Goal: Task Accomplishment & Management: Manage account settings

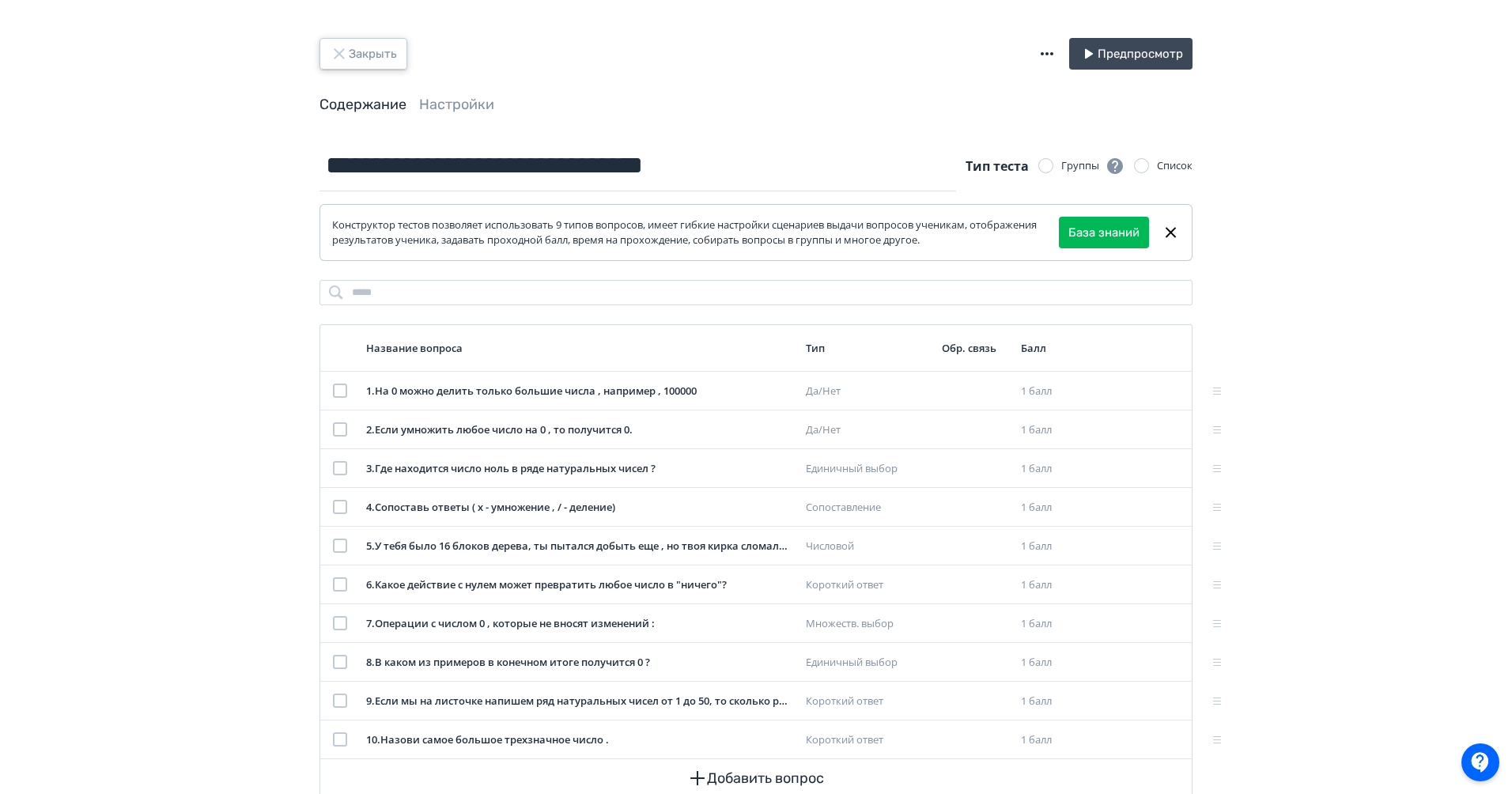
click at [355, 52] on button "Закрыть" at bounding box center [364, 53] width 88 height 31
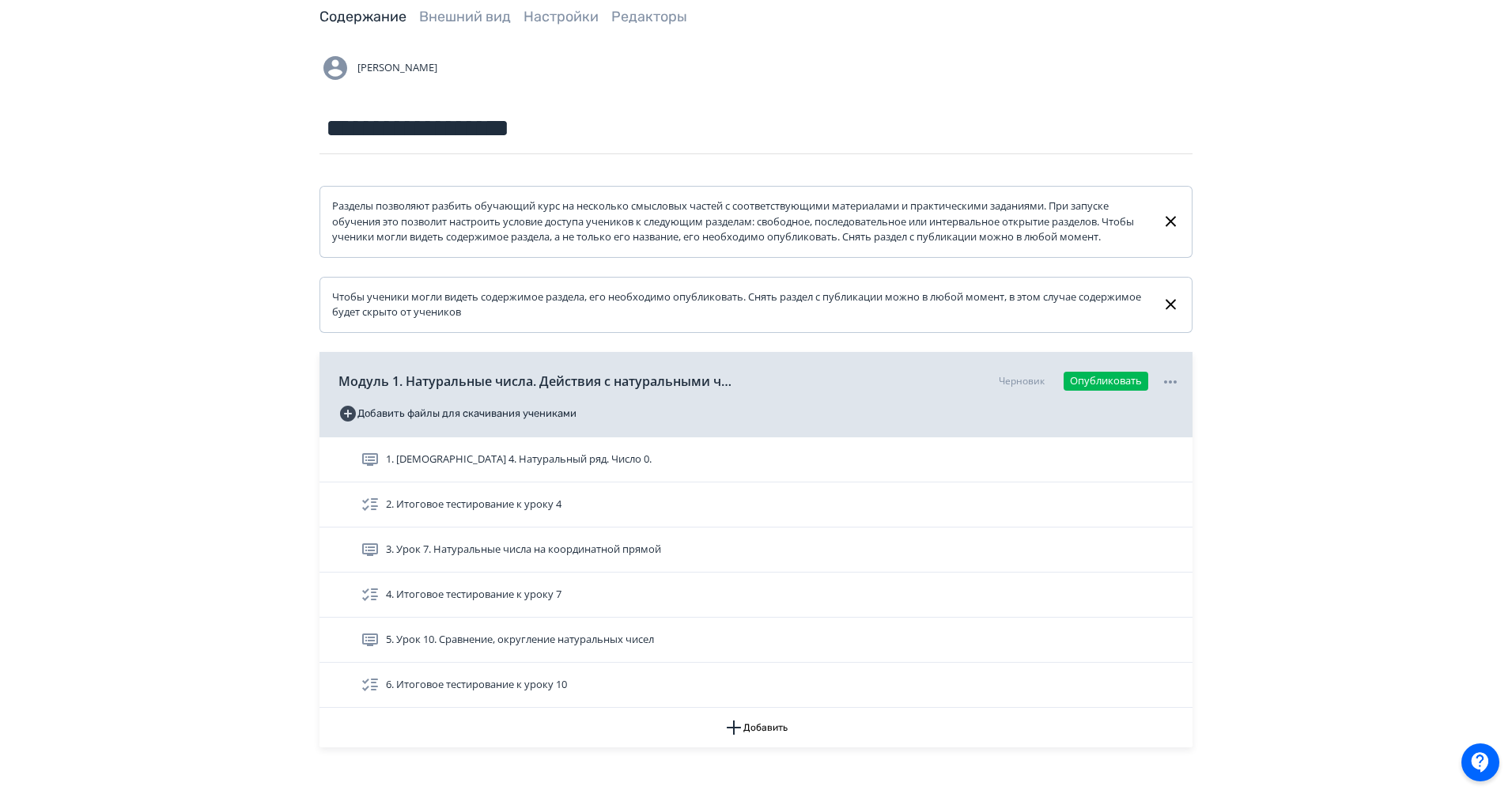
scroll to position [144, 0]
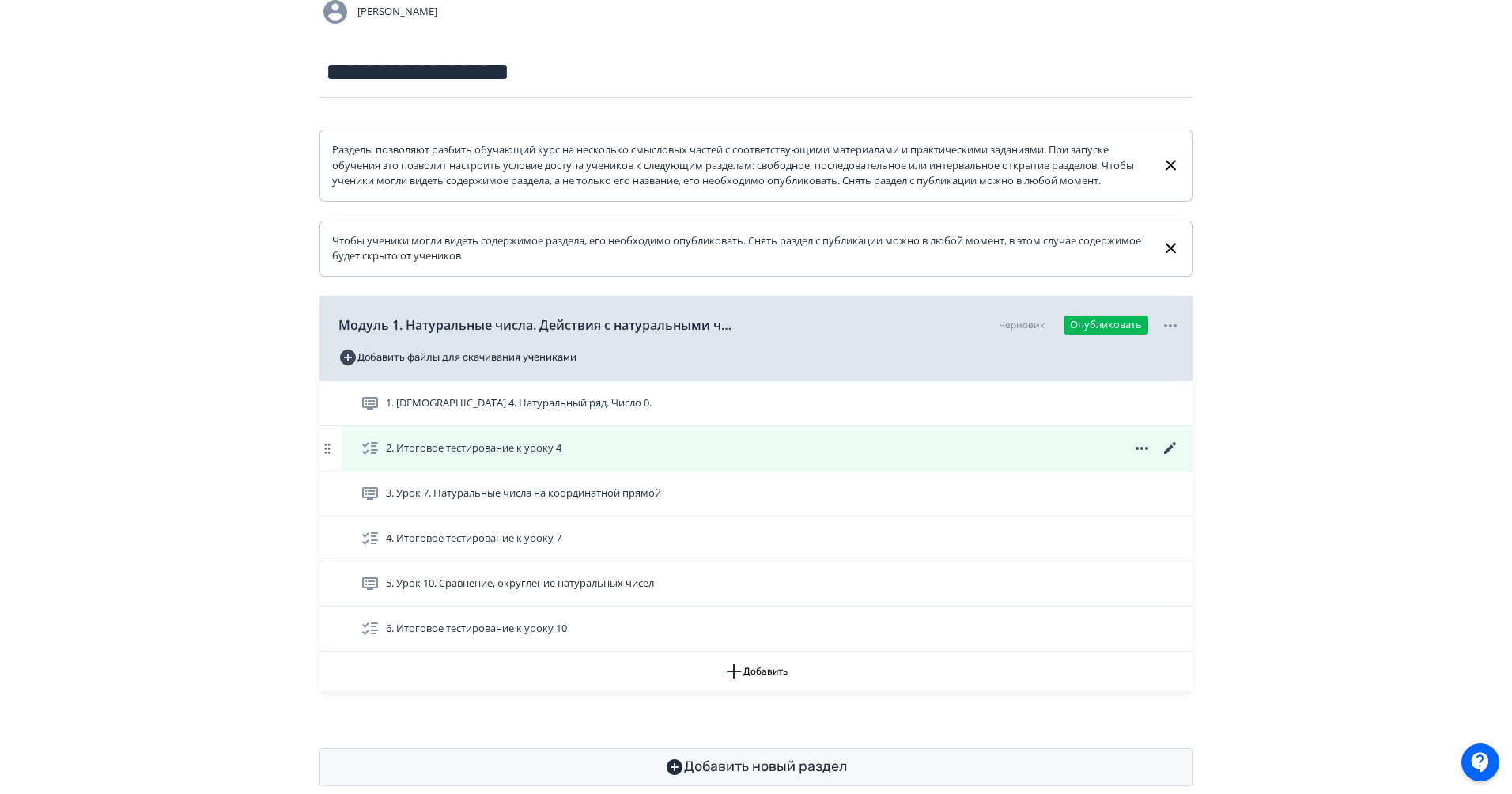
click at [1167, 458] on icon at bounding box center [1170, 448] width 19 height 19
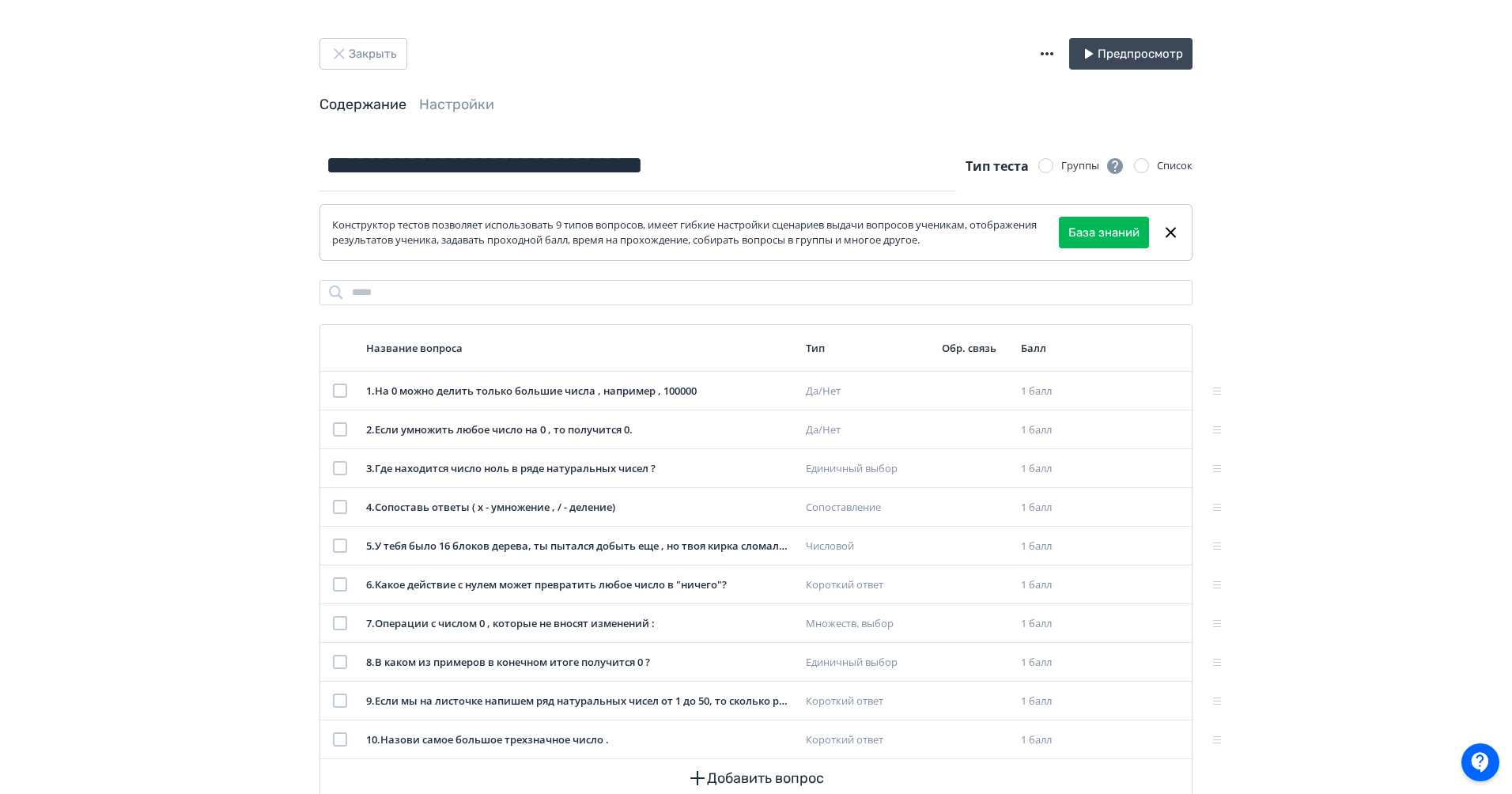
scroll to position [42, 0]
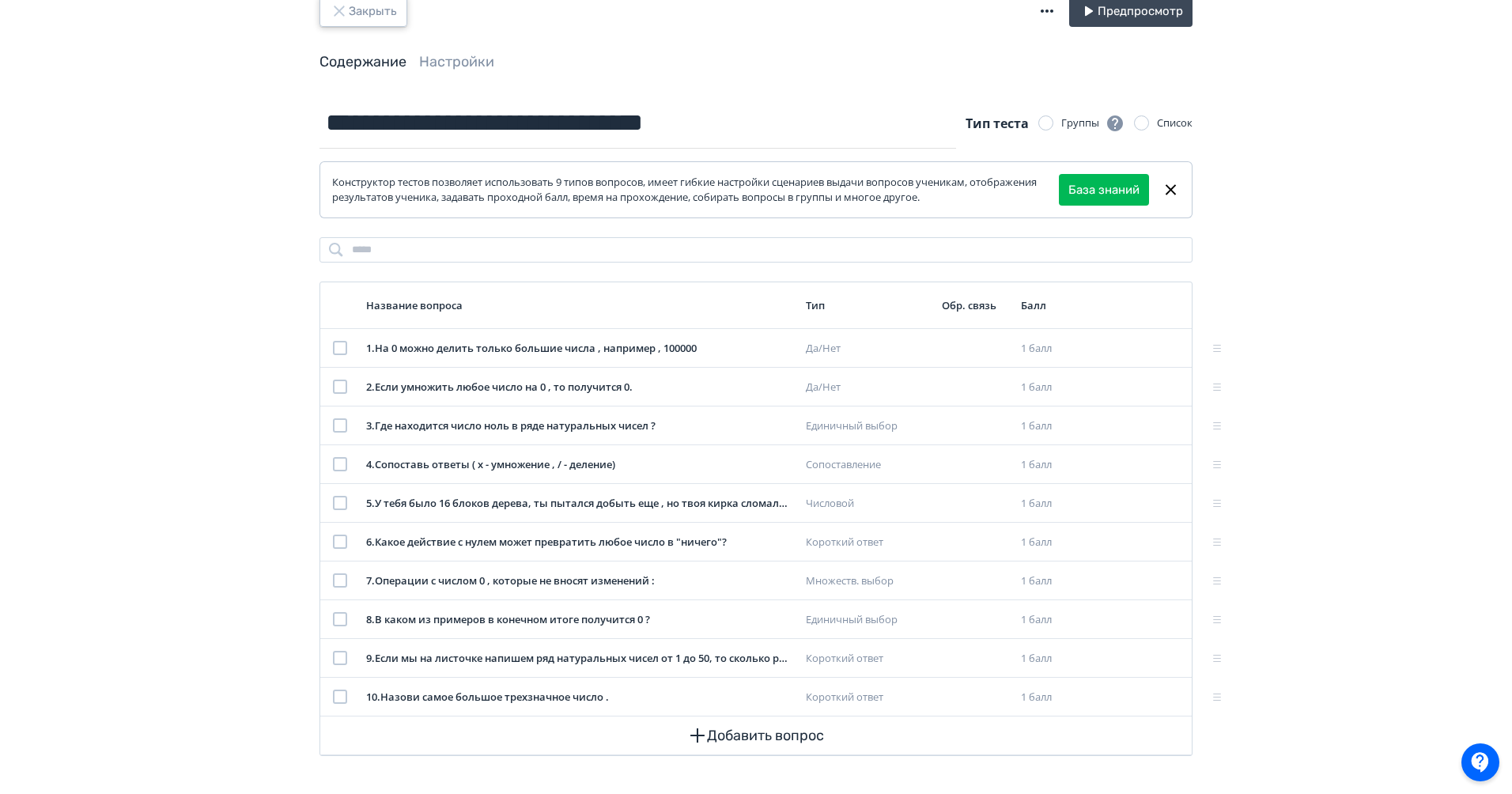
click at [377, 7] on button "Закрыть" at bounding box center [364, 11] width 88 height 31
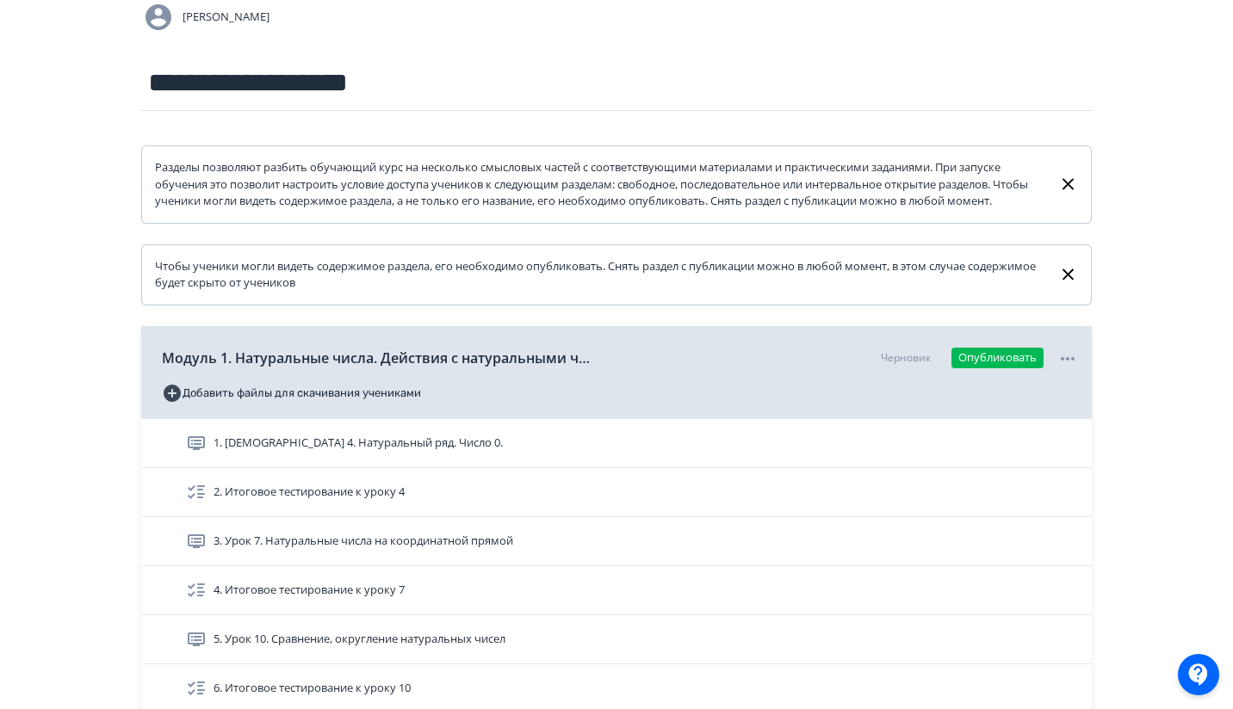
scroll to position [151, 0]
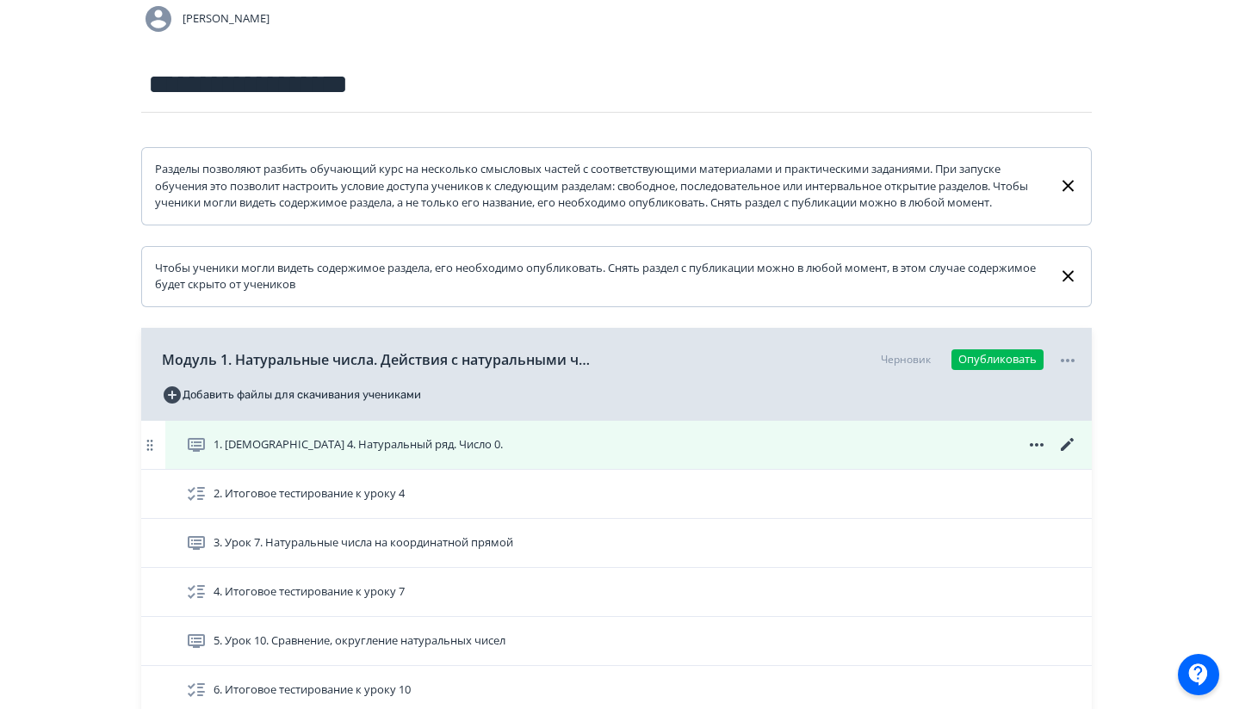
click at [1070, 451] on icon at bounding box center [1067, 444] width 13 height 13
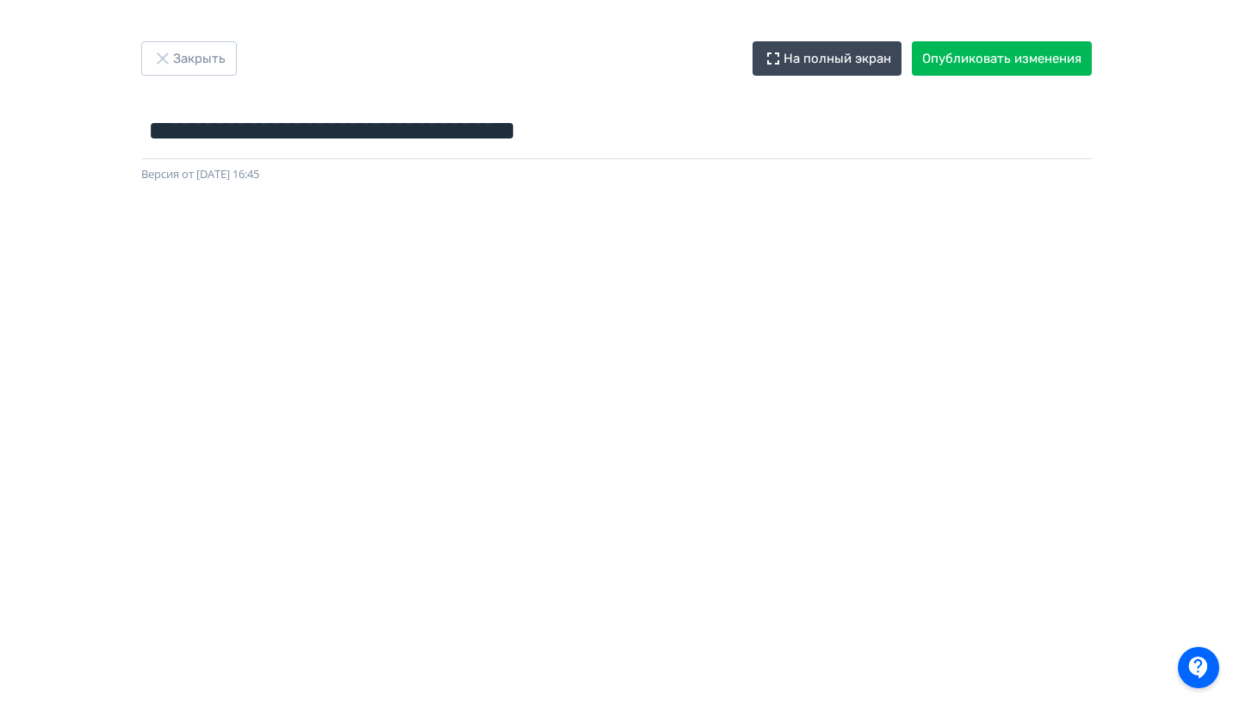
click at [188, 39] on div "**********" at bounding box center [616, 351] width 1233 height 702
click at [189, 63] on button "Закрыть" at bounding box center [189, 58] width 96 height 34
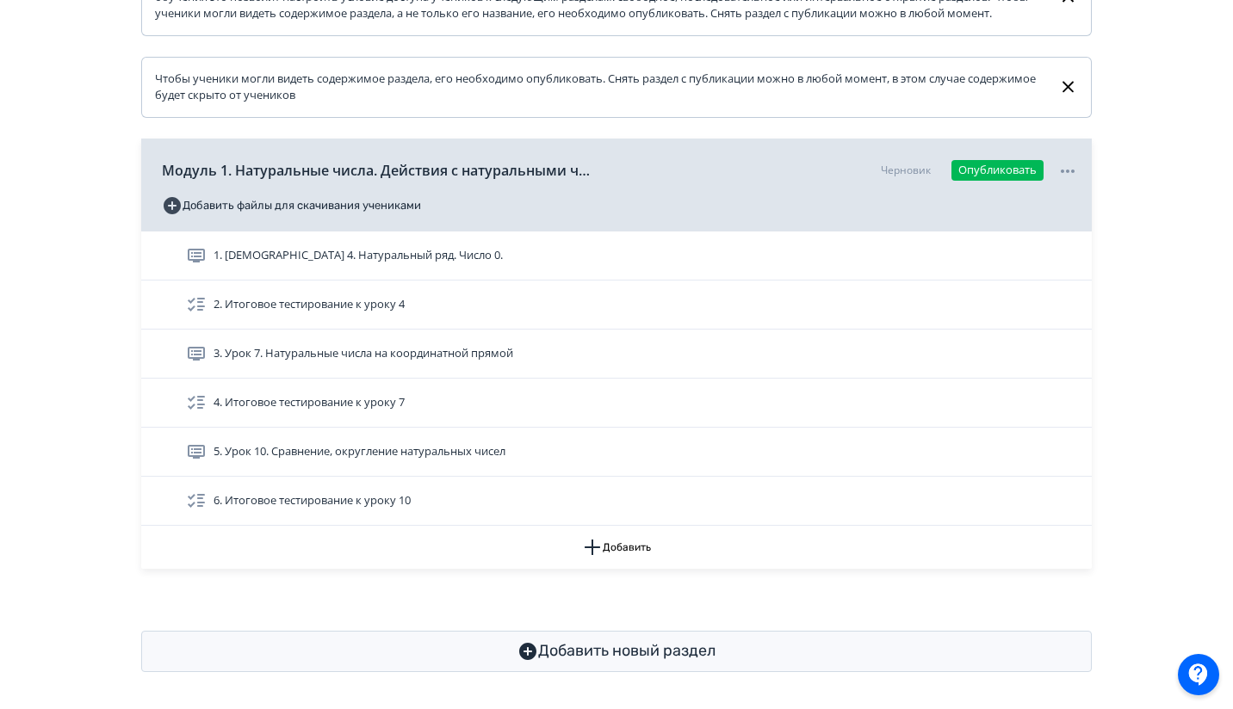
scroll to position [342, 0]
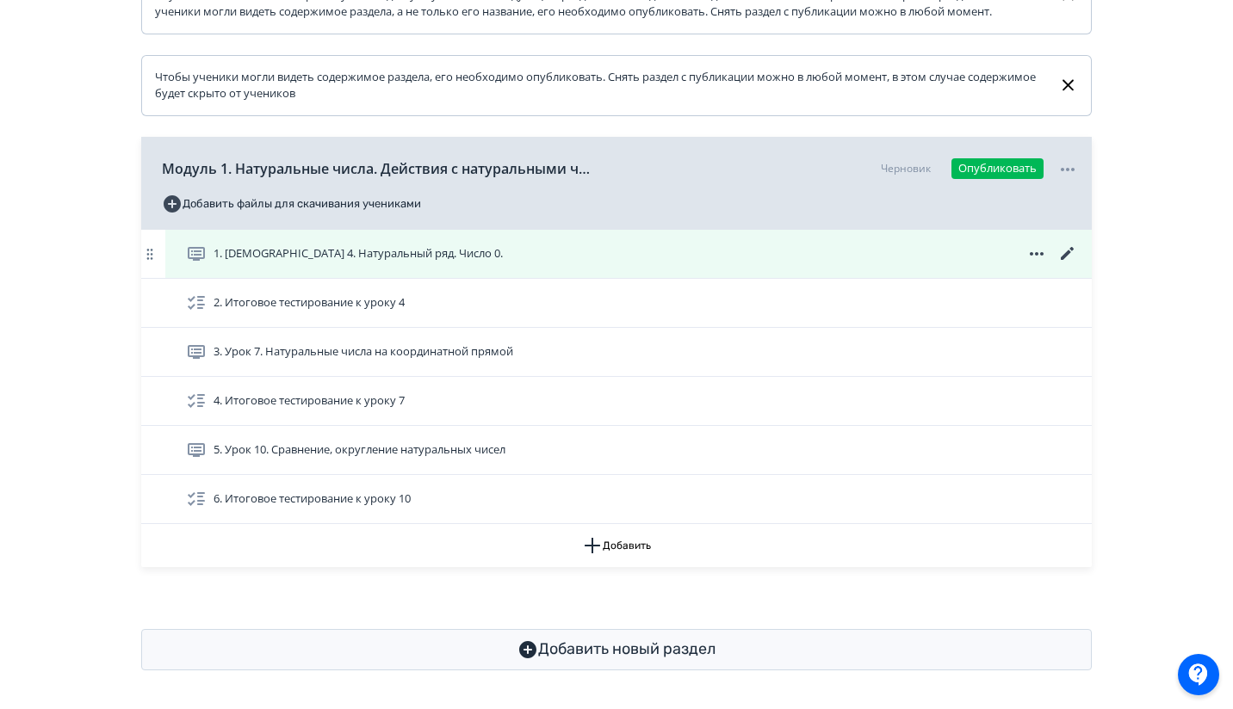
click at [1069, 264] on icon at bounding box center [1067, 254] width 21 height 21
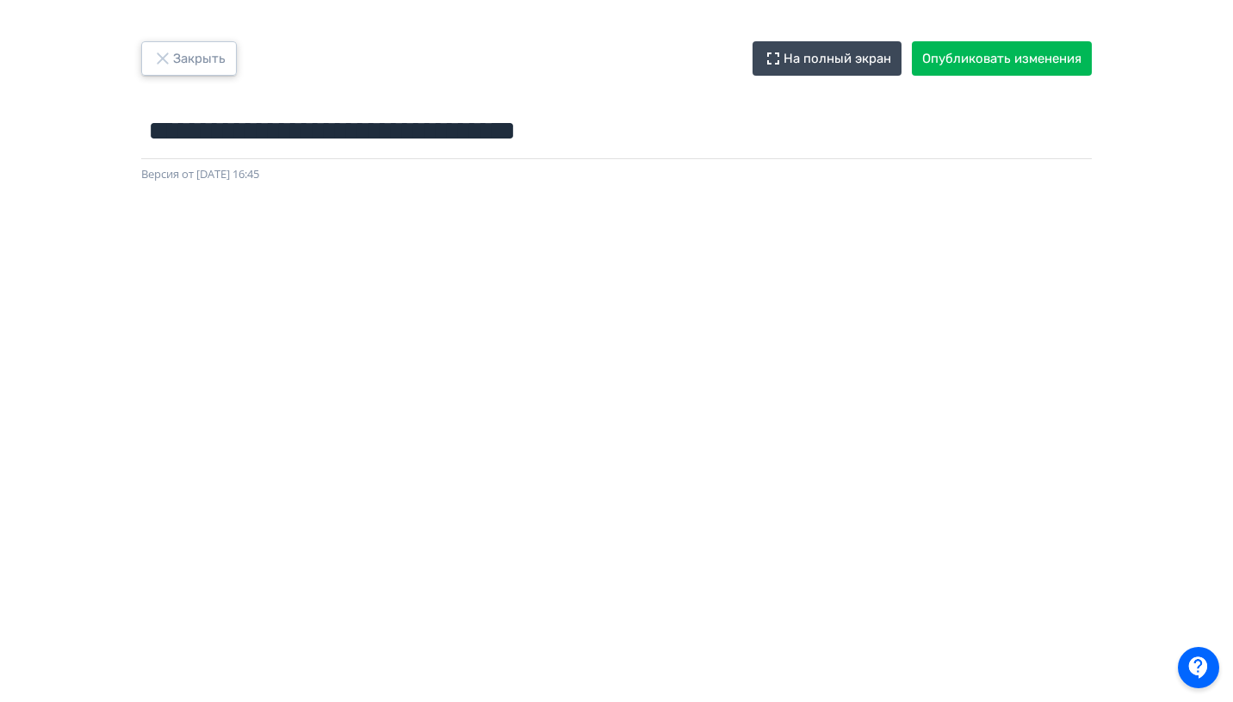
click at [201, 49] on button "Закрыть" at bounding box center [189, 58] width 96 height 34
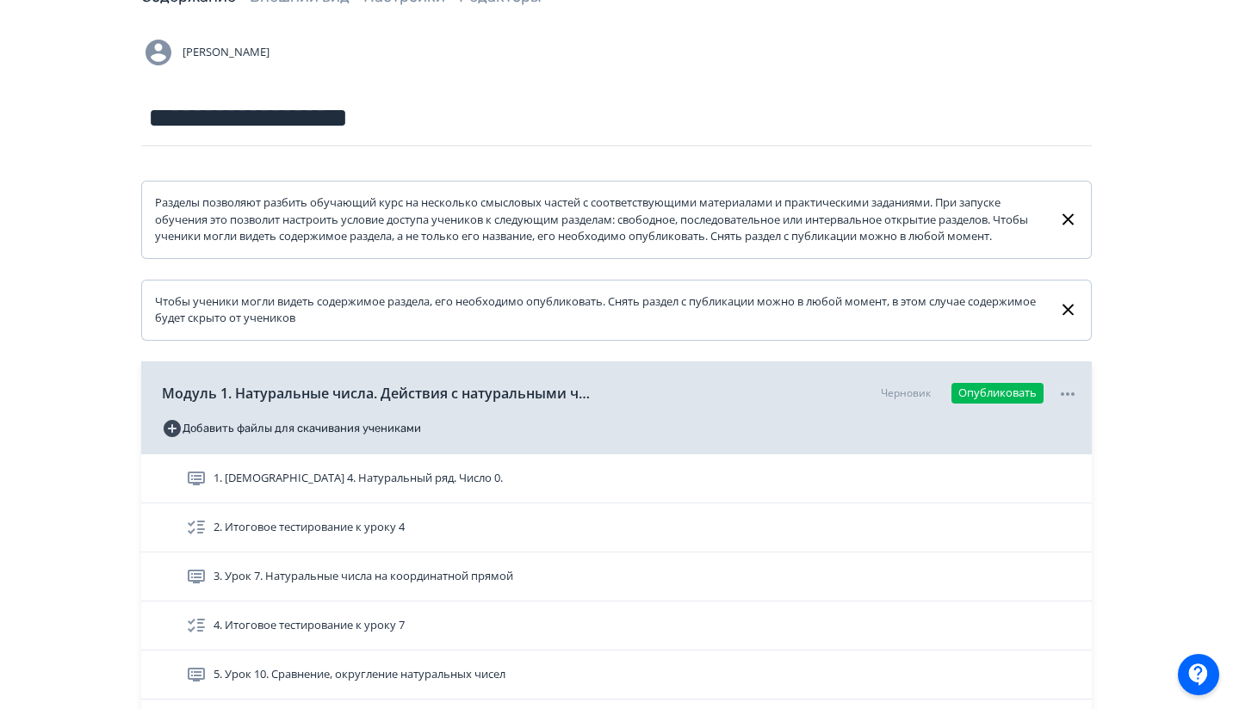
scroll to position [190, 0]
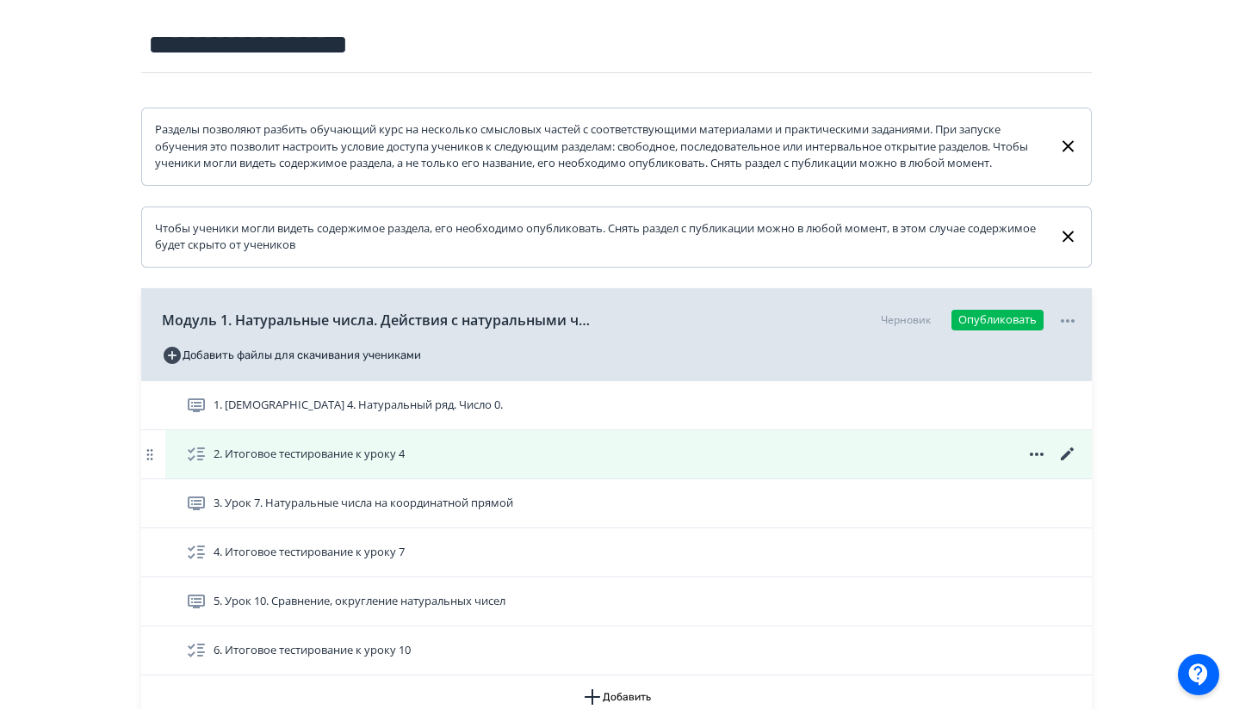
click at [1062, 465] on icon at bounding box center [1067, 454] width 21 height 21
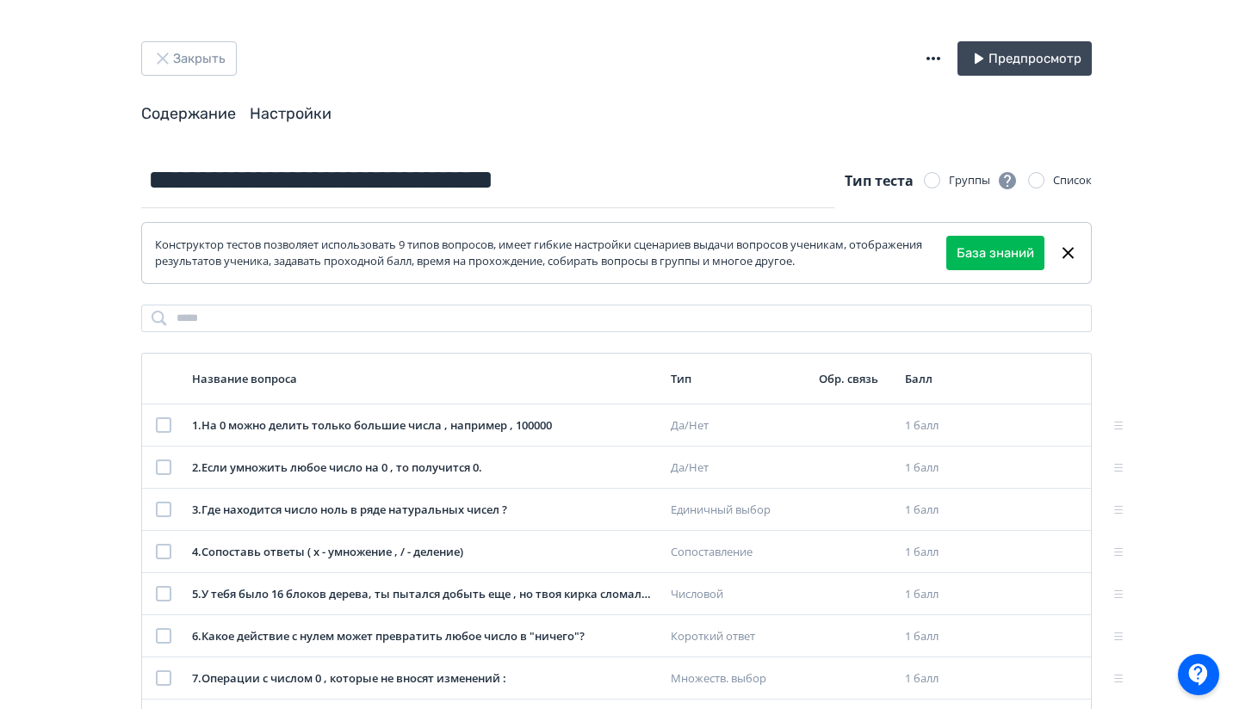
click at [284, 114] on link "Настройки" at bounding box center [291, 113] width 82 height 19
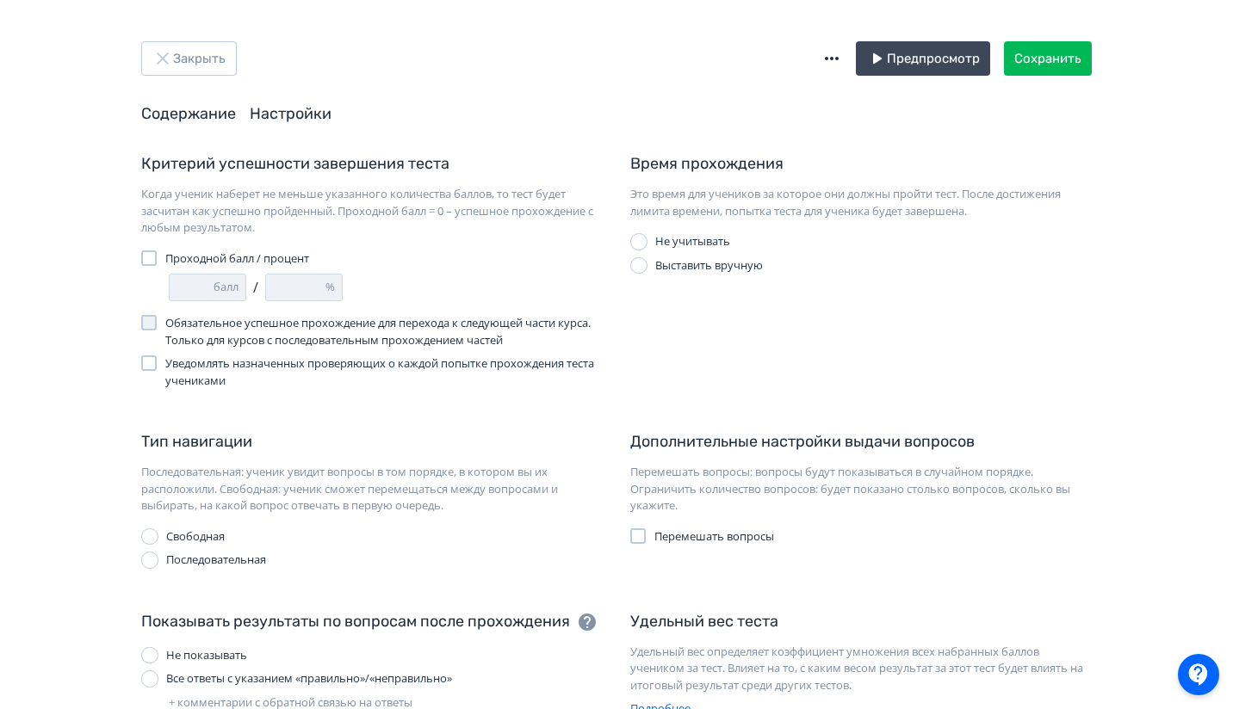
click at [207, 122] on link "Содержание" at bounding box center [188, 113] width 95 height 19
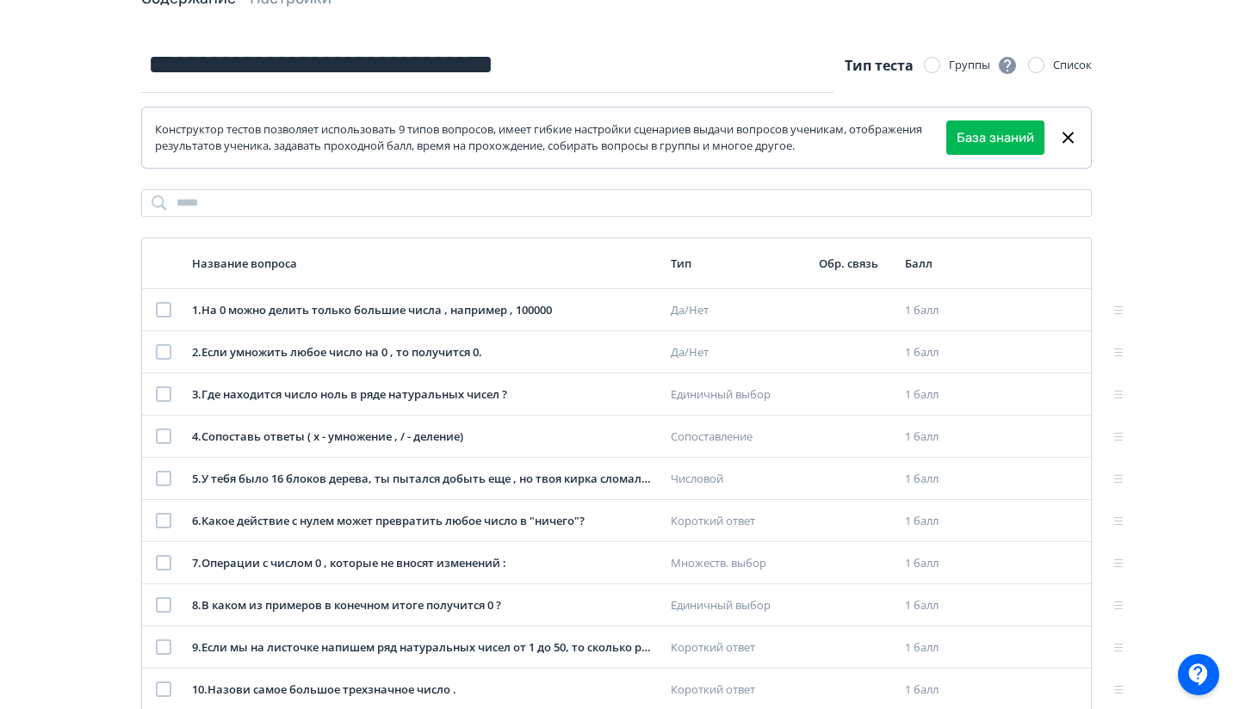
scroll to position [114, 0]
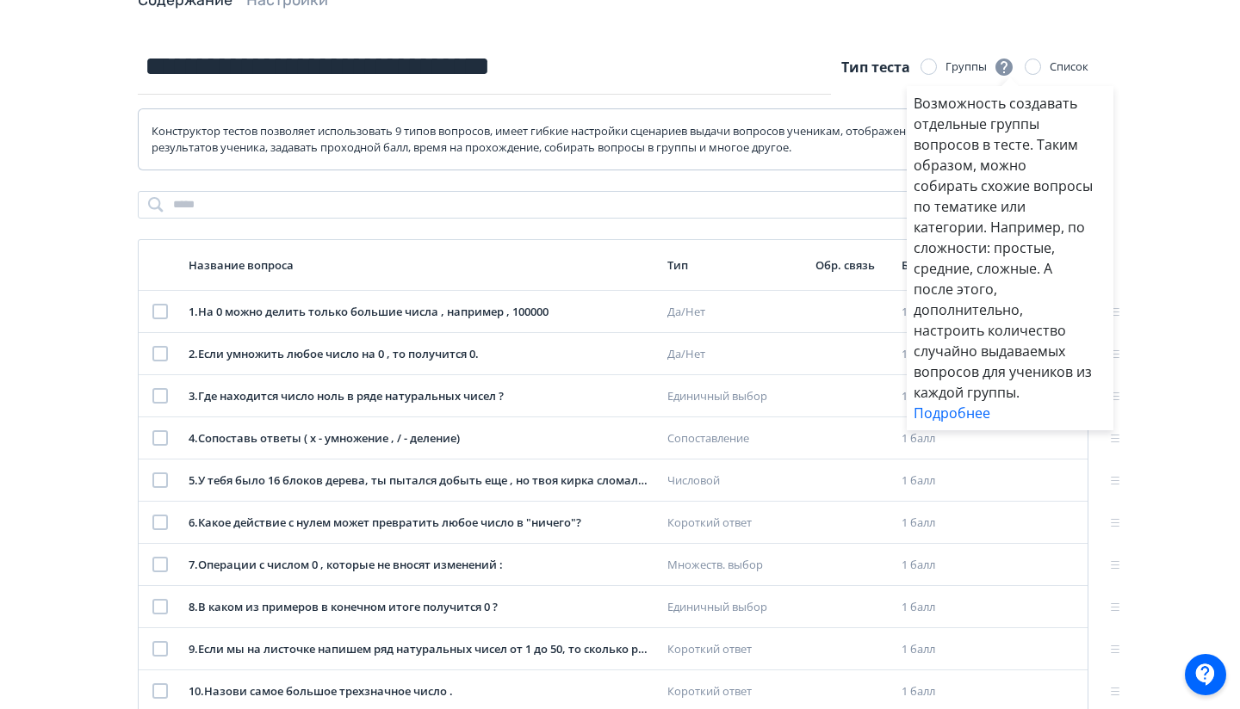
click at [242, 75] on div "Возможность создавать отдельные группы вопросов в тесте. Таким образом, можно с…" at bounding box center [620, 354] width 1240 height 709
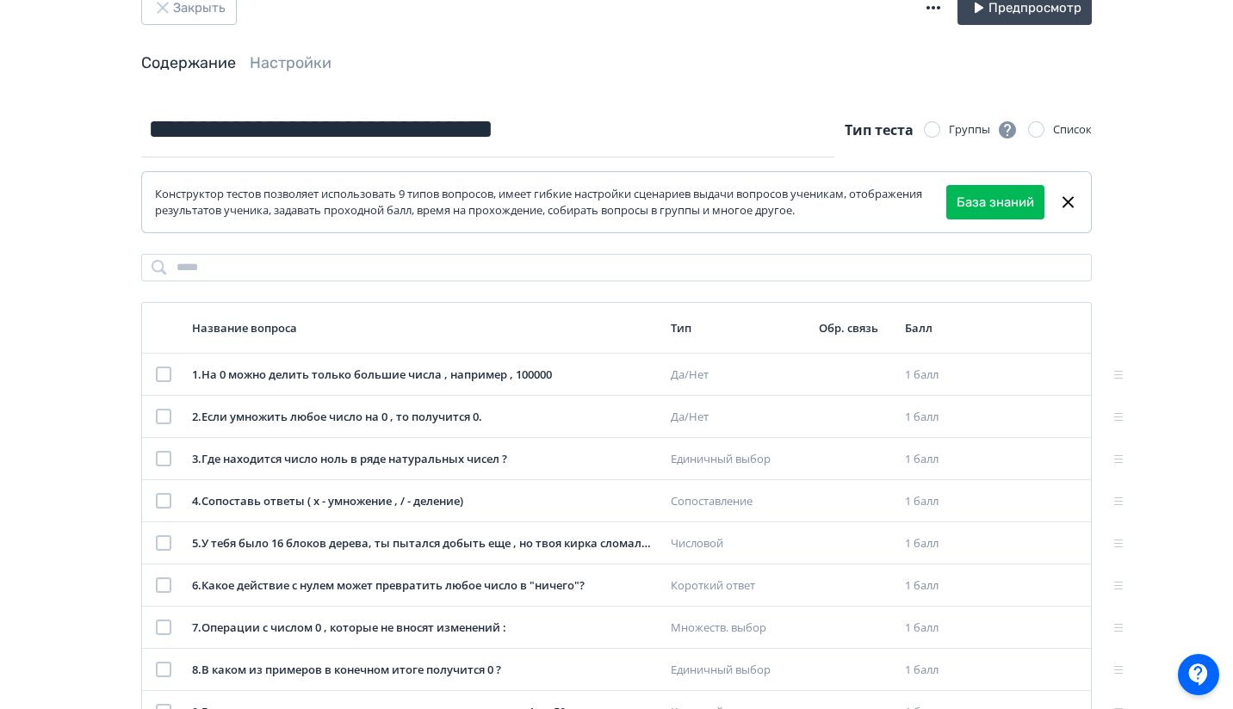
scroll to position [46, 0]
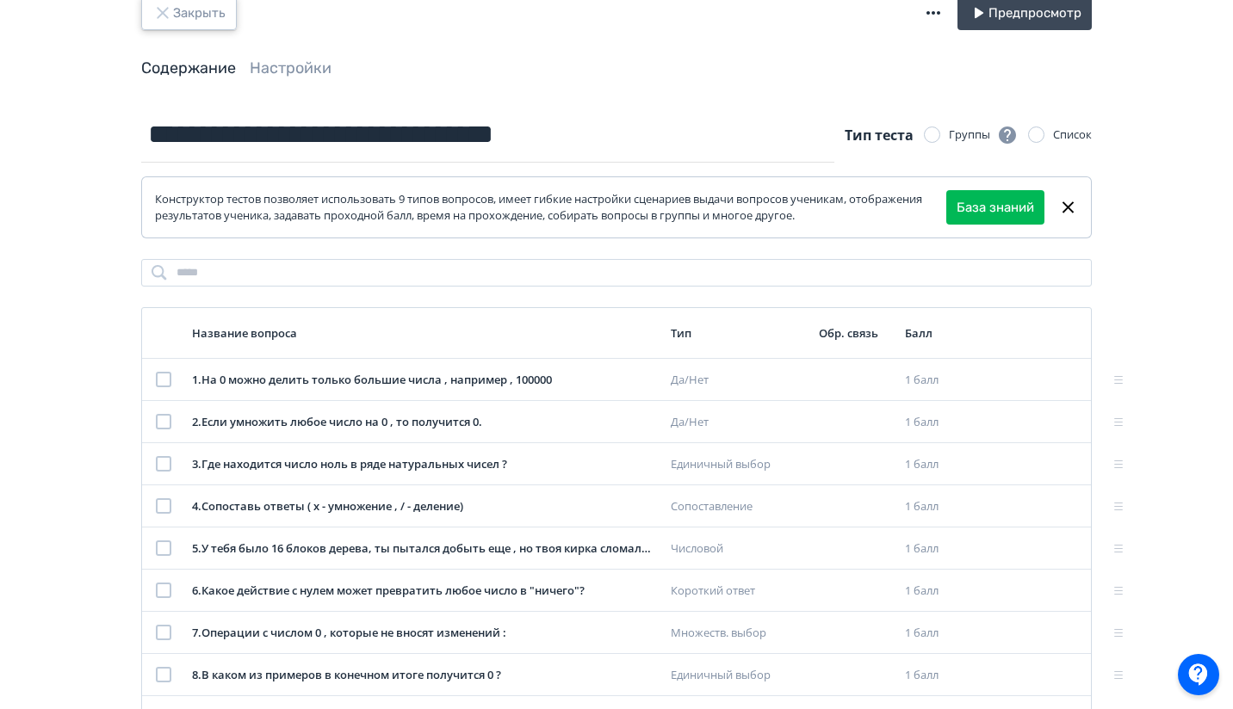
click at [197, 13] on button "Закрыть" at bounding box center [189, 13] width 96 height 34
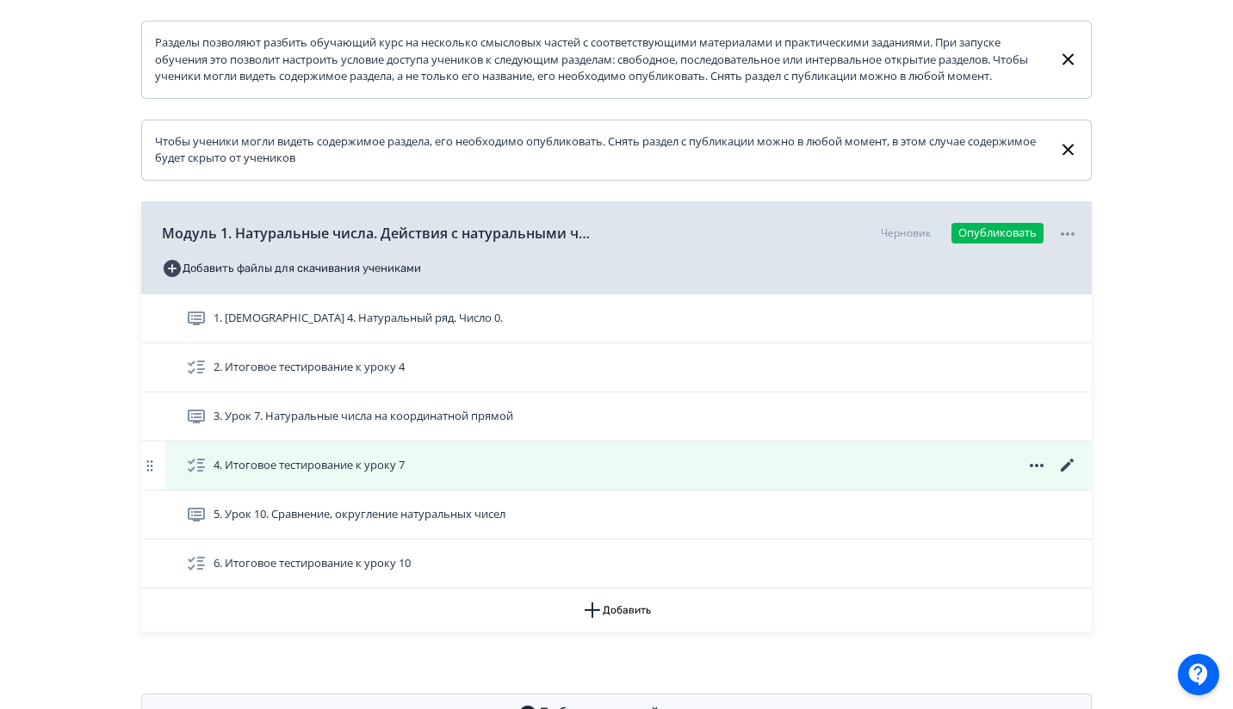
scroll to position [276, 0]
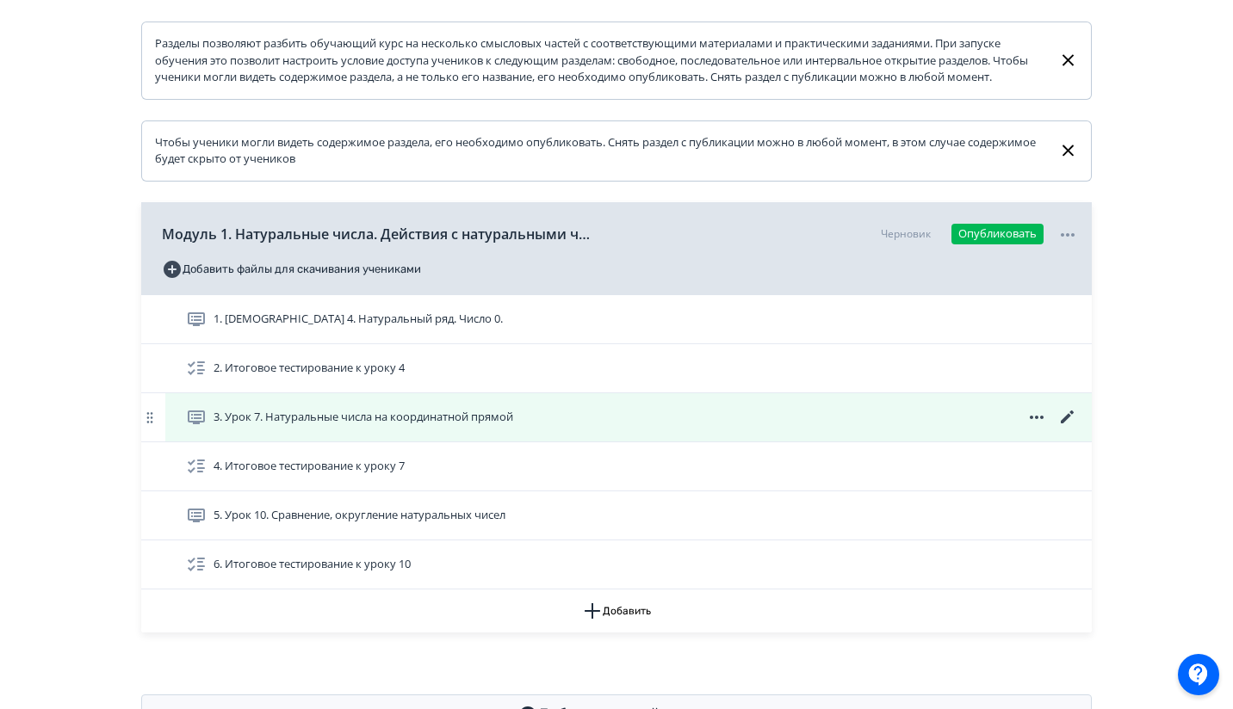
click at [1064, 424] on icon at bounding box center [1067, 417] width 13 height 13
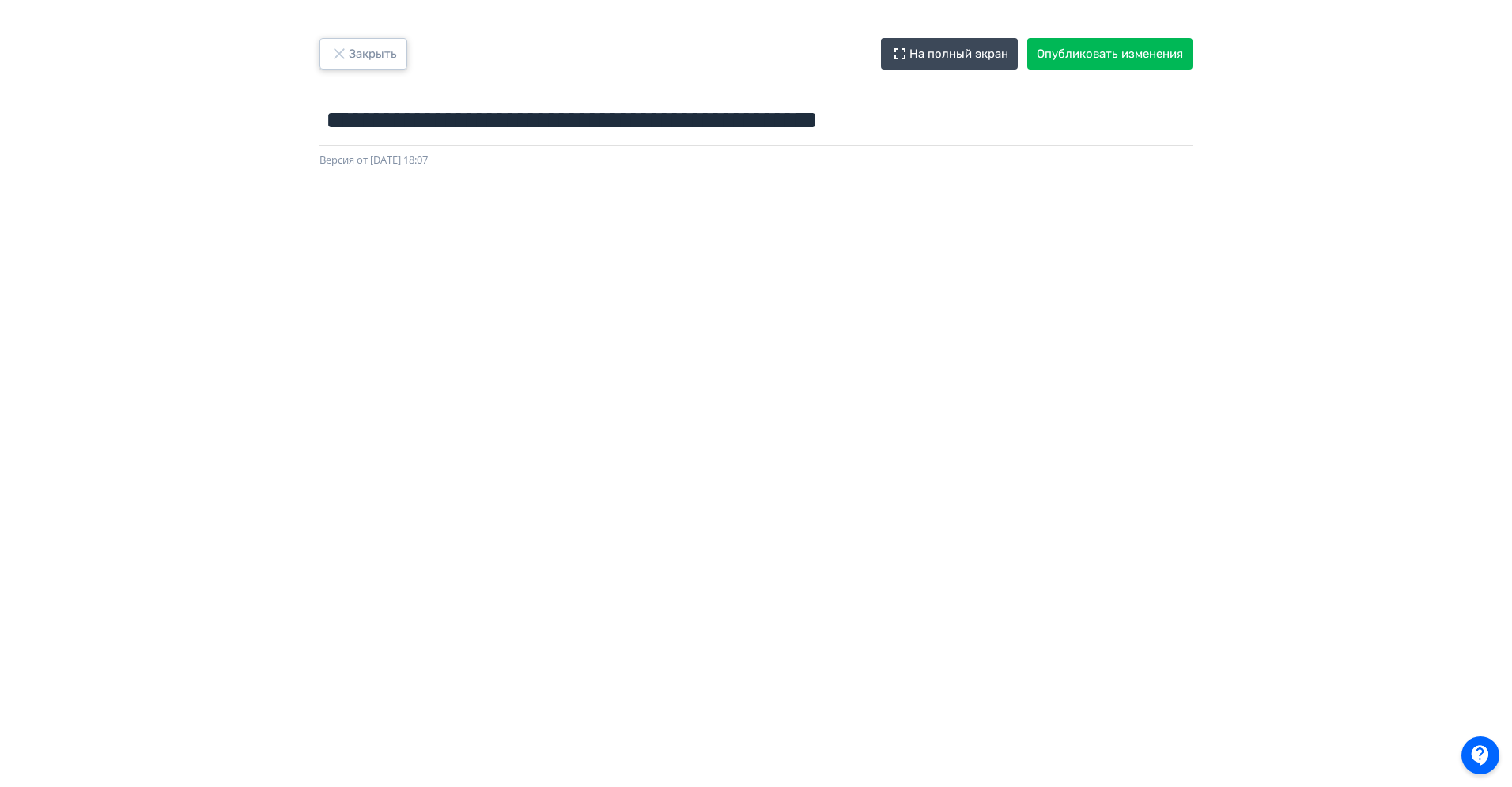
click at [382, 51] on button "Закрыть" at bounding box center [364, 53] width 88 height 31
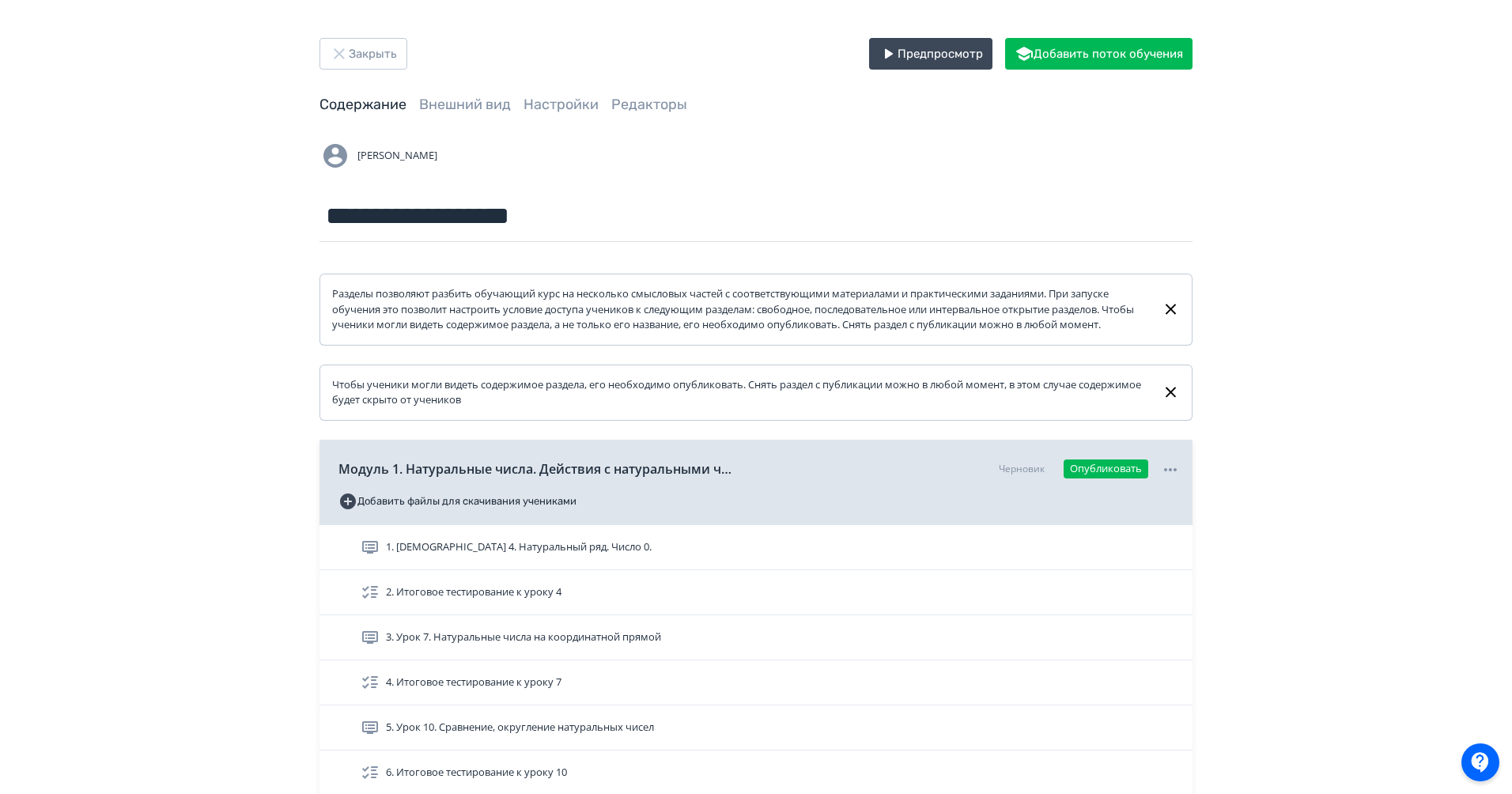
scroll to position [159, 0]
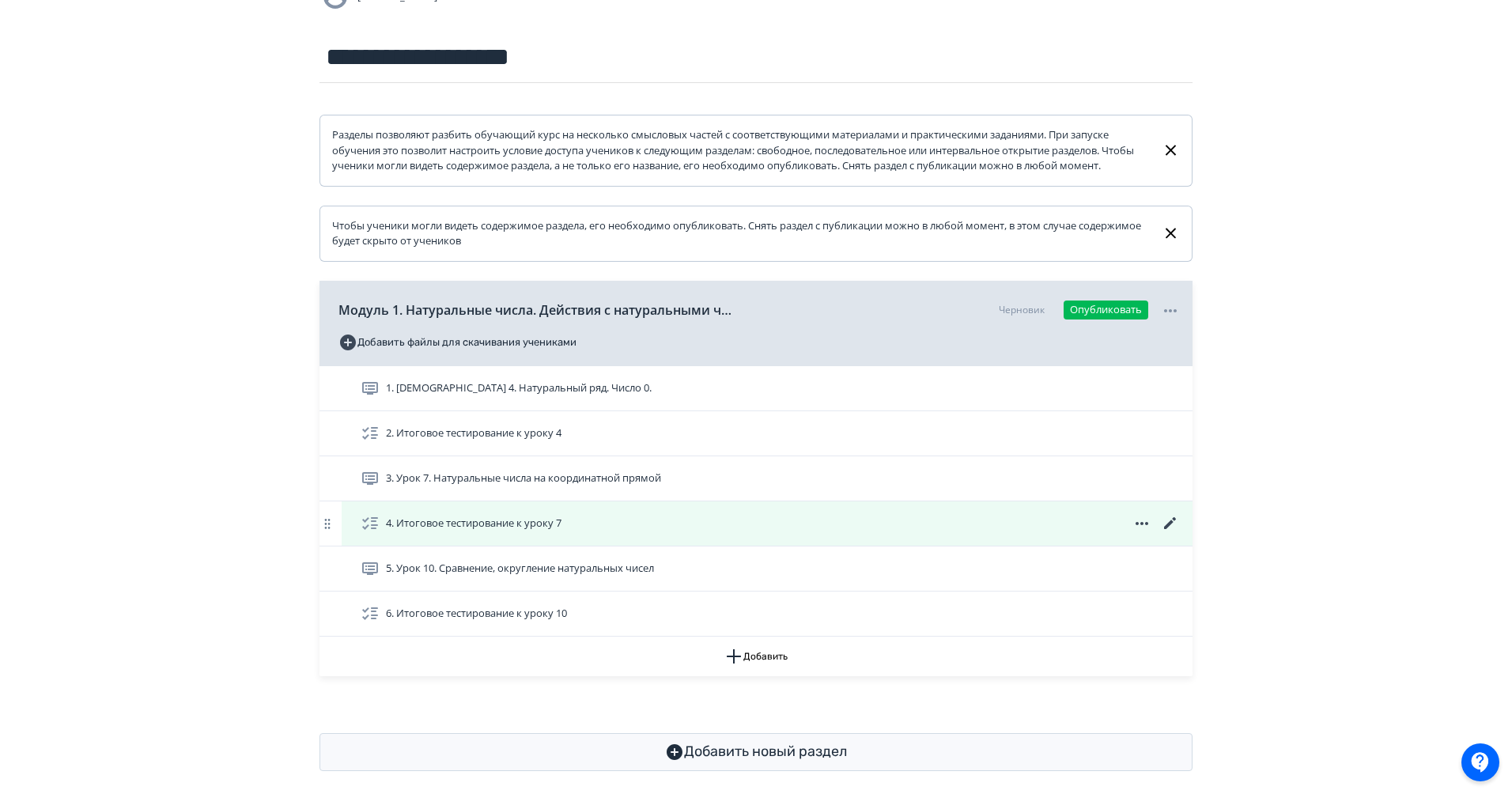
click at [1163, 533] on icon at bounding box center [1170, 524] width 19 height 19
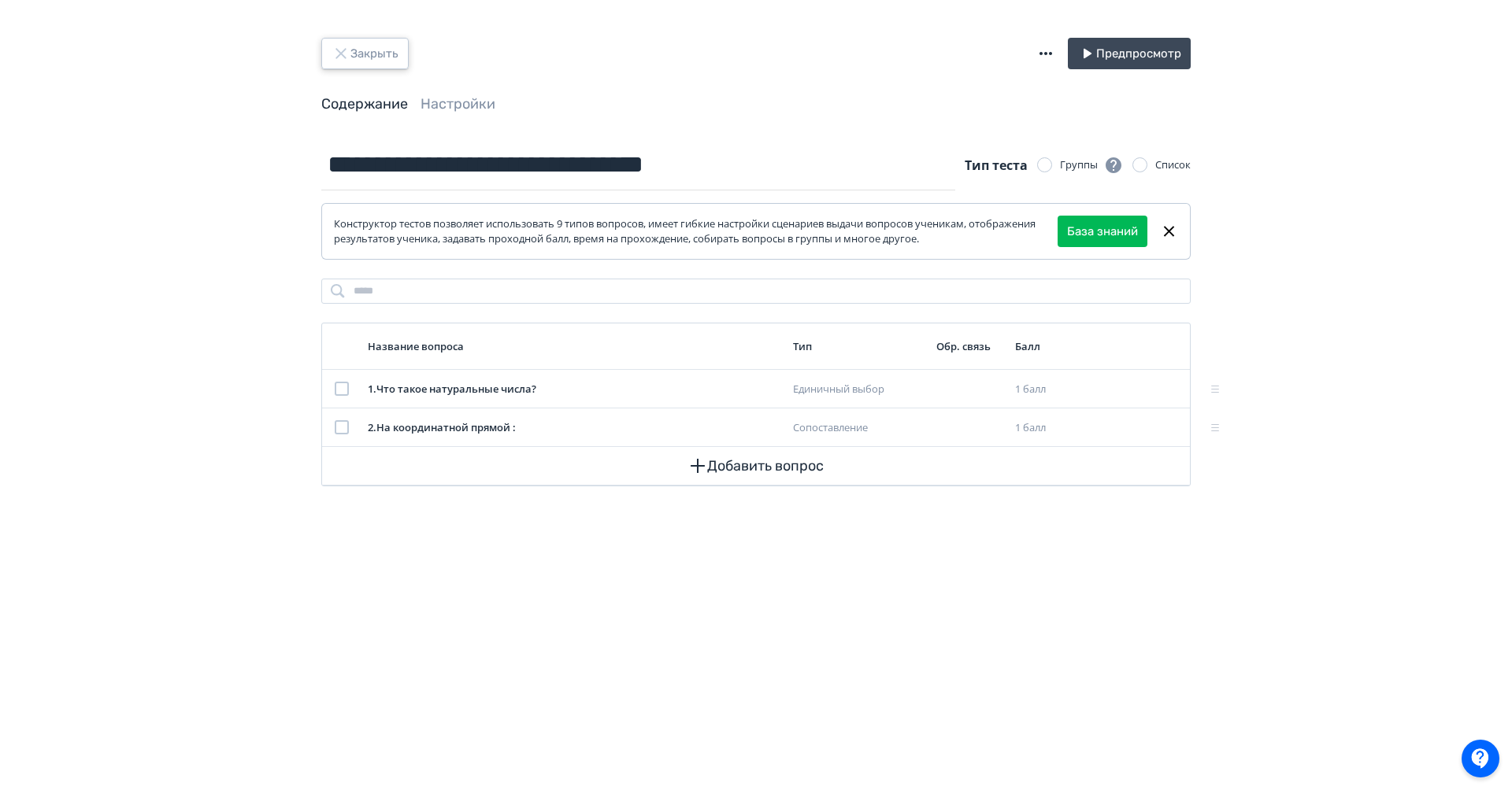
click at [350, 59] on button "Закрыть" at bounding box center [365, 53] width 88 height 31
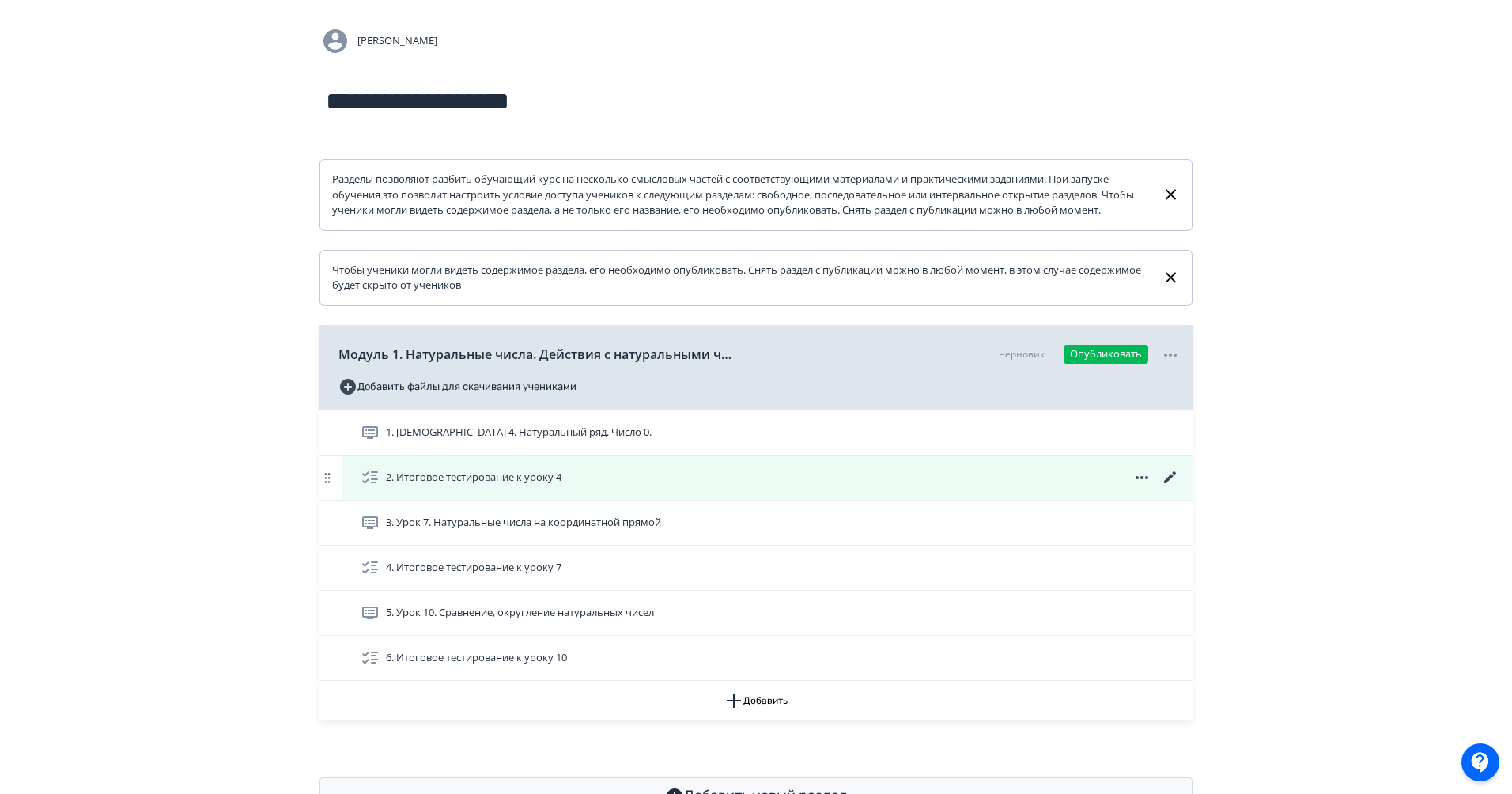
scroll to position [119, 0]
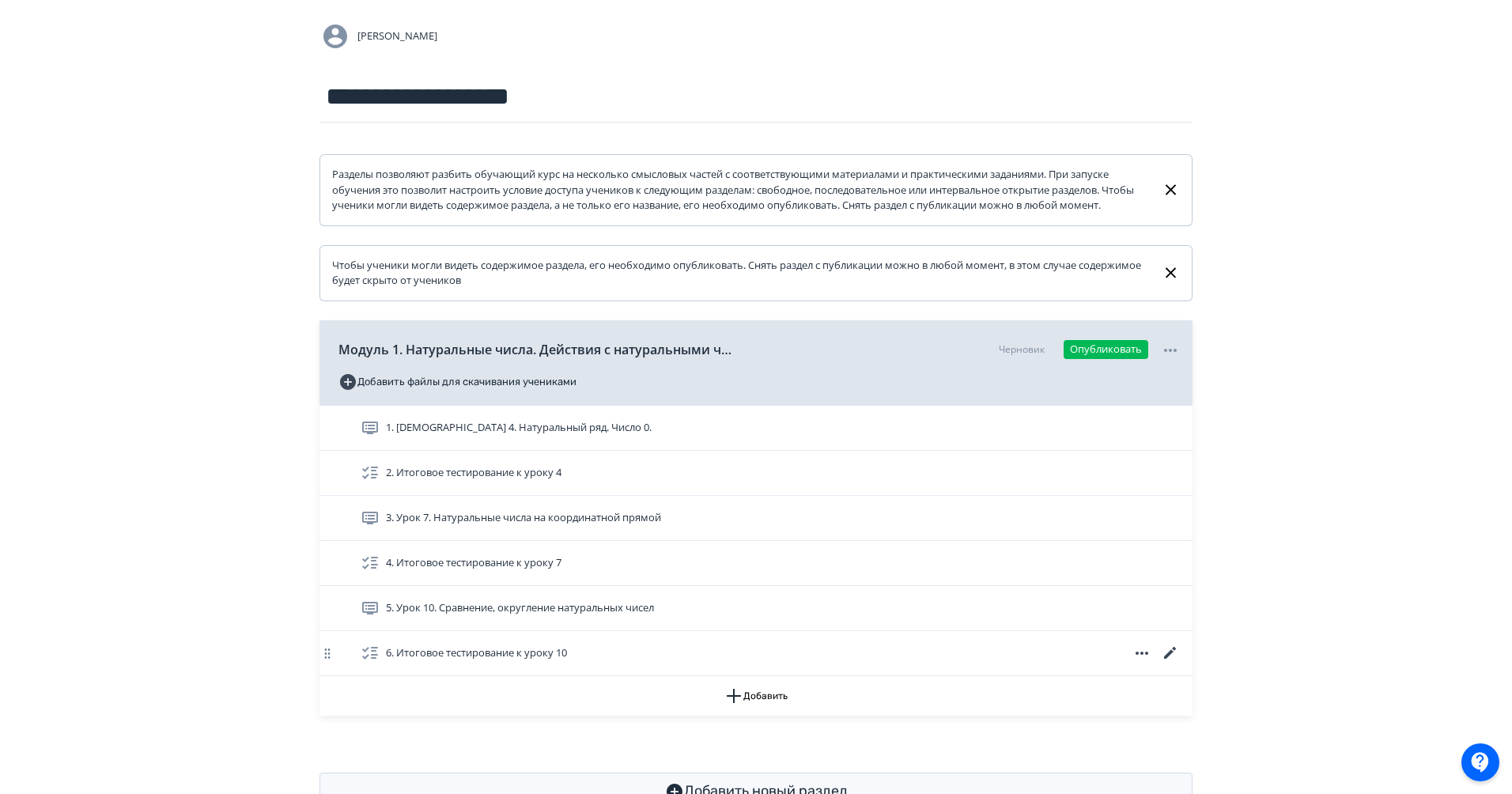
click at [1172, 663] on icon at bounding box center [1170, 653] width 19 height 19
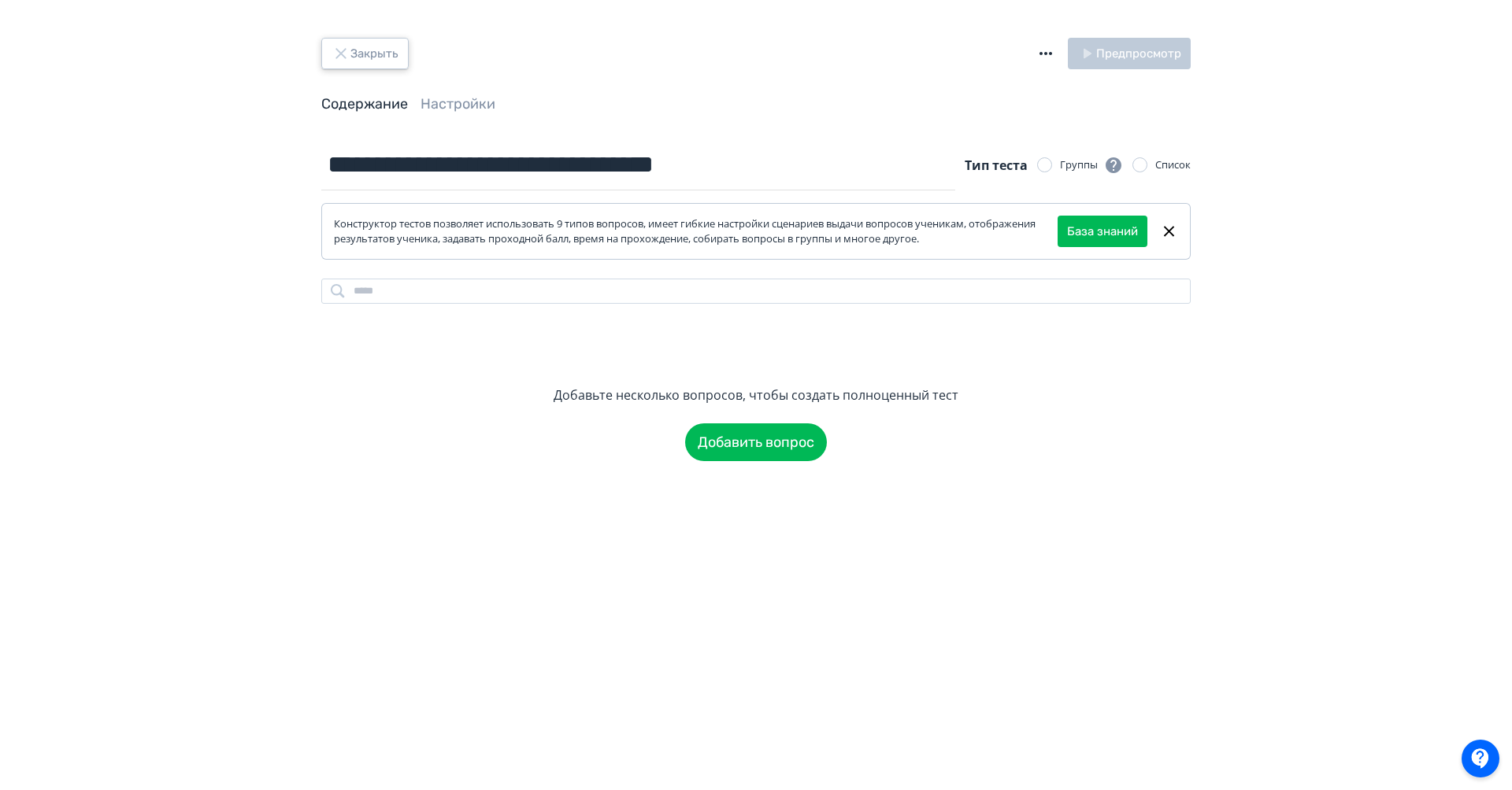
click at [372, 50] on button "Закрыть" at bounding box center [365, 53] width 88 height 31
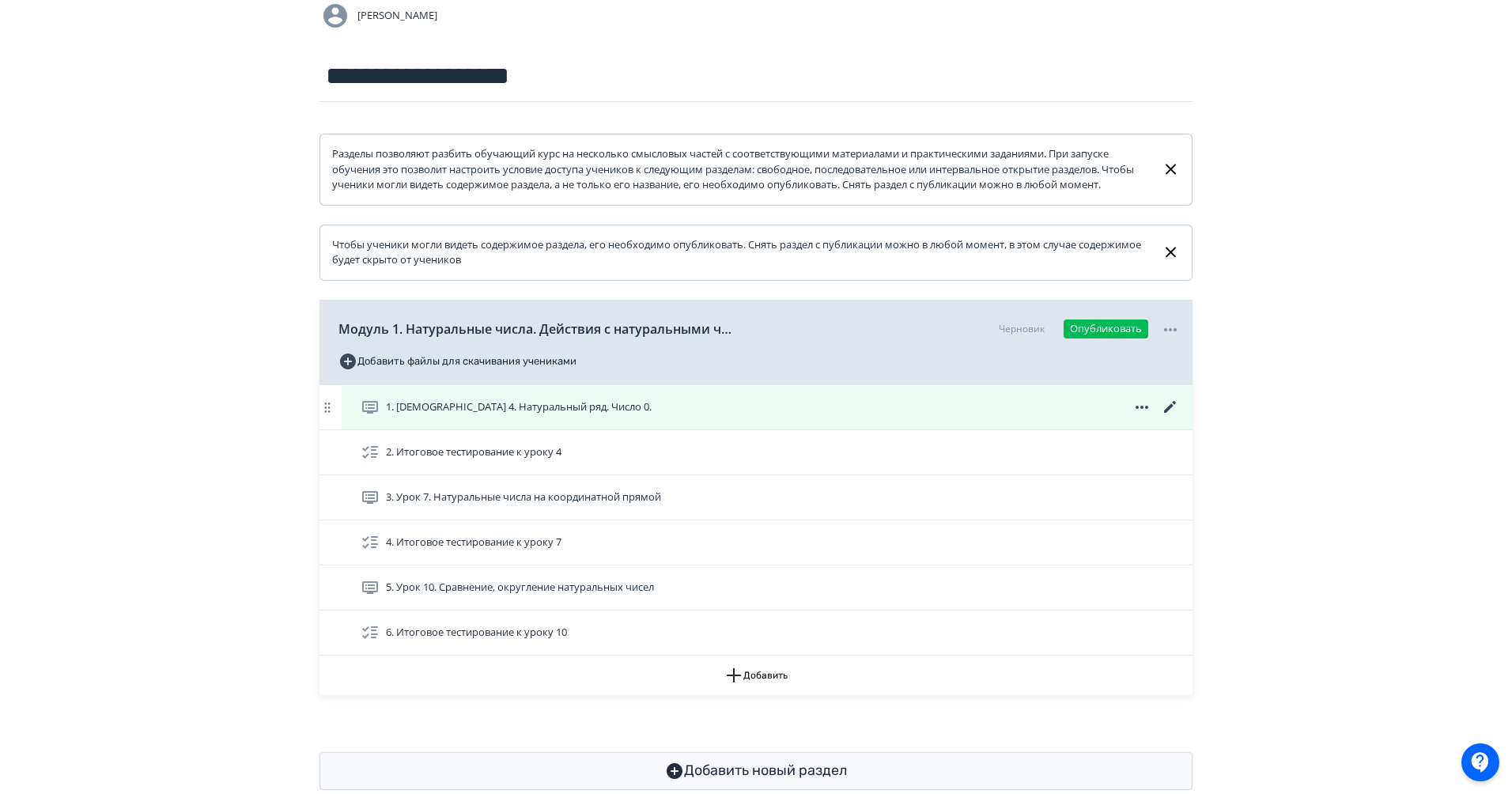
scroll to position [189, 0]
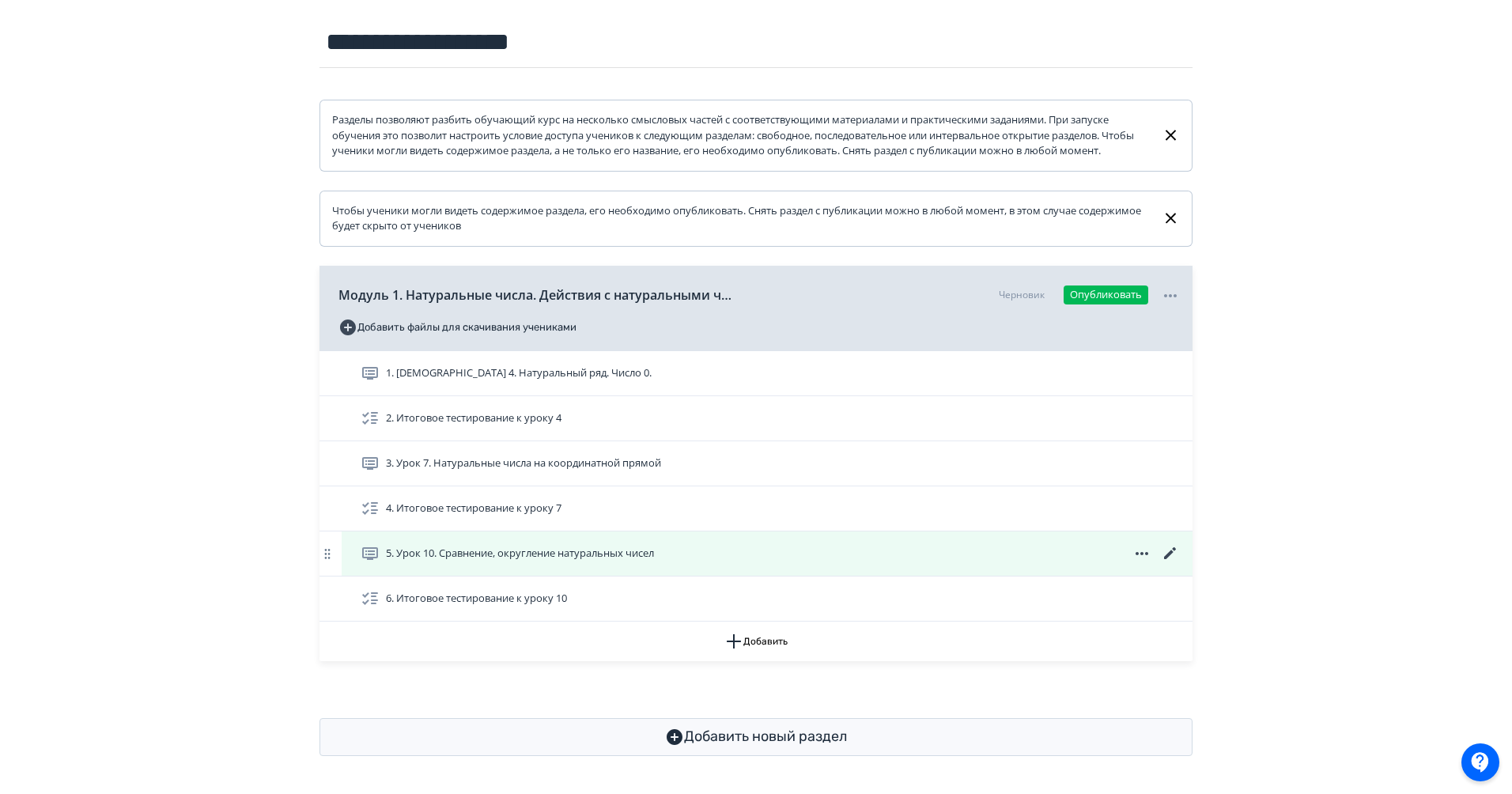
click at [1174, 551] on icon at bounding box center [1170, 553] width 19 height 19
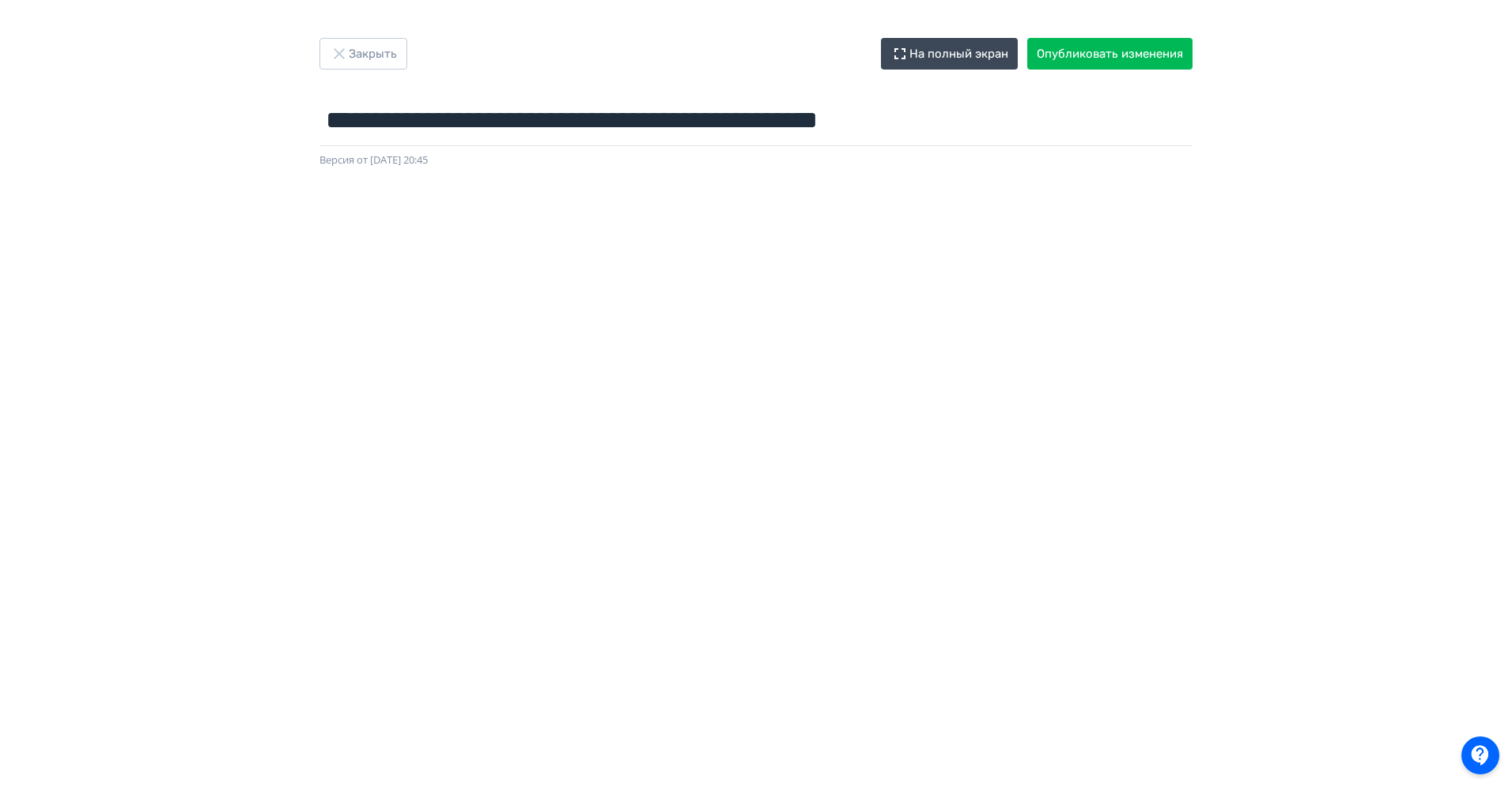
click at [389, 178] on div at bounding box center [756, 523] width 1512 height 712
click at [389, 51] on button "Закрыть" at bounding box center [364, 53] width 88 height 31
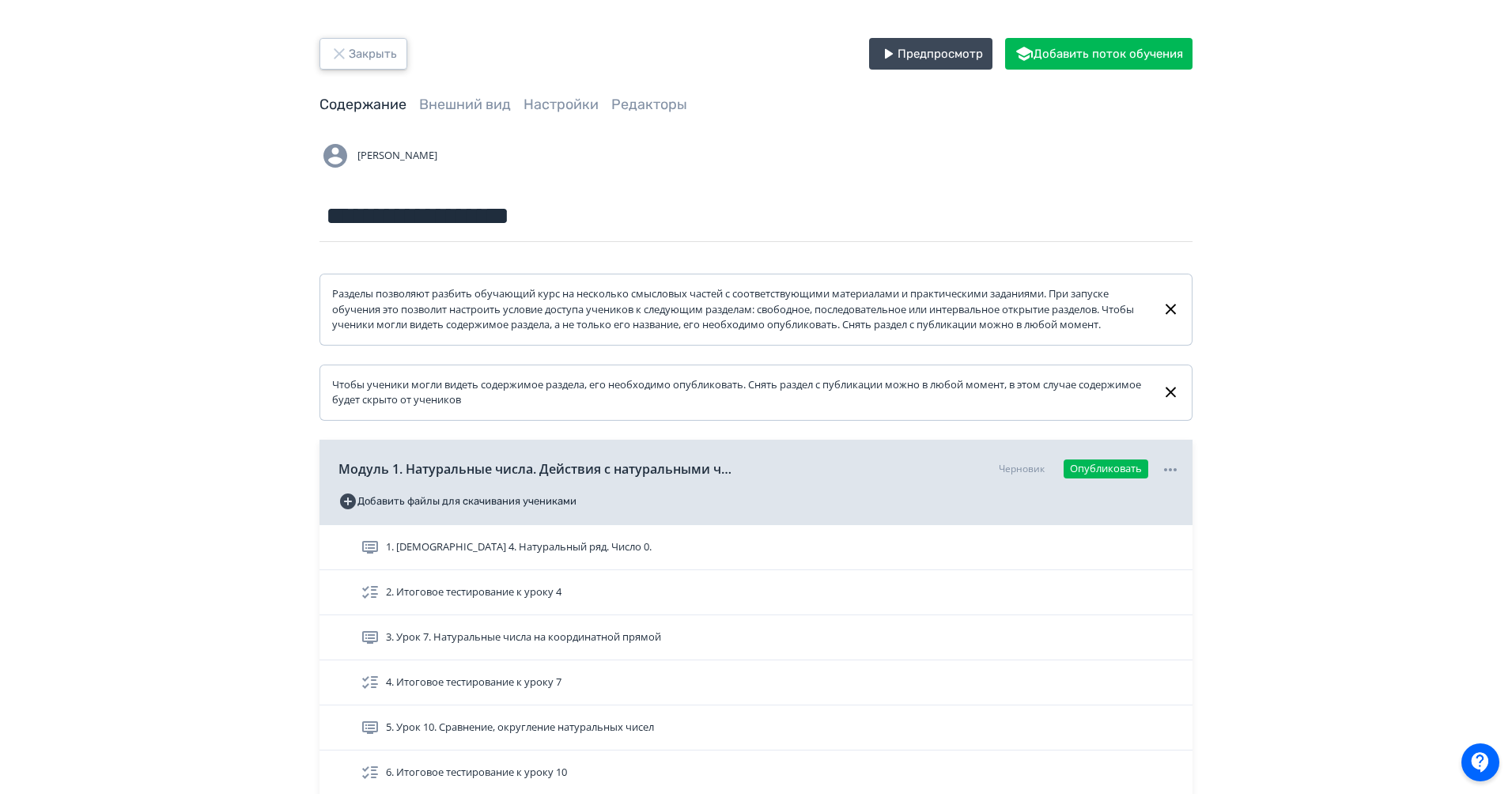
click at [361, 52] on button "Закрыть" at bounding box center [364, 53] width 88 height 31
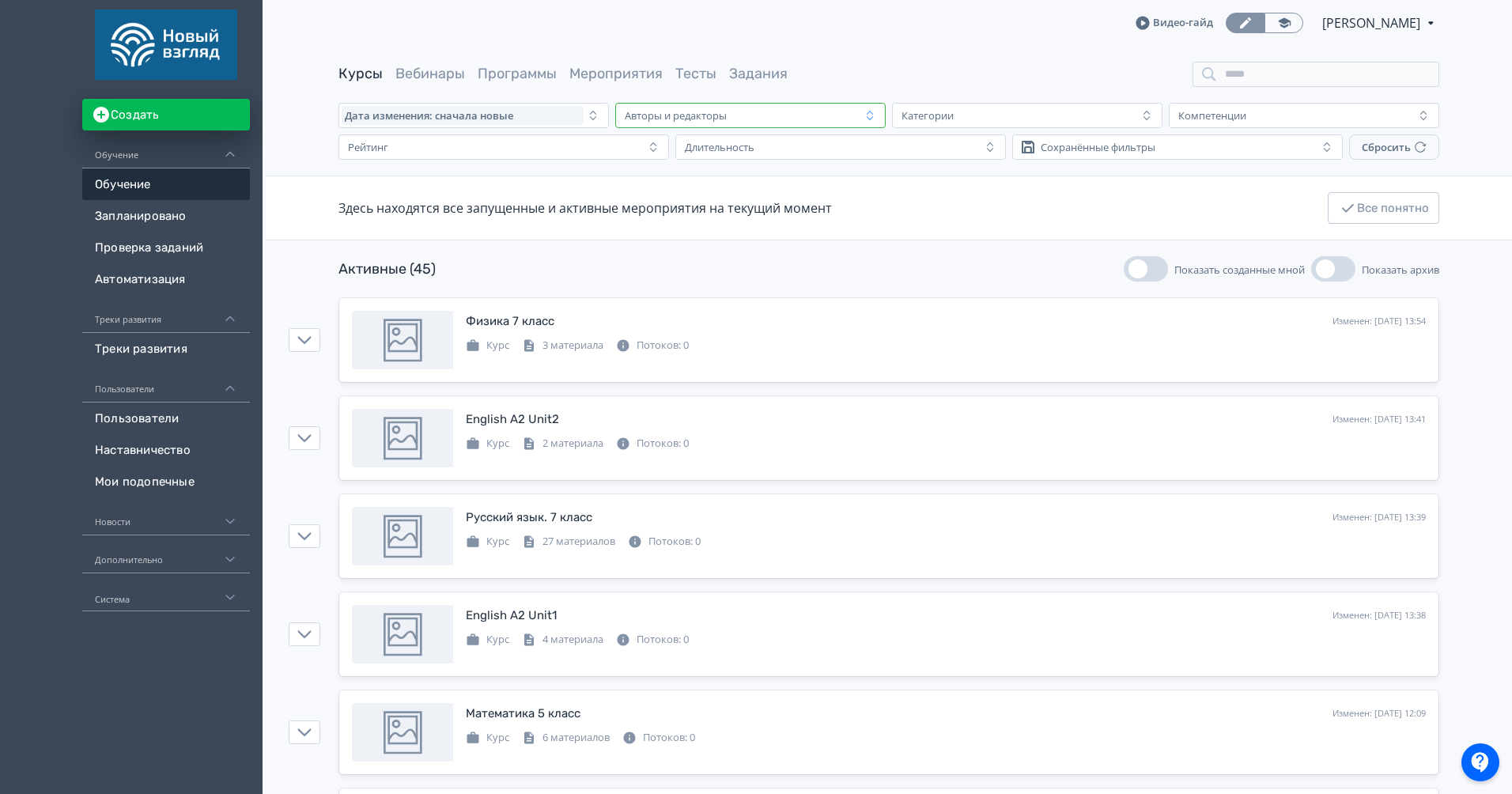
click at [795, 117] on div "Авторы и редакторы" at bounding box center [739, 115] width 242 height 19
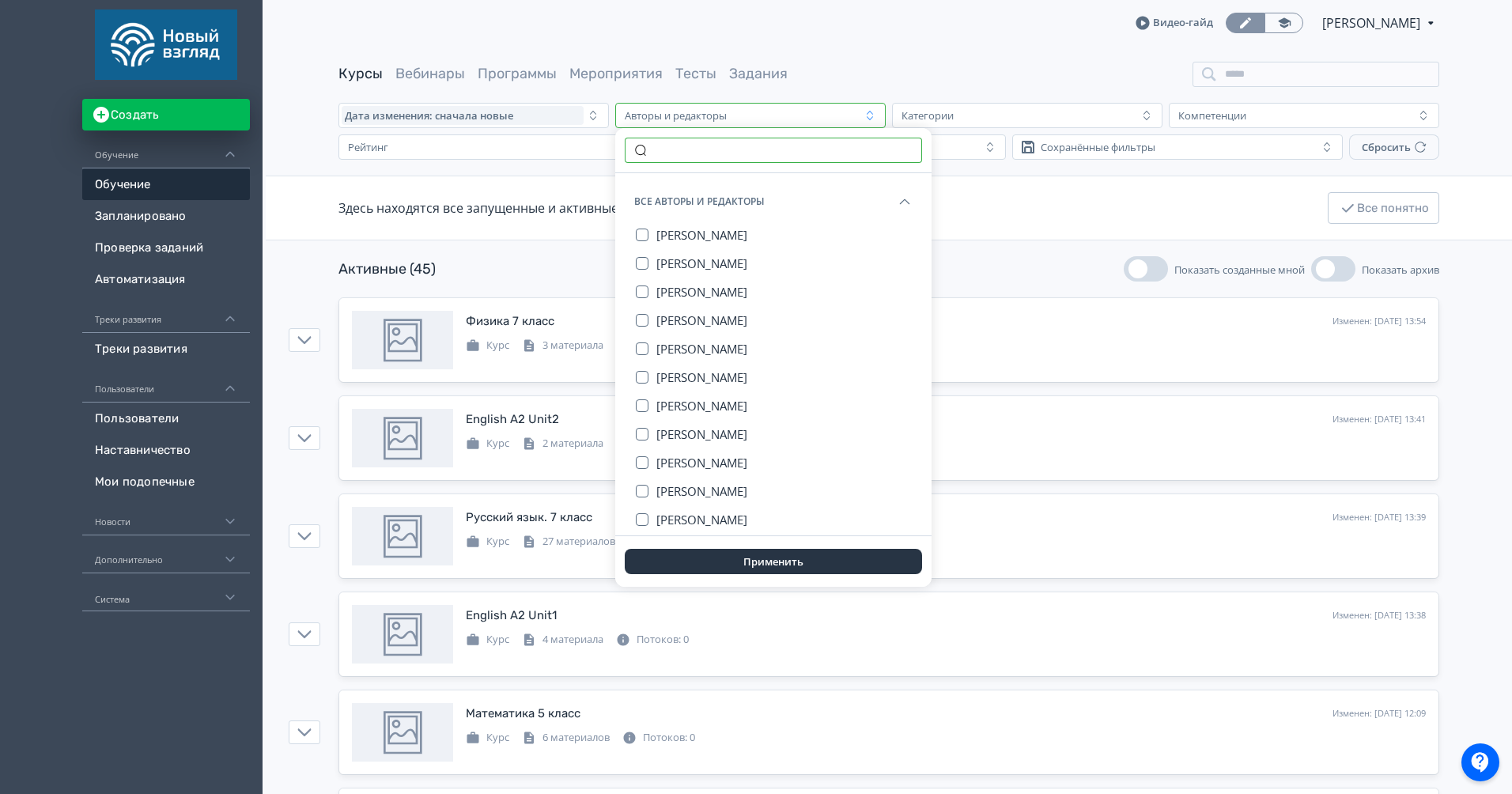
click at [702, 156] on input "text" at bounding box center [773, 151] width 298 height 26
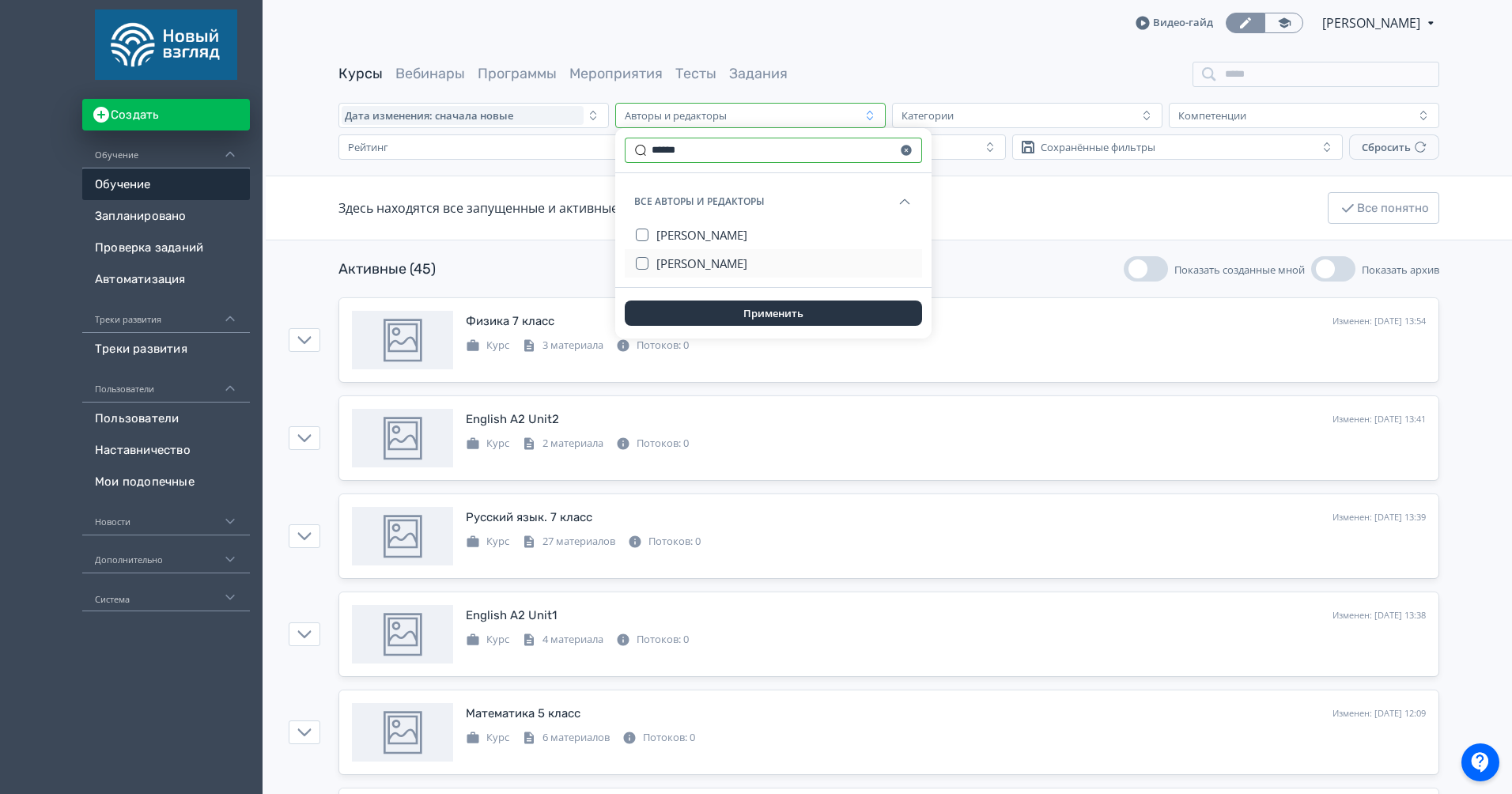
type input "******"
click at [726, 268] on span "[PERSON_NAME]" at bounding box center [702, 263] width 91 height 16
drag, startPoint x: 777, startPoint y: 333, endPoint x: 792, endPoint y: 313, distance: 25.0
click at [792, 313] on div "Применить" at bounding box center [773, 312] width 316 height 51
click at [792, 313] on button "Применить" at bounding box center [773, 313] width 298 height 26
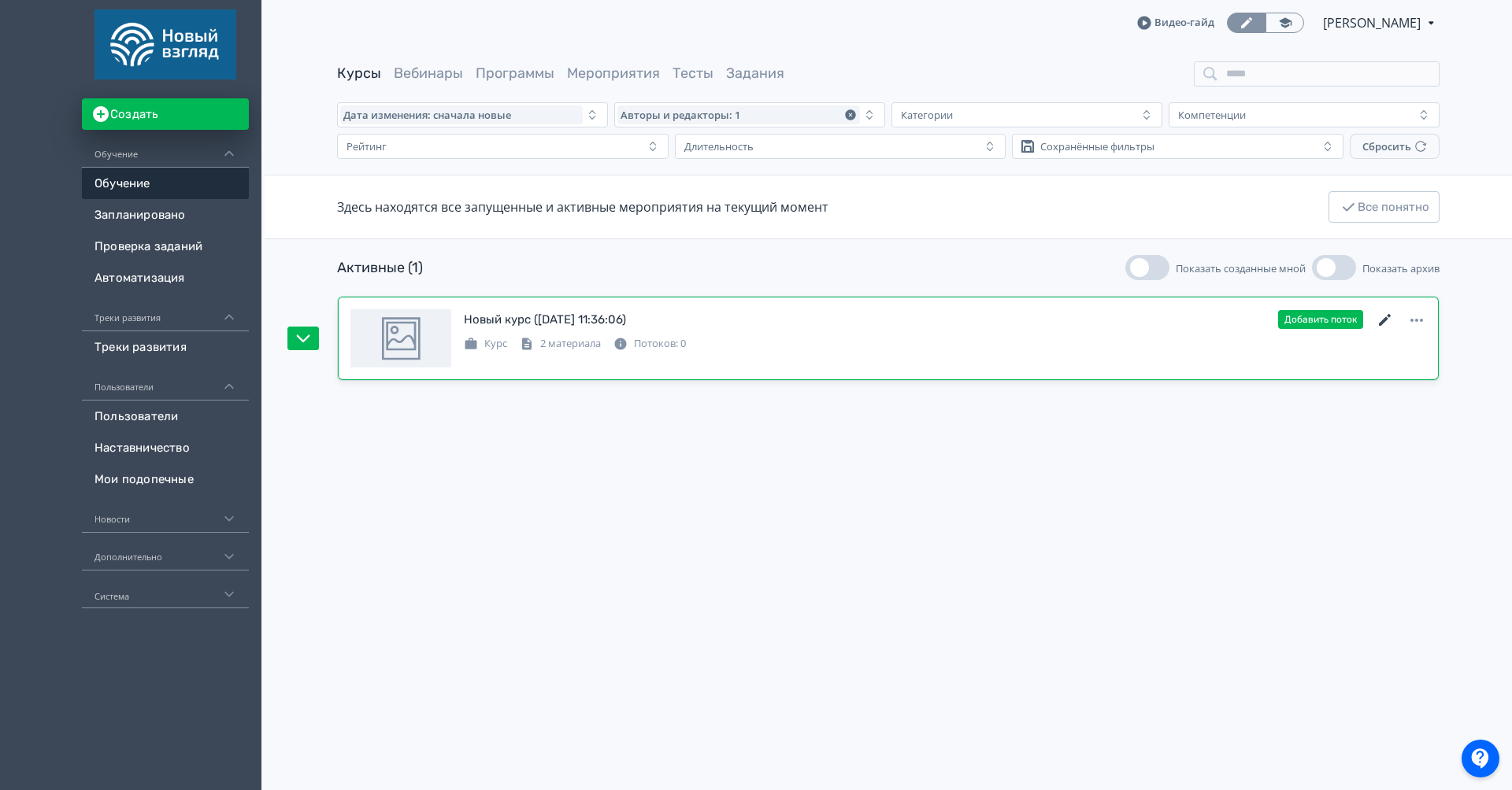
click at [1384, 317] on icon at bounding box center [1385, 320] width 19 height 19
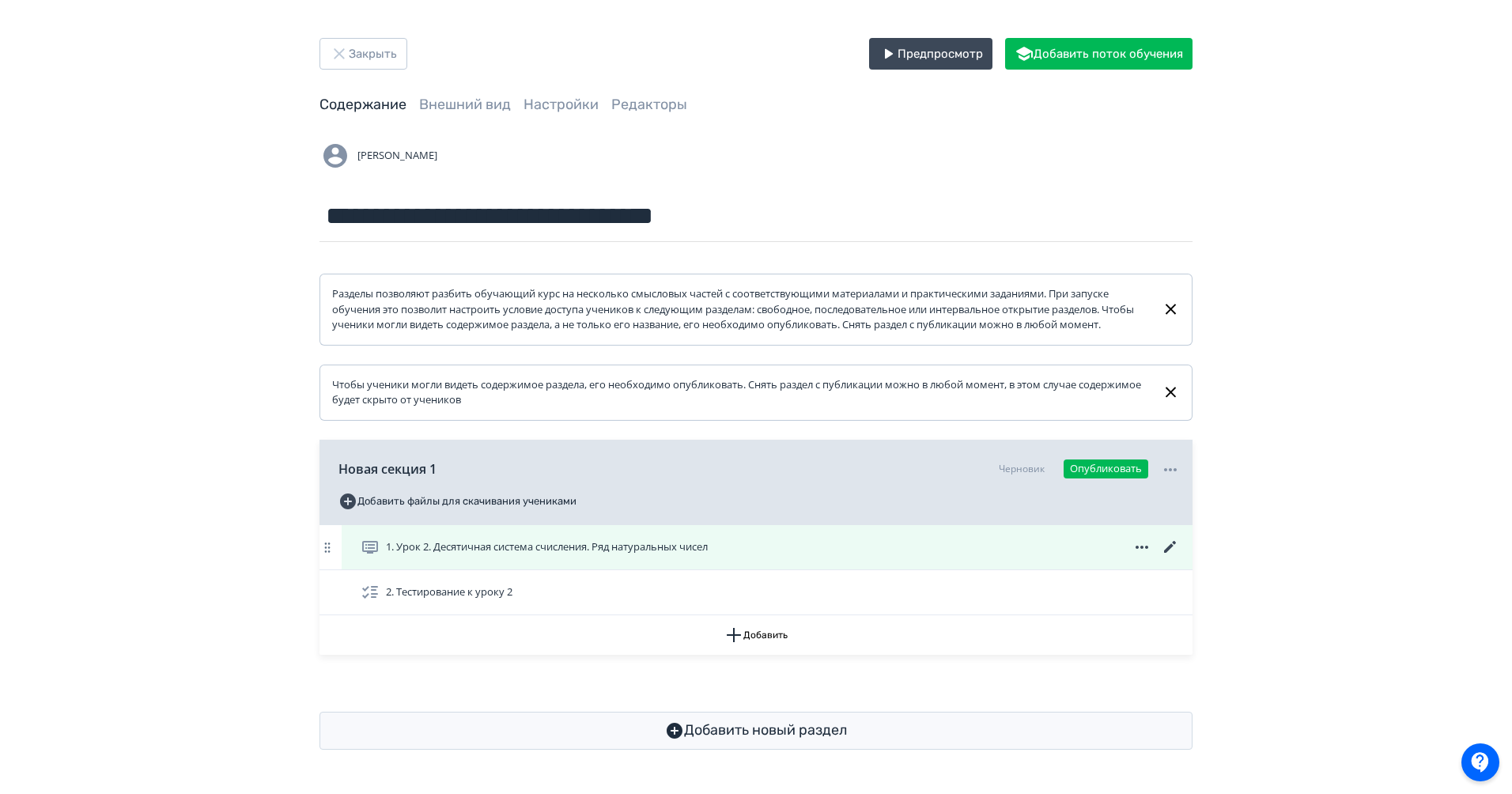
click at [1172, 553] on icon at bounding box center [1169, 547] width 12 height 12
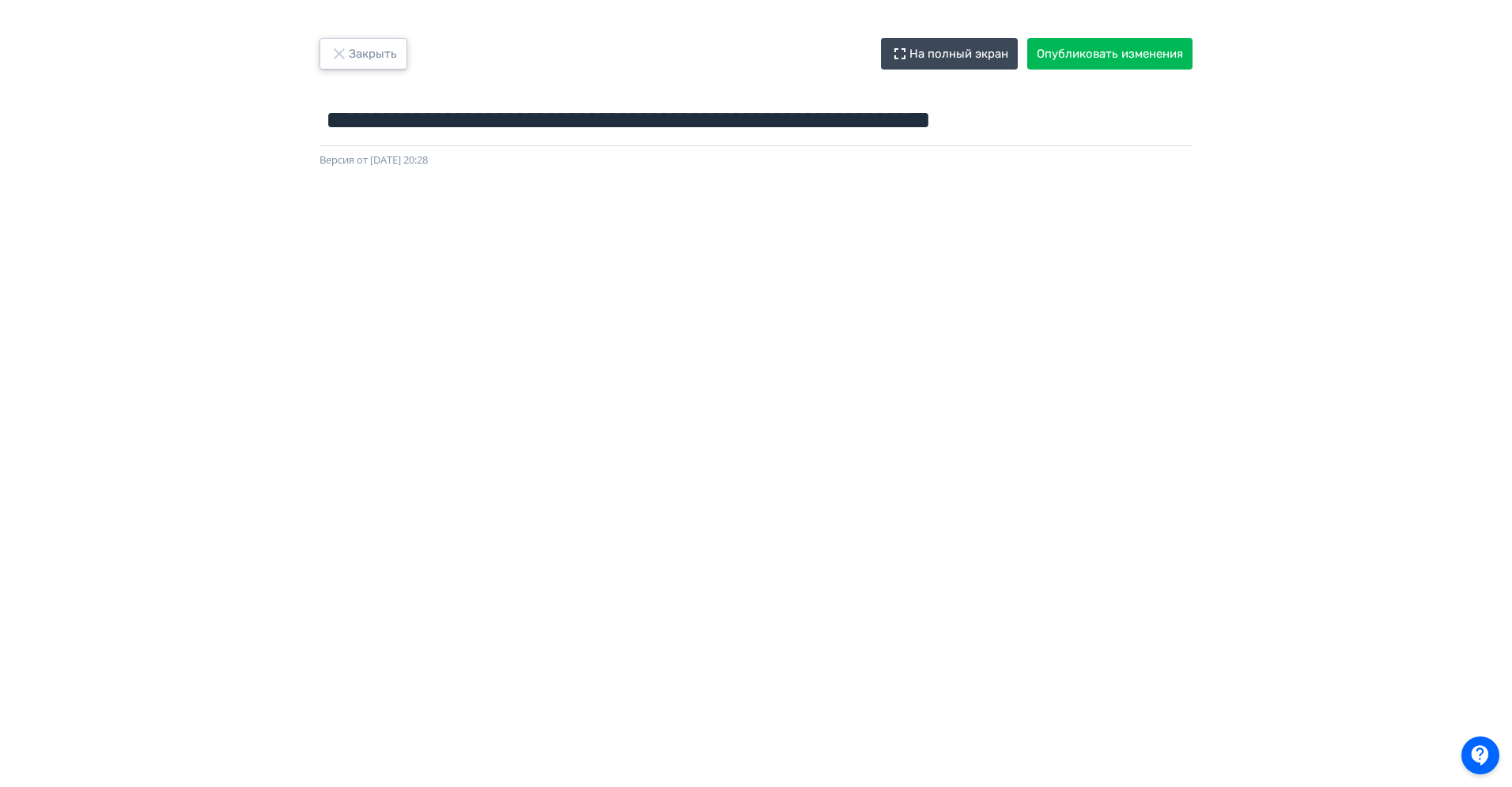
click at [357, 45] on button "Закрыть" at bounding box center [364, 53] width 88 height 31
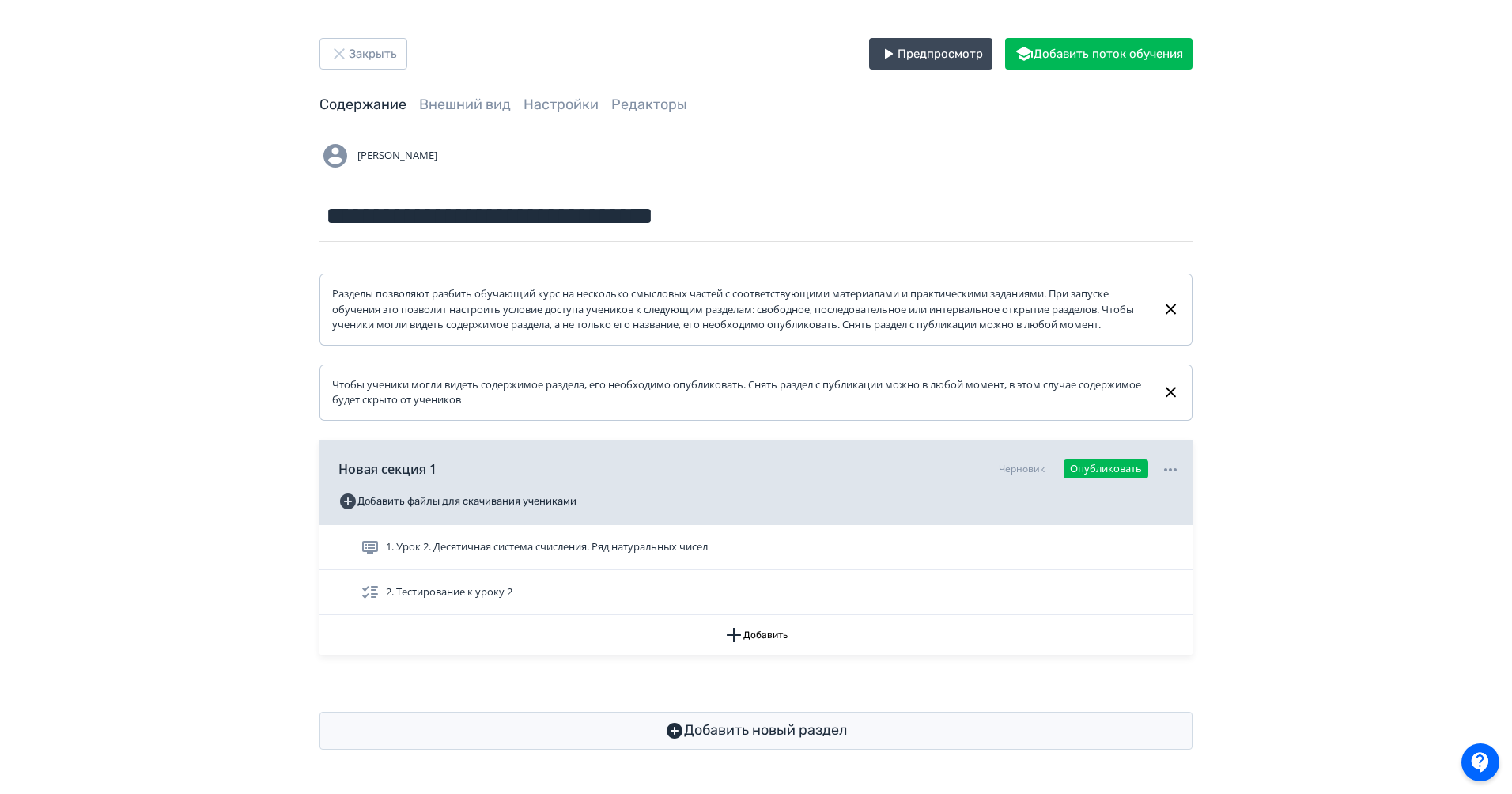
click at [364, 36] on div "**********" at bounding box center [756, 393] width 1512 height 788
click at [364, 45] on button "Закрыть" at bounding box center [364, 53] width 88 height 31
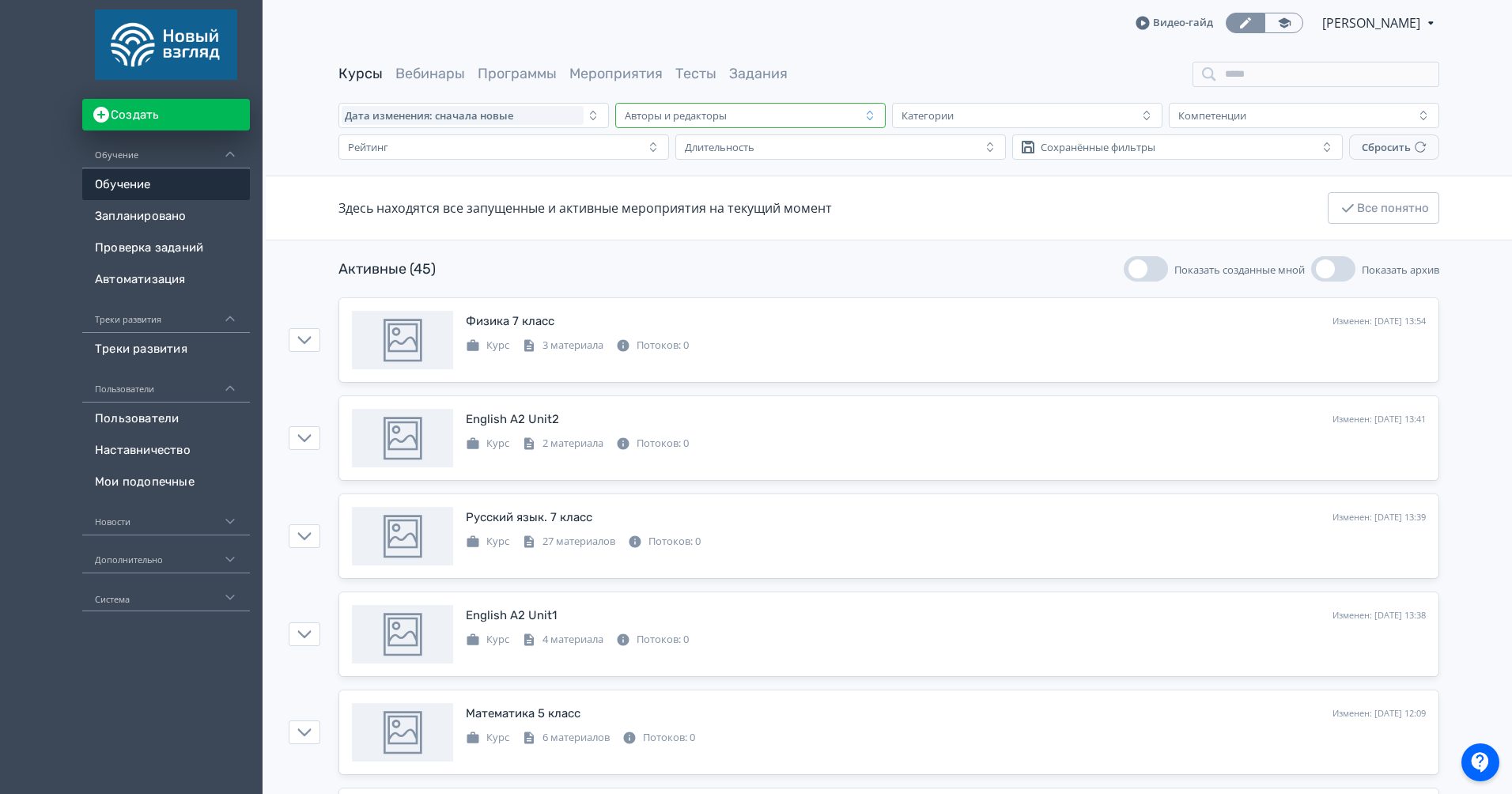
click at [685, 124] on div "Авторы и редакторы" at bounding box center [739, 115] width 242 height 19
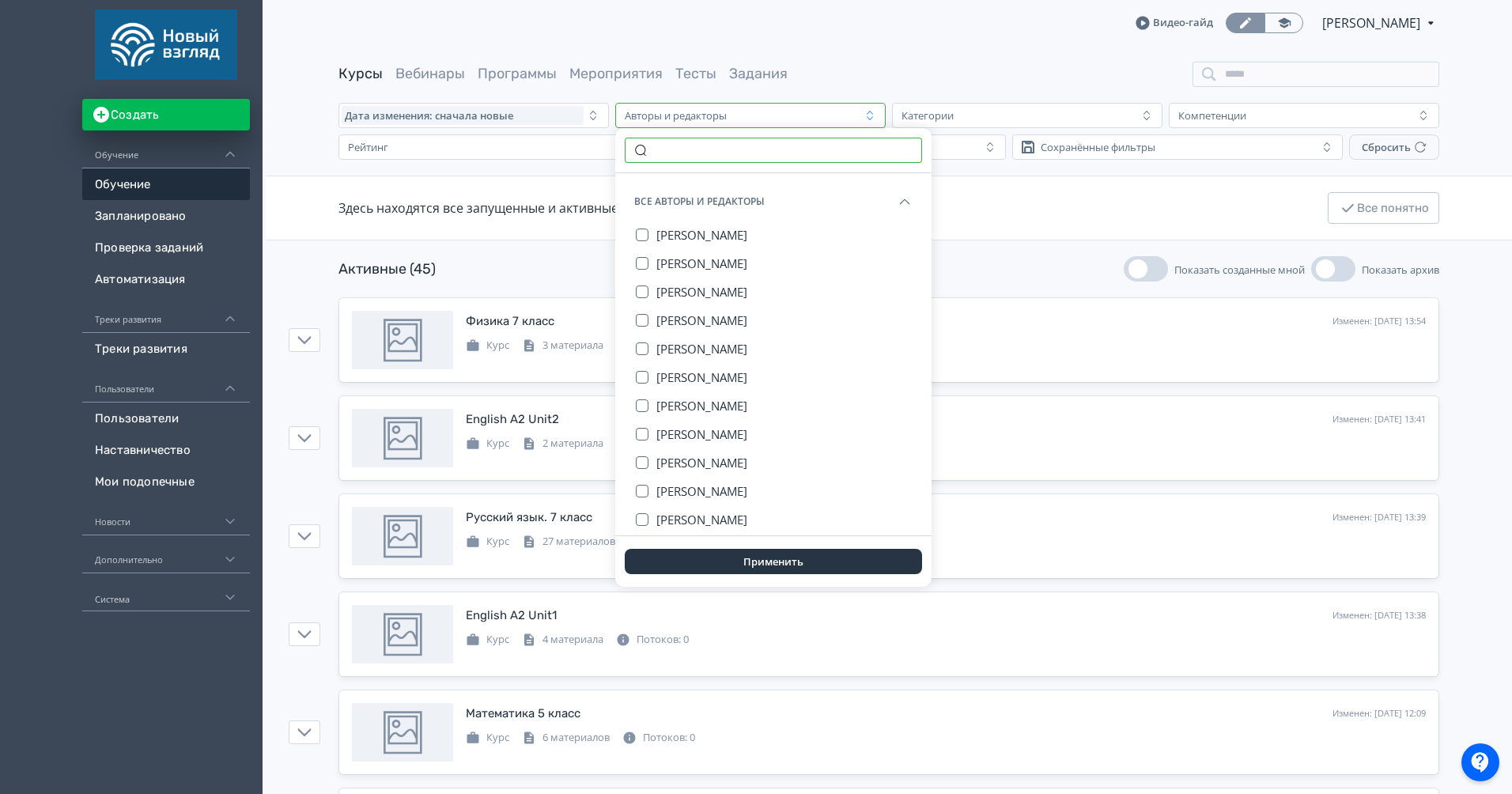
click at [677, 156] on input "text" at bounding box center [773, 151] width 298 height 26
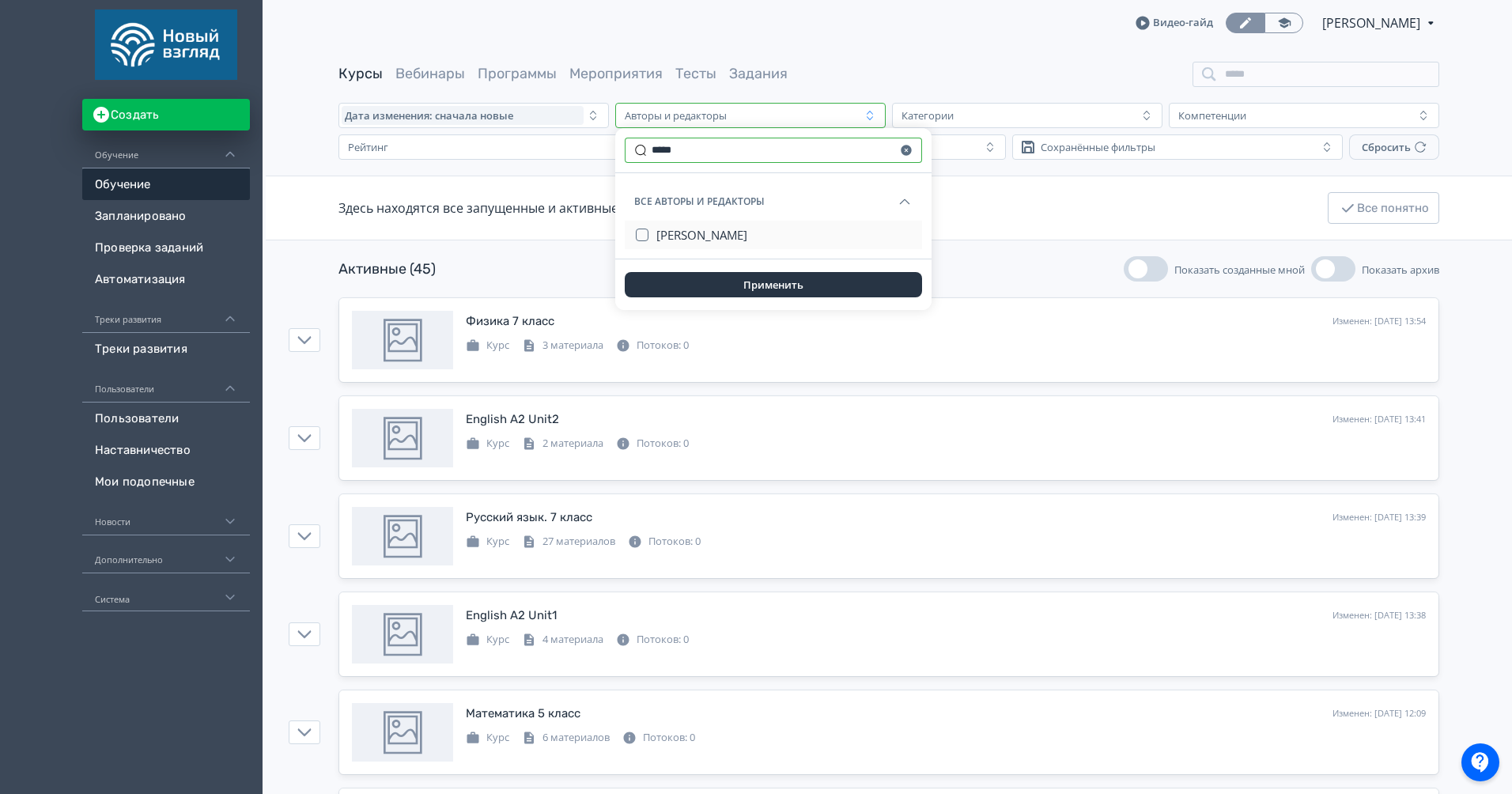
type input "*****"
click at [694, 228] on span "[PERSON_NAME]" at bounding box center [702, 234] width 91 height 16
click at [759, 276] on button "Применить" at bounding box center [773, 285] width 298 height 26
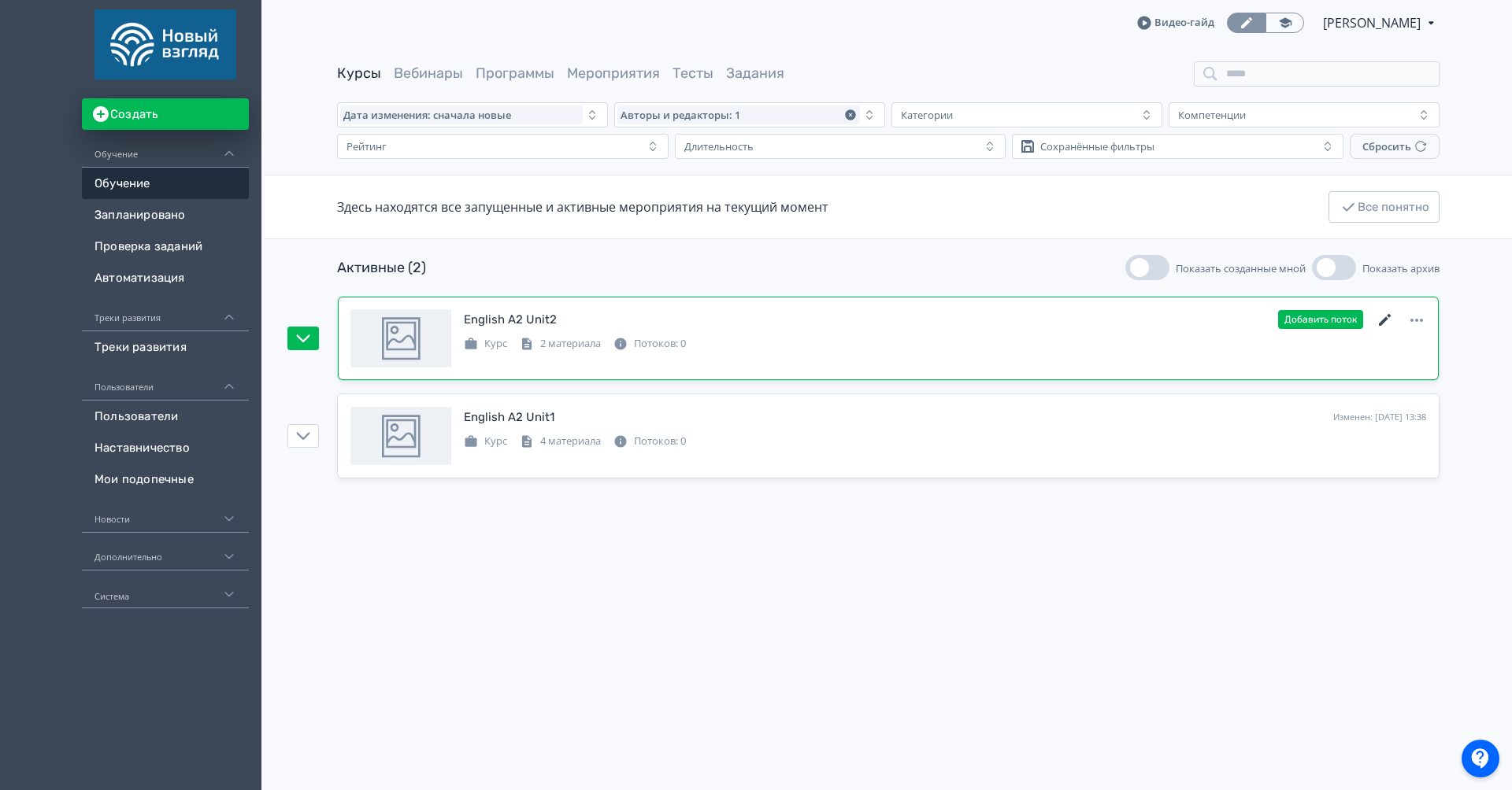
click at [1384, 321] on icon at bounding box center [1384, 319] width 12 height 12
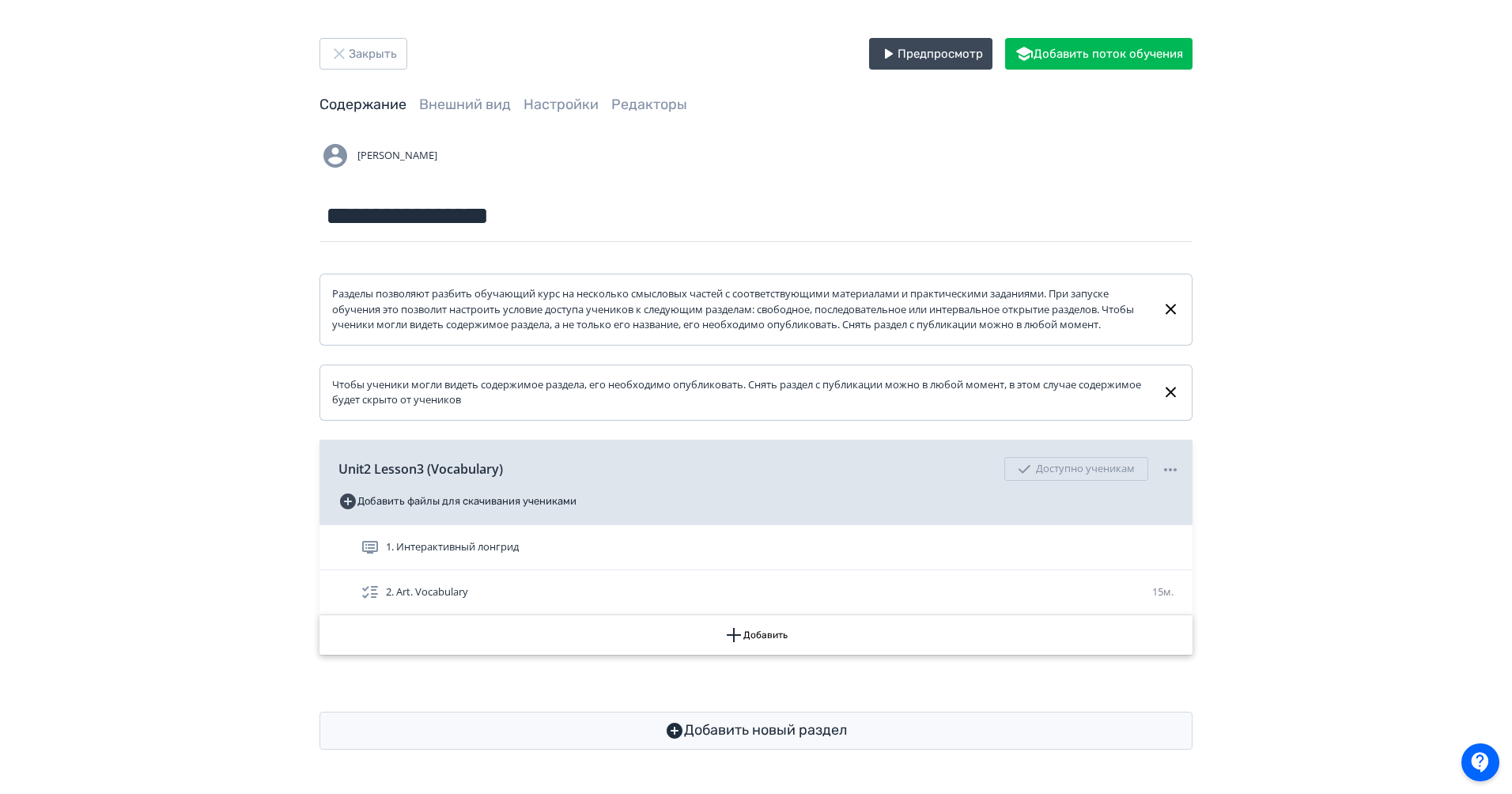
scroll to position [8, 0]
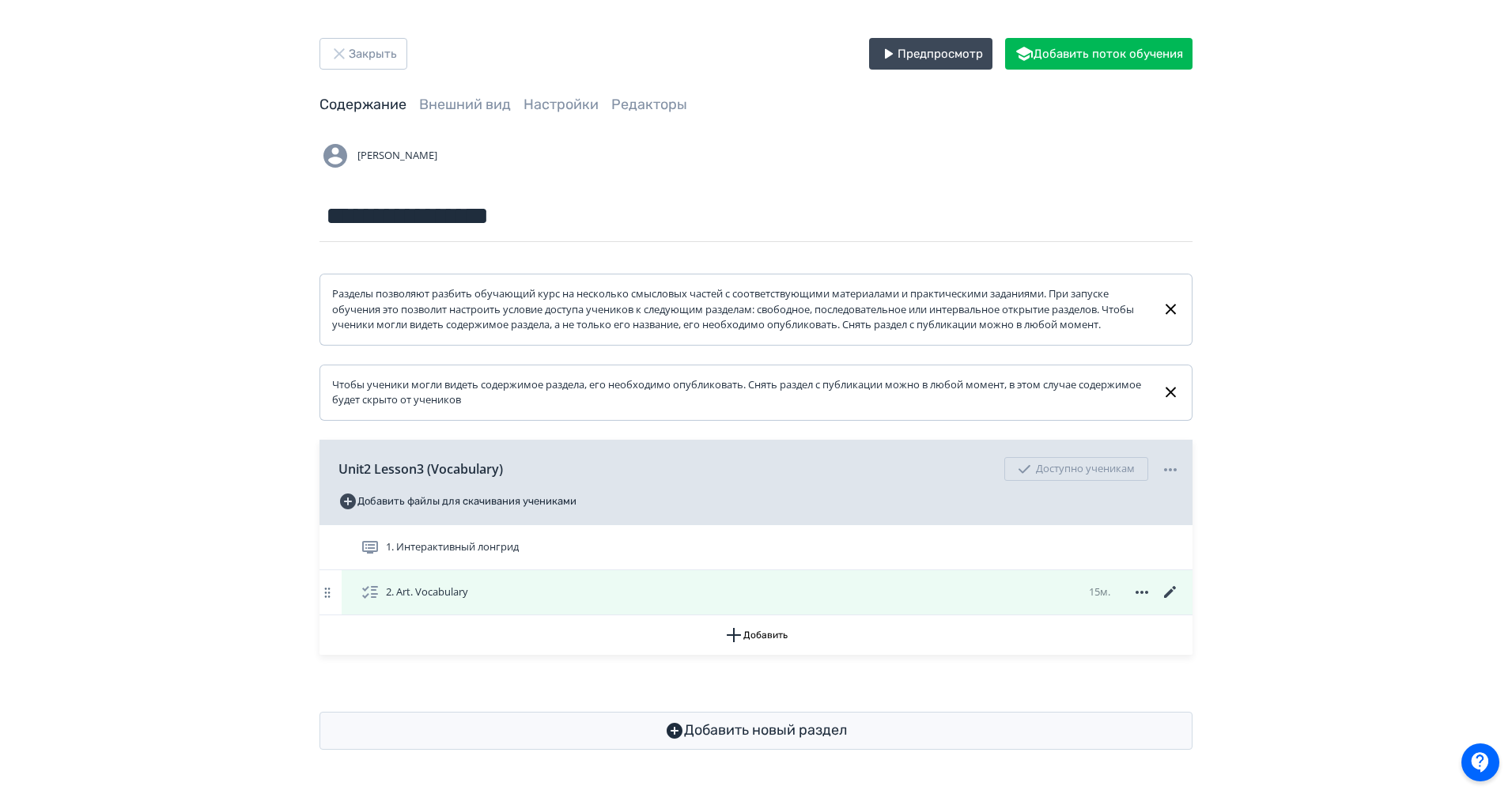
click at [1172, 602] on icon at bounding box center [1170, 592] width 19 height 19
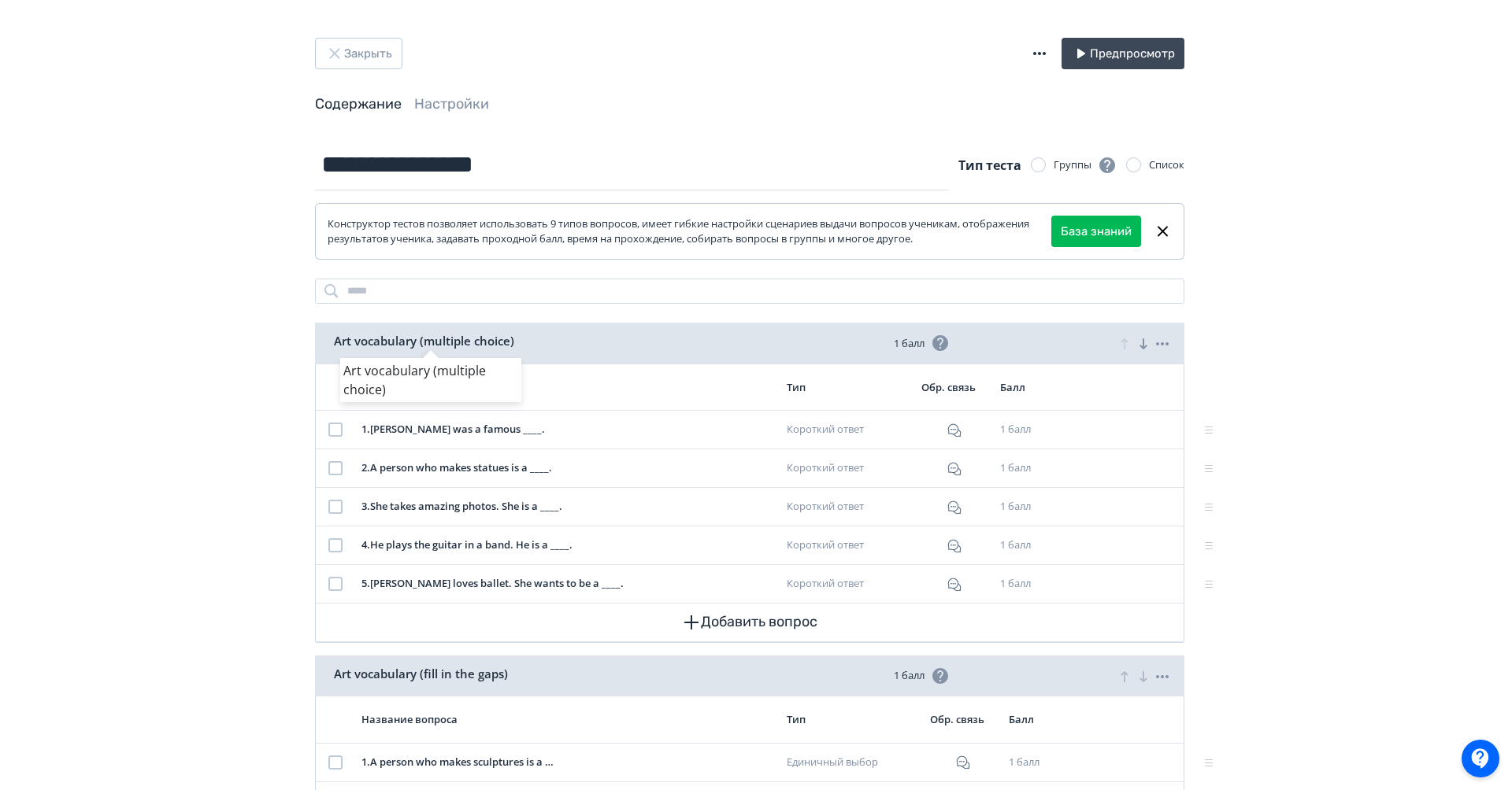
click at [354, 59] on div "Art vocabulary (multiple choice)" at bounding box center [756, 395] width 1512 height 790
click at [370, 52] on button "Закрыть" at bounding box center [362, 53] width 88 height 31
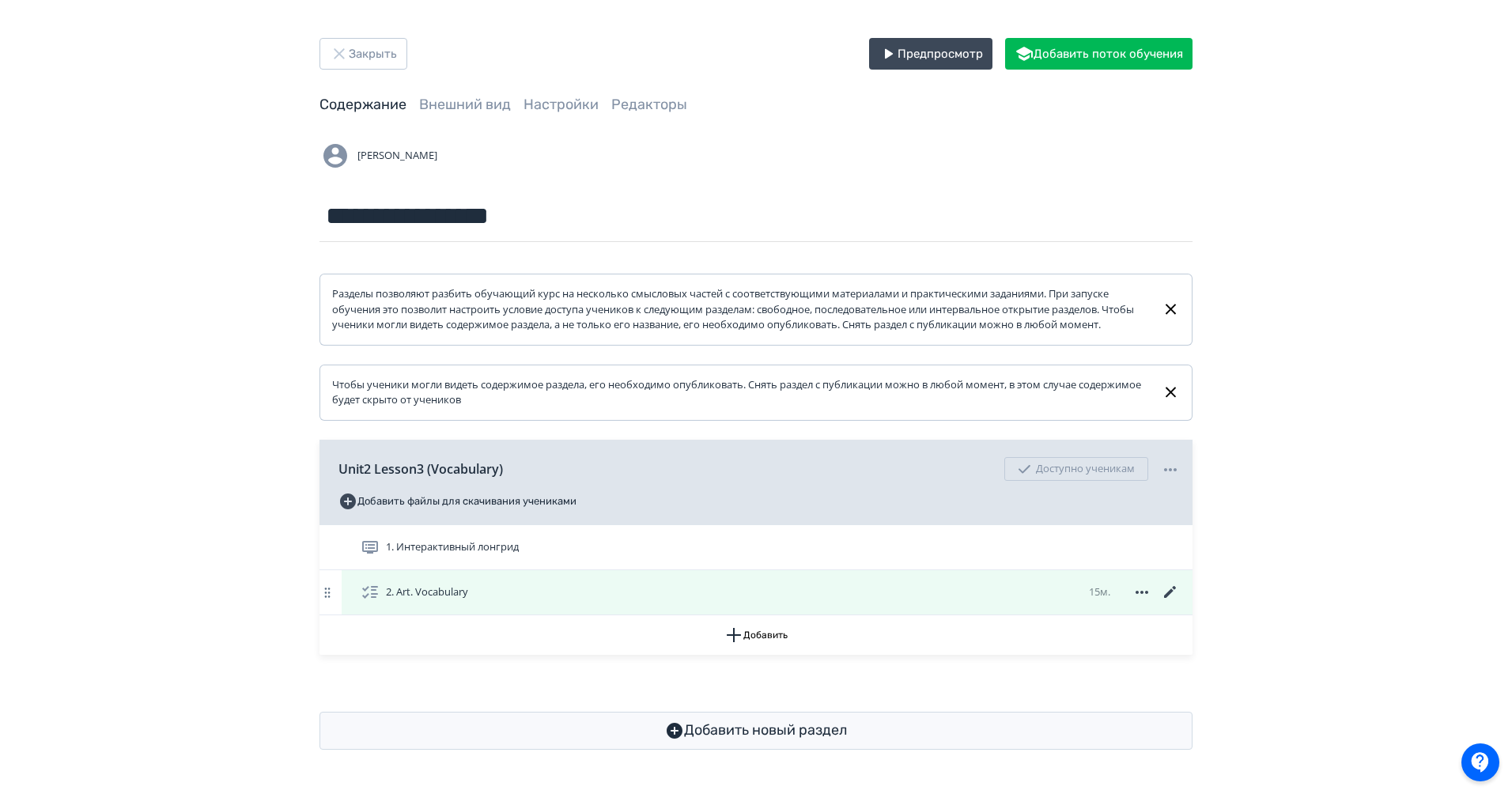
click at [1173, 602] on icon at bounding box center [1170, 592] width 19 height 19
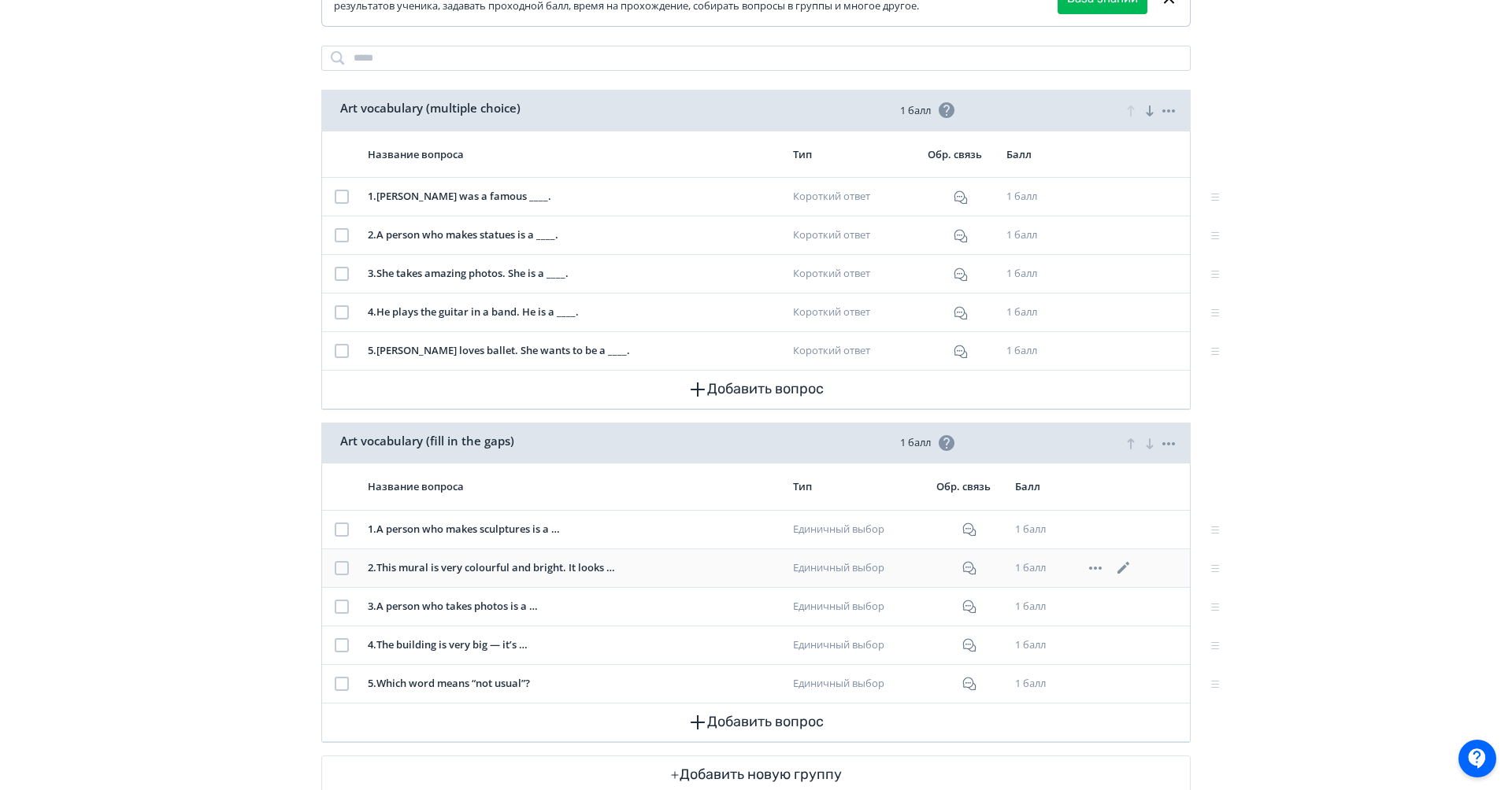
scroll to position [275, 0]
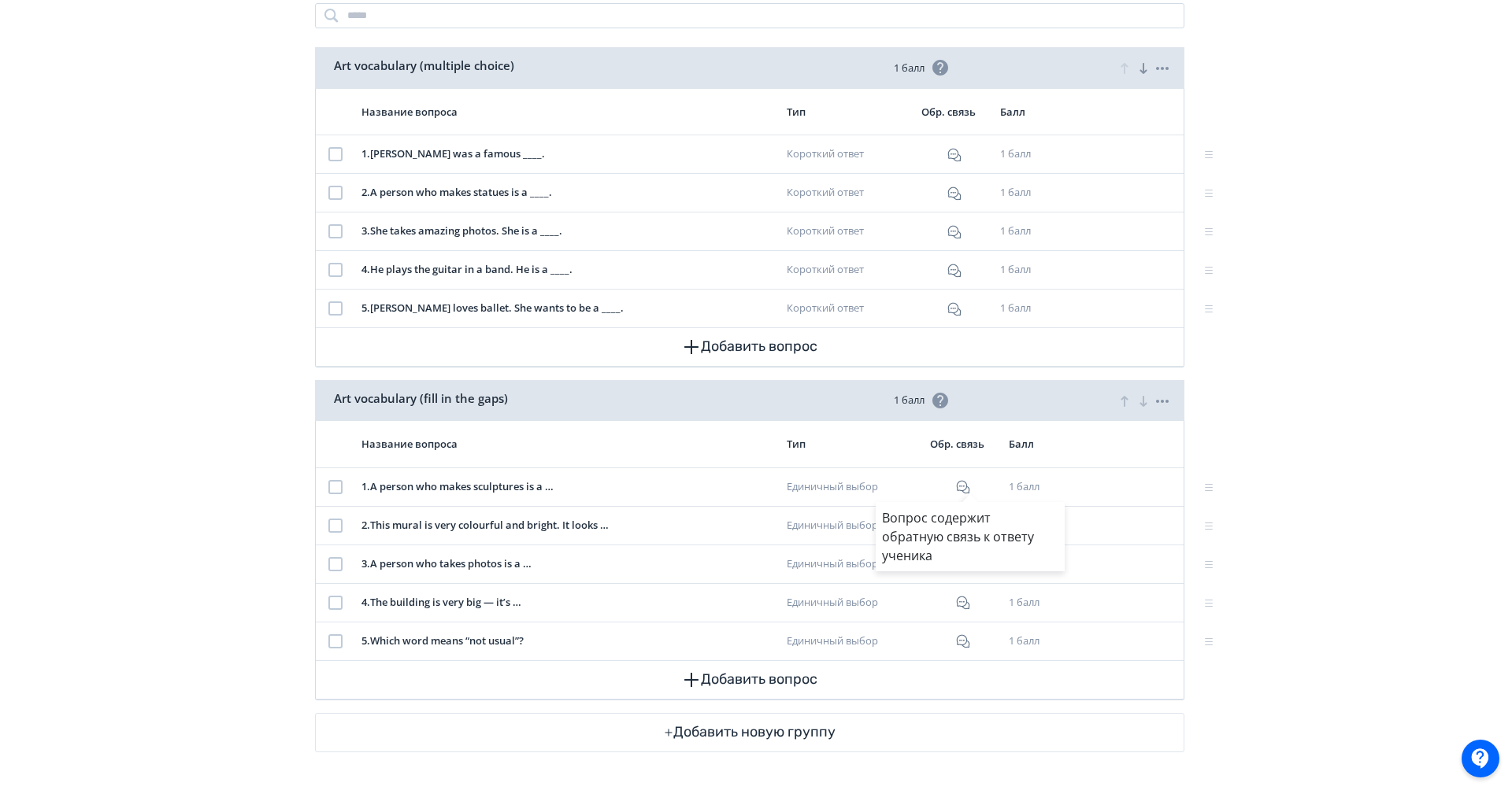
click at [199, 547] on div "Вопрос содержит обратную связь к ответу ученика" at bounding box center [756, 395] width 1512 height 790
click at [1122, 486] on icon at bounding box center [1120, 486] width 12 height 12
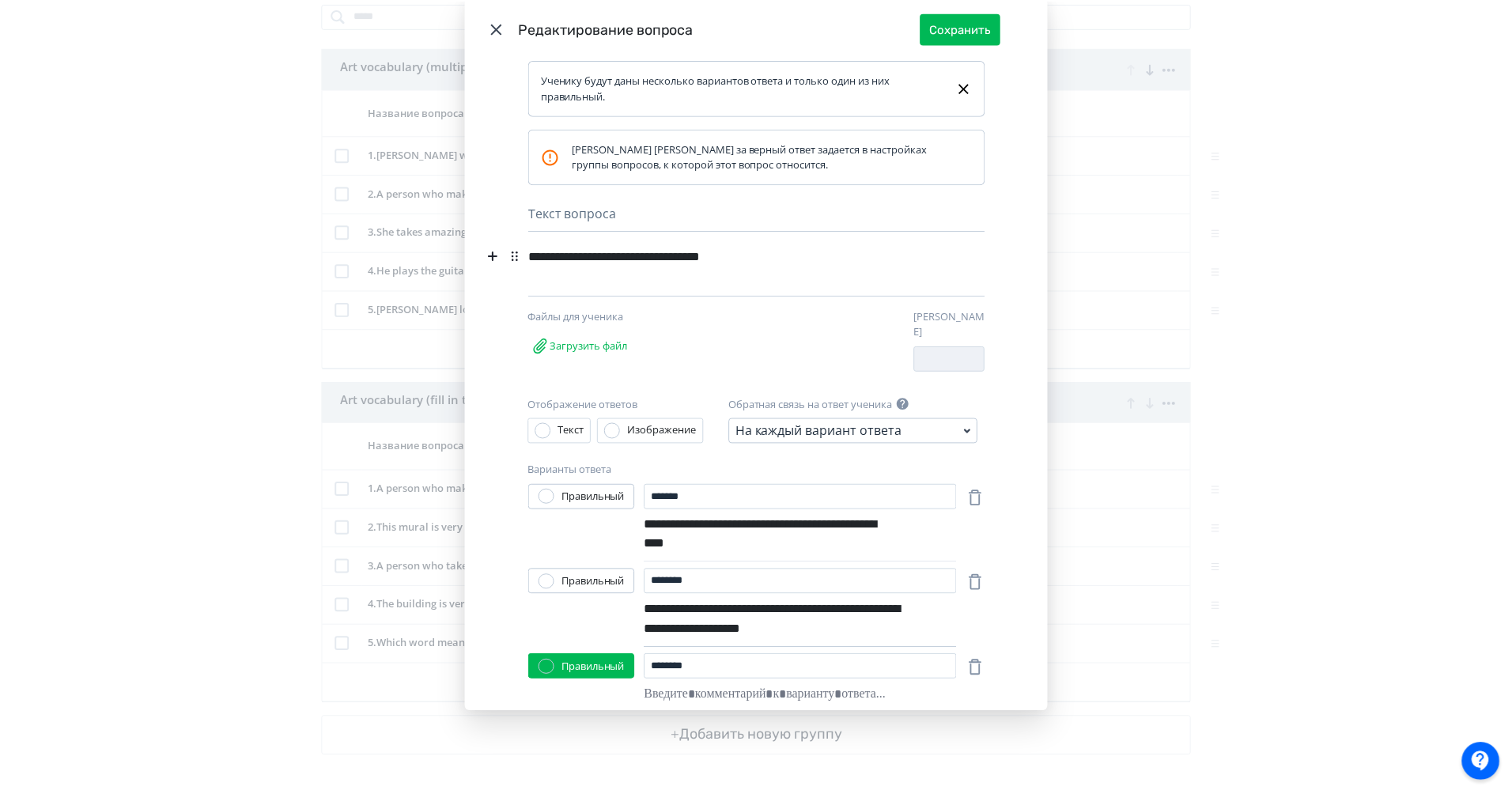
scroll to position [0, 0]
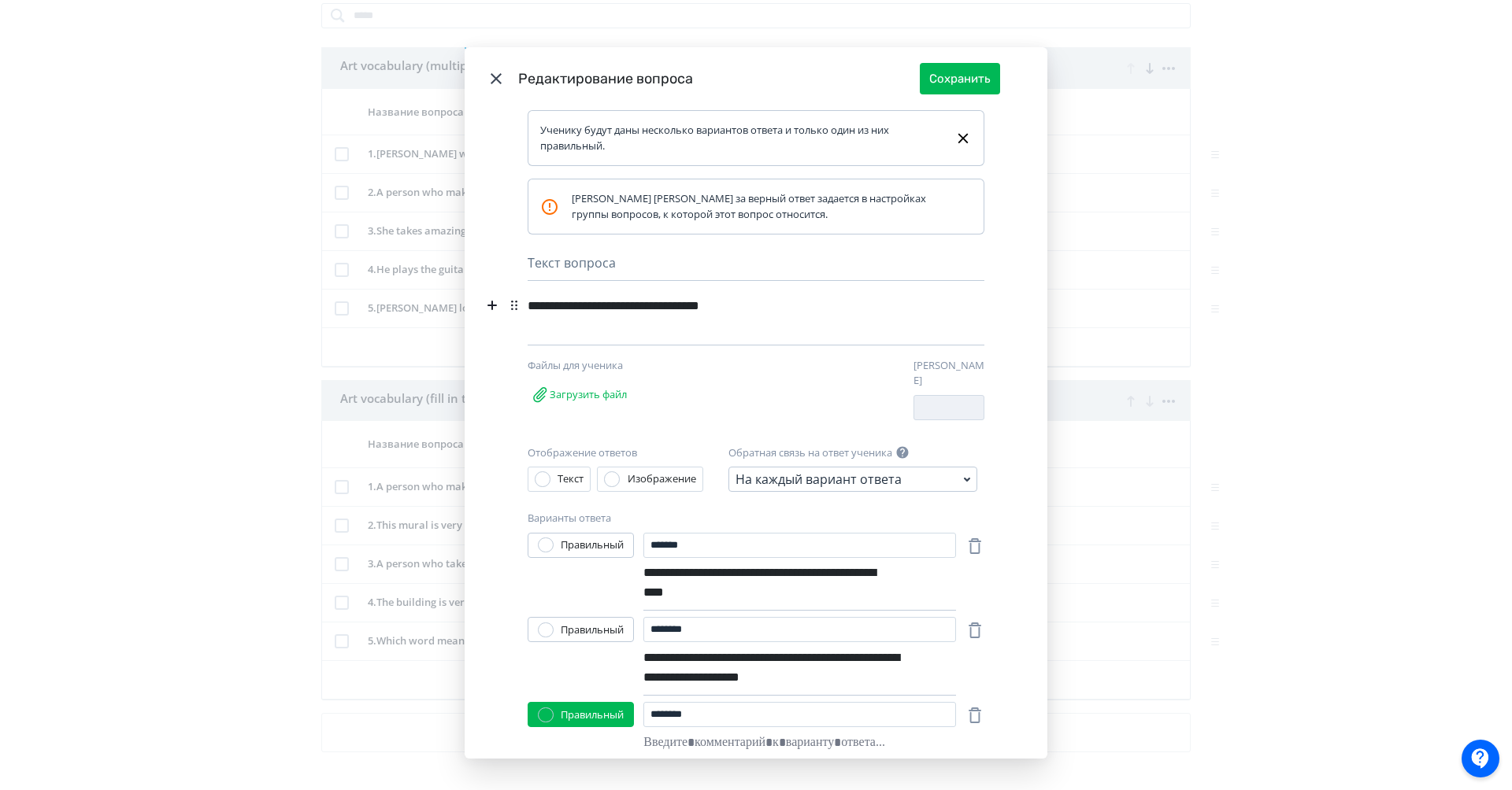
click at [498, 86] on icon "Modal" at bounding box center [496, 79] width 19 height 19
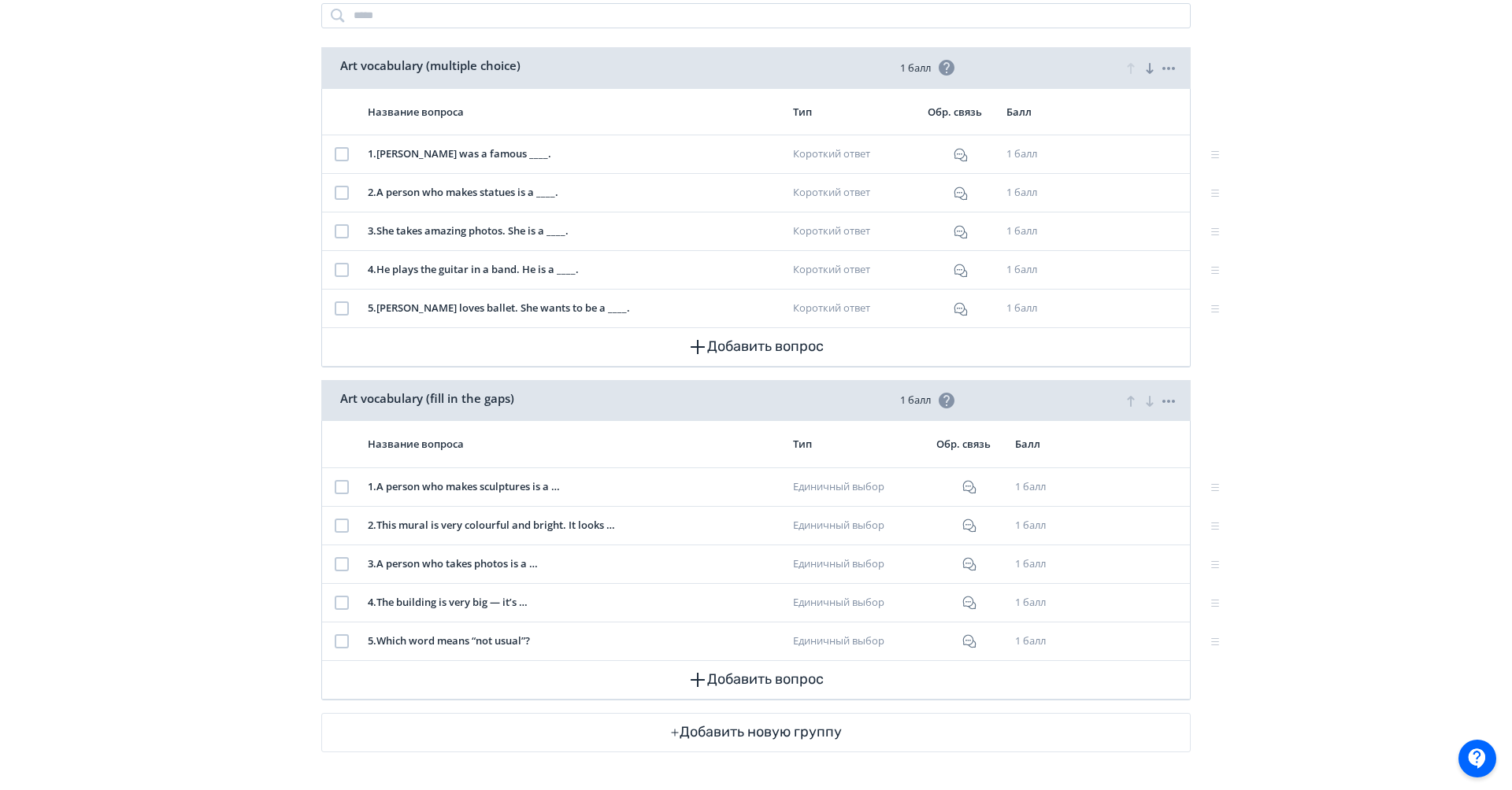
scroll to position [267, 0]
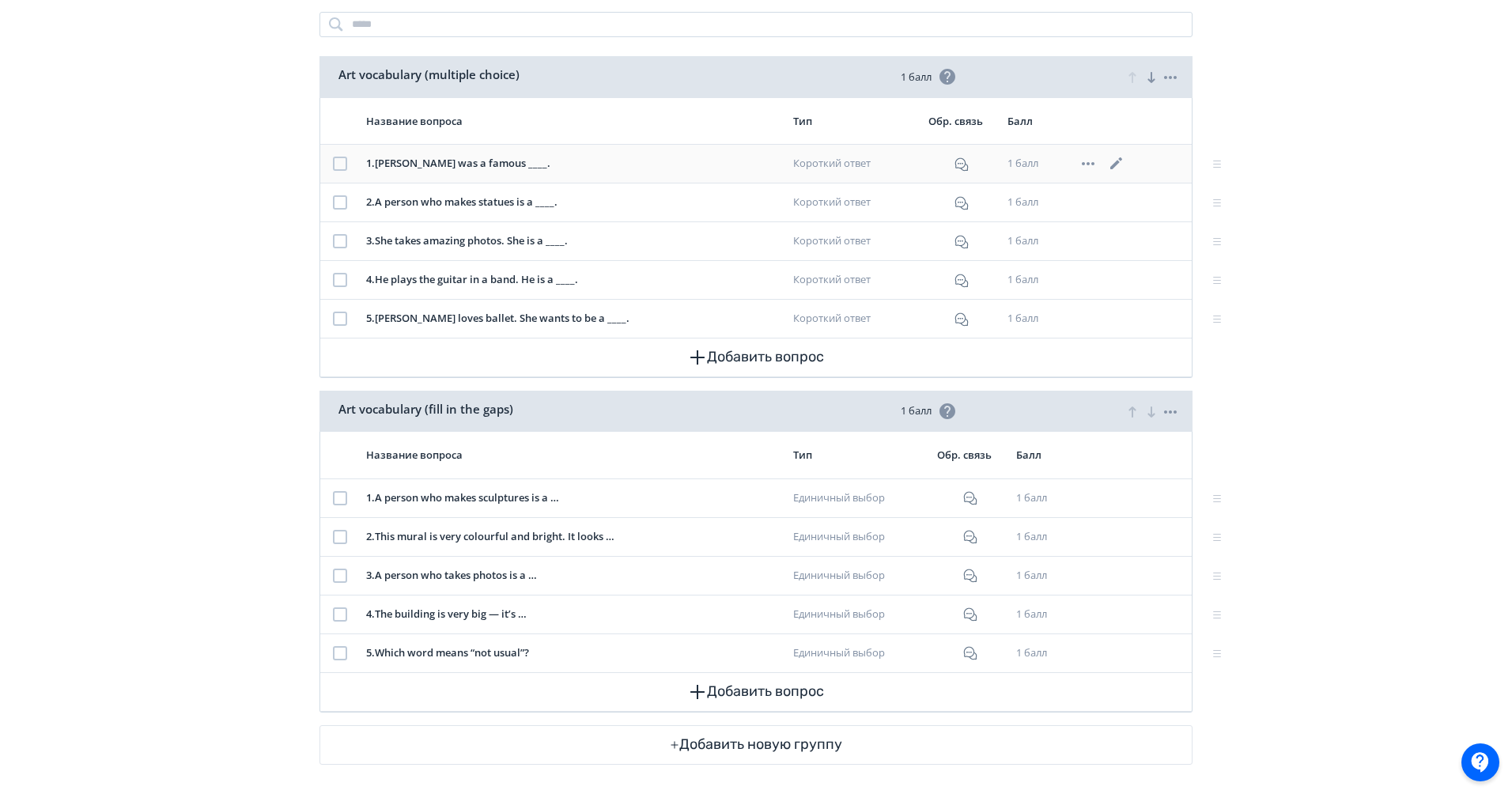
click at [1114, 162] on icon at bounding box center [1116, 164] width 19 height 19
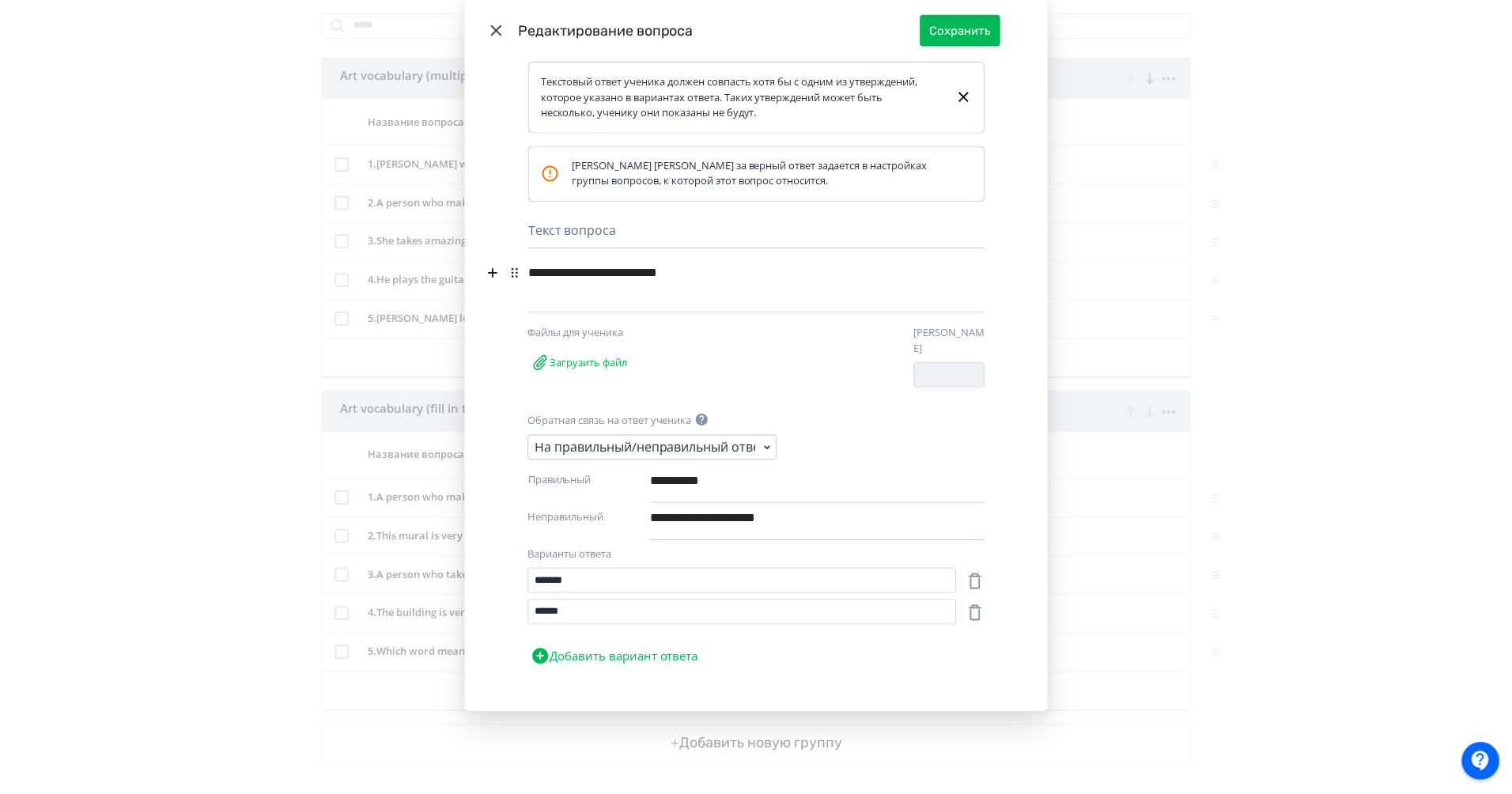
scroll to position [0, 0]
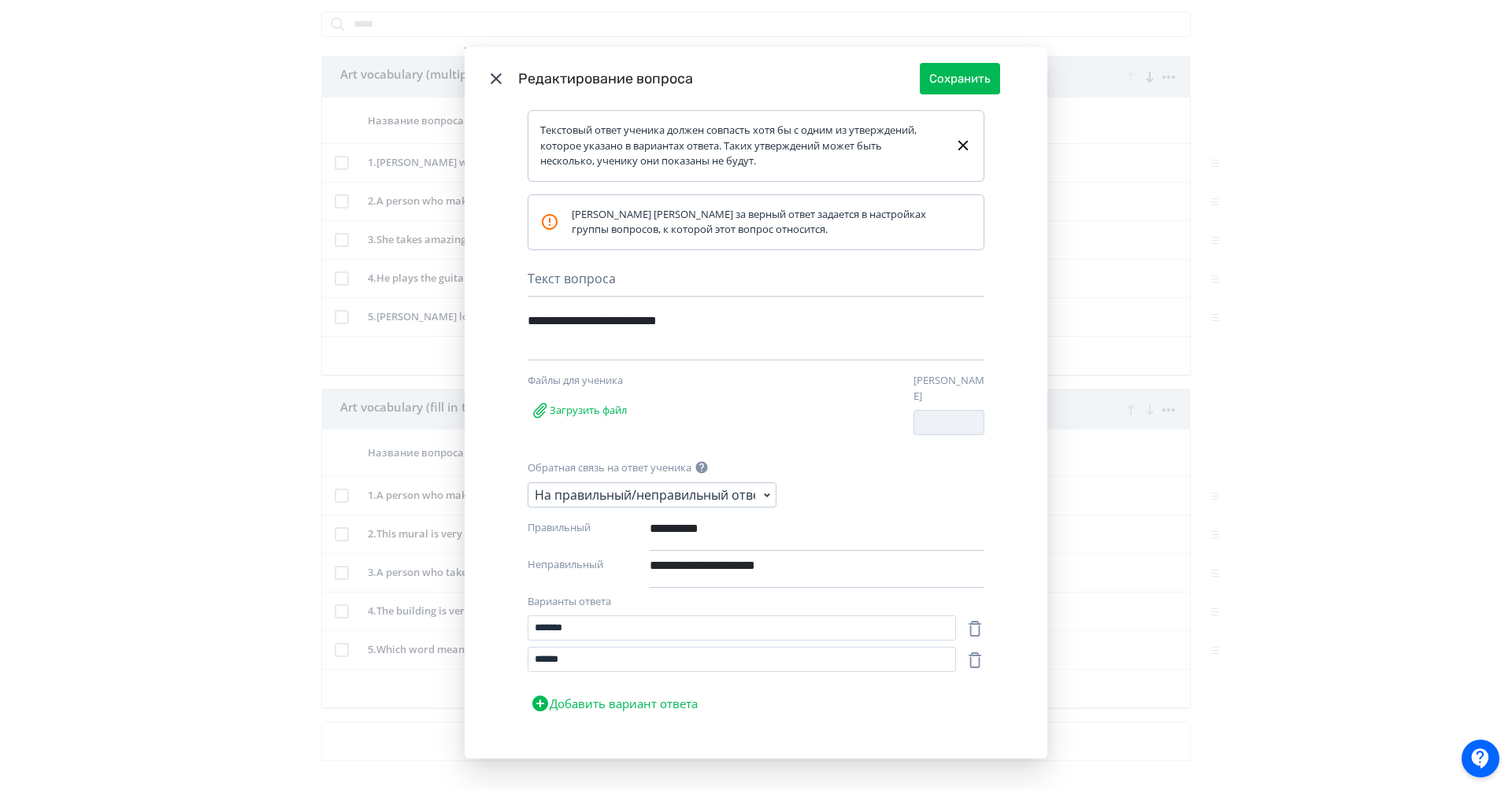
click at [487, 74] on icon "Modal" at bounding box center [496, 79] width 19 height 19
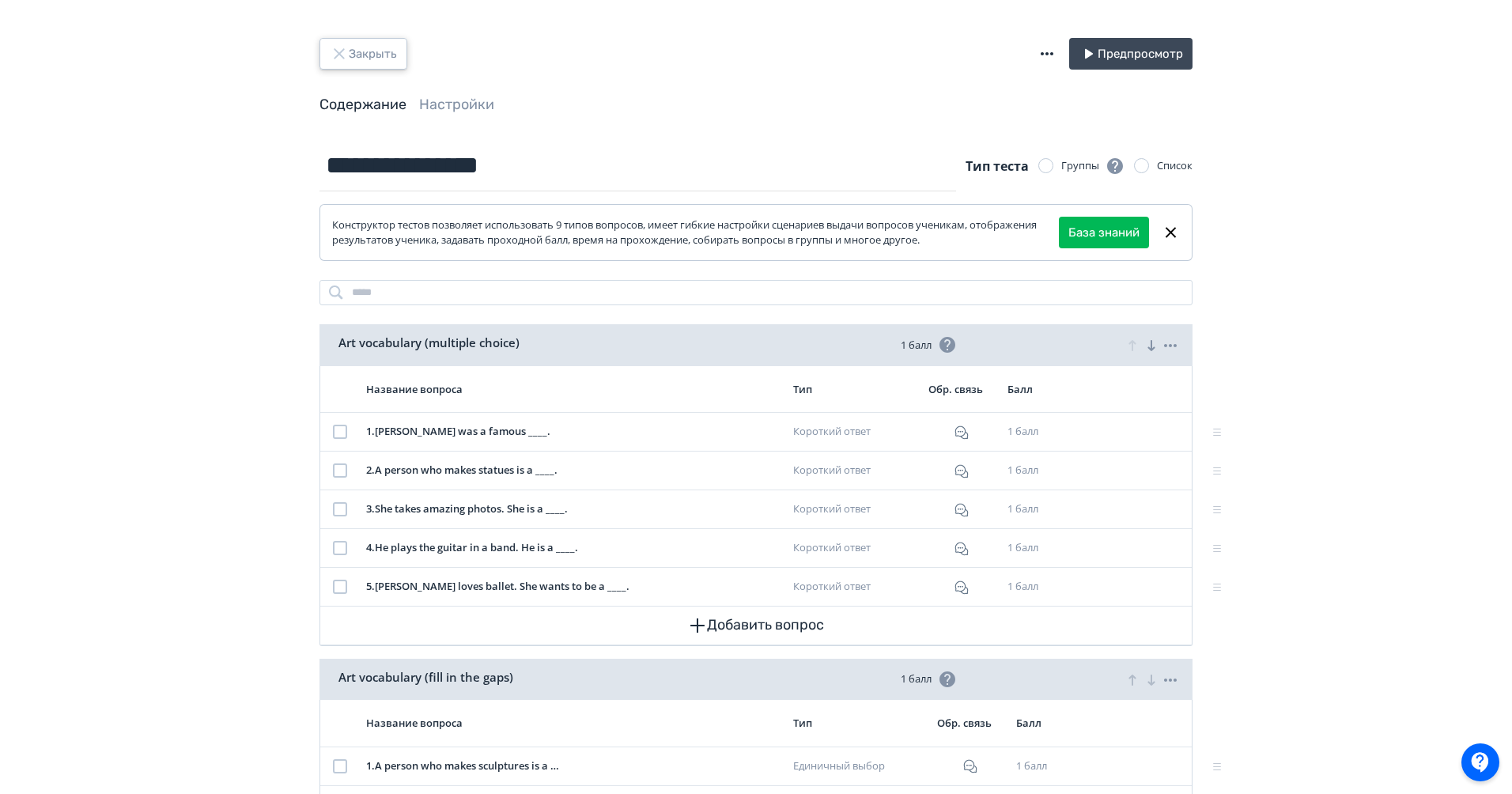
click at [367, 54] on button "Закрыть" at bounding box center [364, 53] width 88 height 31
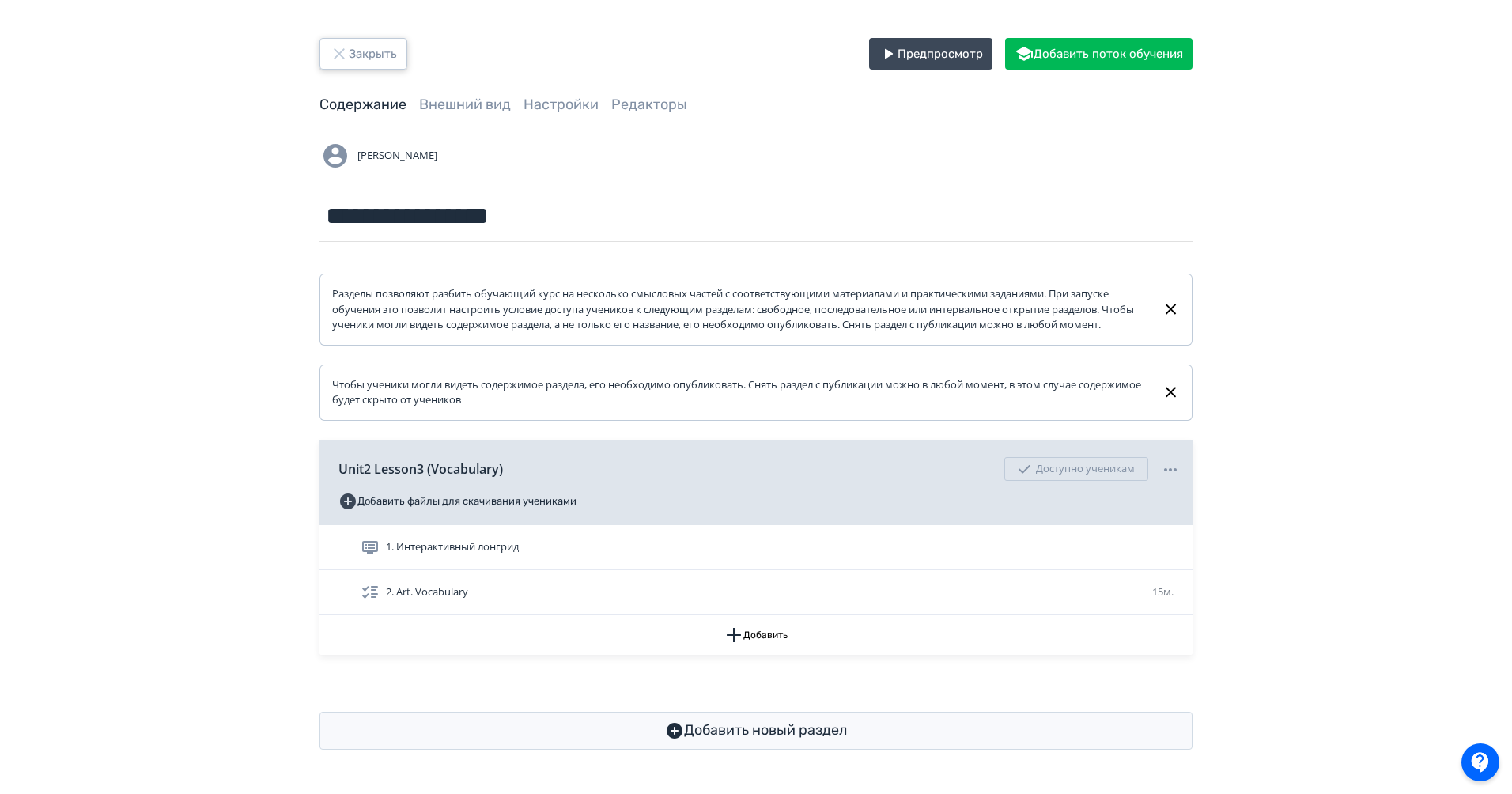
click at [385, 51] on button "Закрыть" at bounding box center [364, 53] width 88 height 31
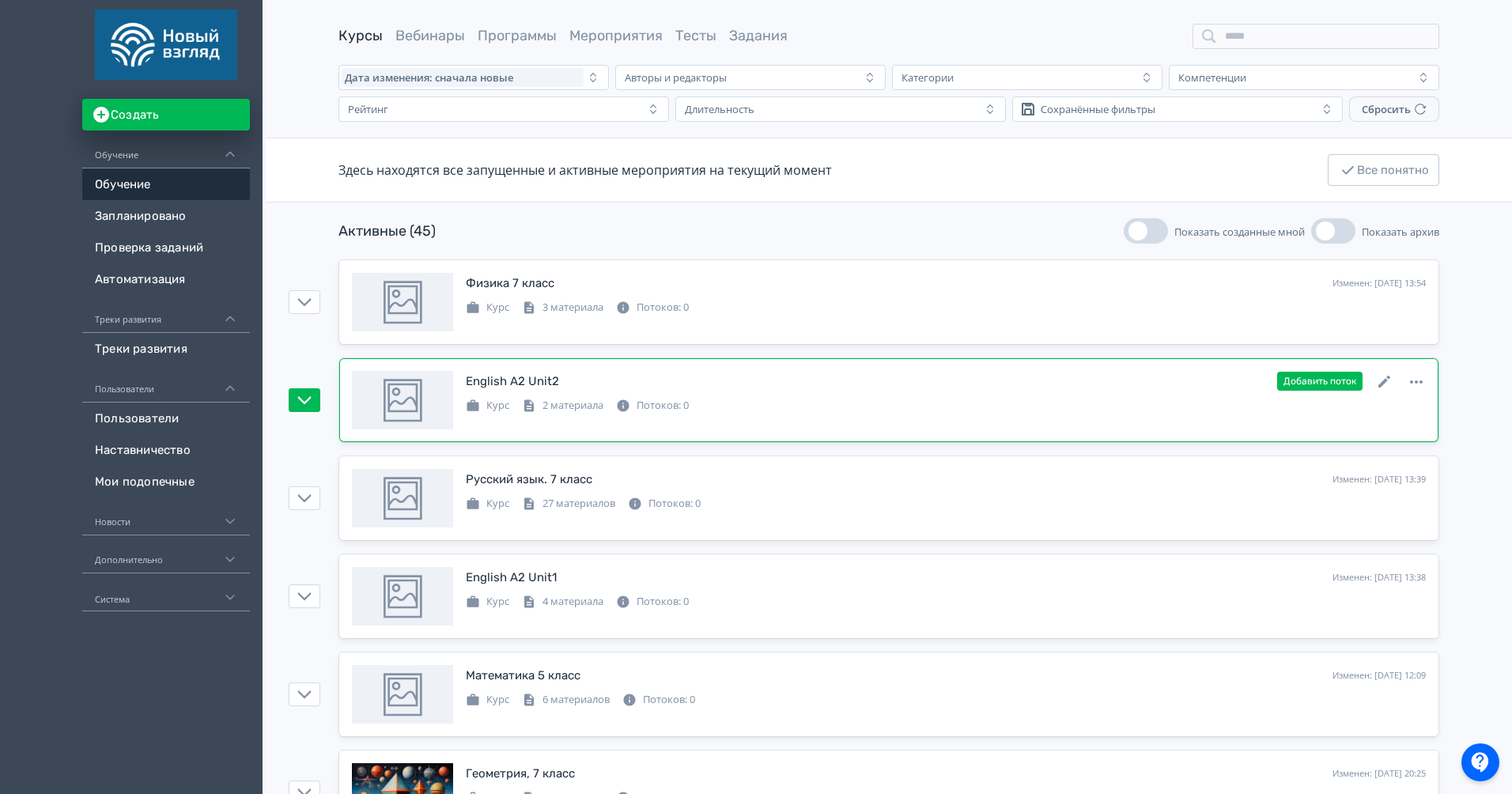
scroll to position [41, 0]
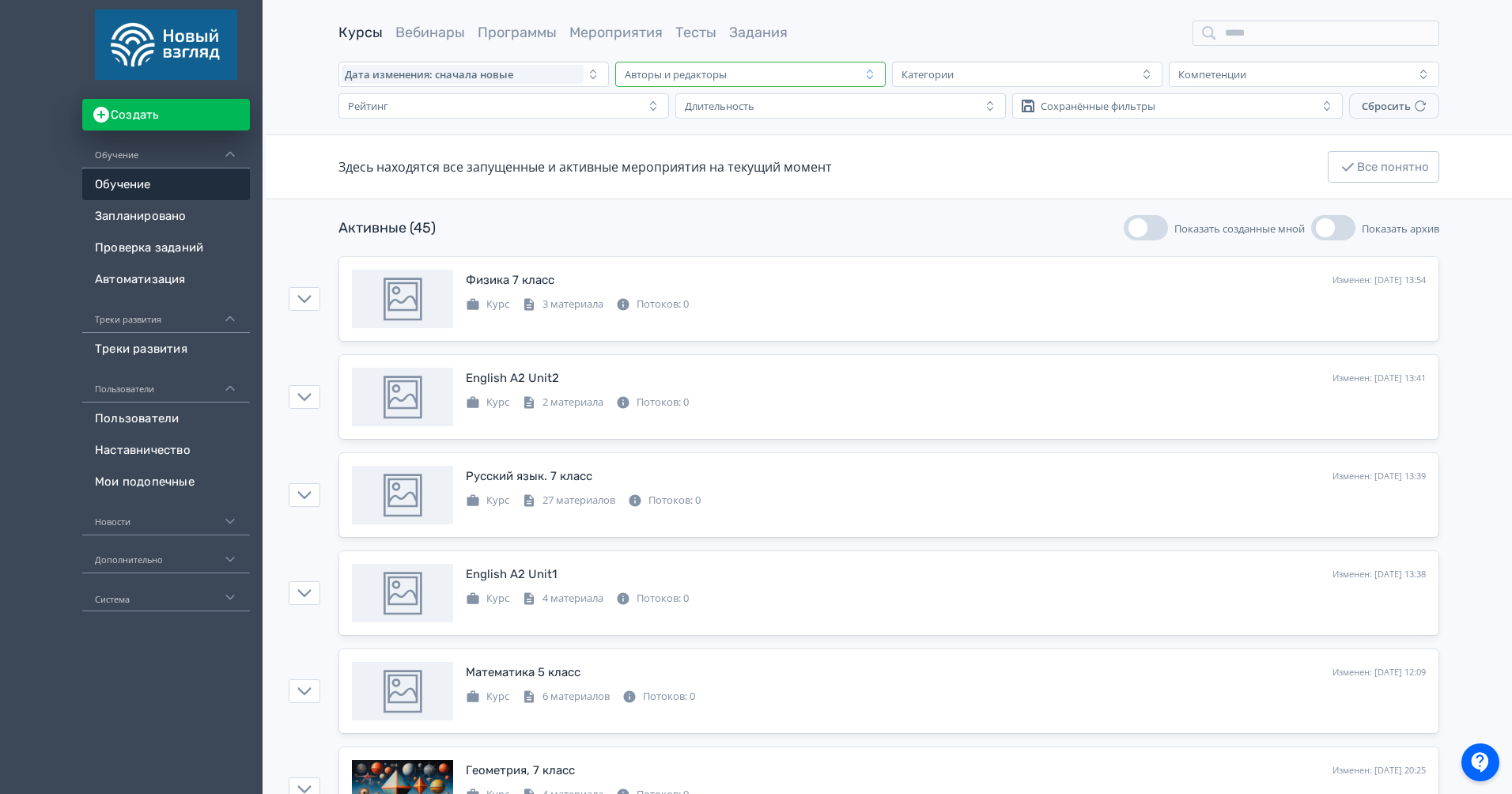
click at [805, 74] on div "Авторы и редакторы" at bounding box center [739, 74] width 242 height 19
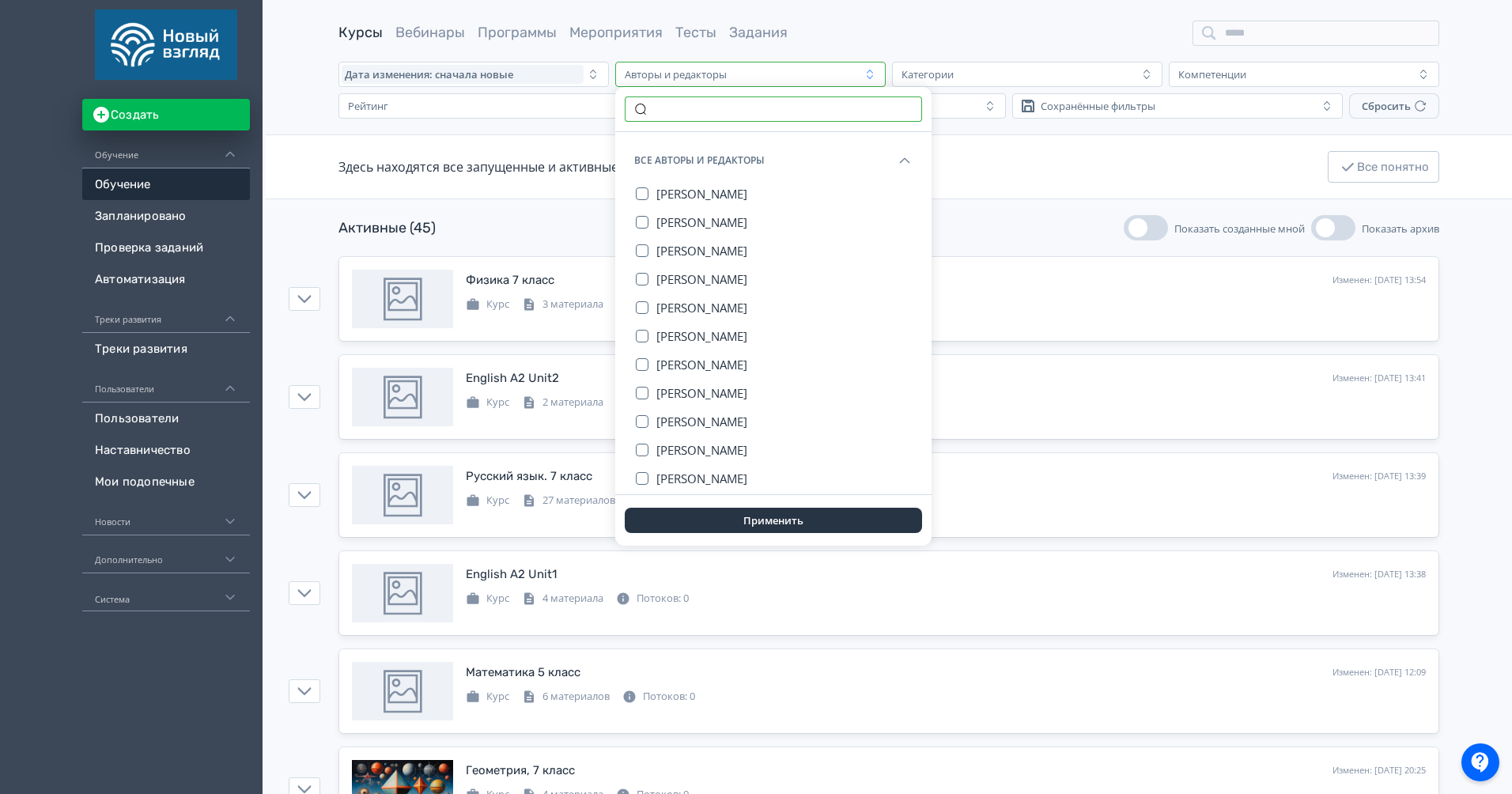
click at [716, 113] on input "text" at bounding box center [773, 109] width 298 height 26
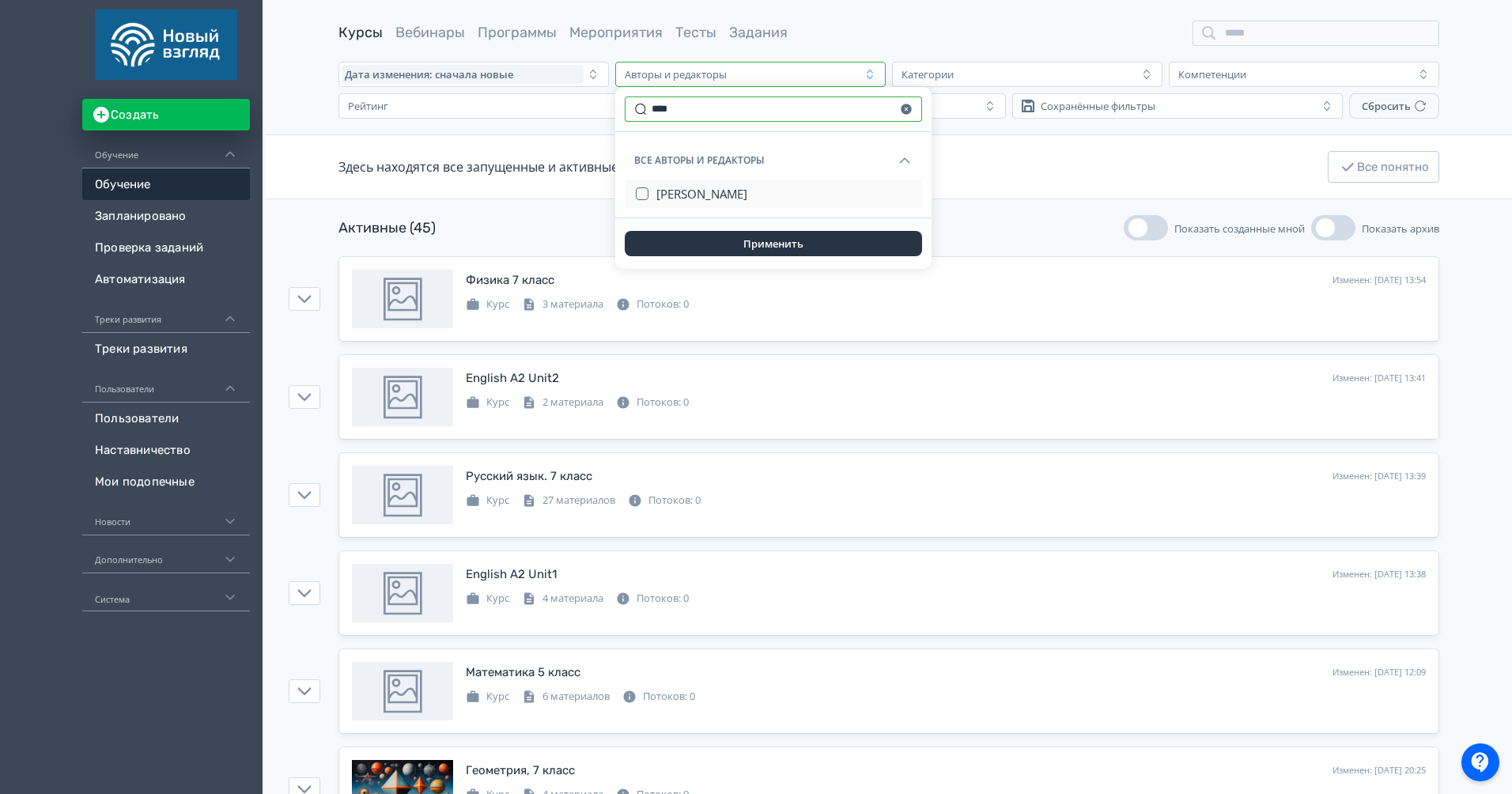
type input "****"
click at [726, 190] on span "[PERSON_NAME]" at bounding box center [702, 193] width 91 height 16
click at [737, 226] on div "Применить" at bounding box center [773, 244] width 316 height 51
click at [737, 238] on button "Применить" at bounding box center [773, 244] width 298 height 26
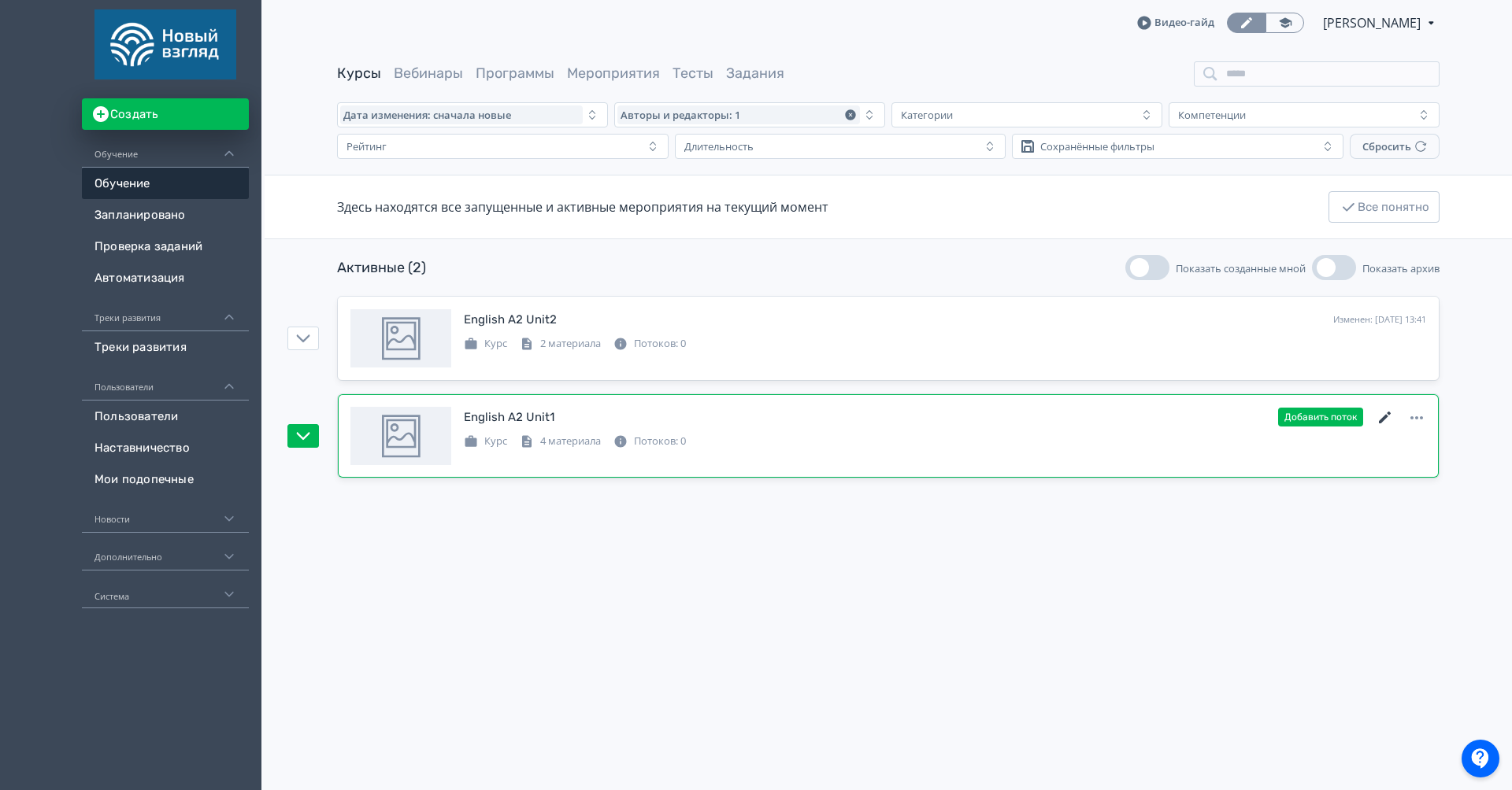
click at [1384, 420] on icon at bounding box center [1385, 418] width 19 height 19
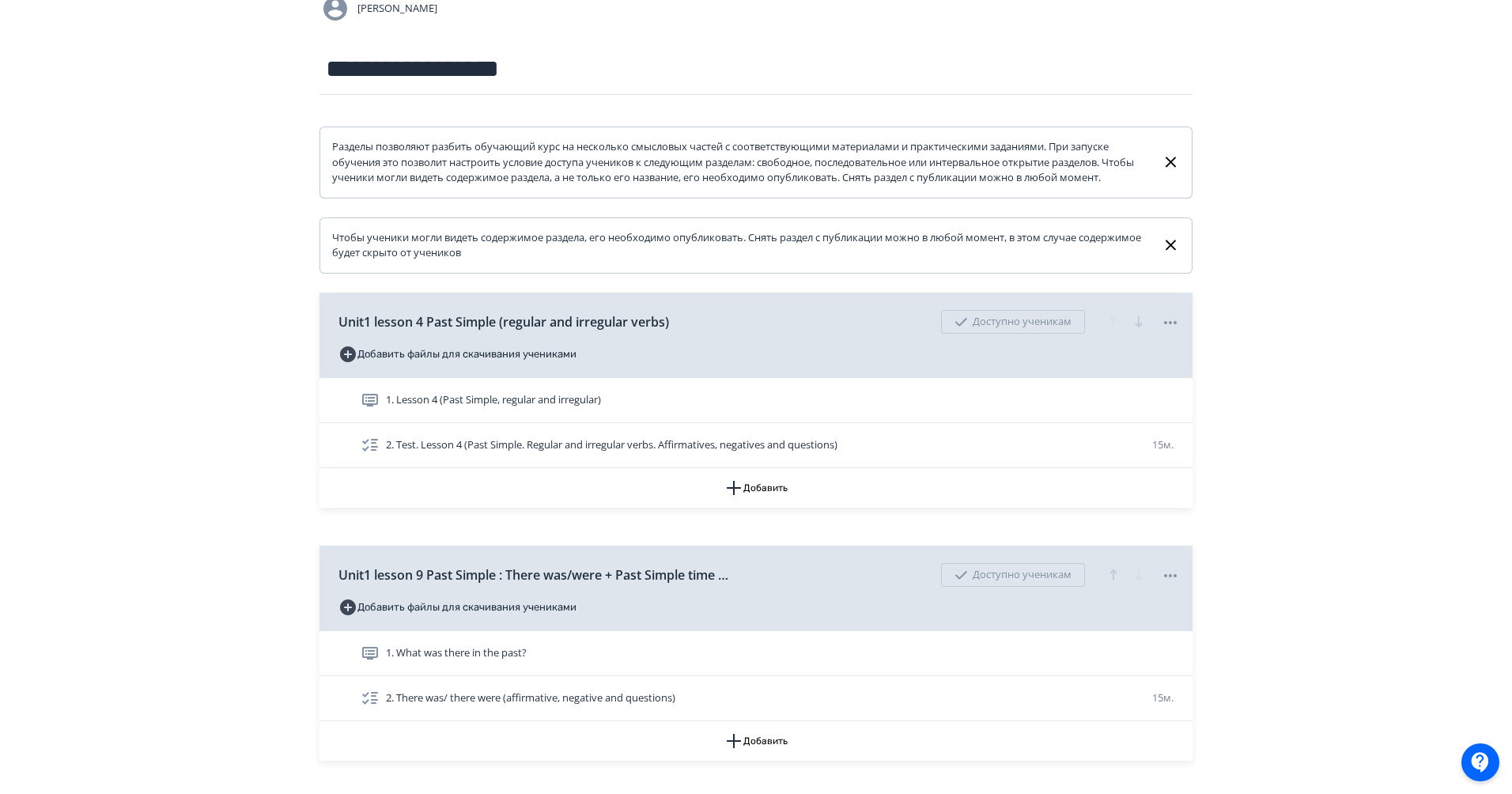
scroll to position [262, 0]
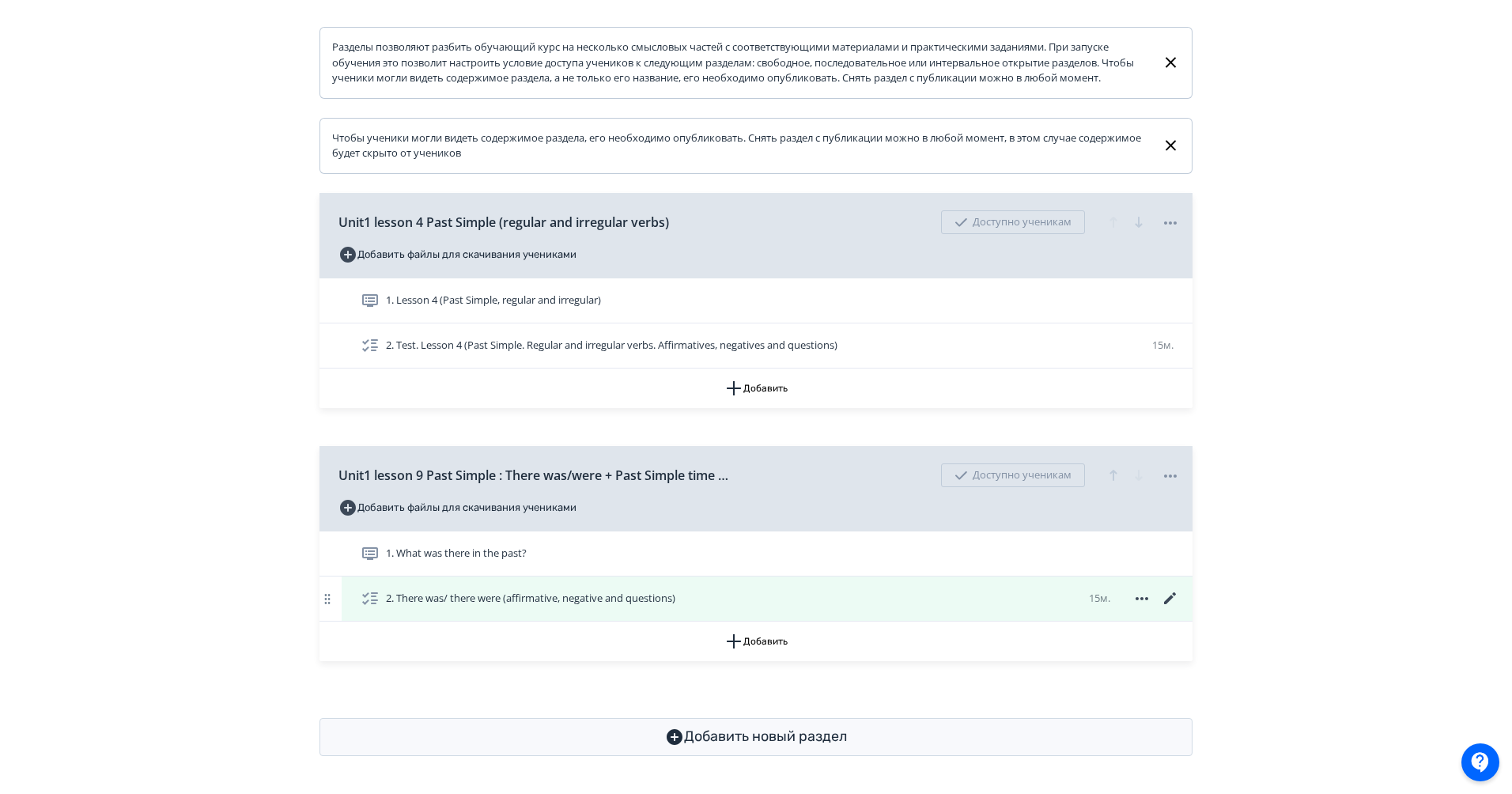
click at [1172, 599] on icon at bounding box center [1170, 598] width 19 height 19
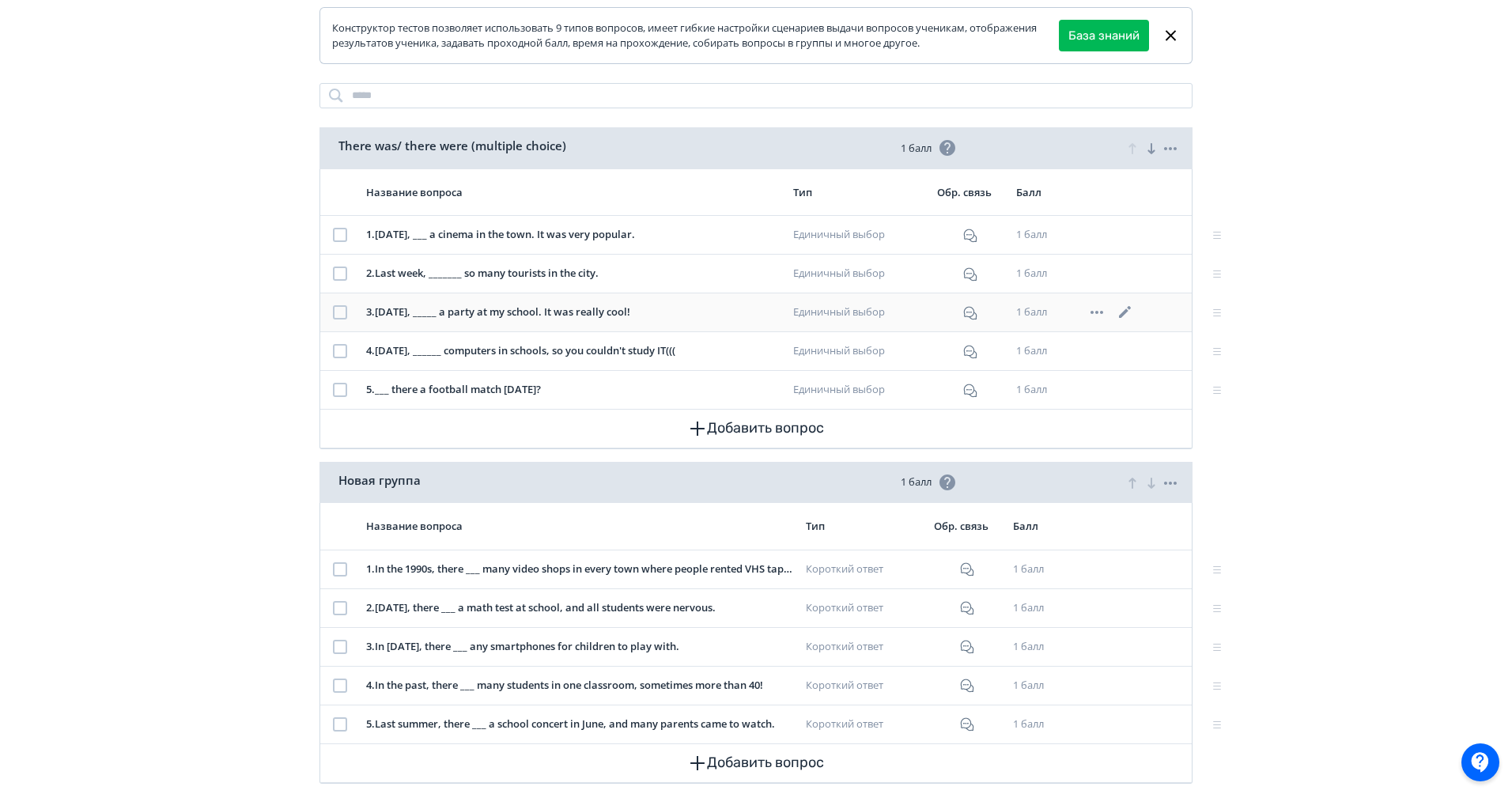
scroll to position [277, 0]
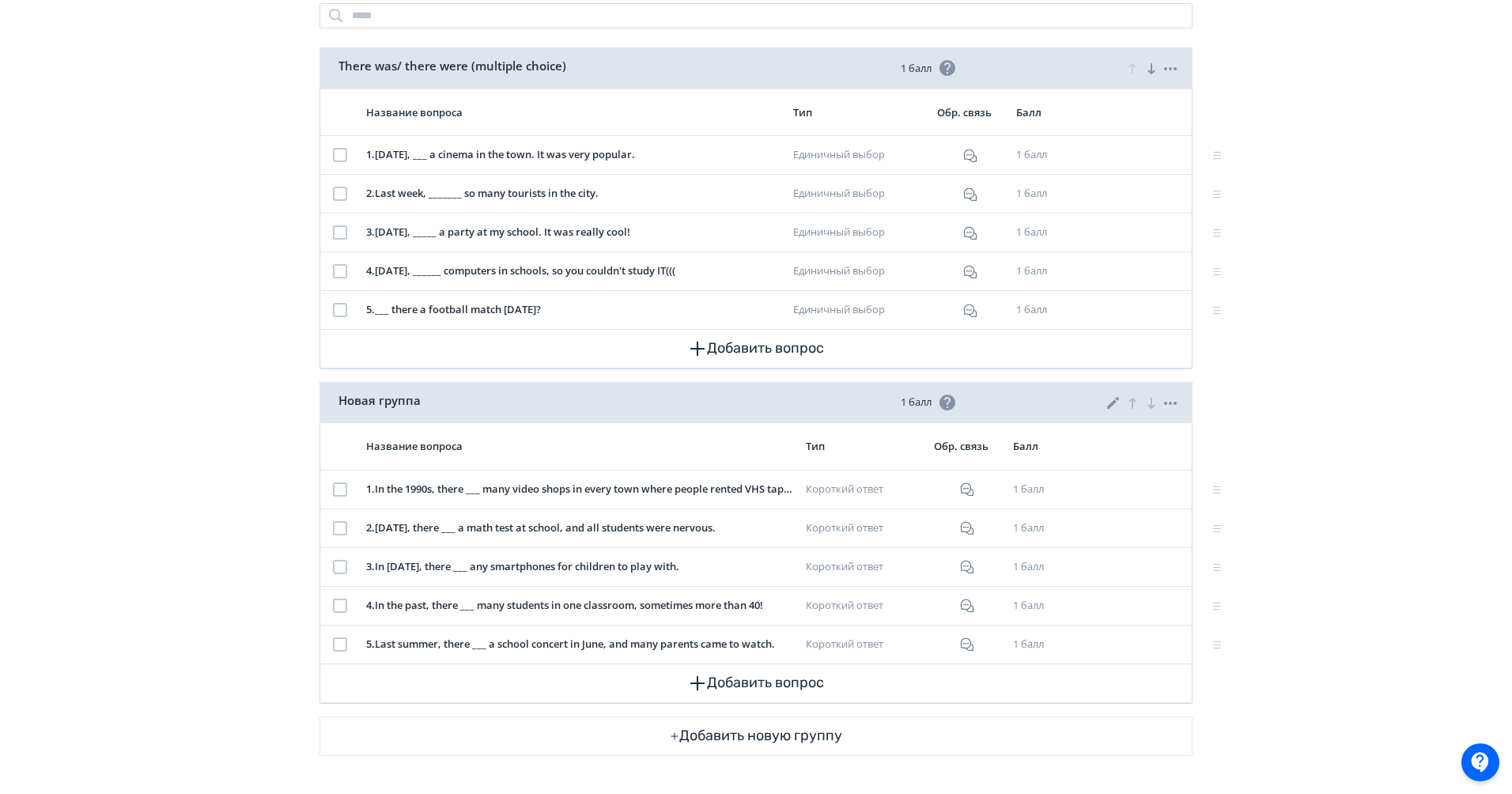
click at [1110, 409] on icon at bounding box center [1113, 403] width 19 height 19
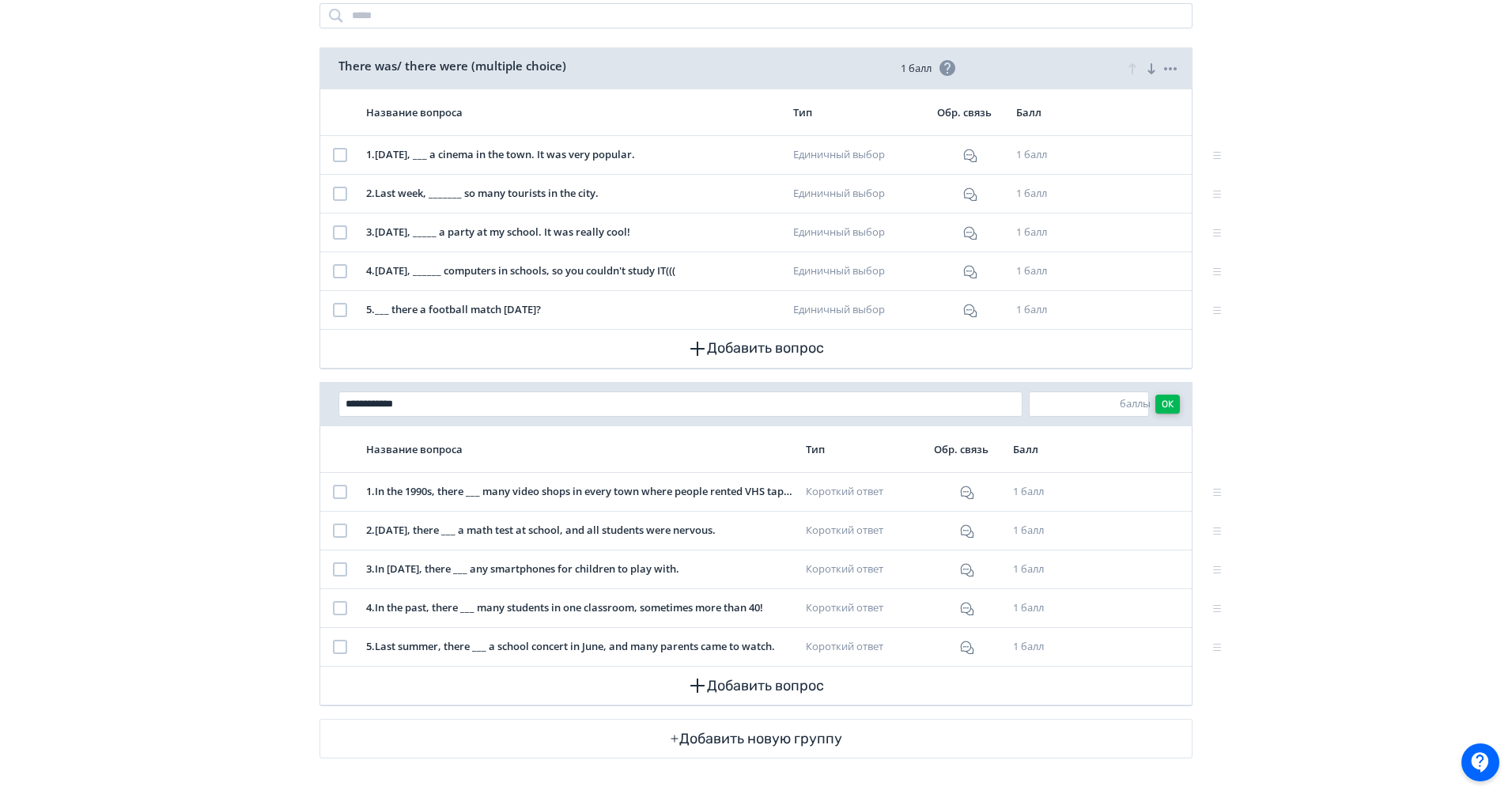
click at [1166, 406] on button "OK" at bounding box center [1168, 404] width 25 height 19
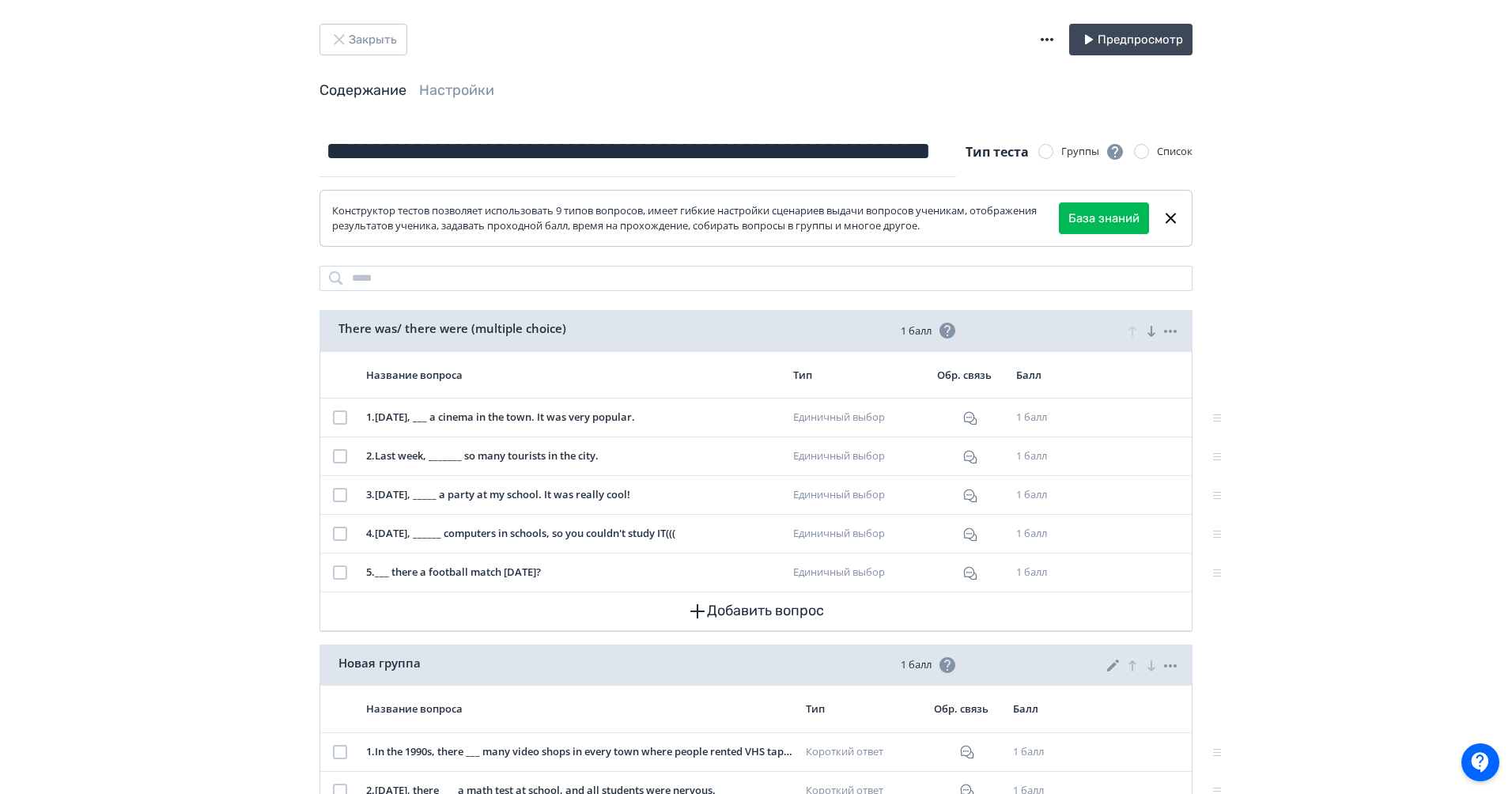
scroll to position [15, 0]
click at [394, 39] on button "Закрыть" at bounding box center [364, 39] width 88 height 31
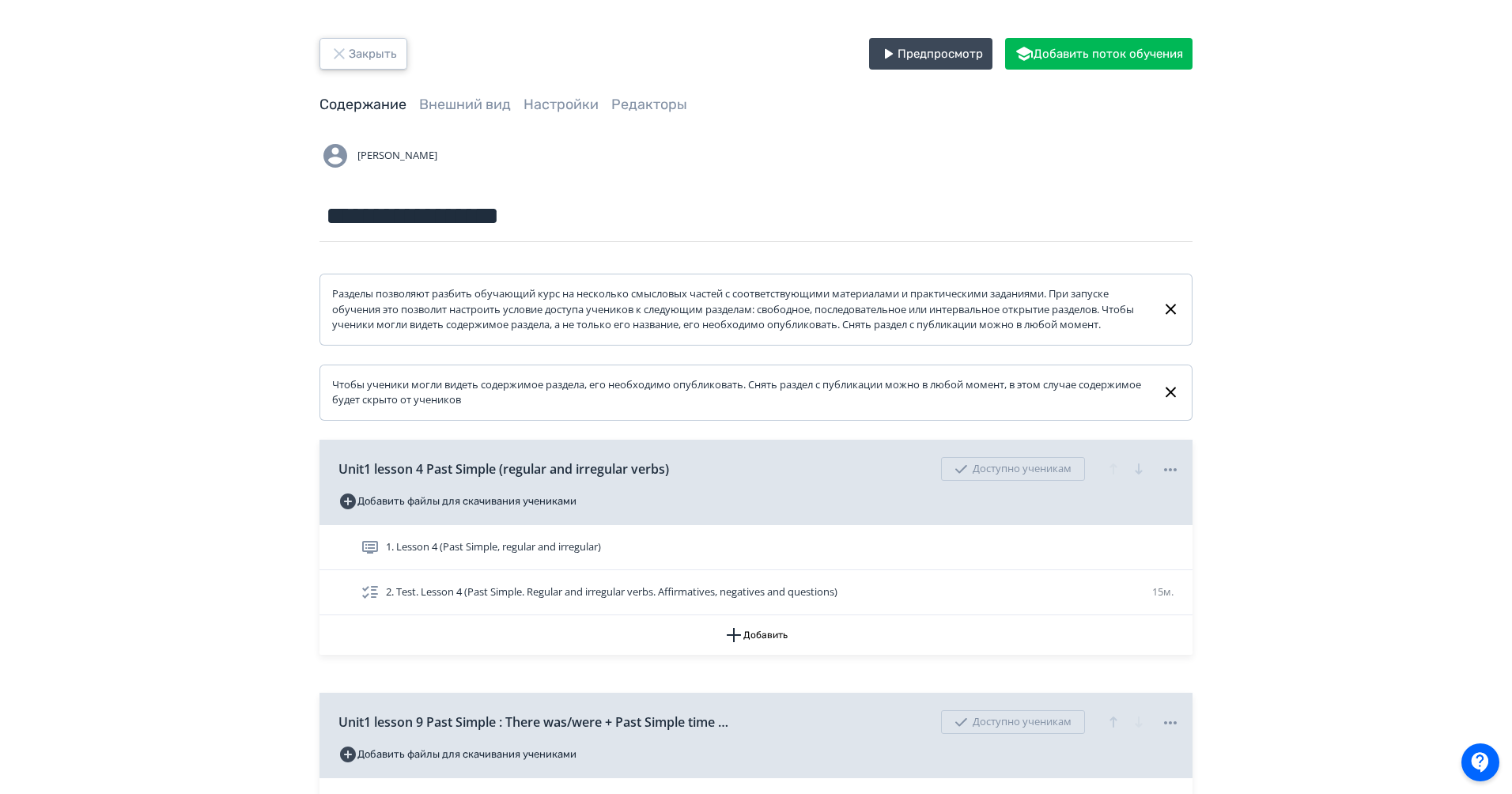
click at [373, 56] on button "Закрыть" at bounding box center [364, 53] width 88 height 31
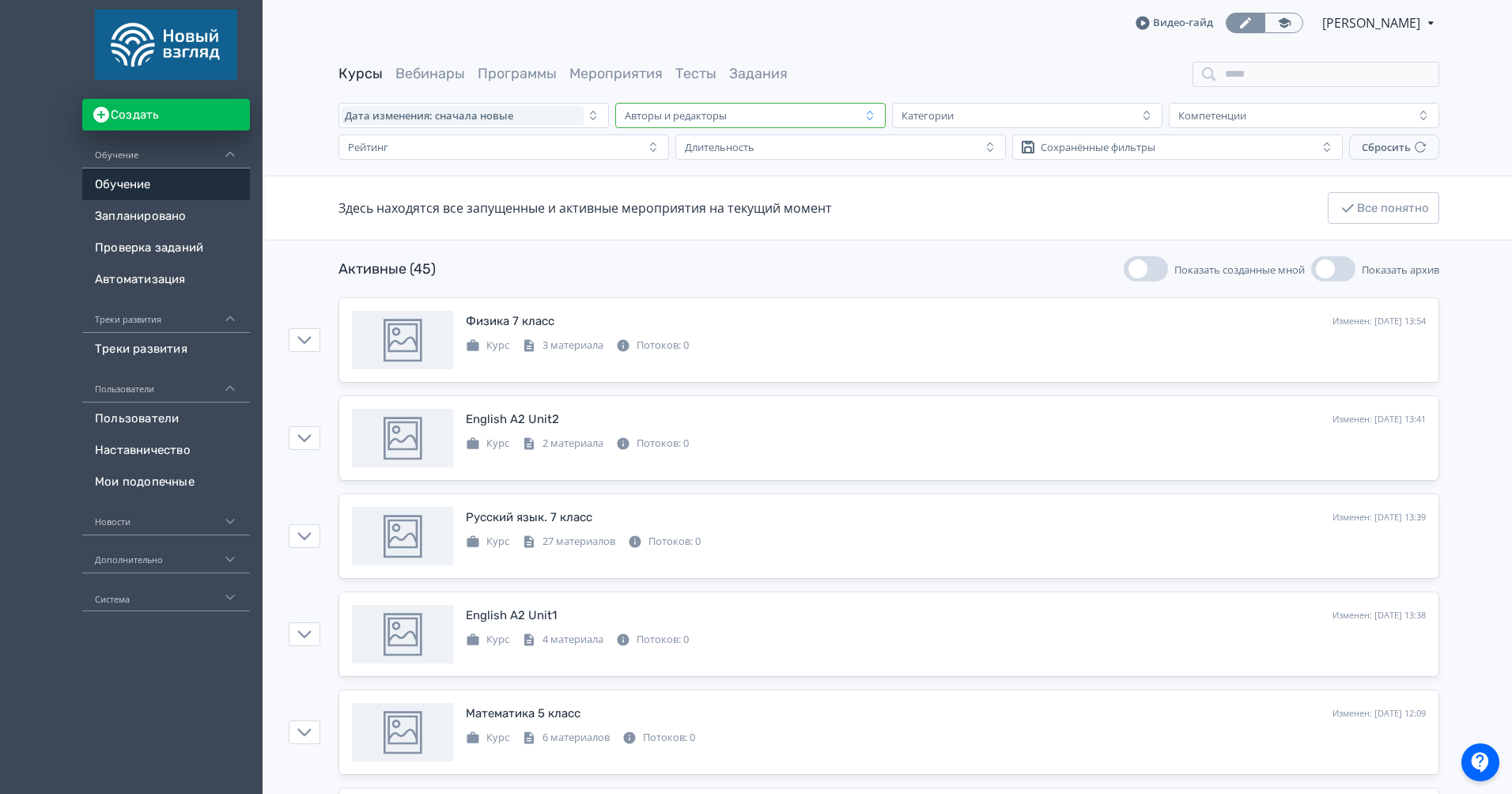
click at [720, 119] on div "Авторы и редакторы" at bounding box center [675, 116] width 102 height 13
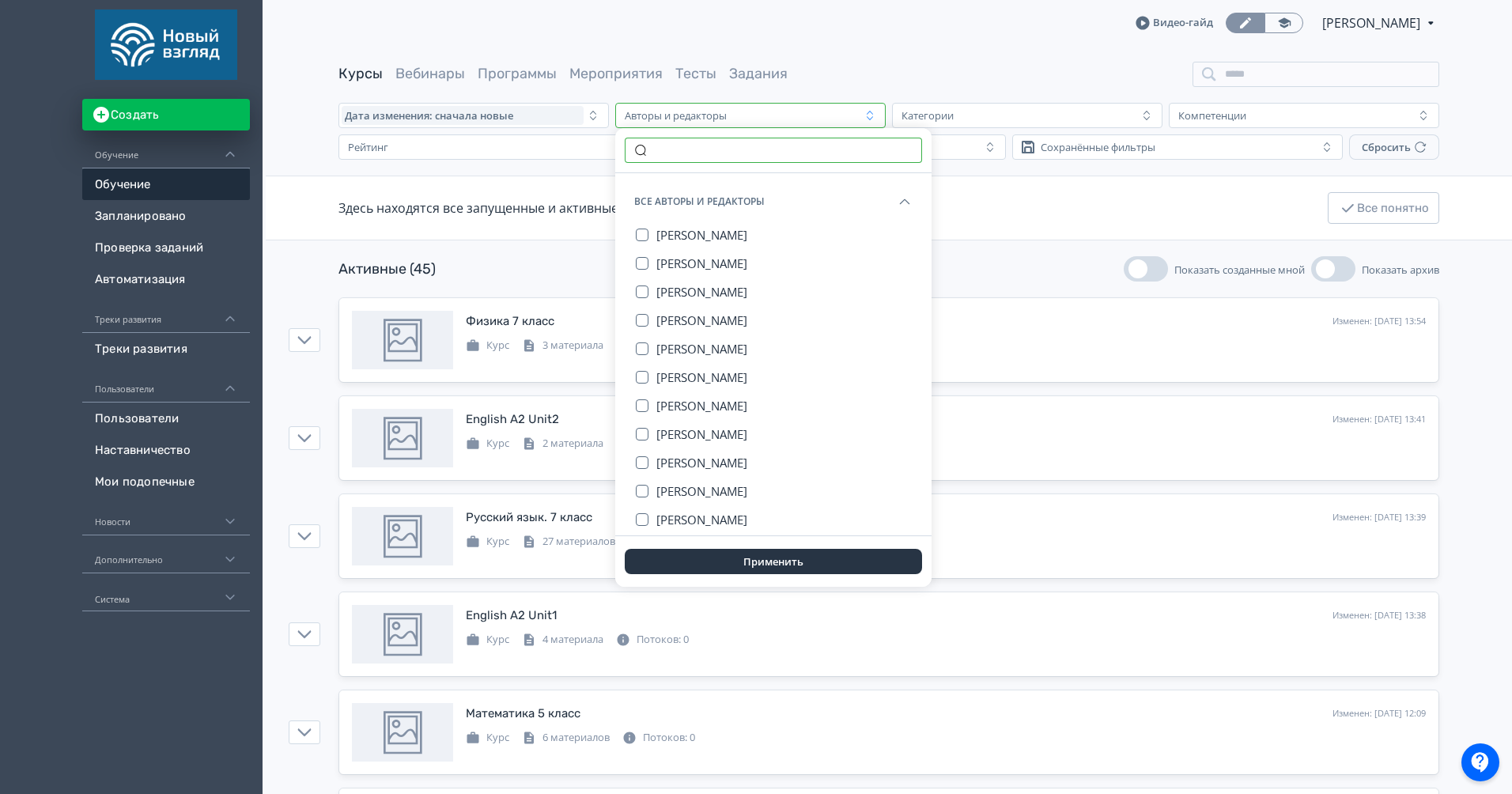
click at [655, 153] on input "text" at bounding box center [773, 151] width 298 height 26
type input "****"
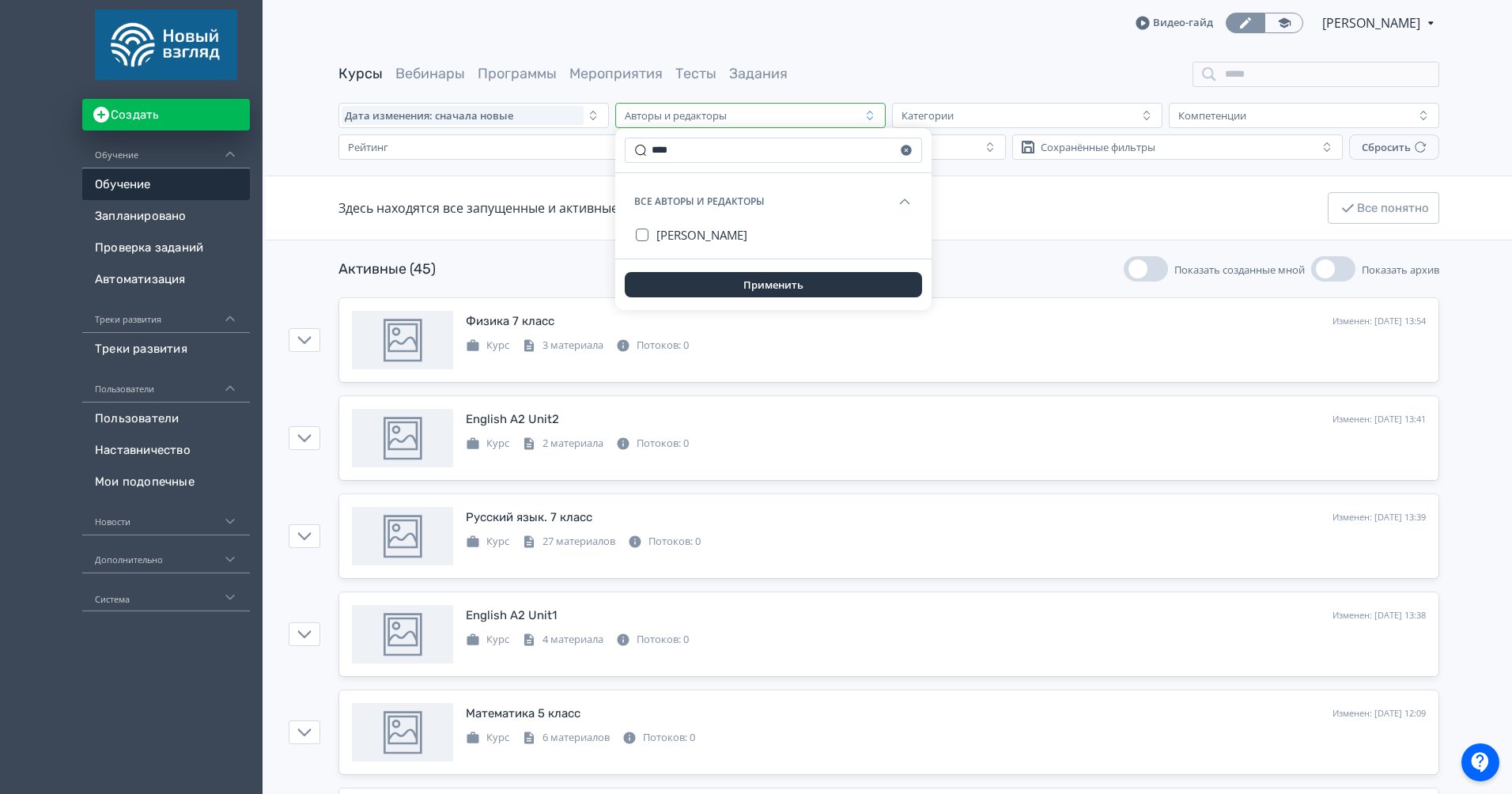
click at [965, 215] on div "Здесь находятся все запущенные и активные мероприятия на текущий момент Все пон…" at bounding box center [888, 208] width 1100 height 63
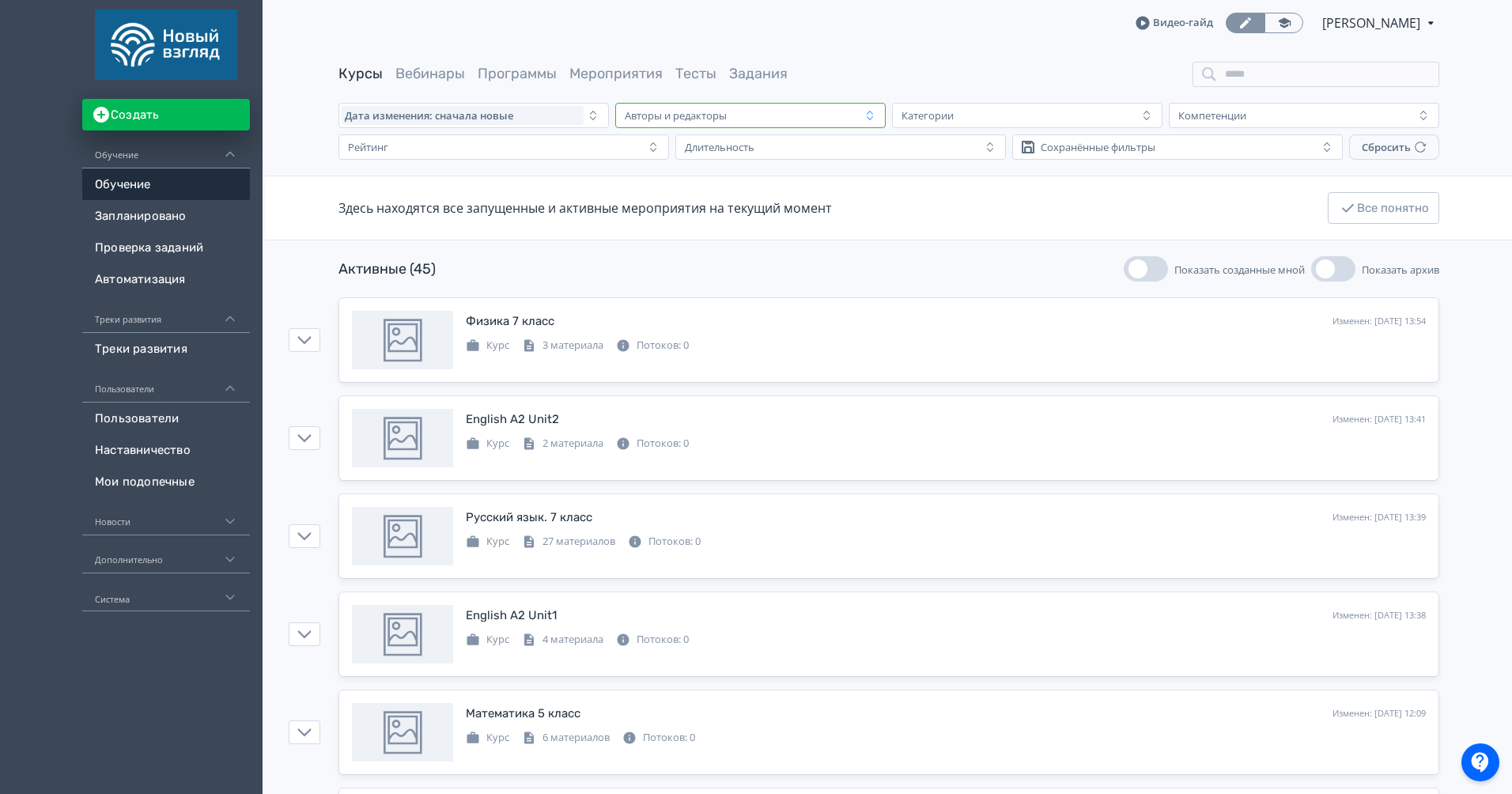
click at [704, 120] on div "Авторы и редакторы" at bounding box center [675, 116] width 102 height 13
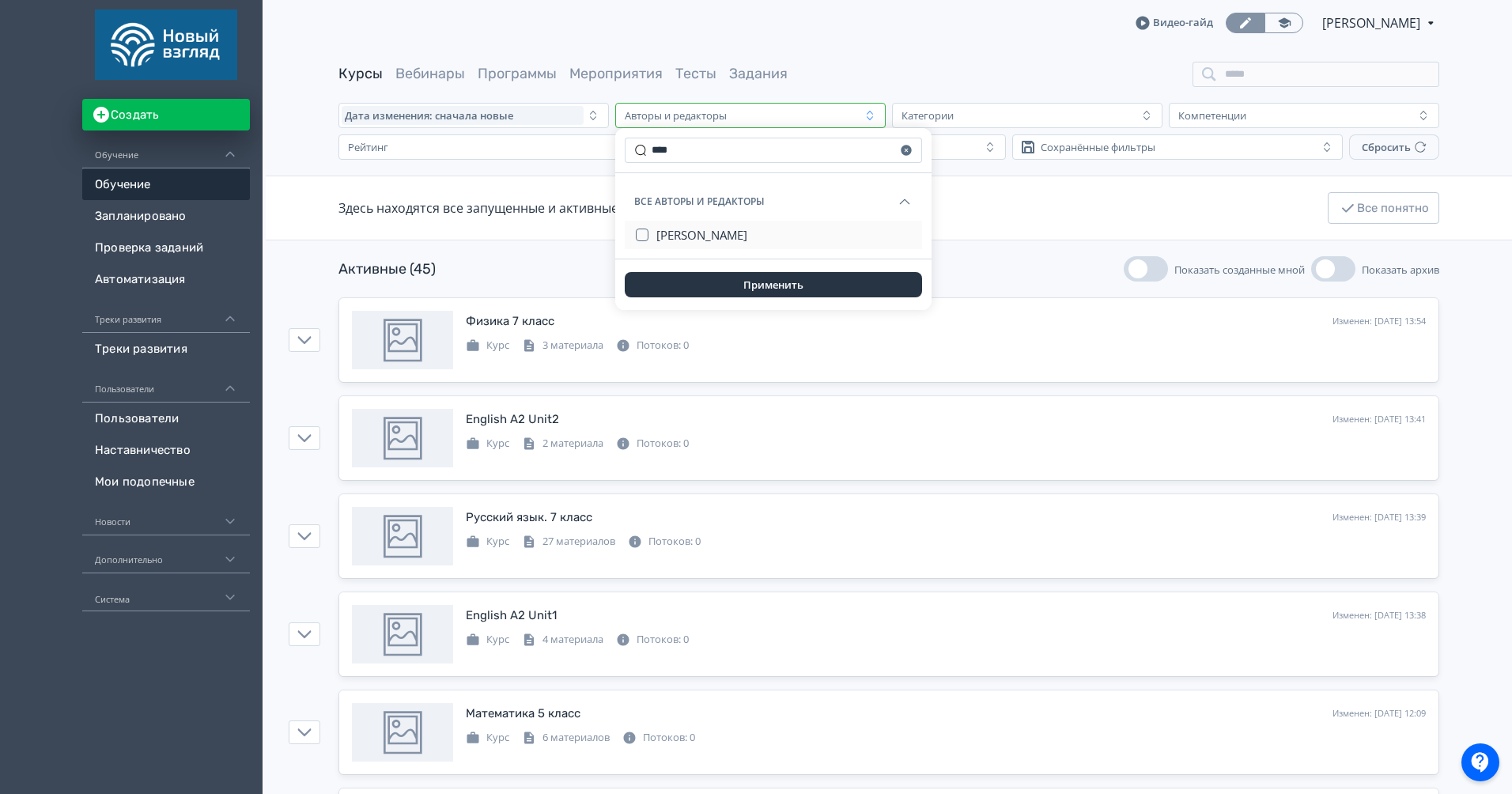
click at [725, 225] on button "[PERSON_NAME]" at bounding box center [784, 234] width 256 height 28
click at [830, 299] on div "Применить" at bounding box center [773, 284] width 316 height 51
click at [830, 288] on button "Применить" at bounding box center [773, 285] width 298 height 26
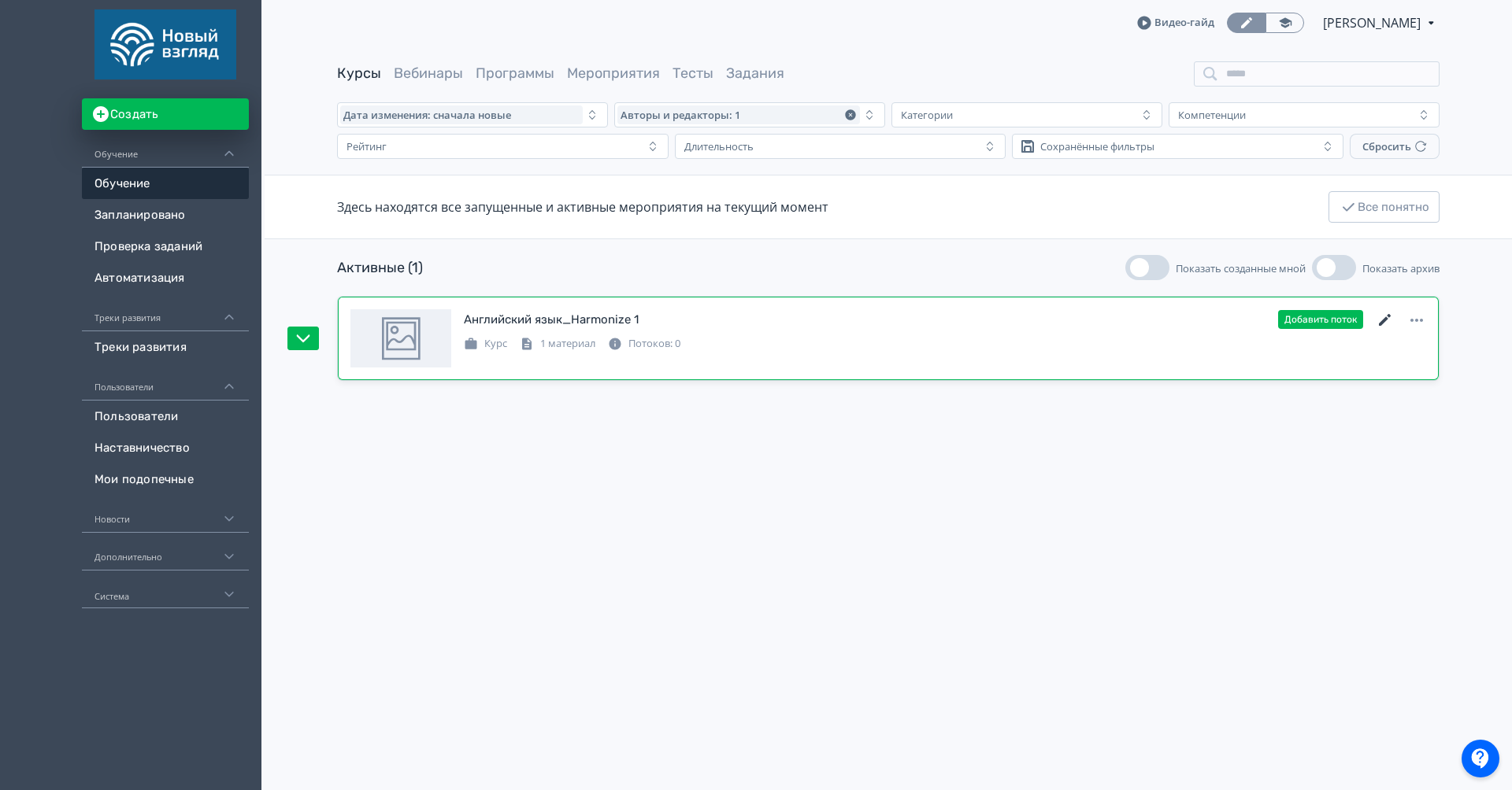
click at [1384, 318] on icon at bounding box center [1384, 319] width 12 height 12
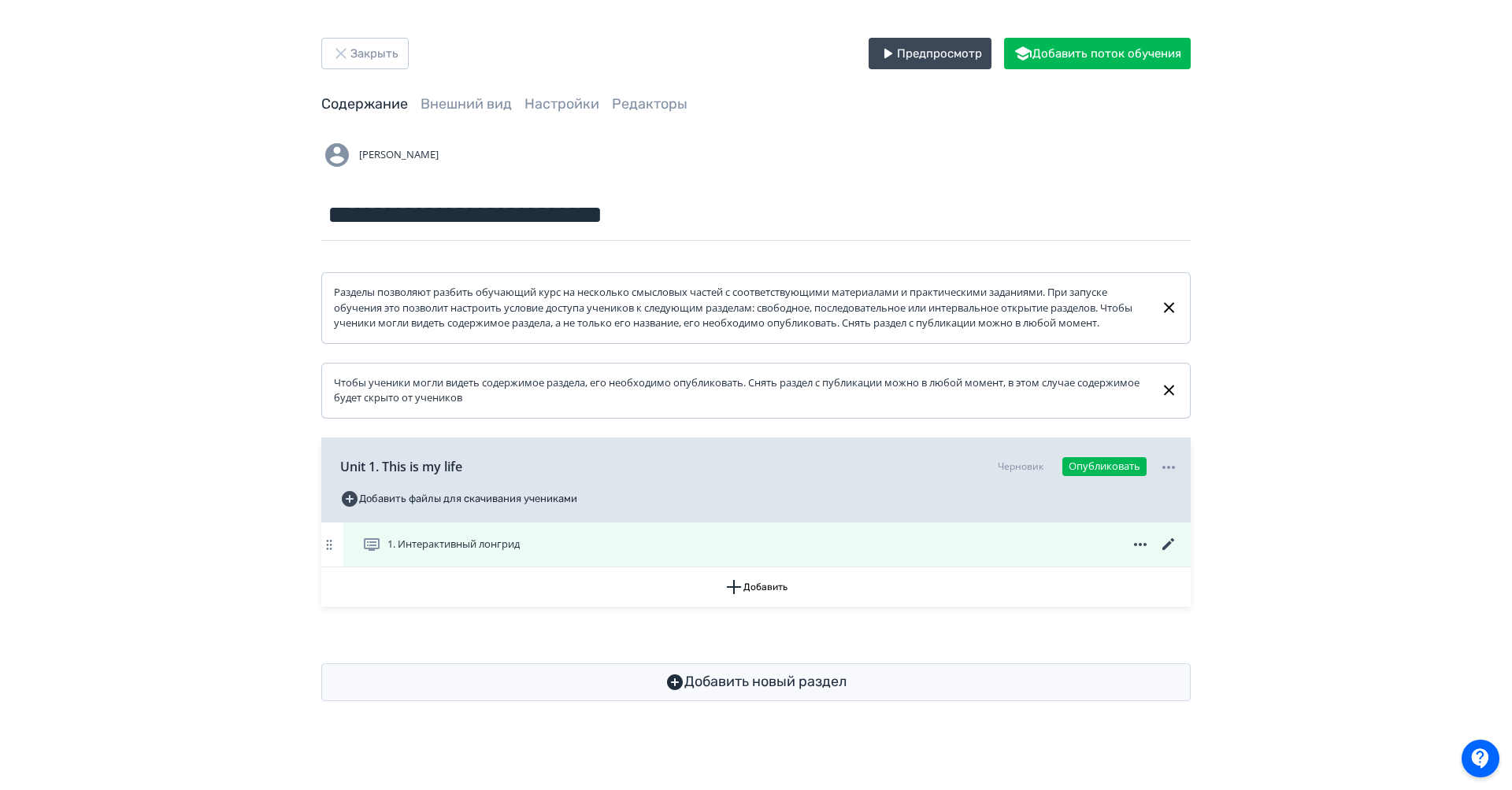
click at [1172, 554] on icon at bounding box center [1168, 544] width 19 height 19
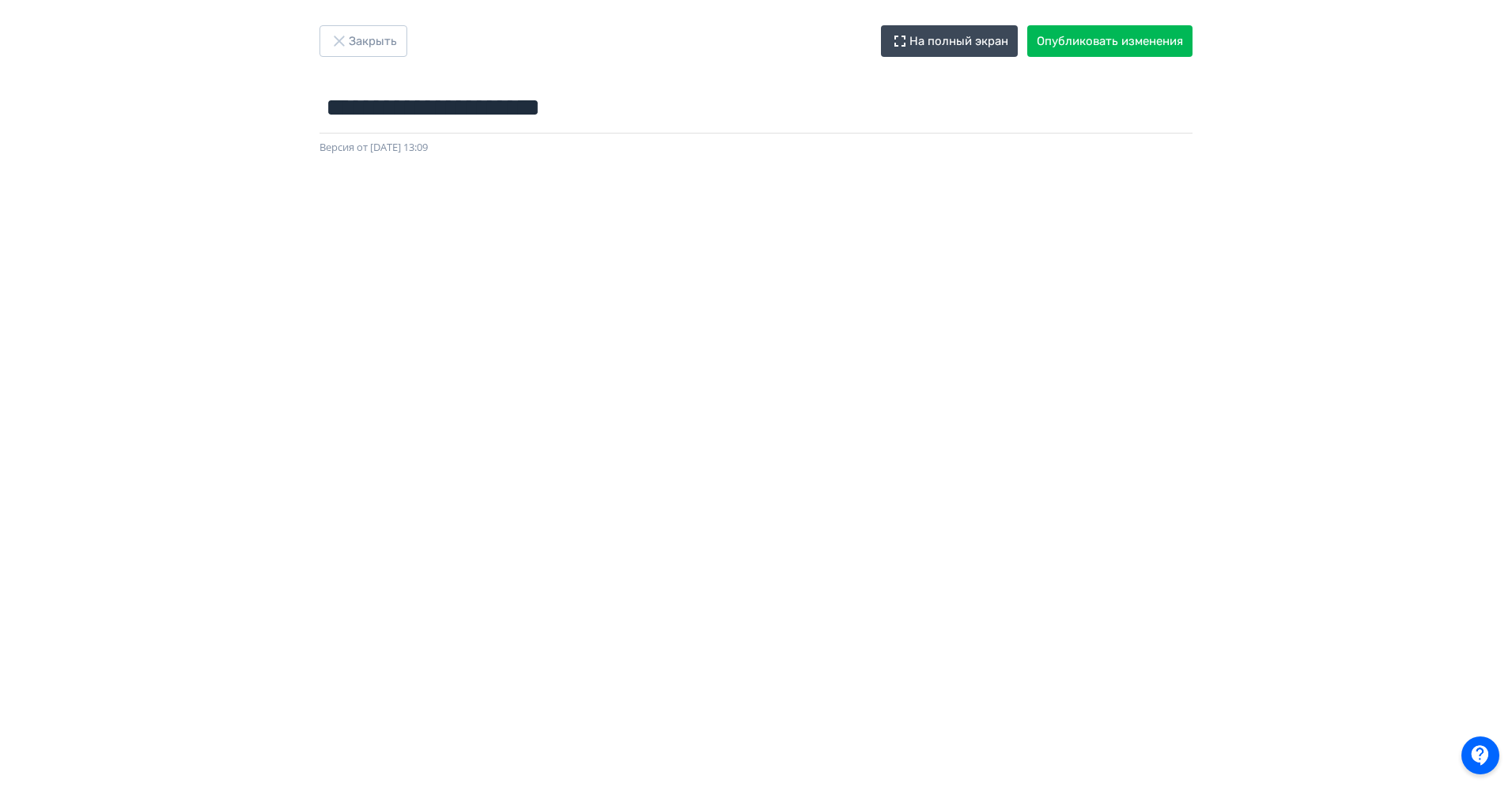
scroll to position [9, 0]
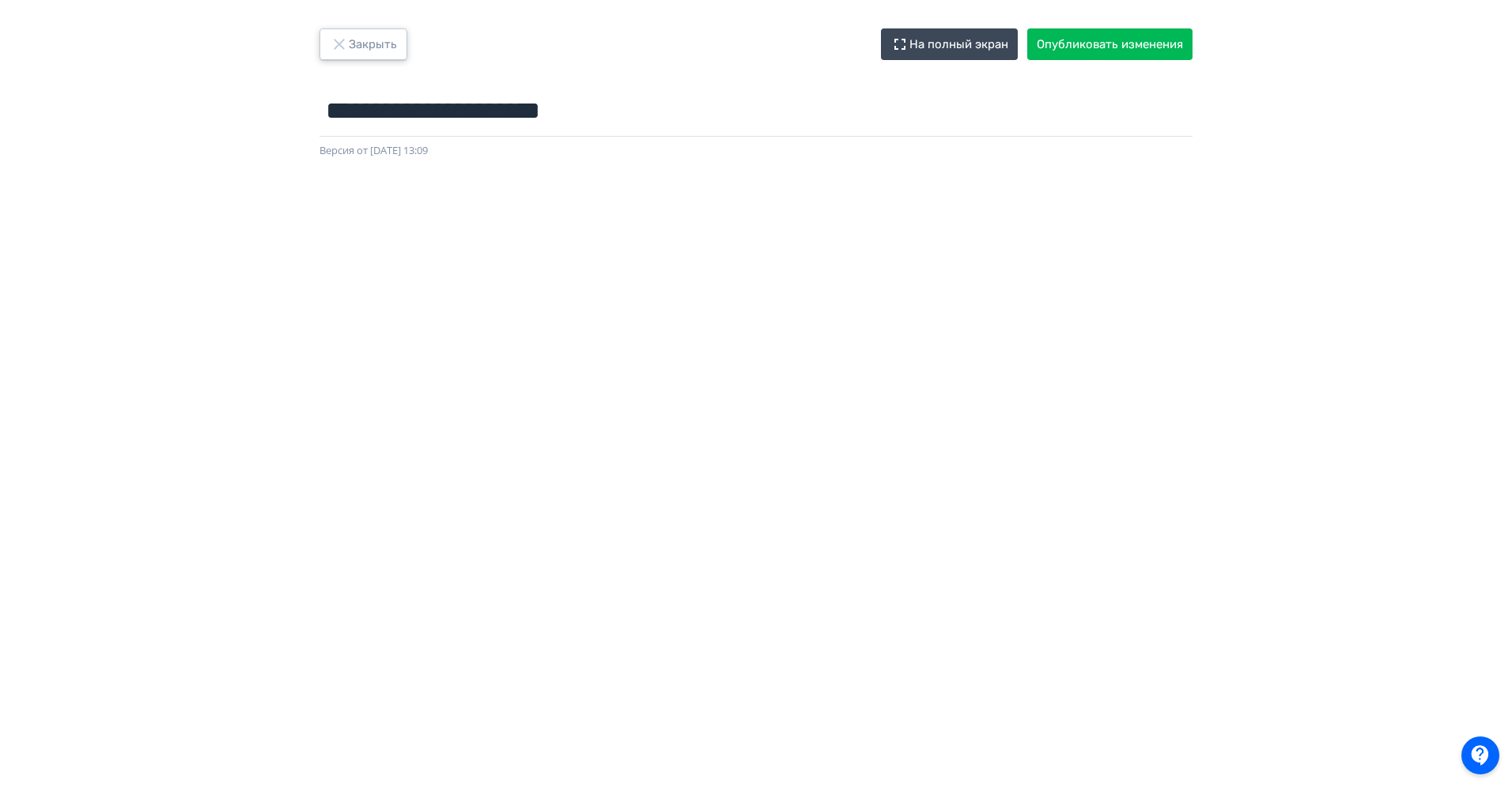
click at [370, 46] on button "Закрыть" at bounding box center [364, 44] width 88 height 31
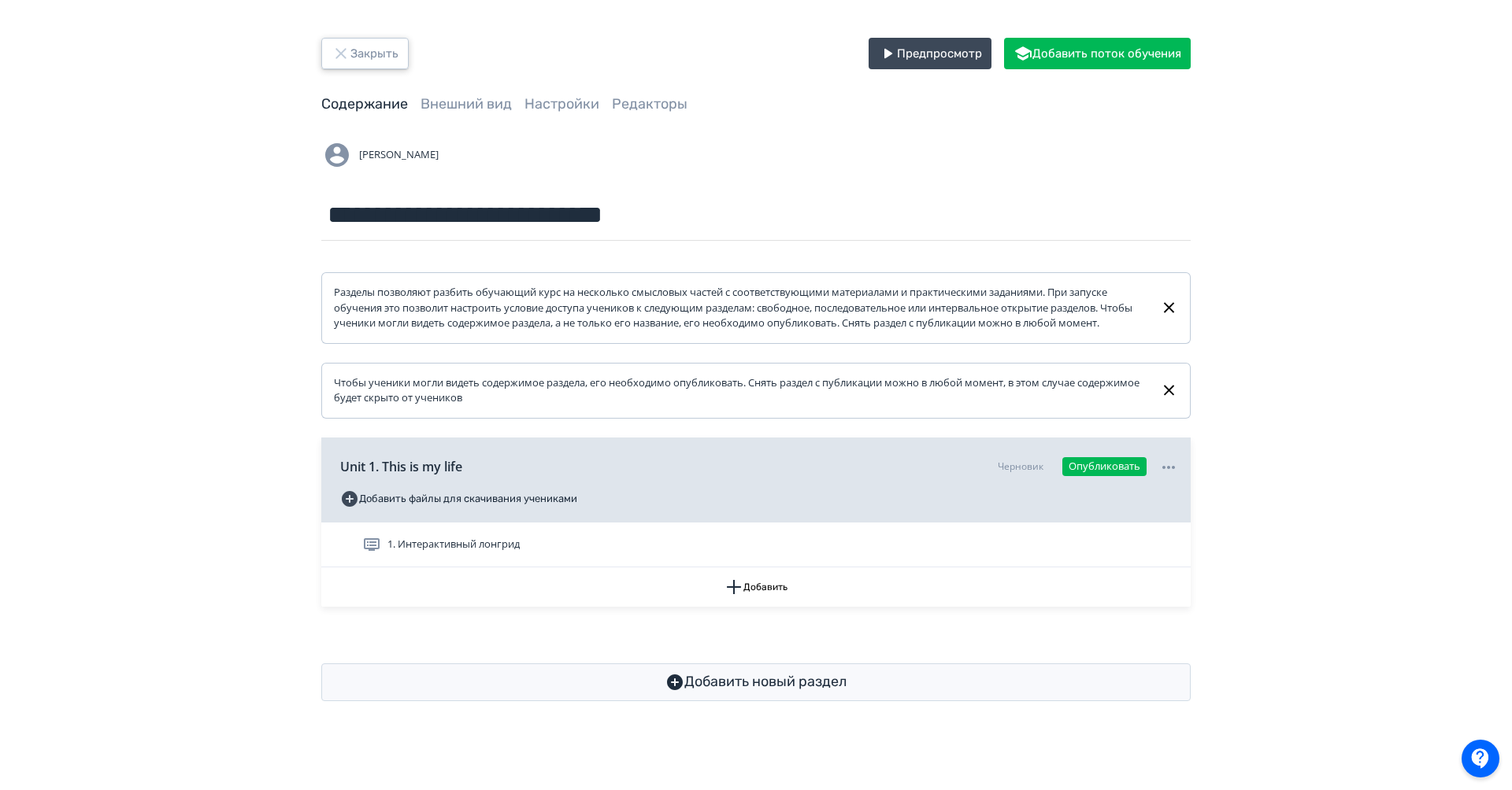
click at [379, 64] on button "Закрыть" at bounding box center [365, 53] width 88 height 31
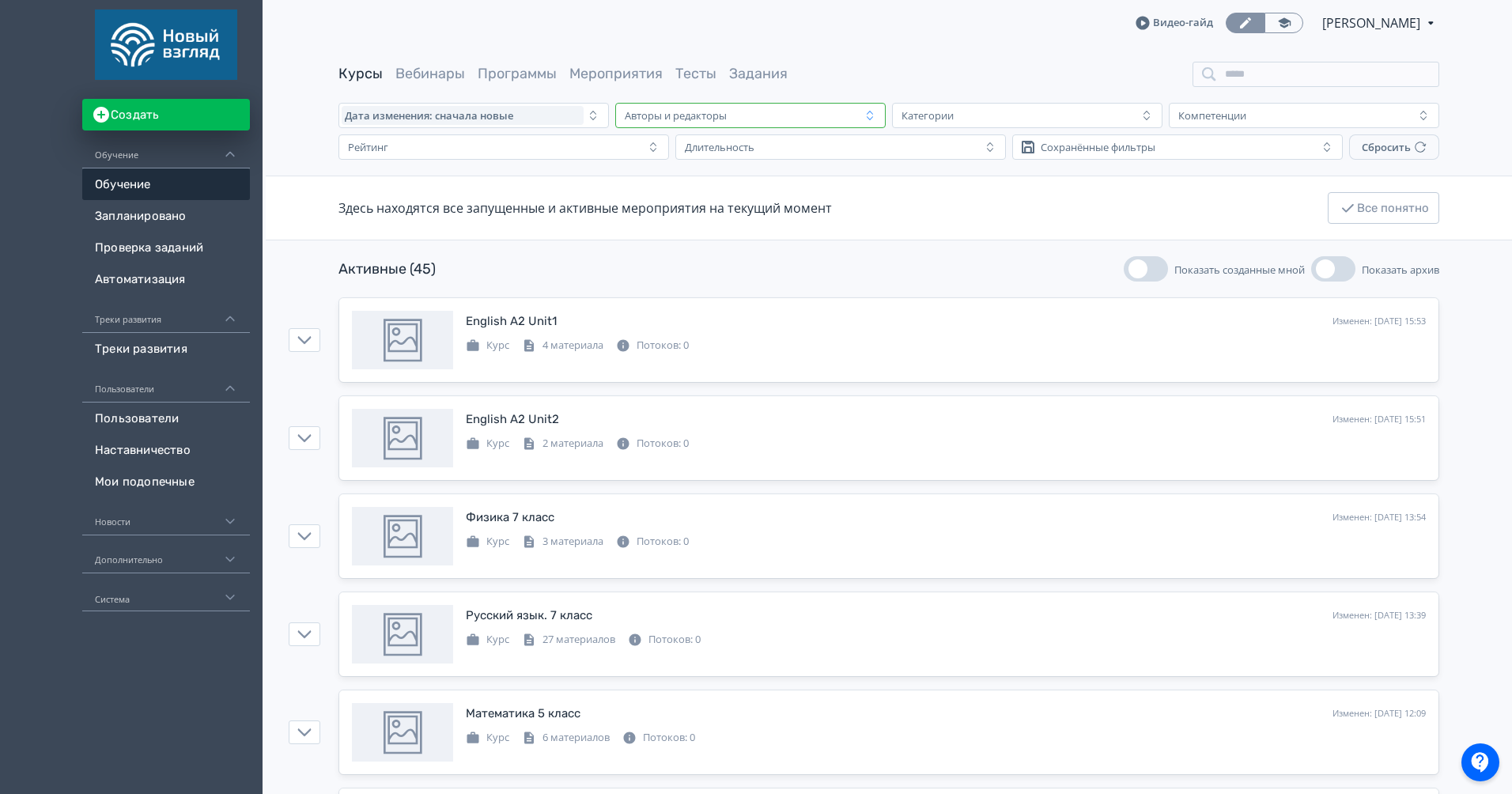
click at [630, 109] on div "Авторы и редакторы" at bounding box center [675, 116] width 102 height 13
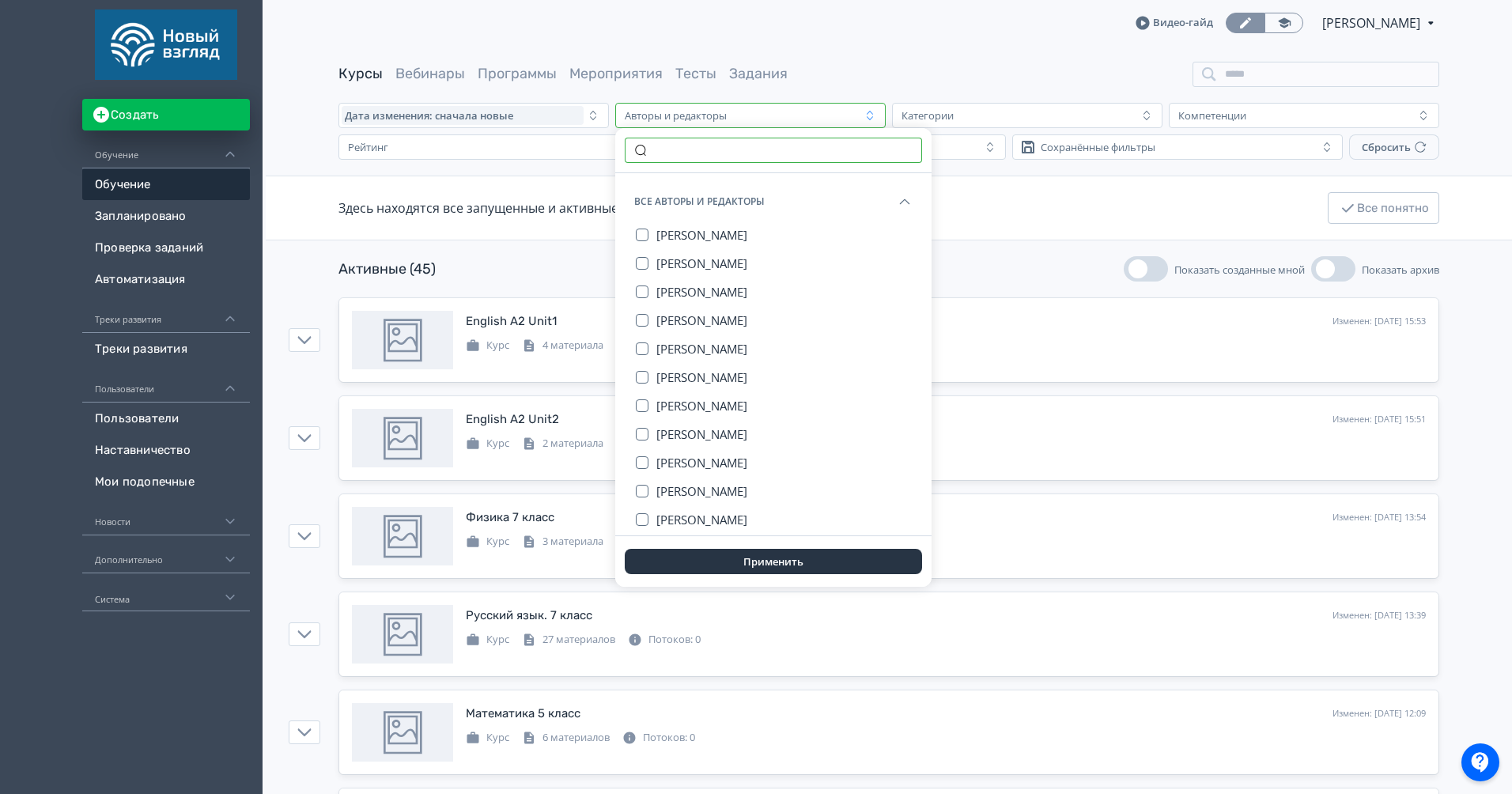
click at [707, 147] on input "text" at bounding box center [773, 151] width 298 height 26
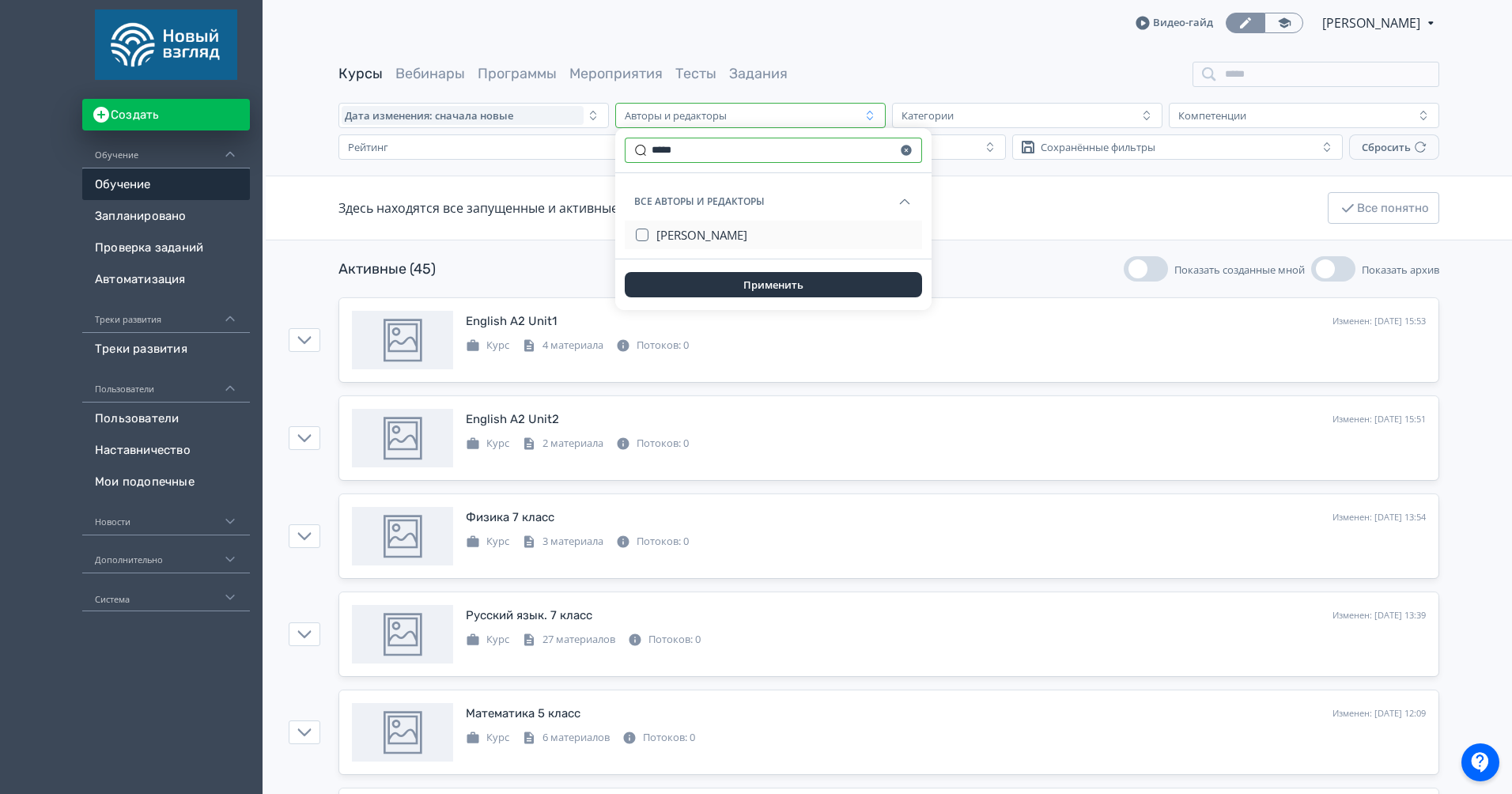
type input "*****"
click at [734, 231] on span "[PERSON_NAME]" at bounding box center [702, 234] width 91 height 16
click at [766, 286] on button "Применить" at bounding box center [773, 285] width 298 height 26
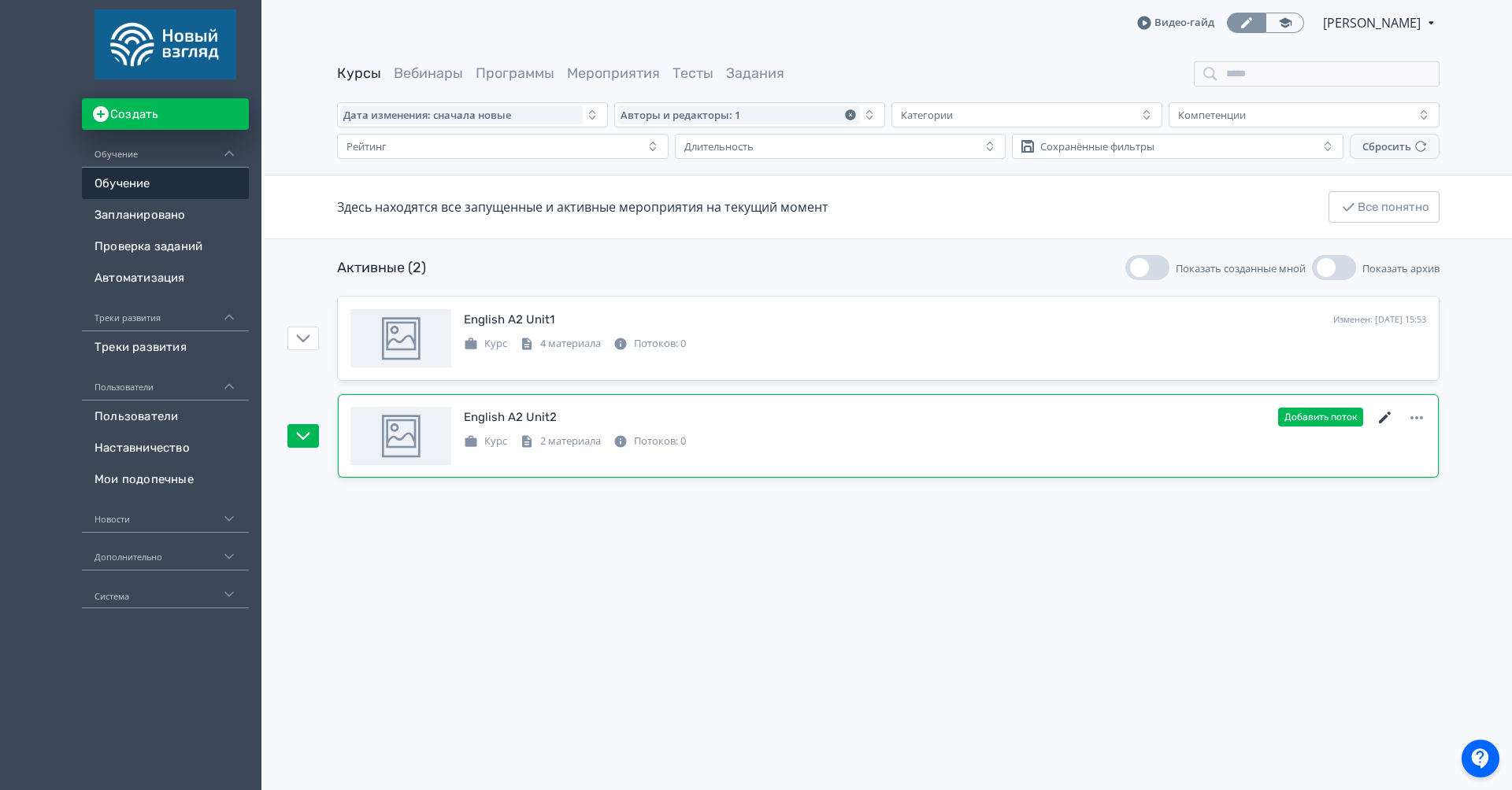
click at [1378, 417] on icon at bounding box center [1385, 418] width 19 height 19
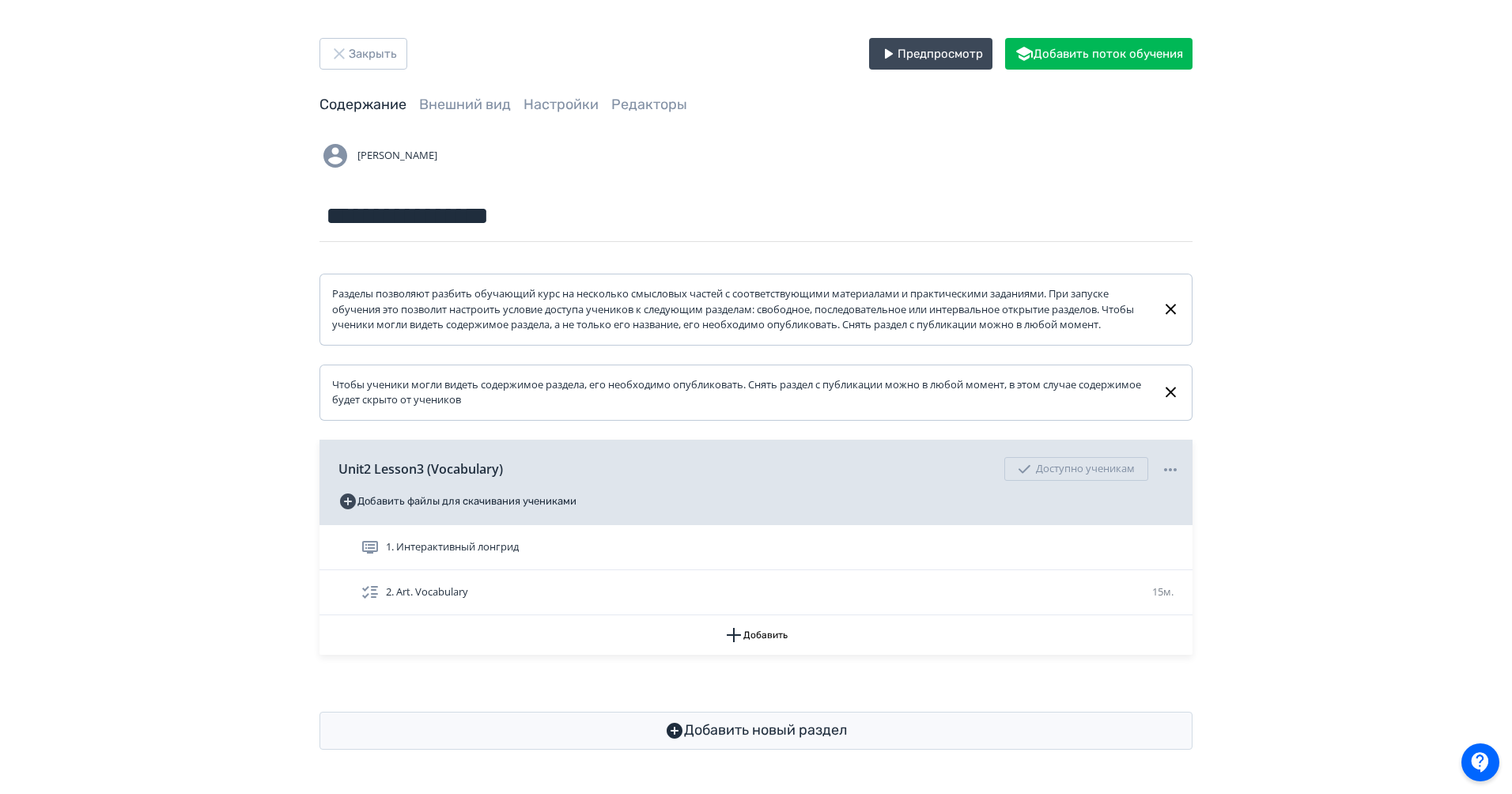
scroll to position [8, 0]
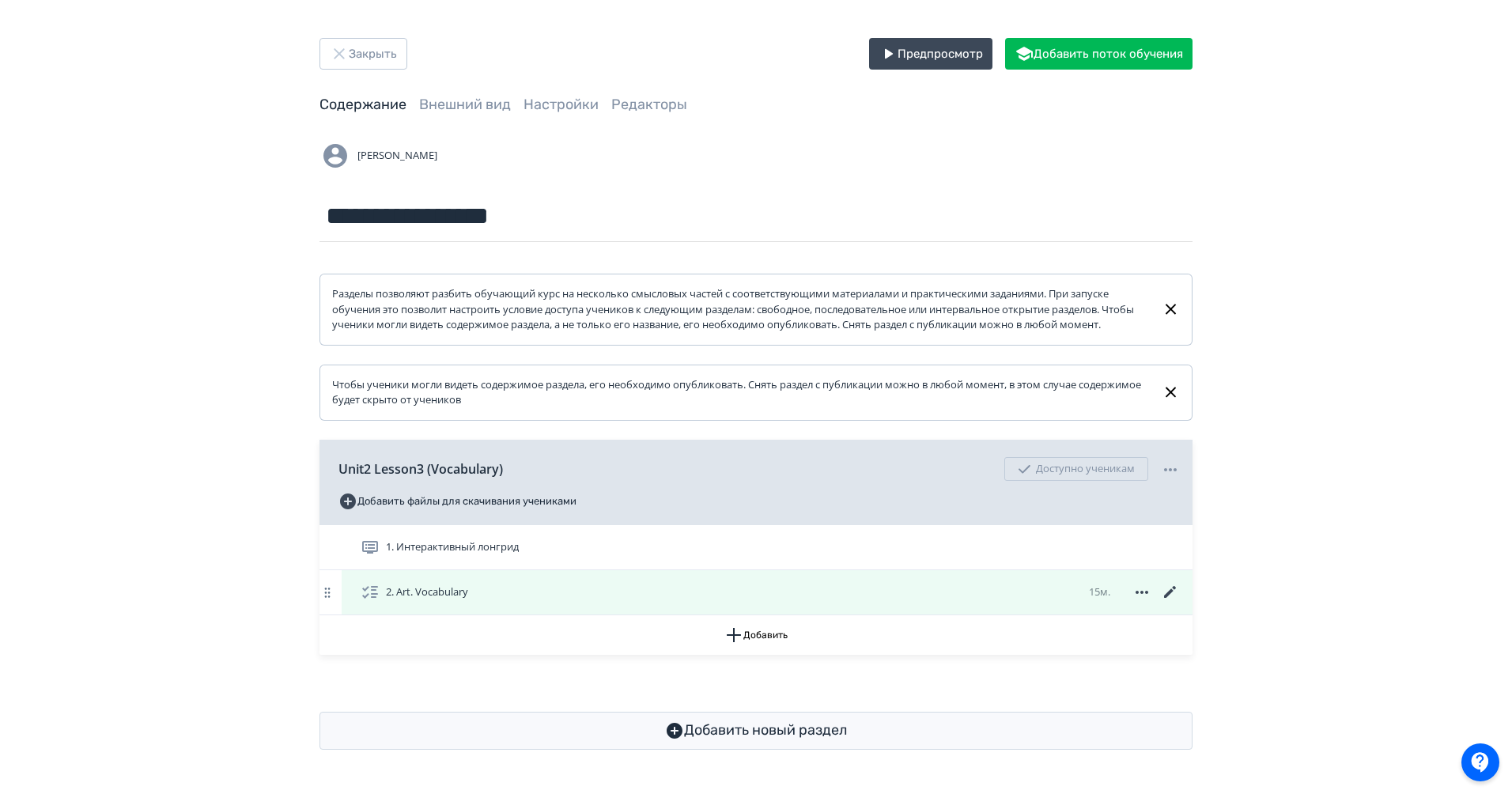
click at [1176, 596] on icon at bounding box center [1170, 592] width 19 height 19
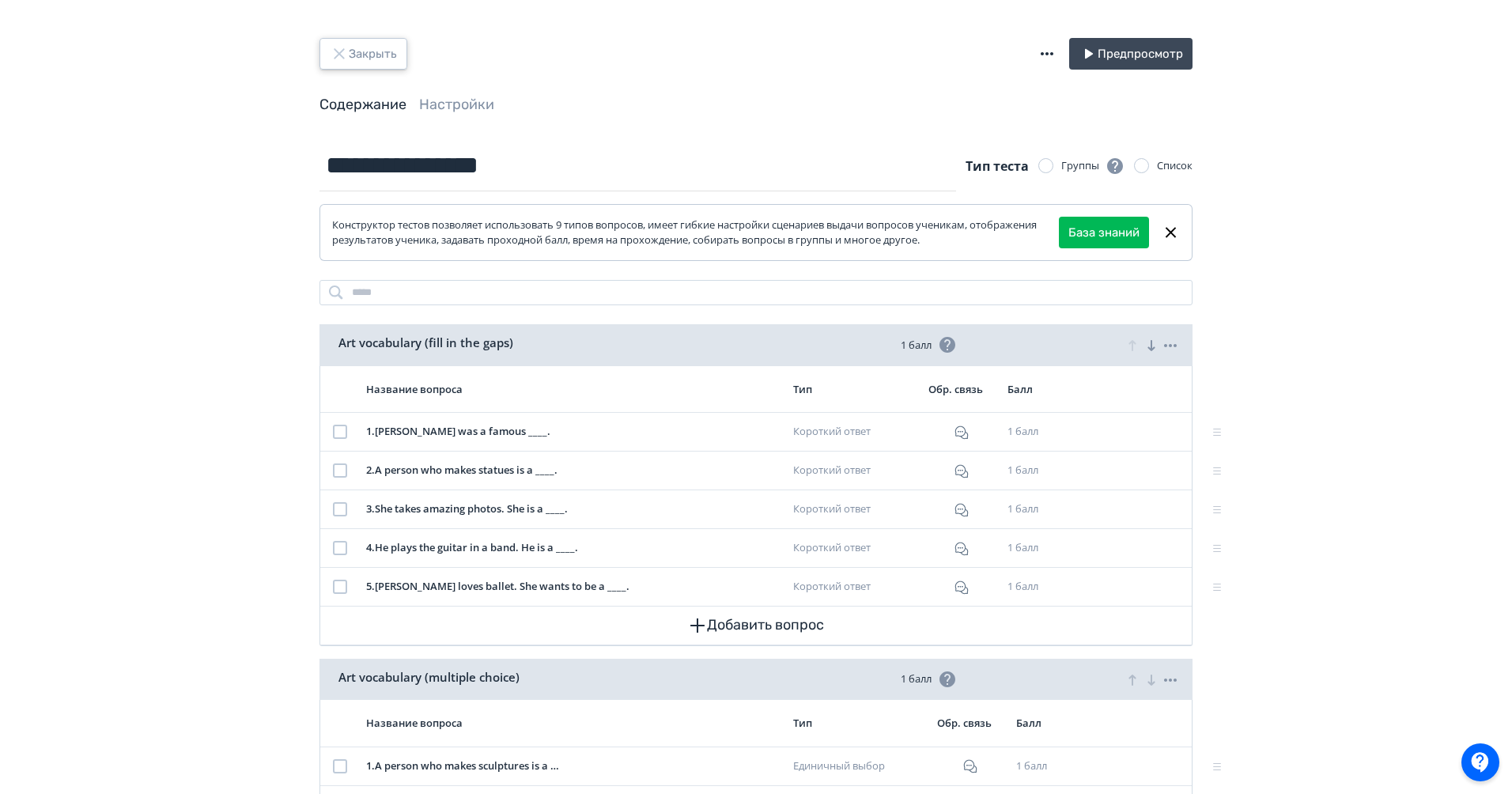
click at [357, 43] on button "Закрыть" at bounding box center [364, 53] width 88 height 31
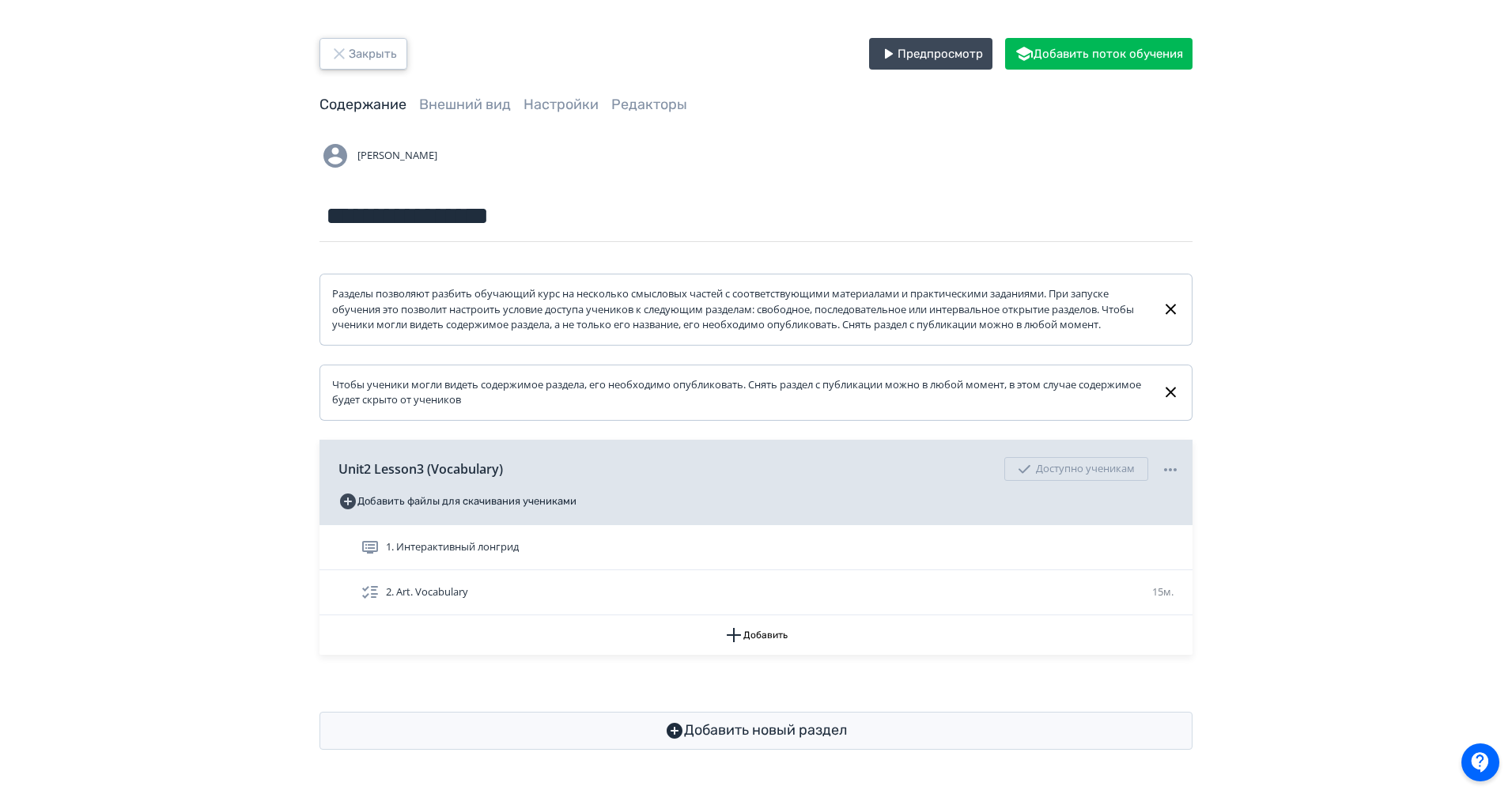
click at [362, 54] on button "Закрыть" at bounding box center [364, 53] width 88 height 31
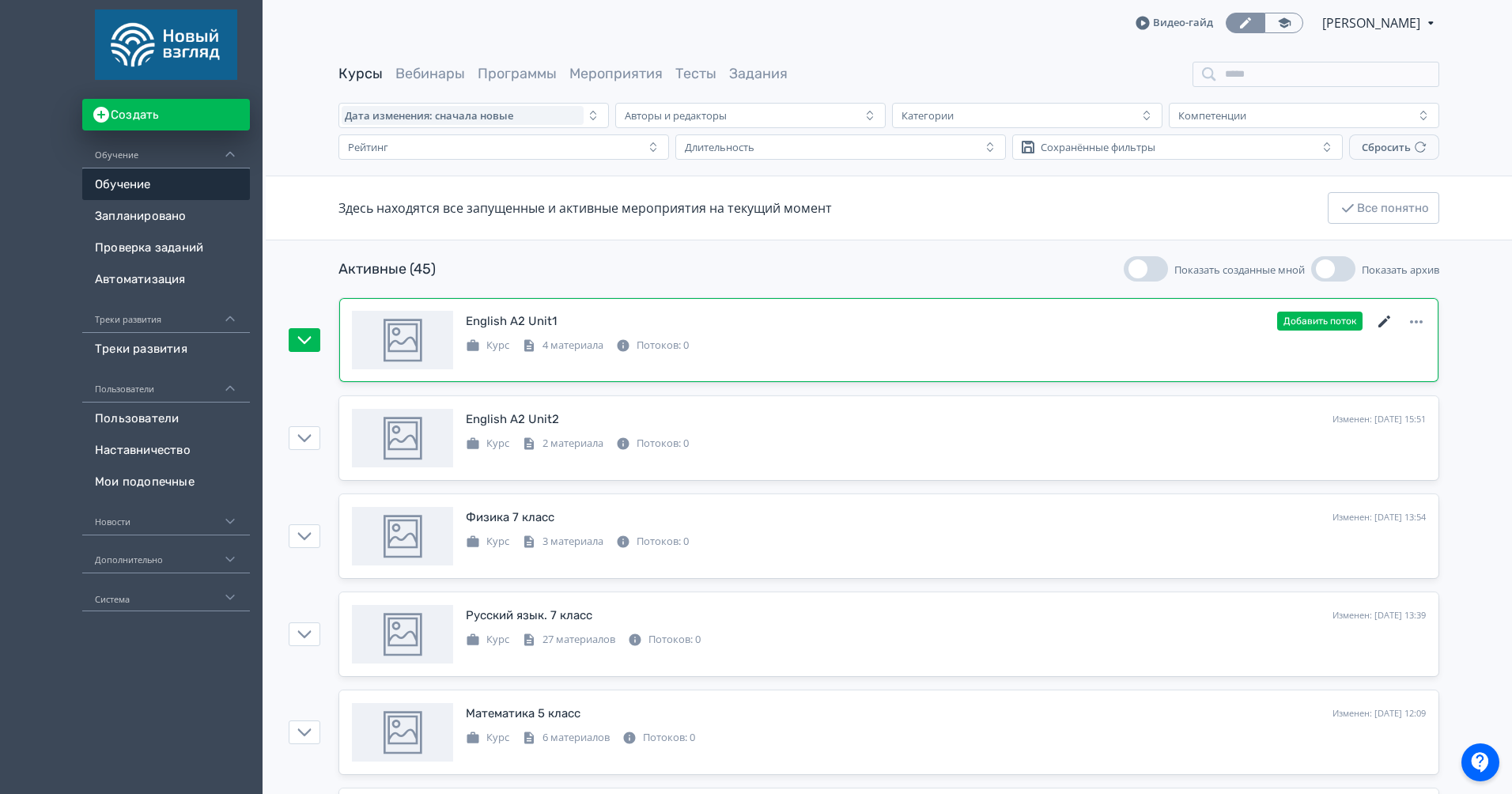
click at [1383, 321] on icon at bounding box center [1384, 321] width 12 height 12
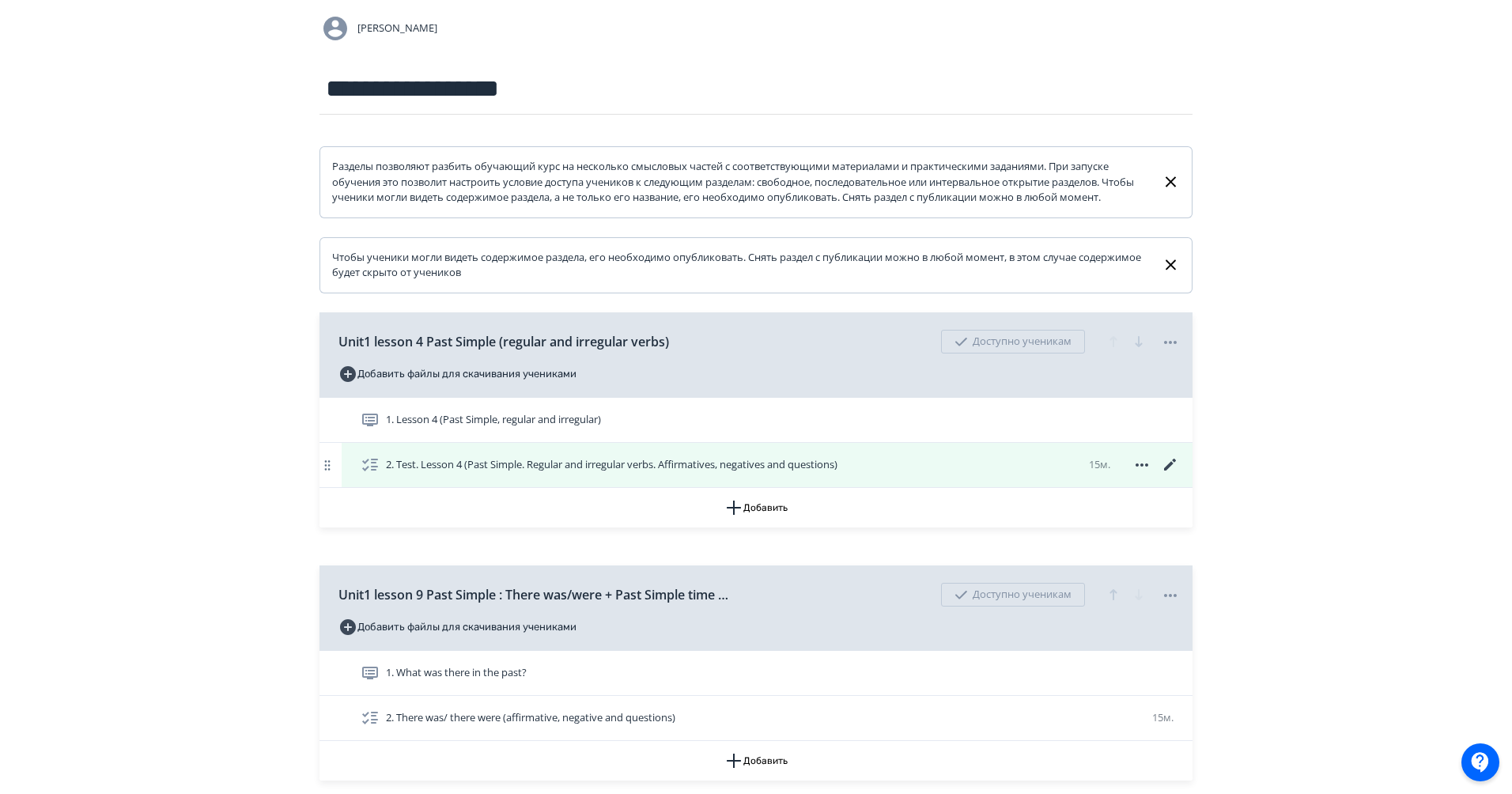
scroll to position [262, 0]
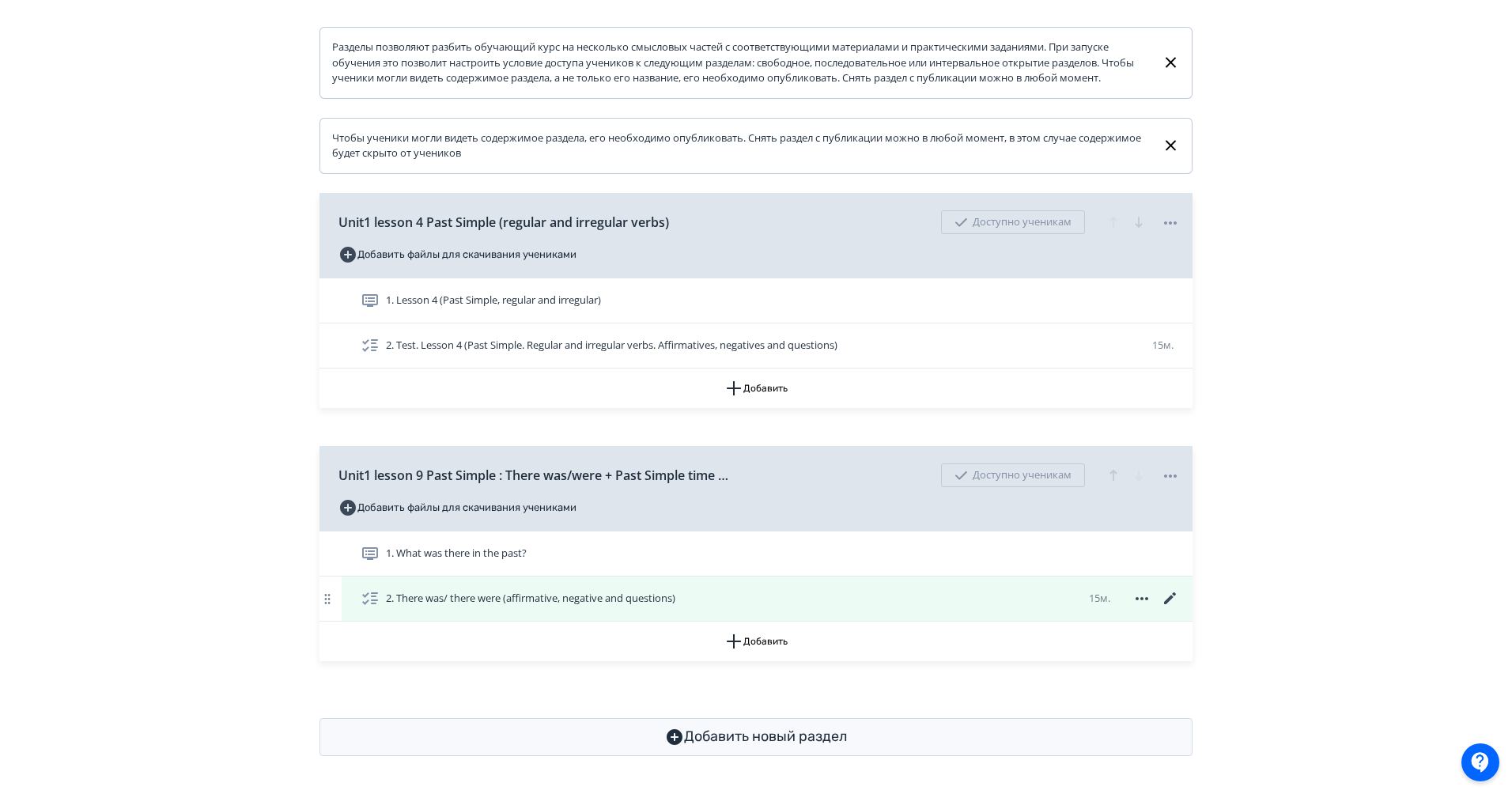
click at [1172, 596] on icon at bounding box center [1170, 598] width 19 height 19
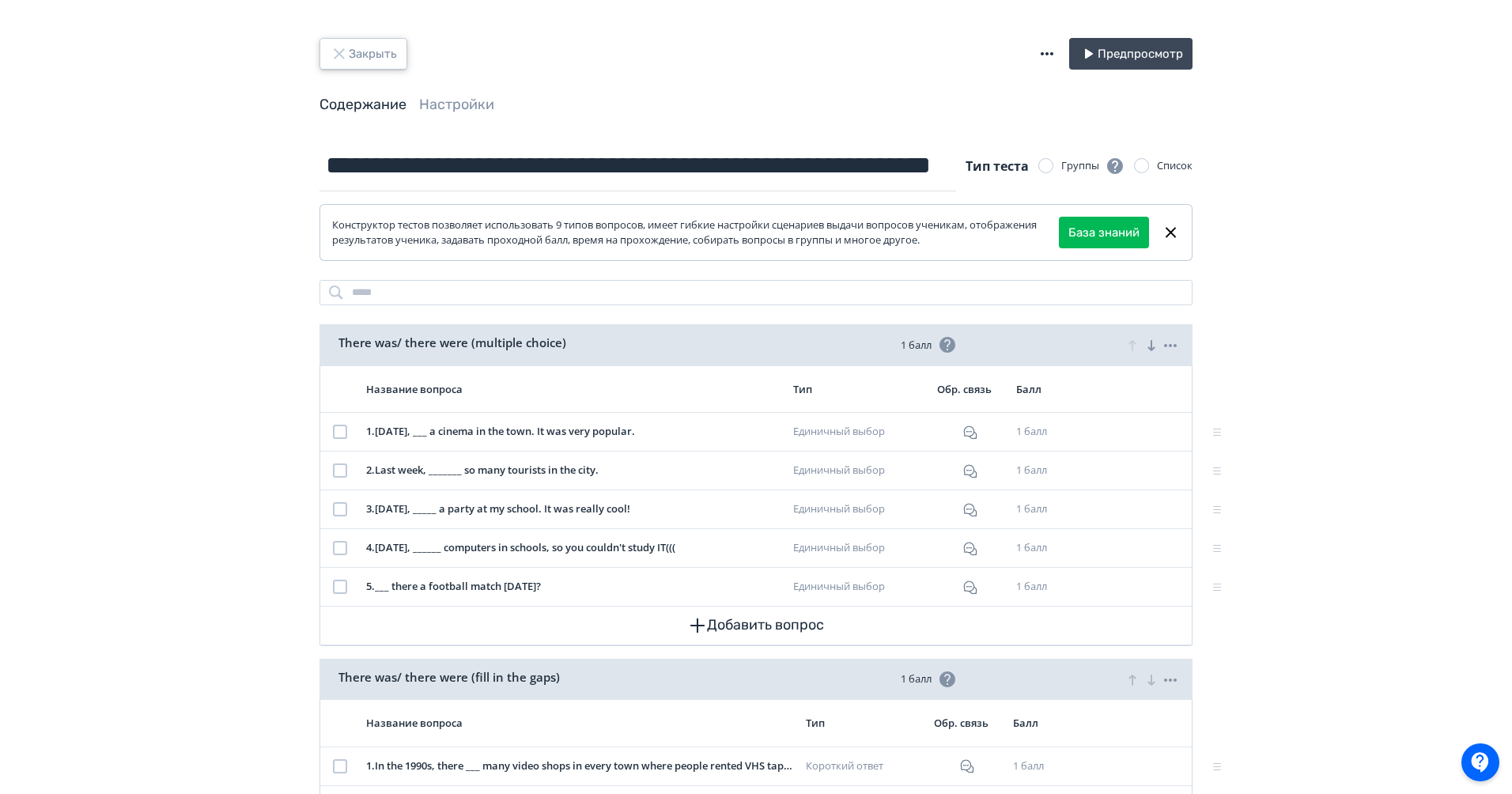
click at [388, 56] on button "Закрыть" at bounding box center [364, 53] width 88 height 31
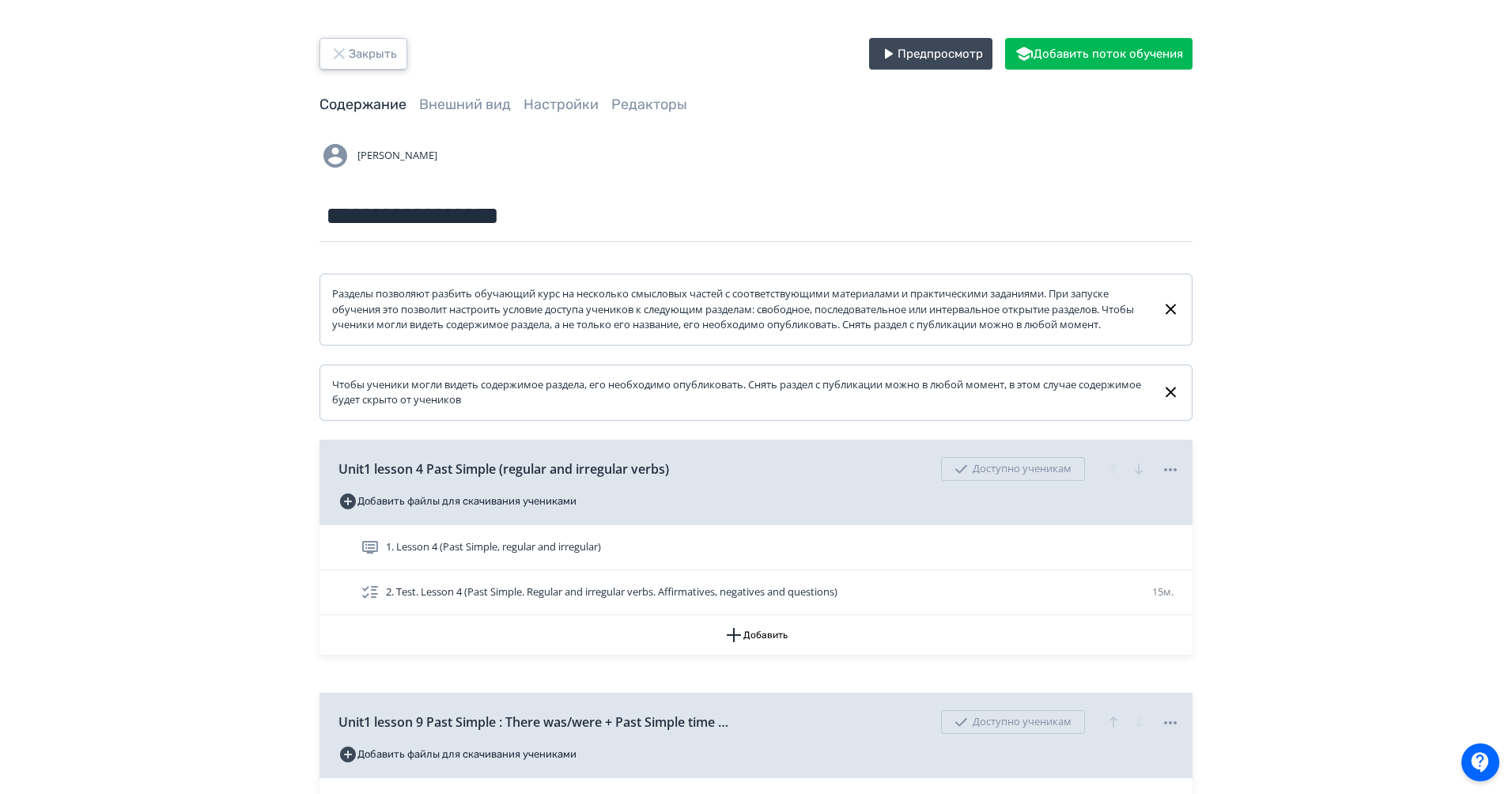
click at [368, 53] on button "Закрыть" at bounding box center [364, 53] width 88 height 31
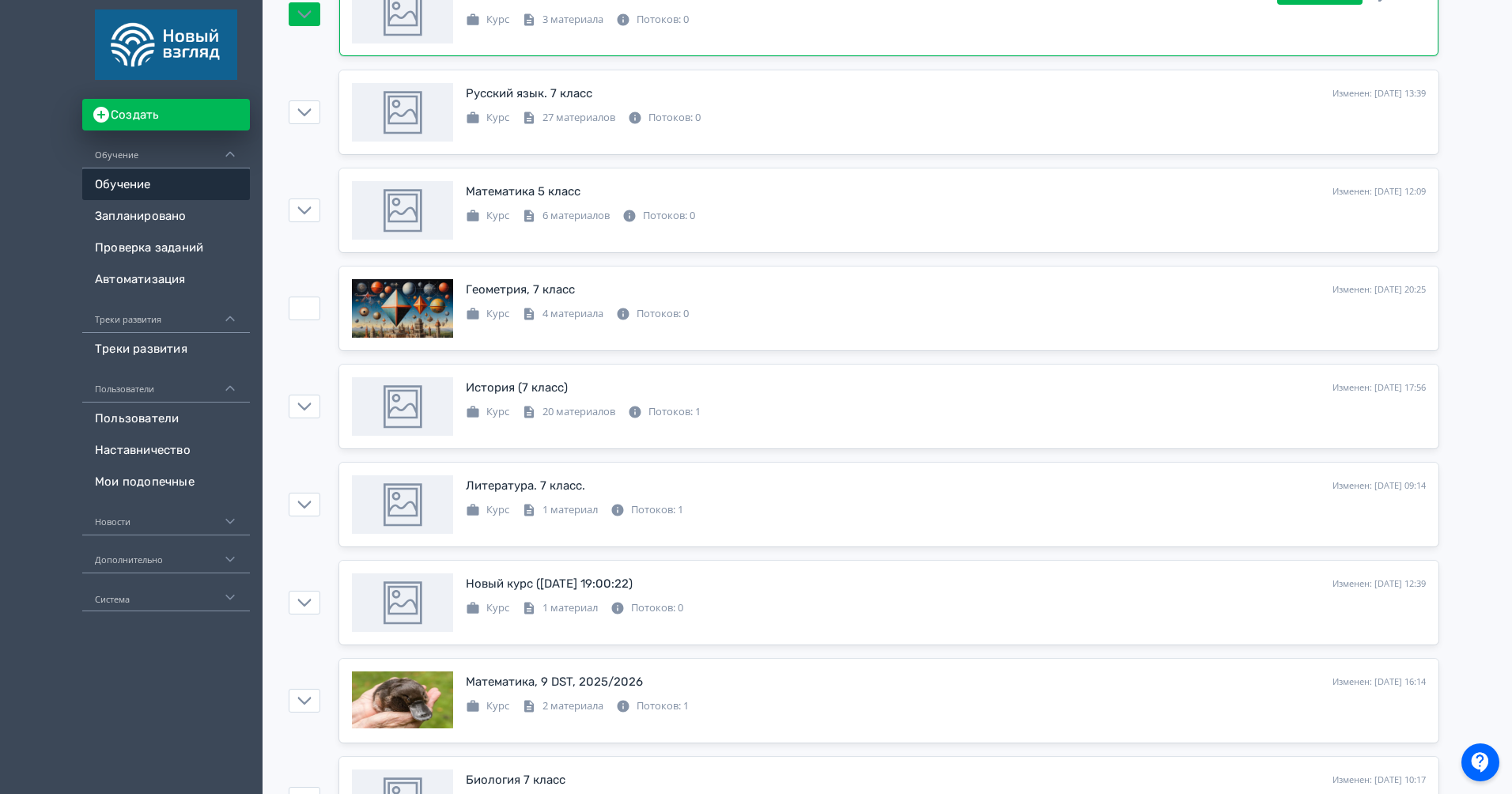
scroll to position [559, 0]
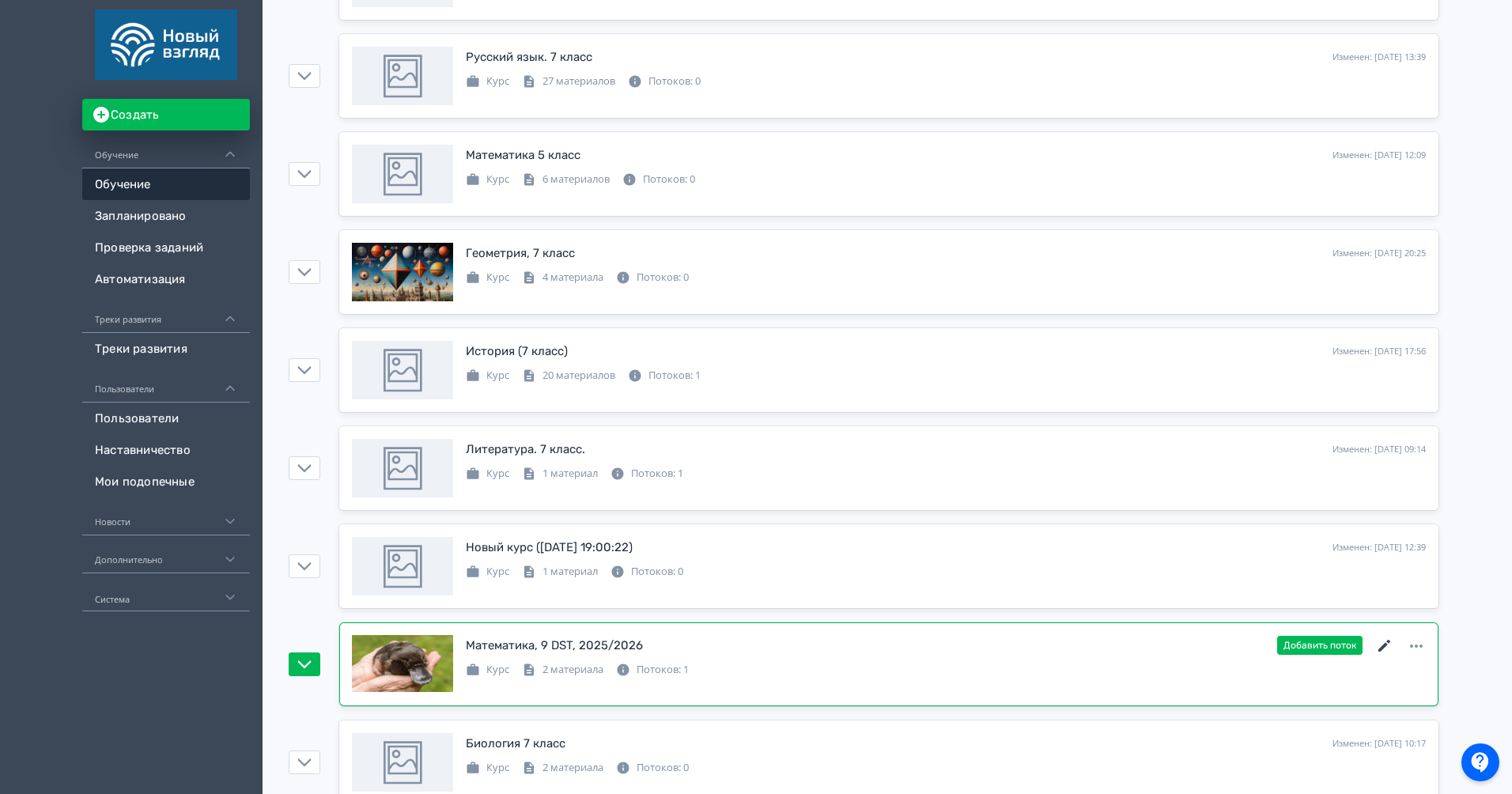
click at [1381, 646] on icon at bounding box center [1384, 645] width 12 height 12
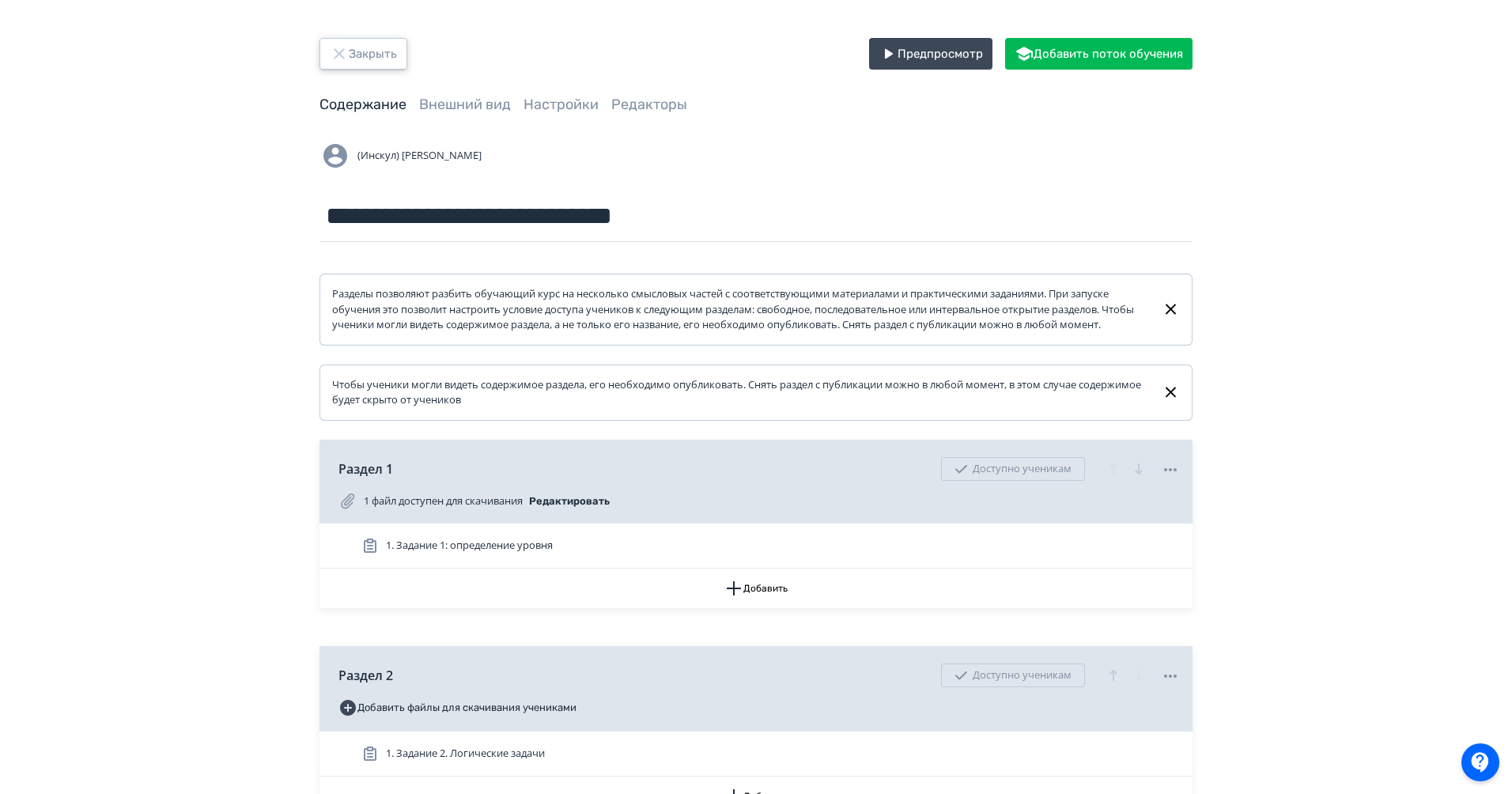
click at [389, 44] on button "Закрыть" at bounding box center [364, 53] width 88 height 31
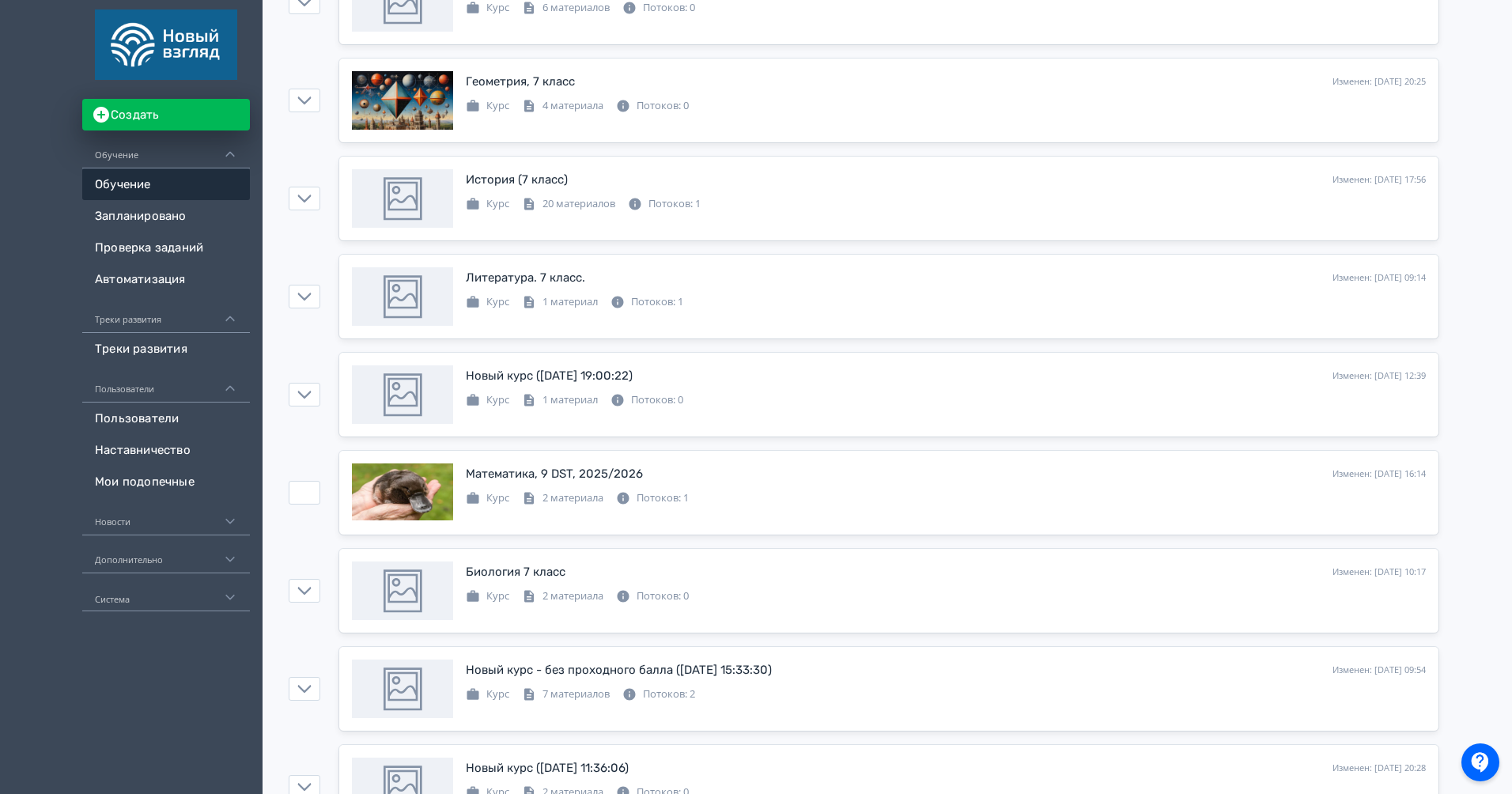
scroll to position [737, 0]
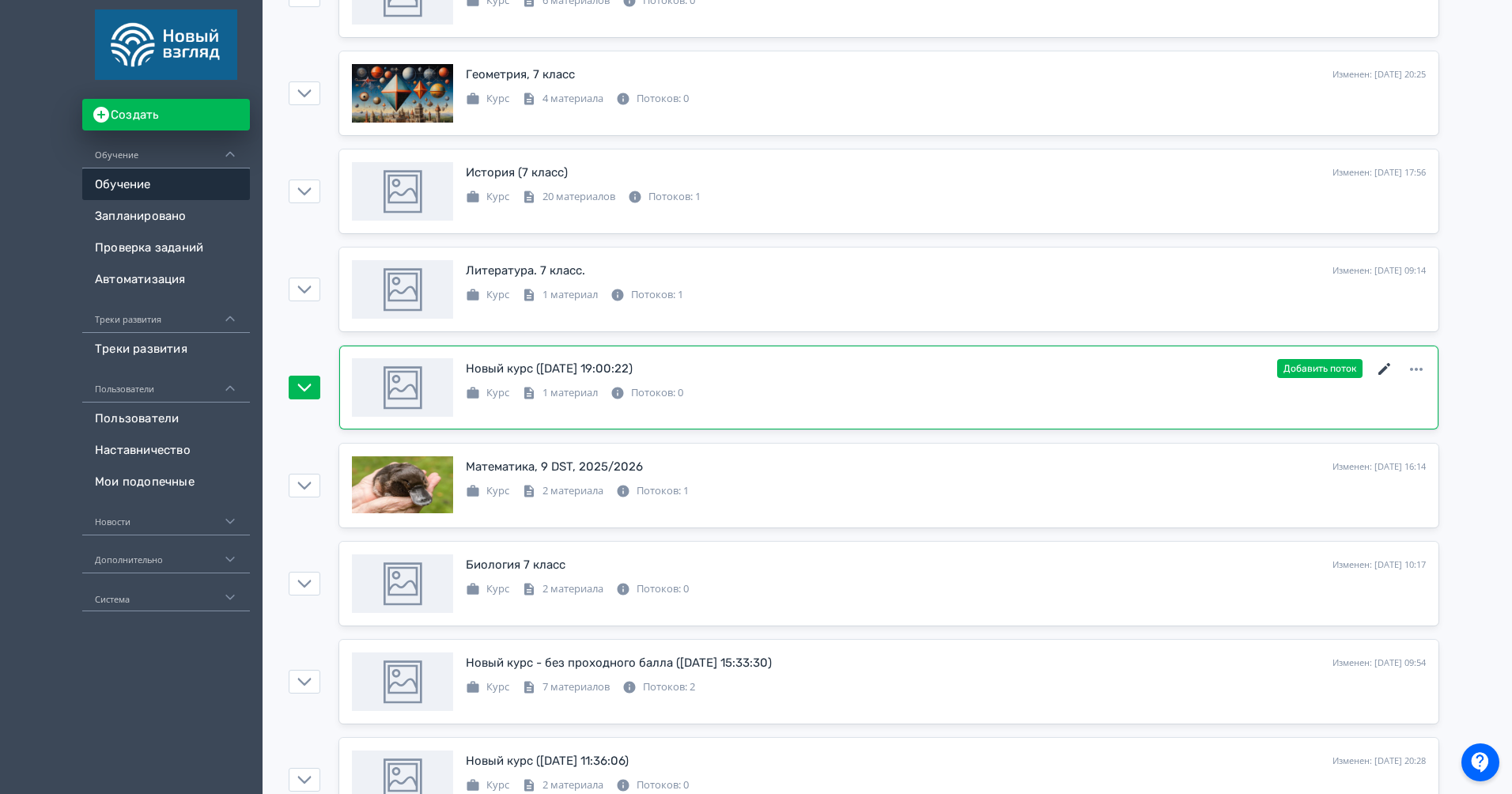
click at [1392, 367] on icon at bounding box center [1384, 369] width 19 height 19
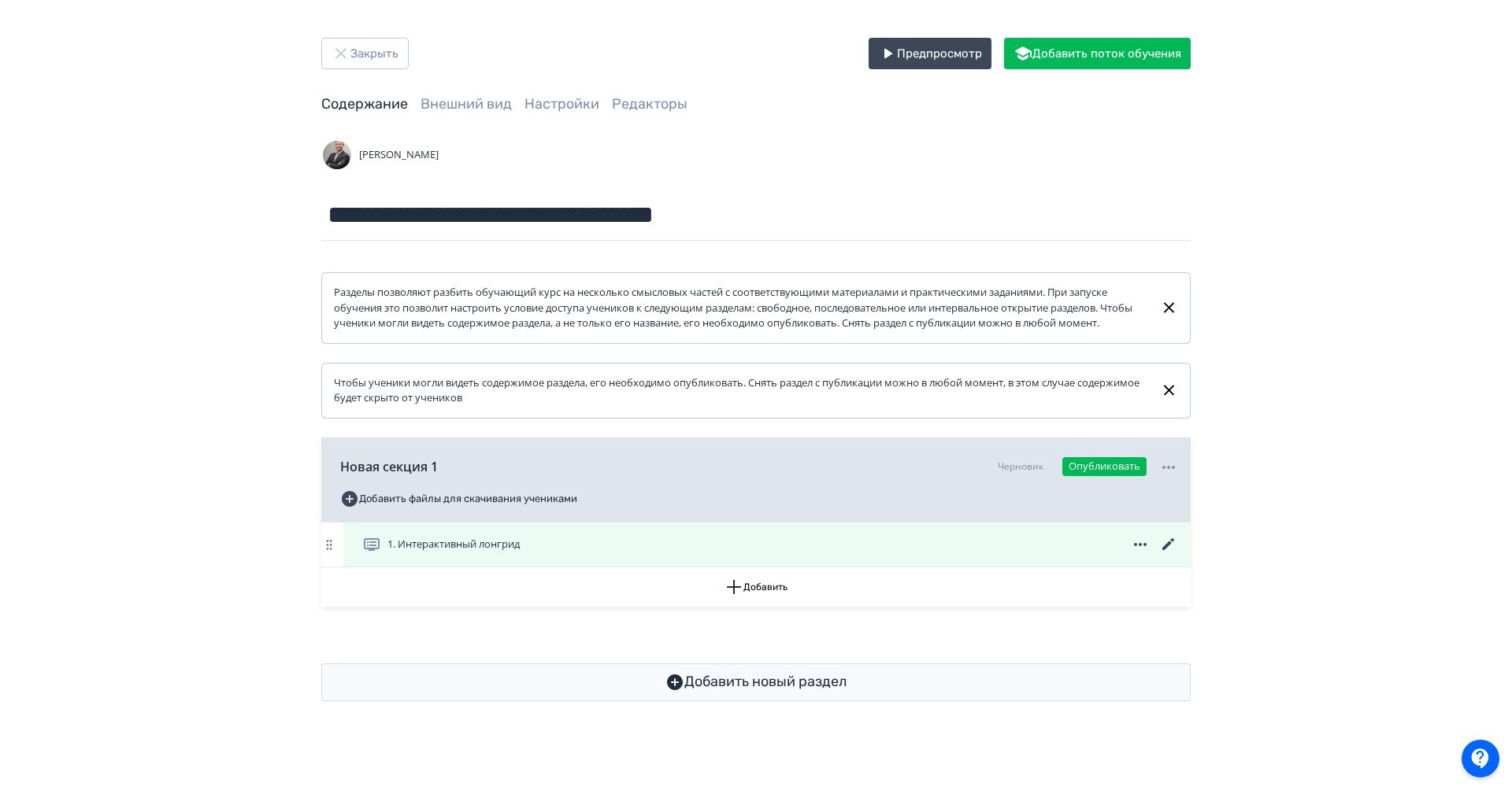
click at [1178, 565] on div "1. Интерактивный лонгрид" at bounding box center [767, 545] width 847 height 44
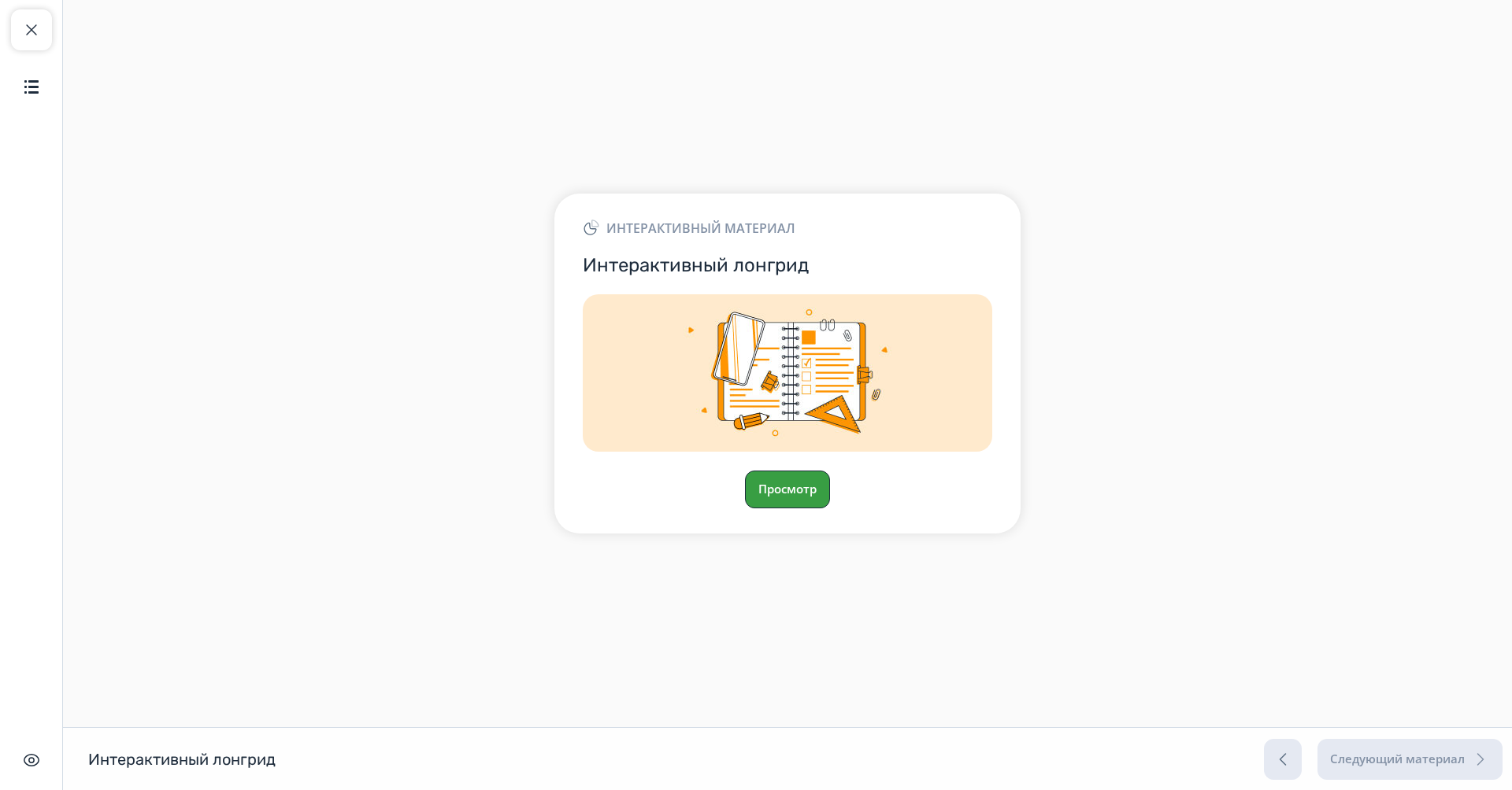
click at [753, 507] on button "Просмотр" at bounding box center [787, 489] width 85 height 37
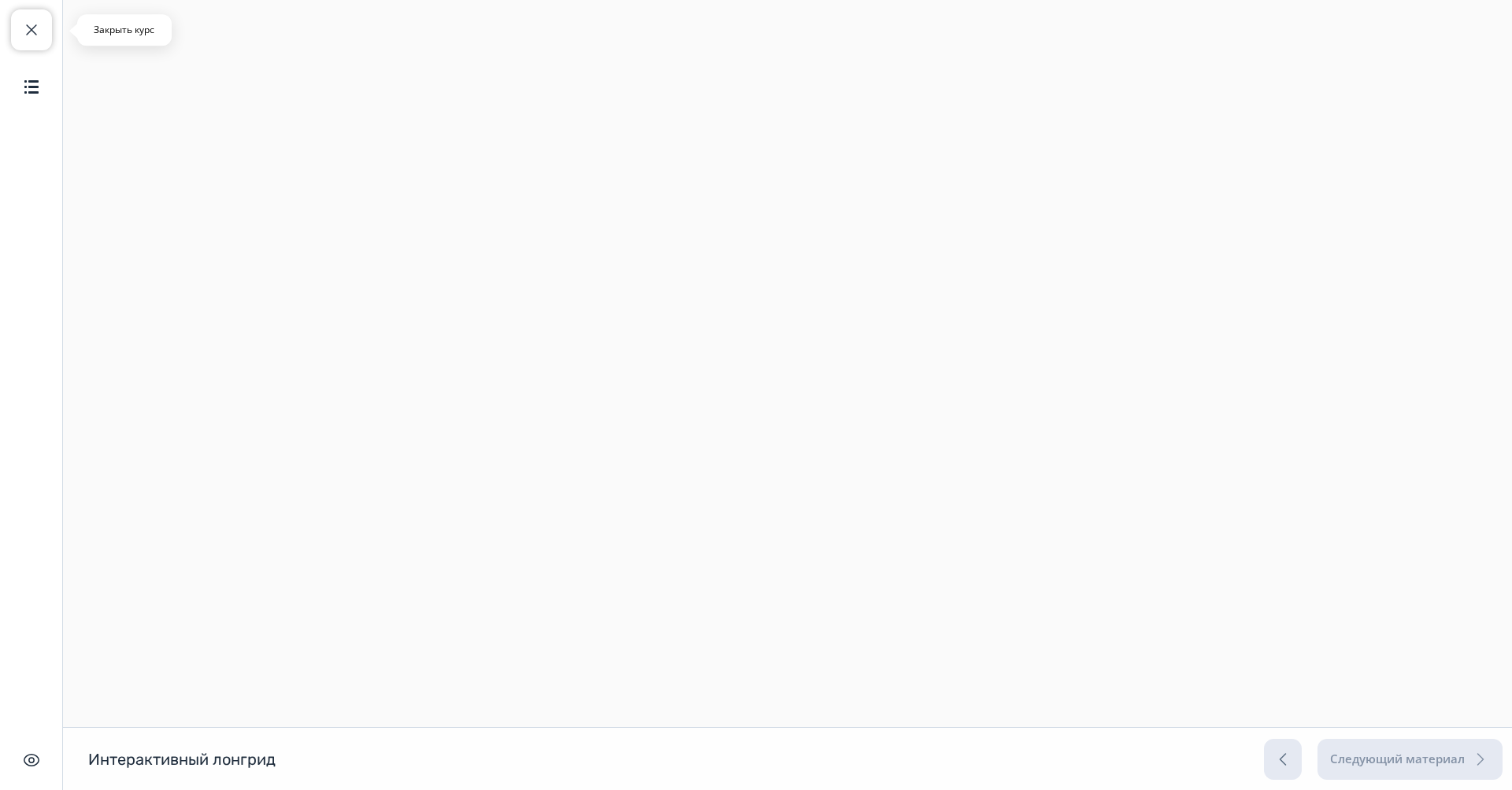
click at [25, 14] on button "Закрыть курс" at bounding box center [31, 29] width 41 height 41
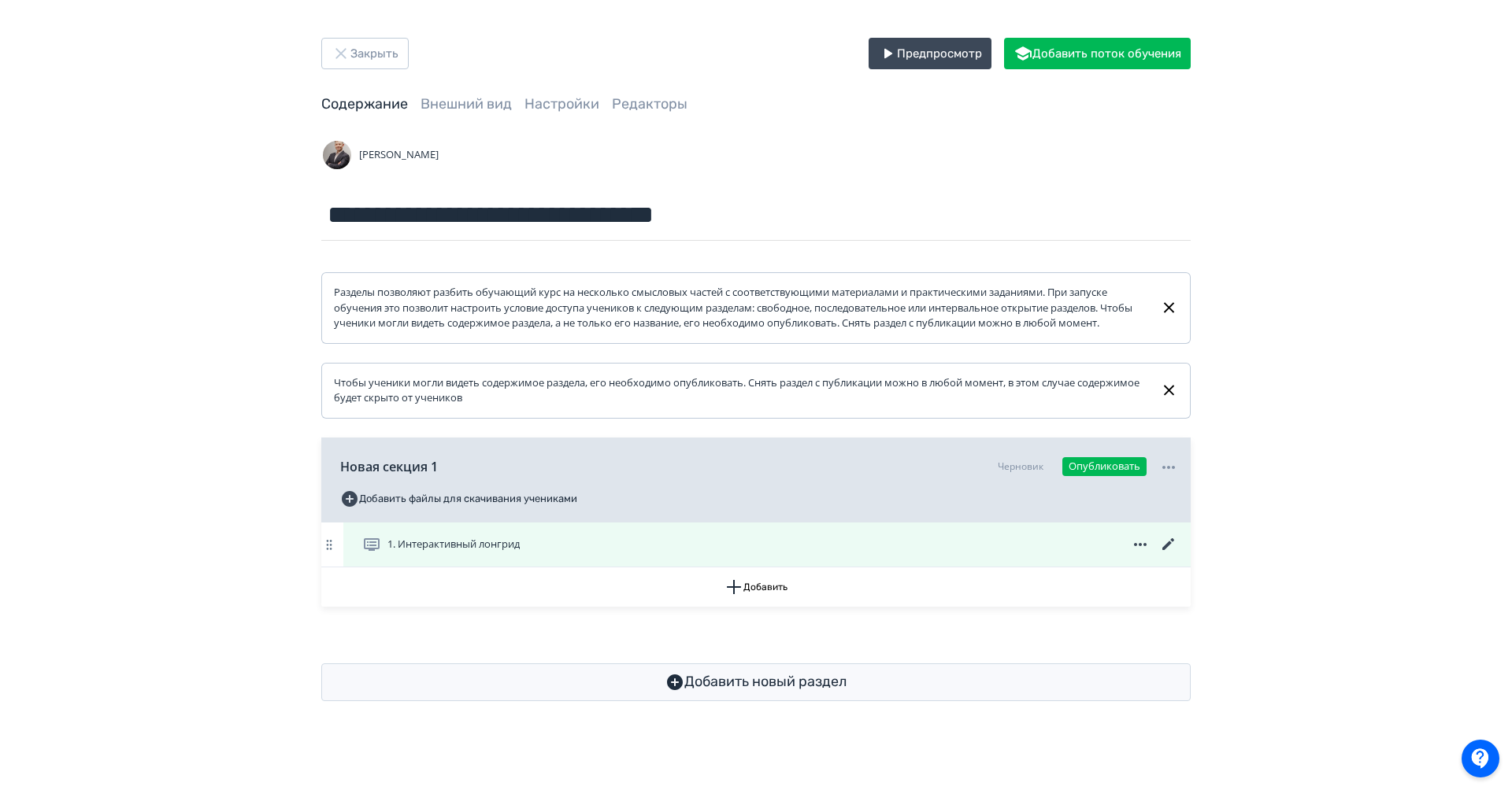
click at [1170, 550] on icon at bounding box center [1168, 544] width 12 height 12
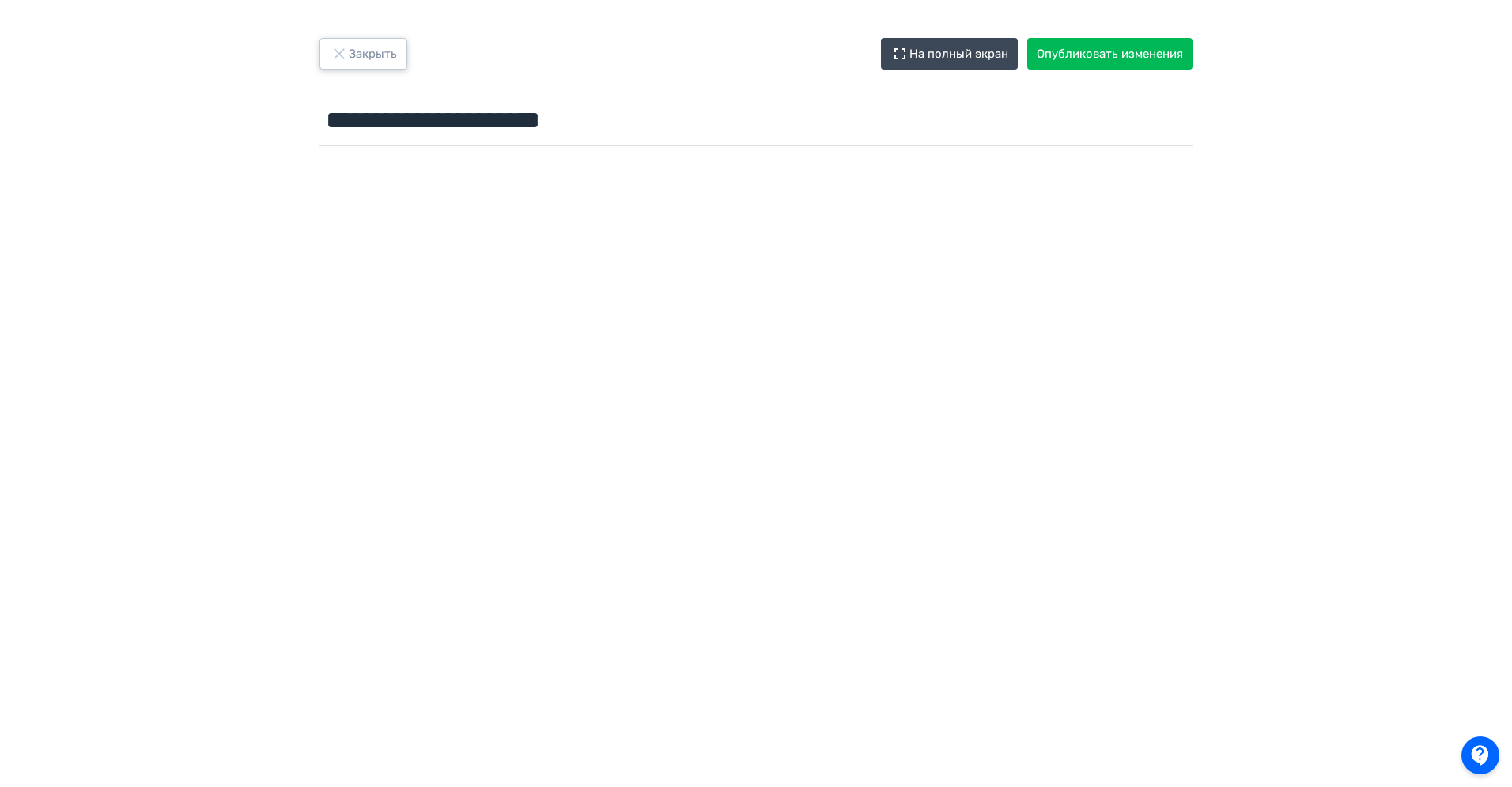
click at [356, 49] on button "Закрыть" at bounding box center [364, 53] width 88 height 31
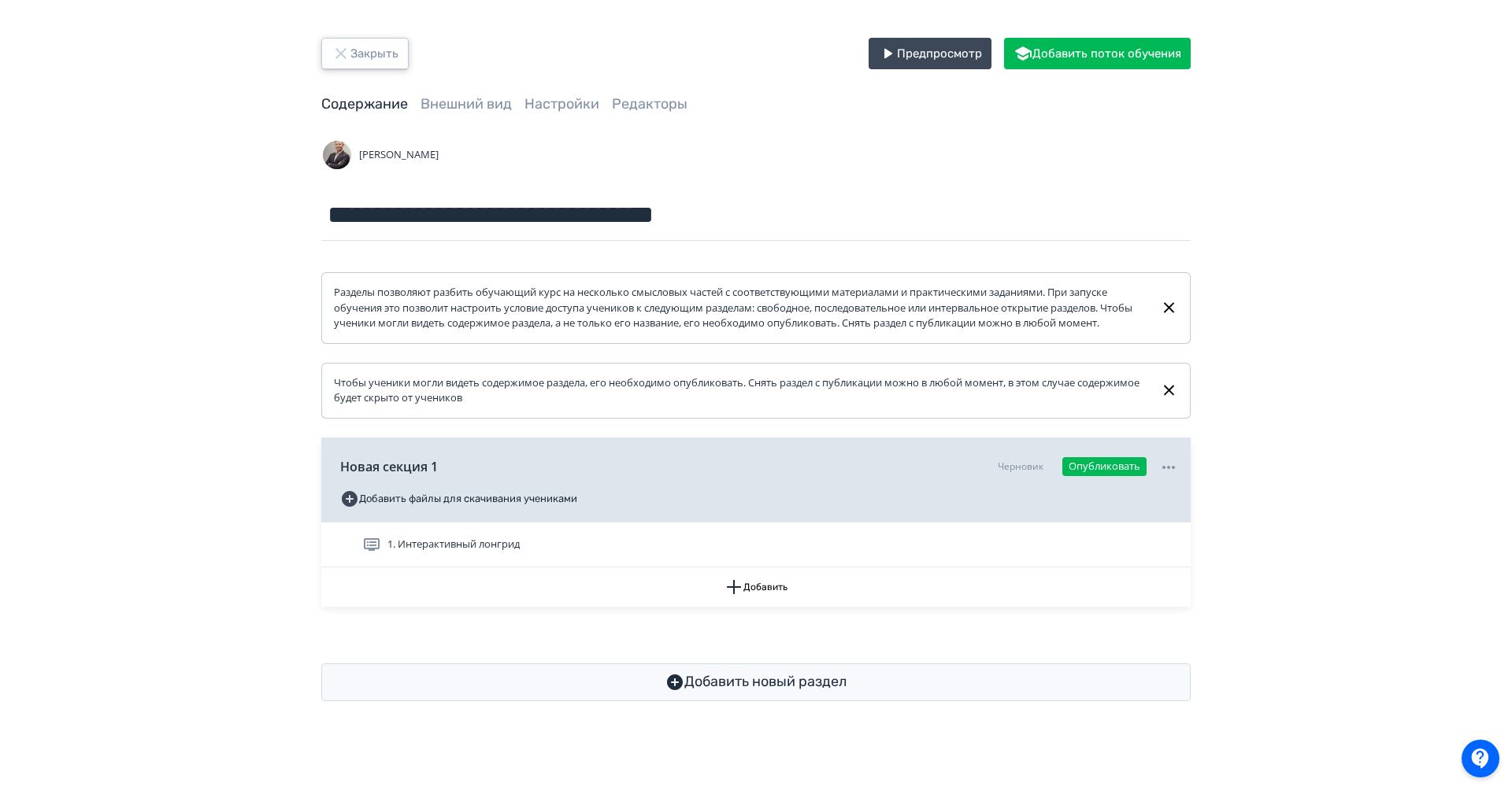
click at [365, 54] on button "Закрыть" at bounding box center [365, 53] width 88 height 31
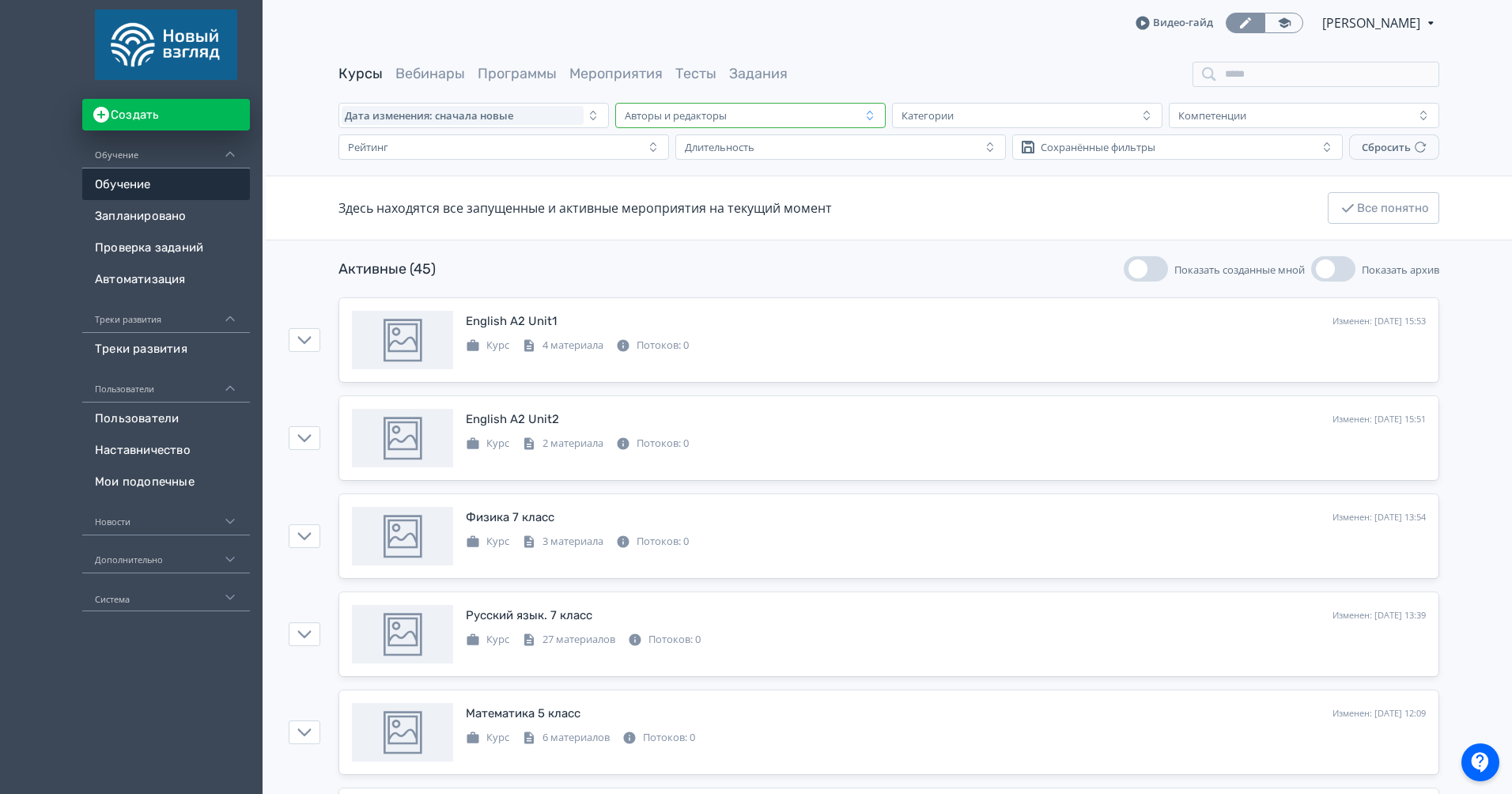
click at [756, 115] on div "Авторы и редакторы" at bounding box center [739, 115] width 242 height 19
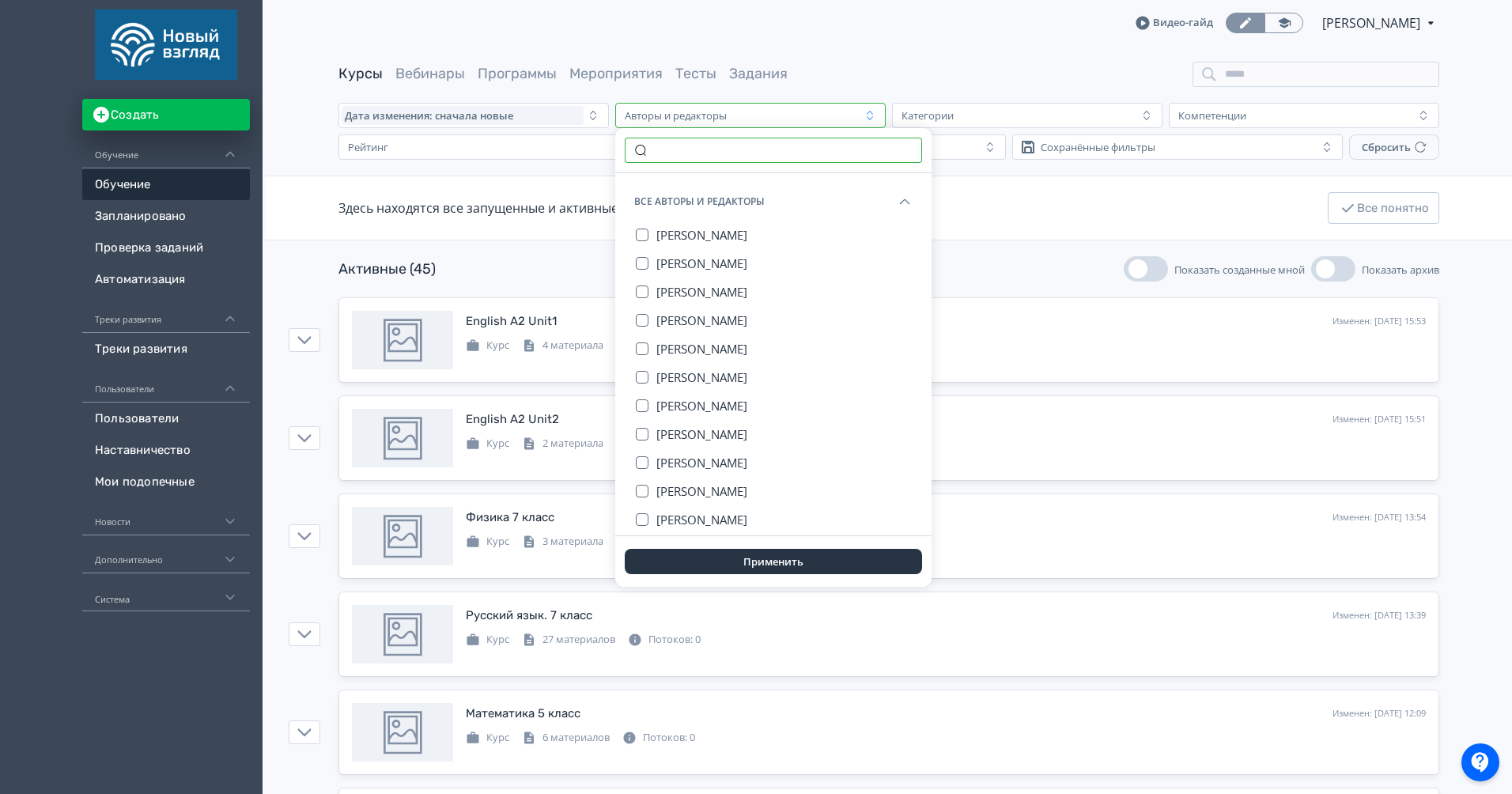
click at [734, 147] on input "text" at bounding box center [773, 151] width 298 height 26
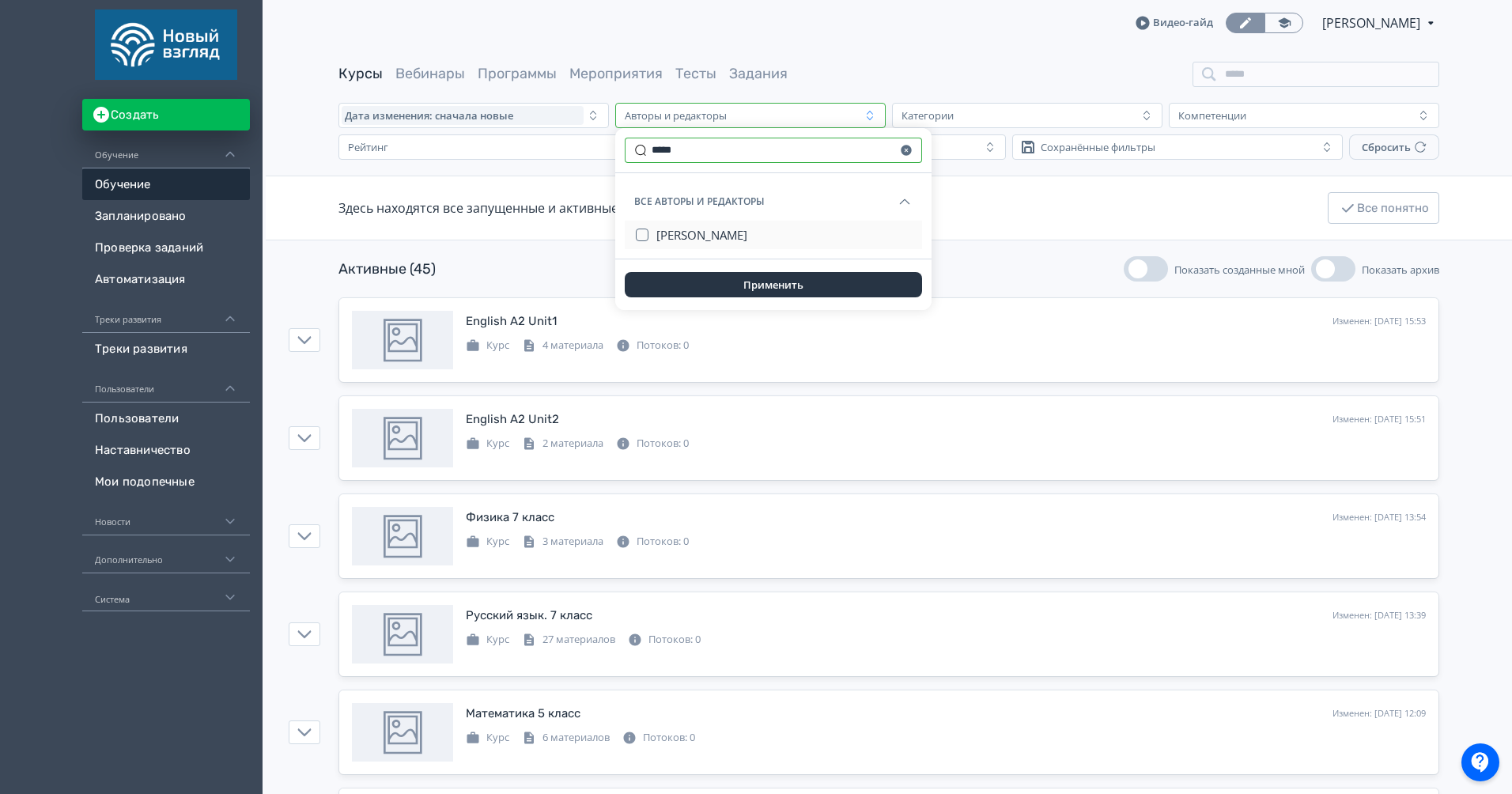
type input "*****"
click at [698, 228] on span "[PERSON_NAME]" at bounding box center [702, 234] width 91 height 16
click at [757, 281] on button "Применить" at bounding box center [773, 285] width 298 height 26
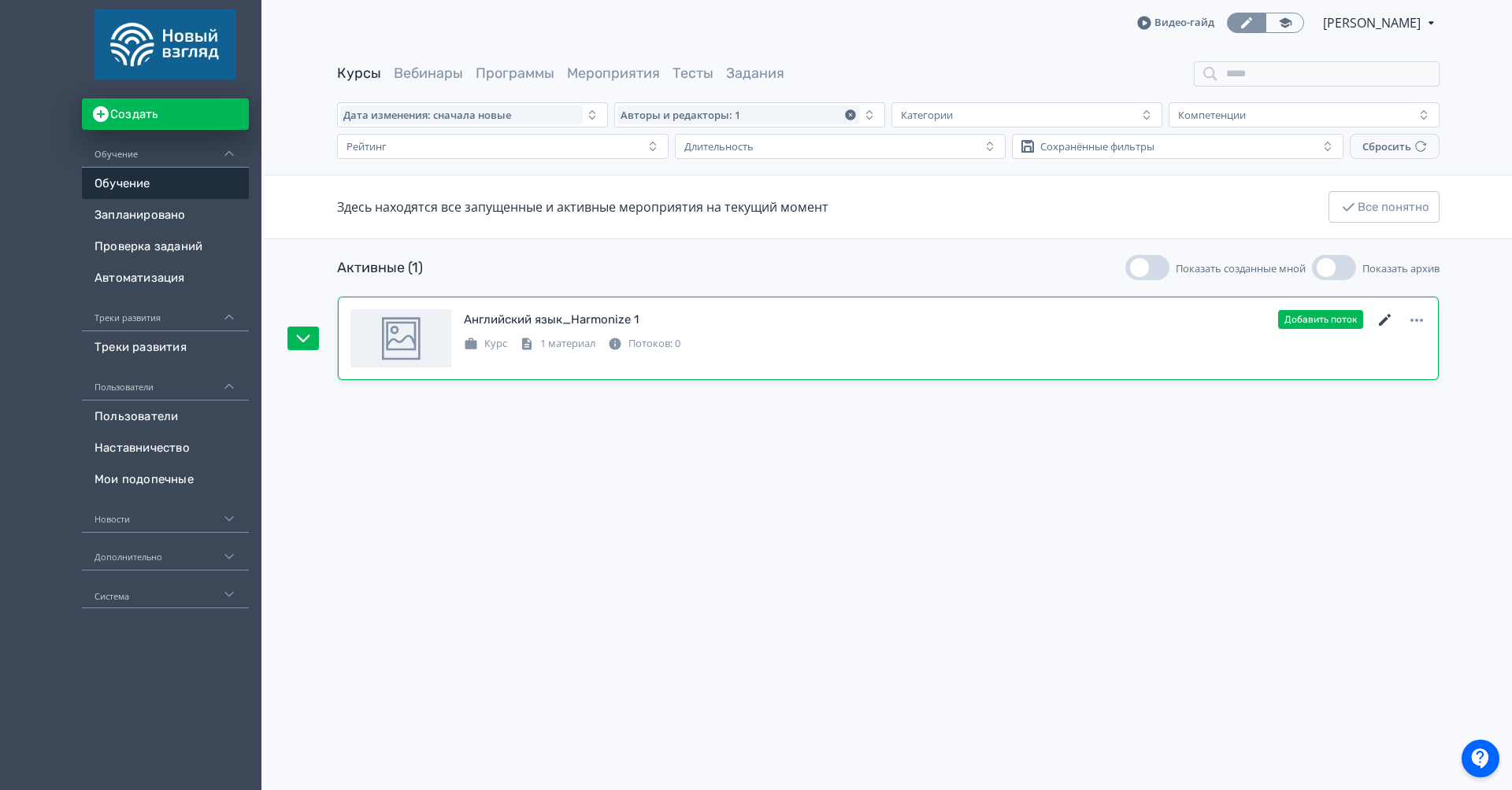
click at [1383, 324] on icon at bounding box center [1385, 320] width 19 height 19
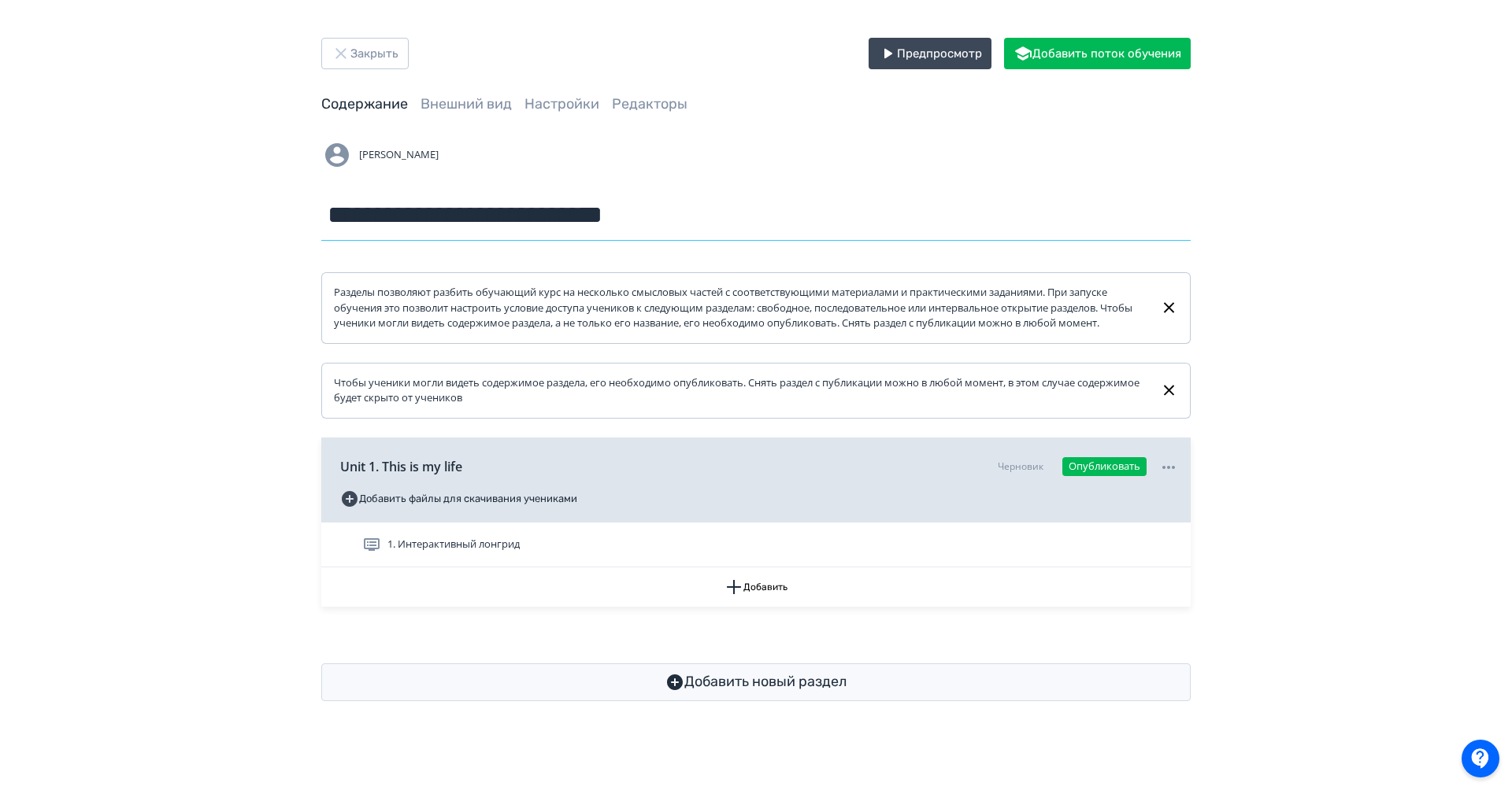
click at [499, 215] on input "**********" at bounding box center [756, 215] width 869 height 51
click at [383, 42] on button "Закрыть" at bounding box center [365, 53] width 88 height 31
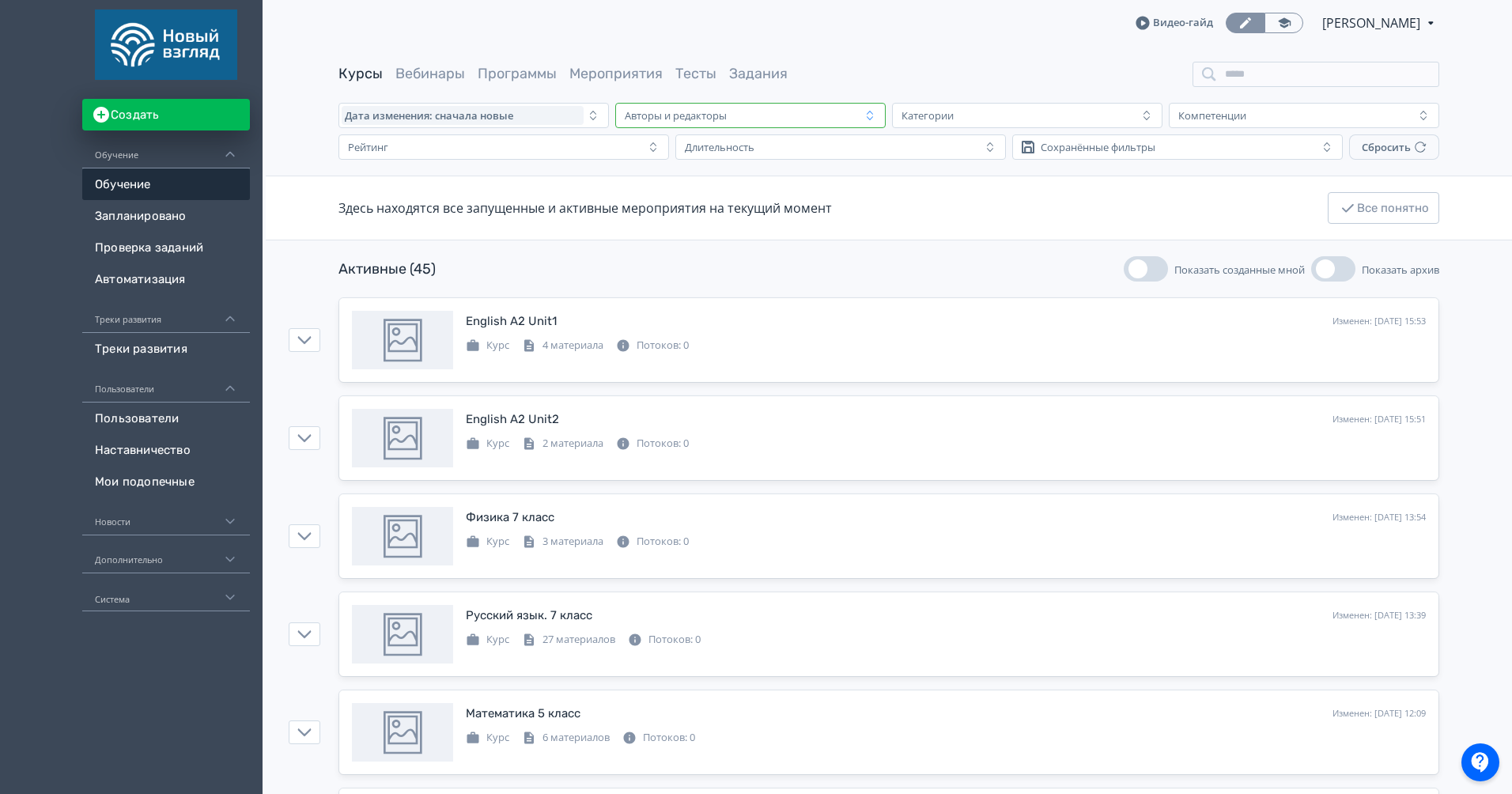
click at [739, 123] on div "Авторы и редакторы" at bounding box center [739, 115] width 242 height 19
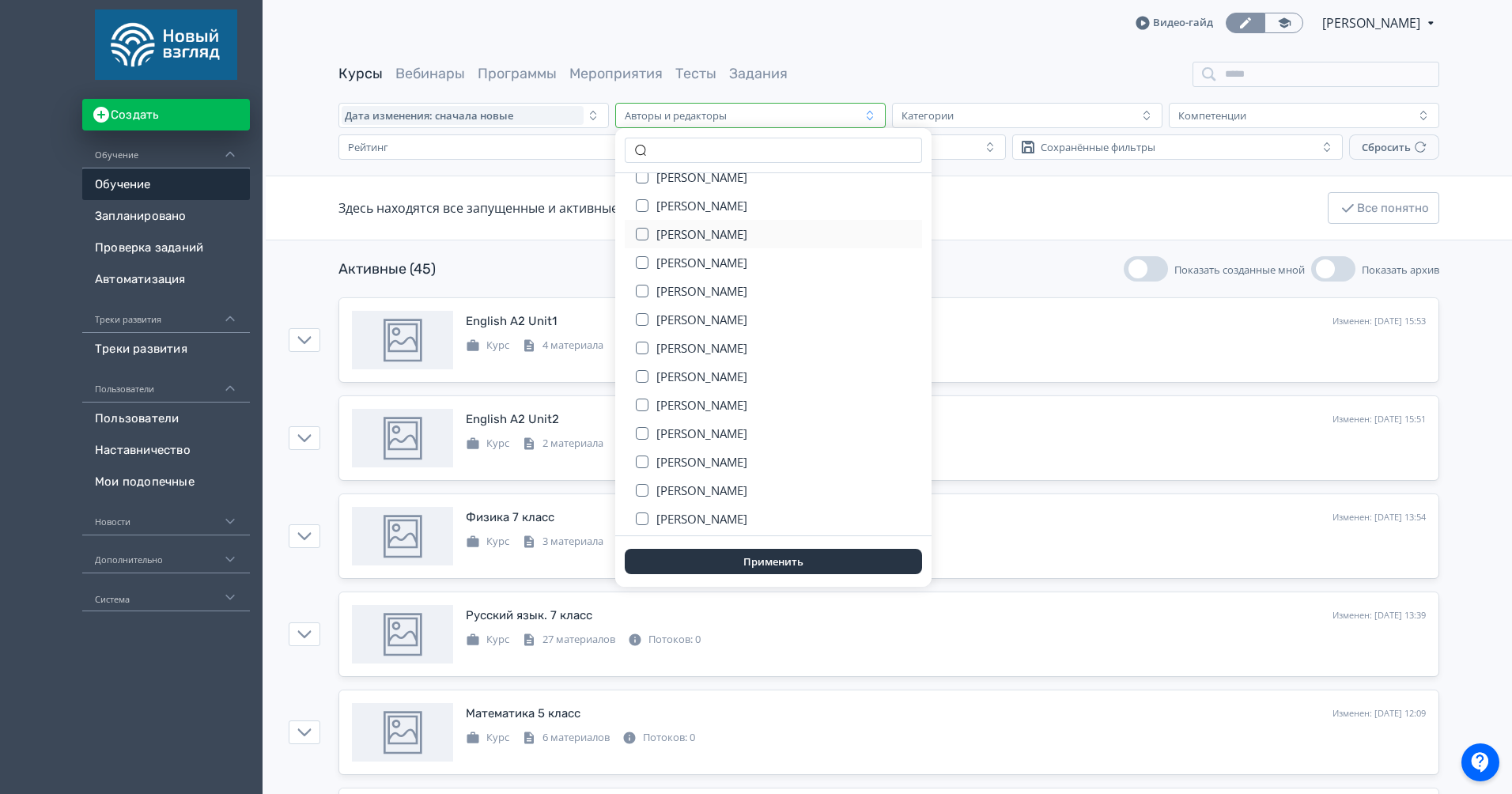
scroll to position [85, 0]
click at [497, 274] on div "Активные (45) Показать созданные мной Показать архив" at bounding box center [888, 269] width 1100 height 26
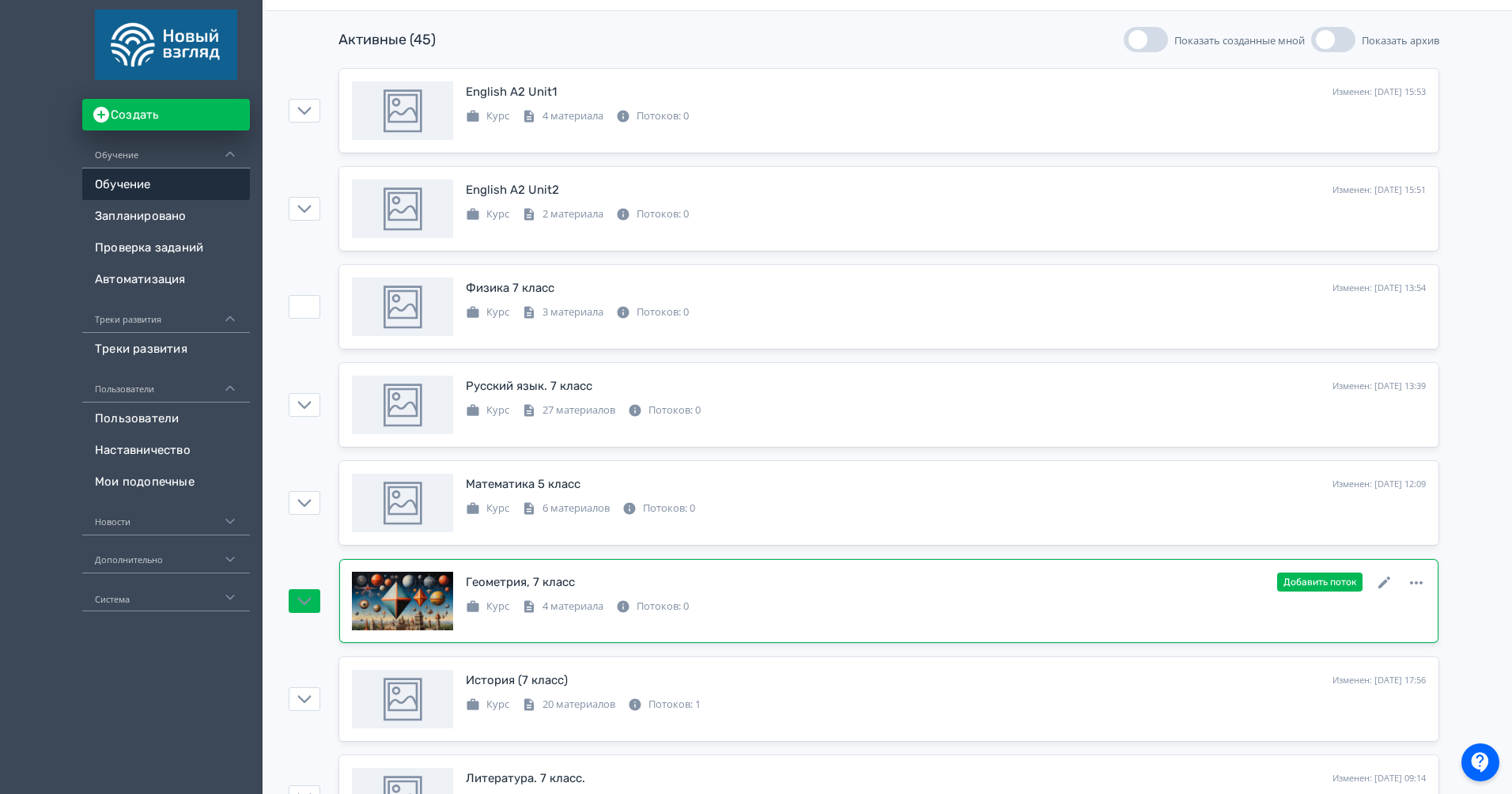
scroll to position [241, 0]
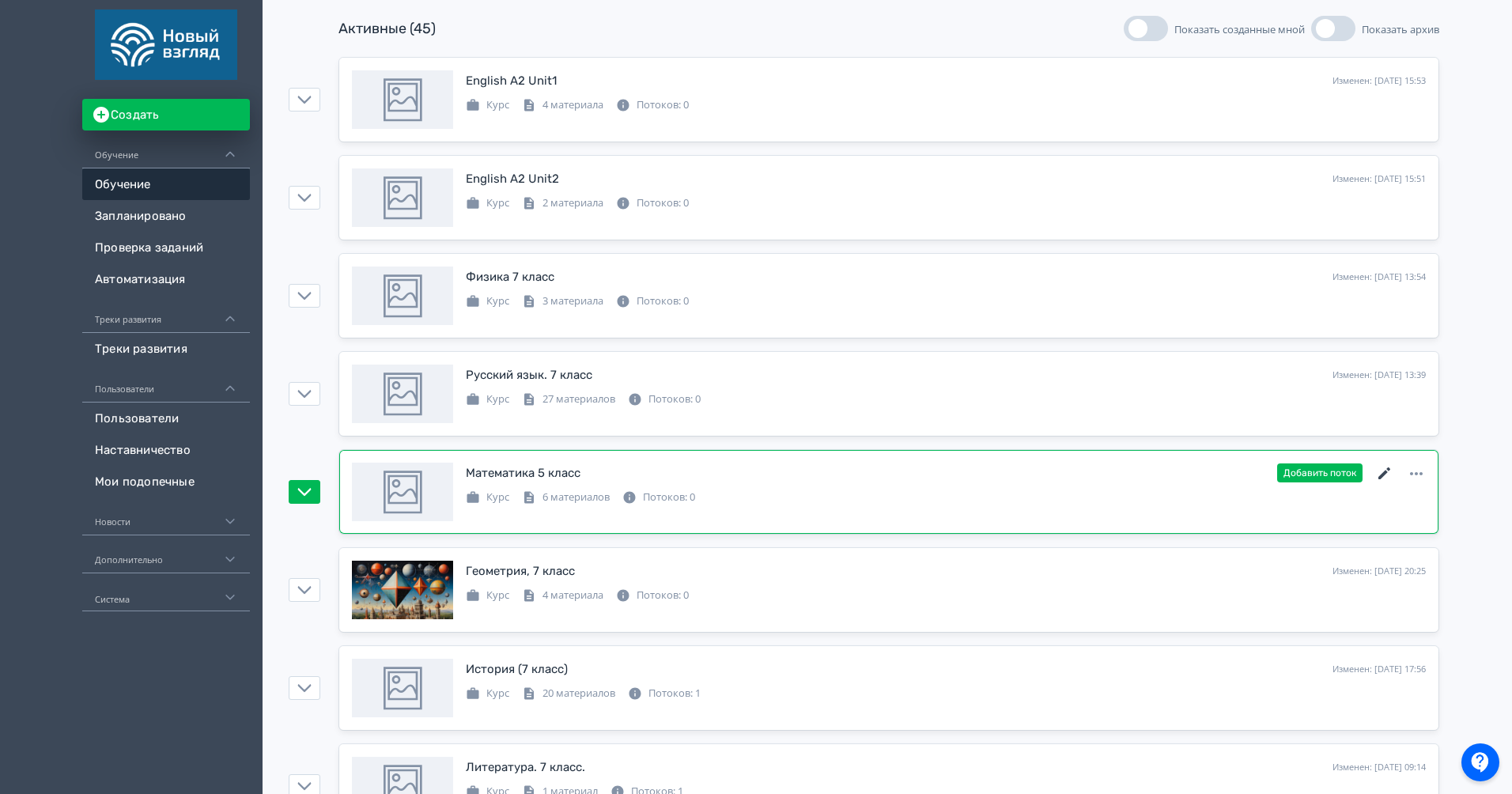
click at [1388, 477] on icon at bounding box center [1384, 473] width 19 height 19
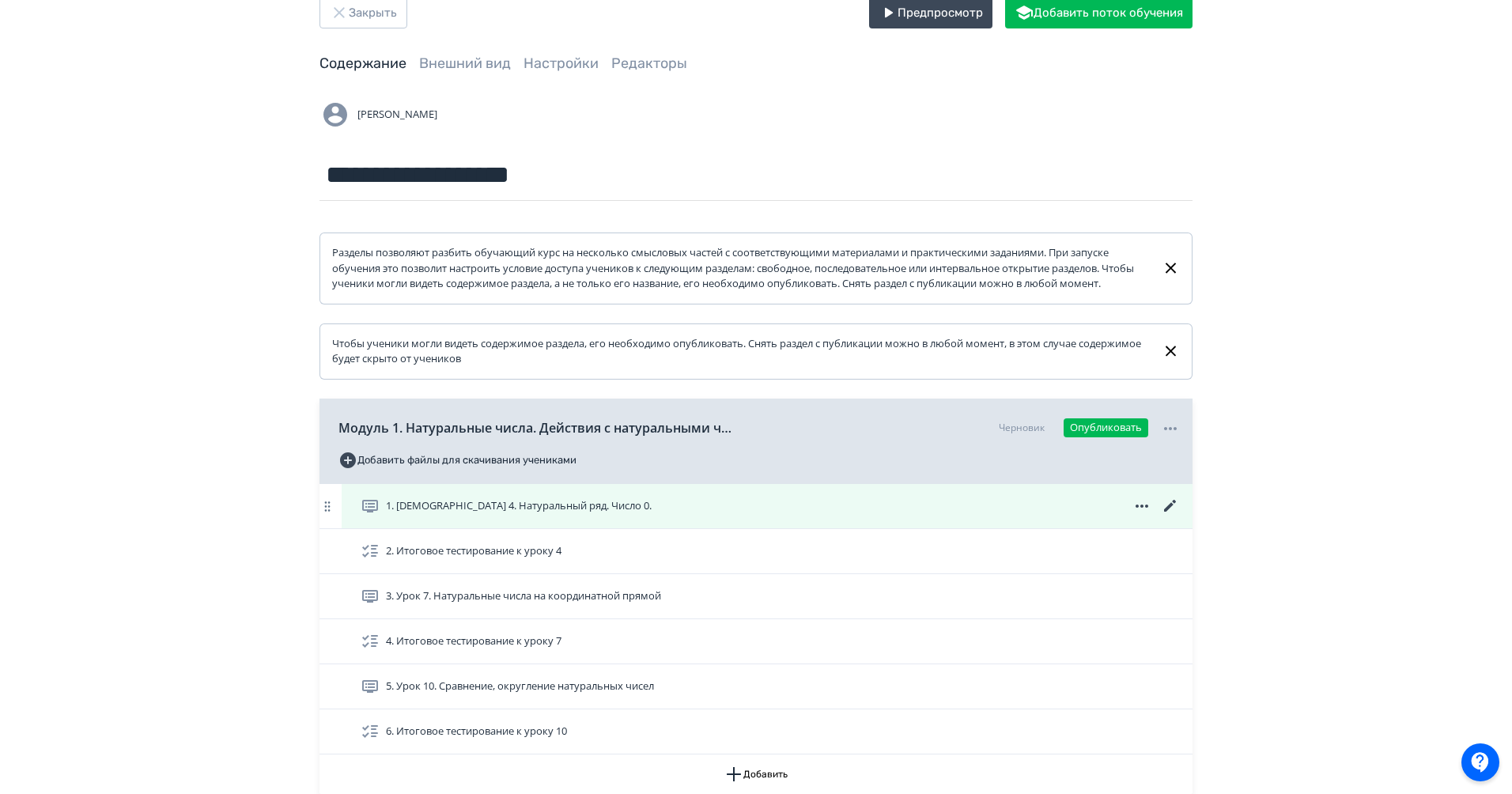
scroll to position [43, 0]
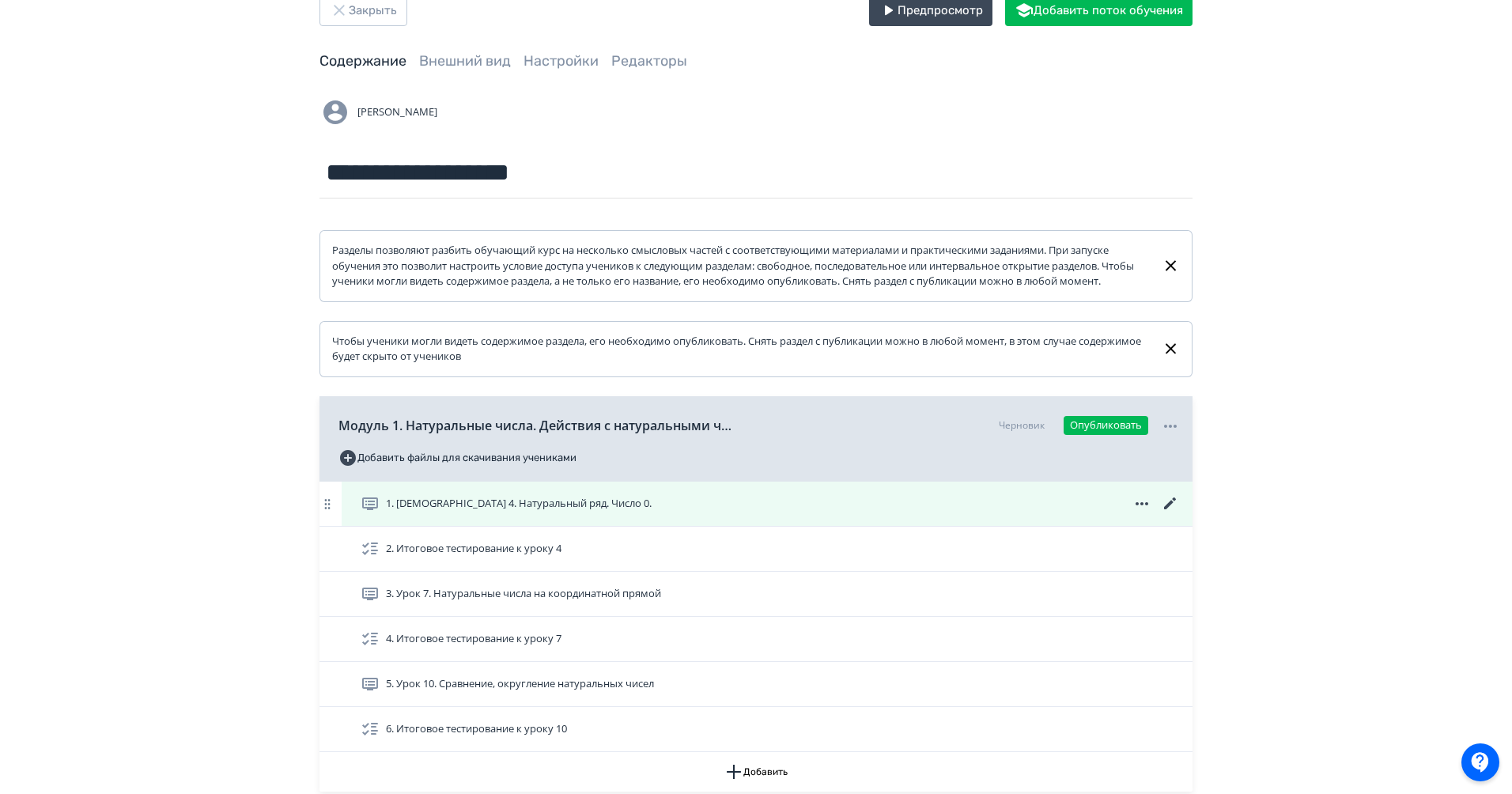
click at [1174, 514] on icon at bounding box center [1170, 504] width 19 height 19
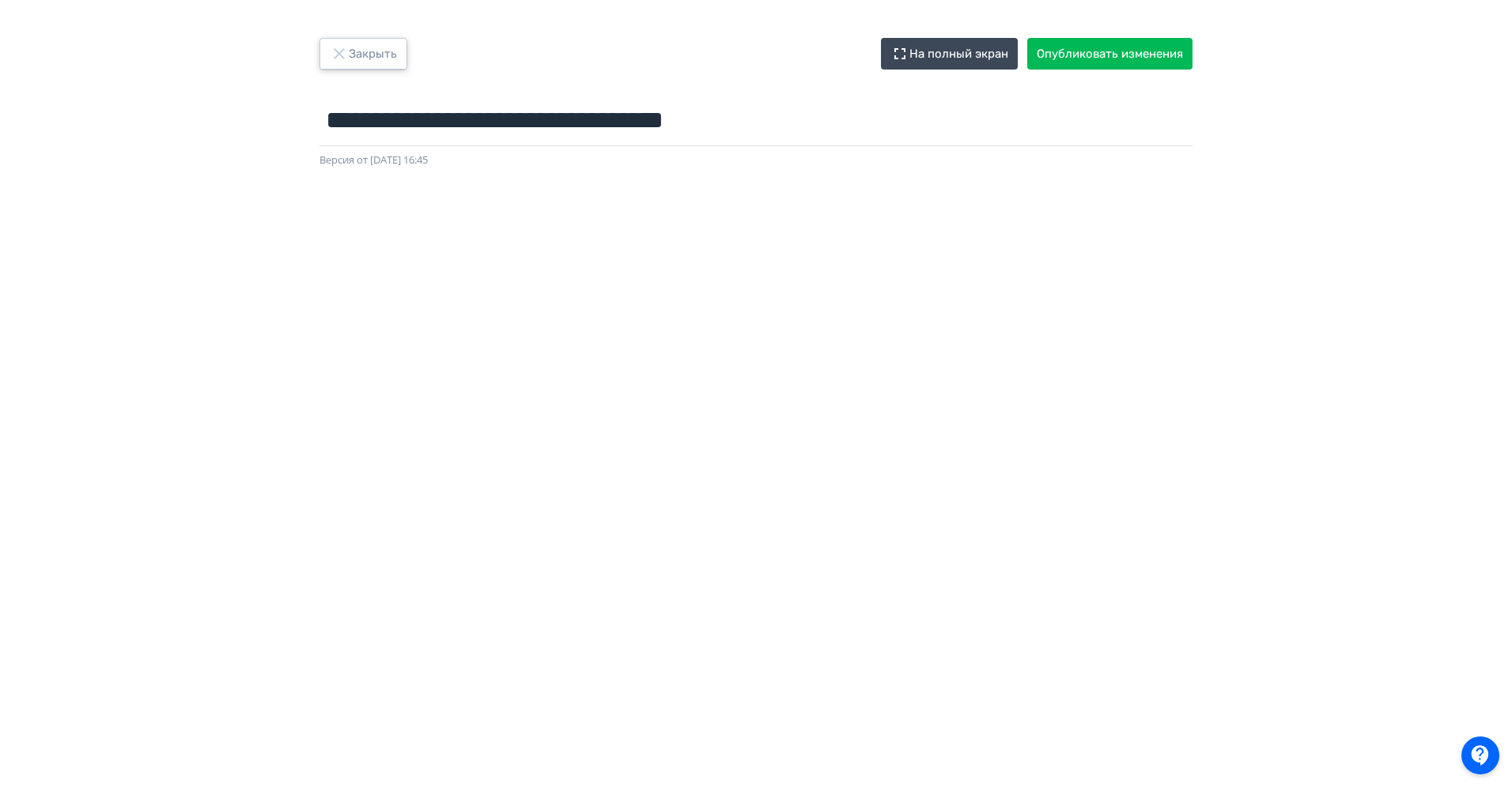
click at [367, 40] on button "Закрыть" at bounding box center [364, 53] width 88 height 31
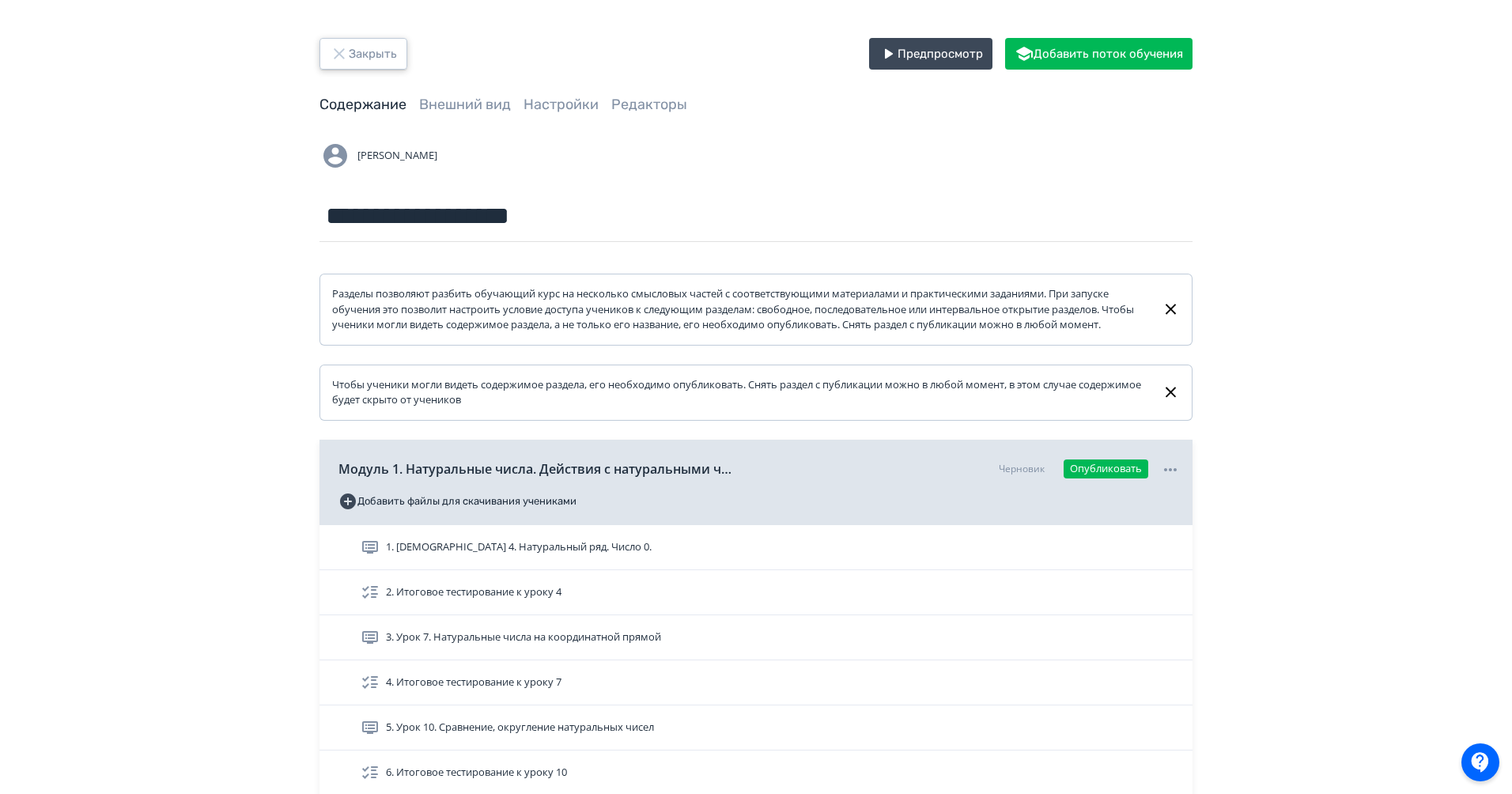
click at [333, 56] on icon "button" at bounding box center [339, 53] width 19 height 19
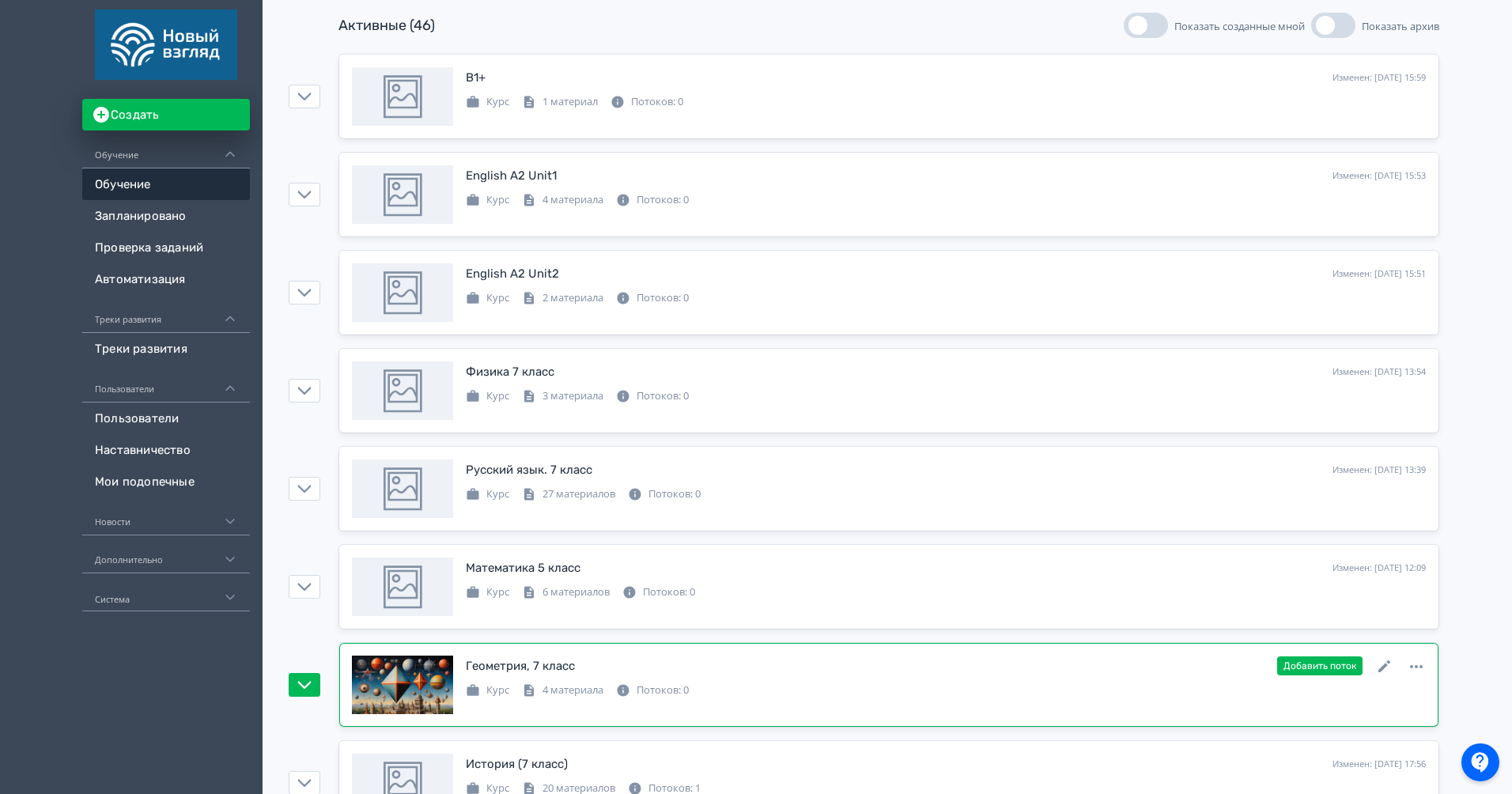
scroll to position [243, 0]
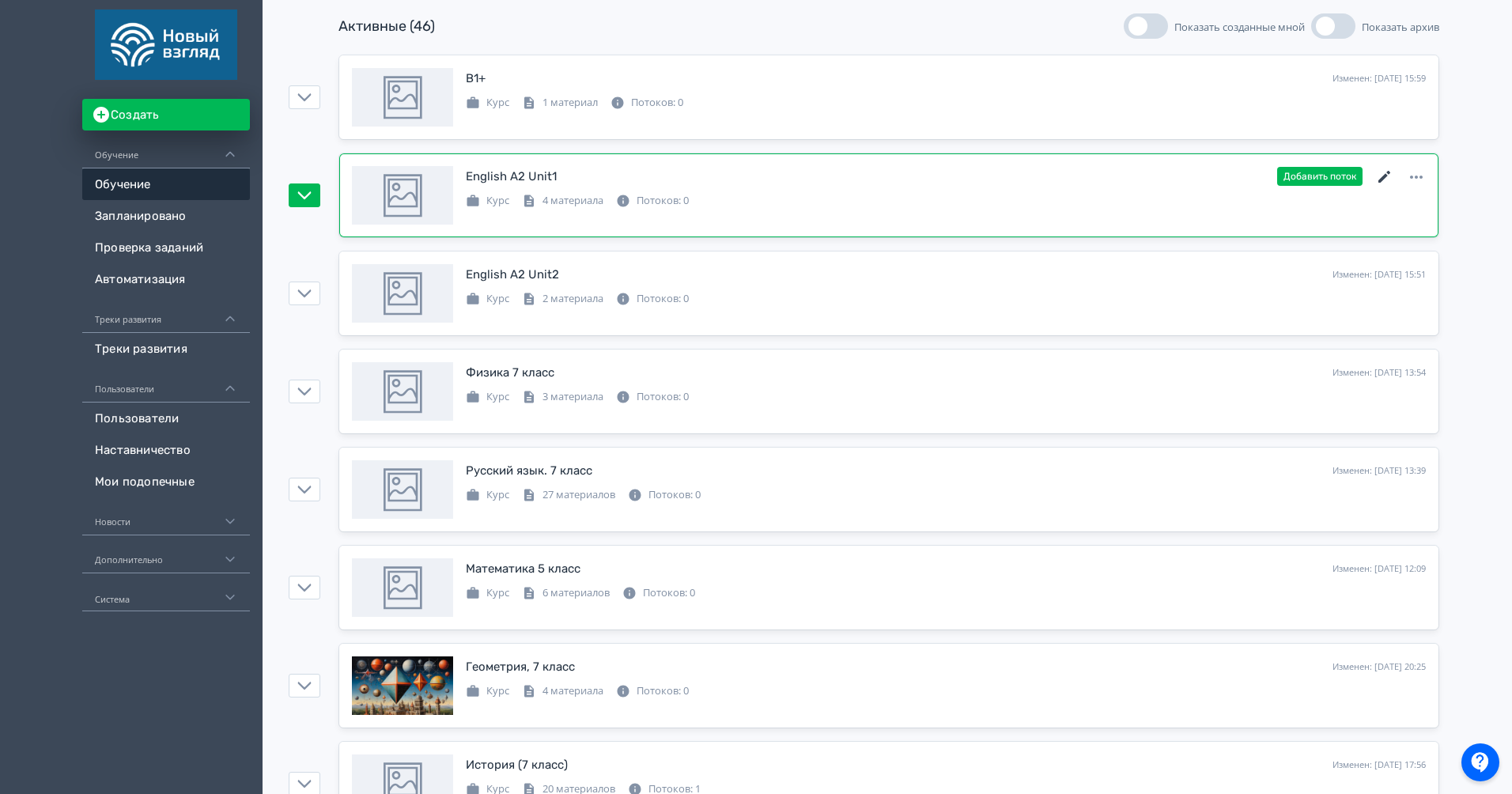
click at [1383, 175] on icon at bounding box center [1384, 177] width 19 height 19
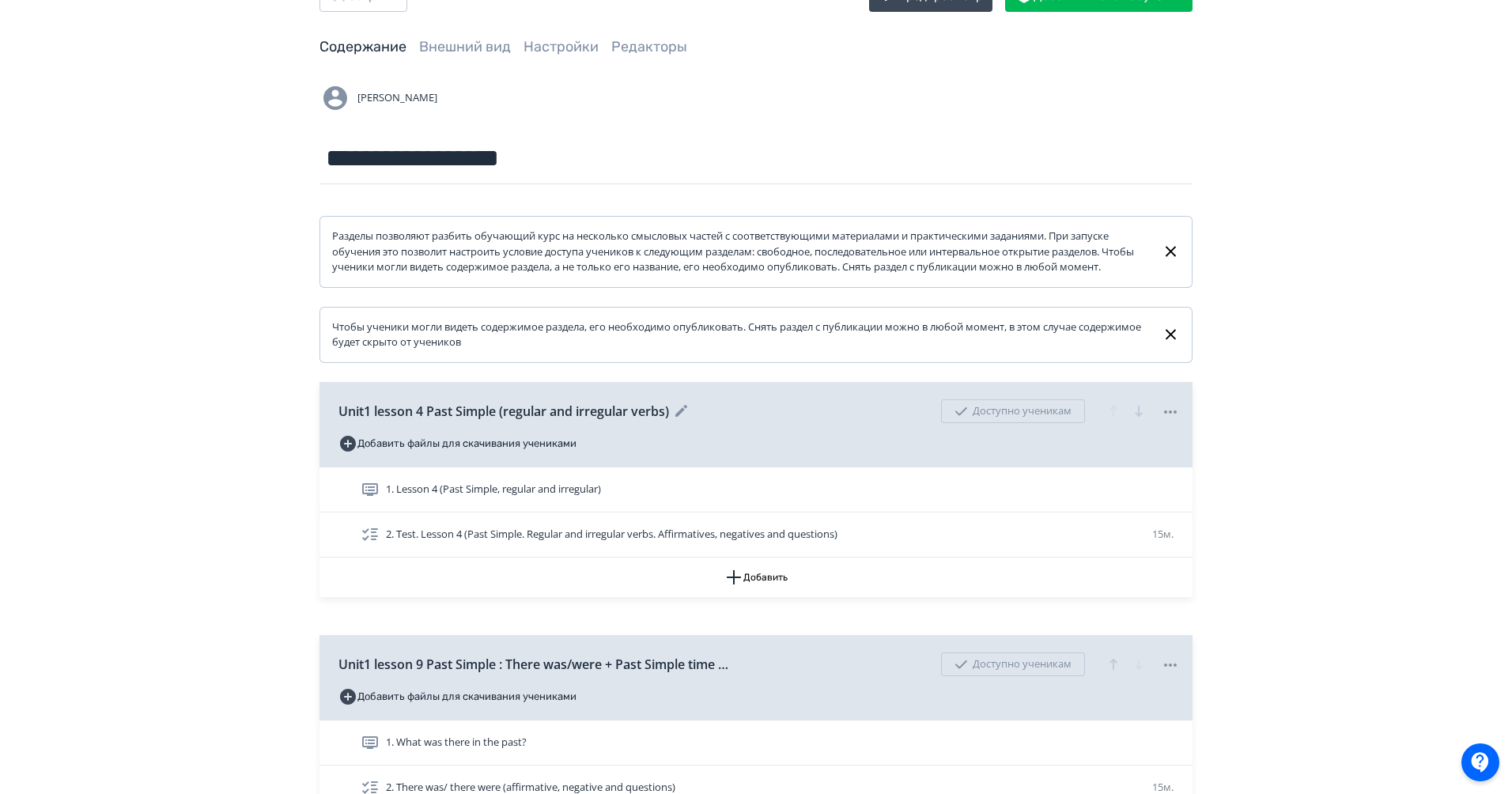
scroll to position [71, 0]
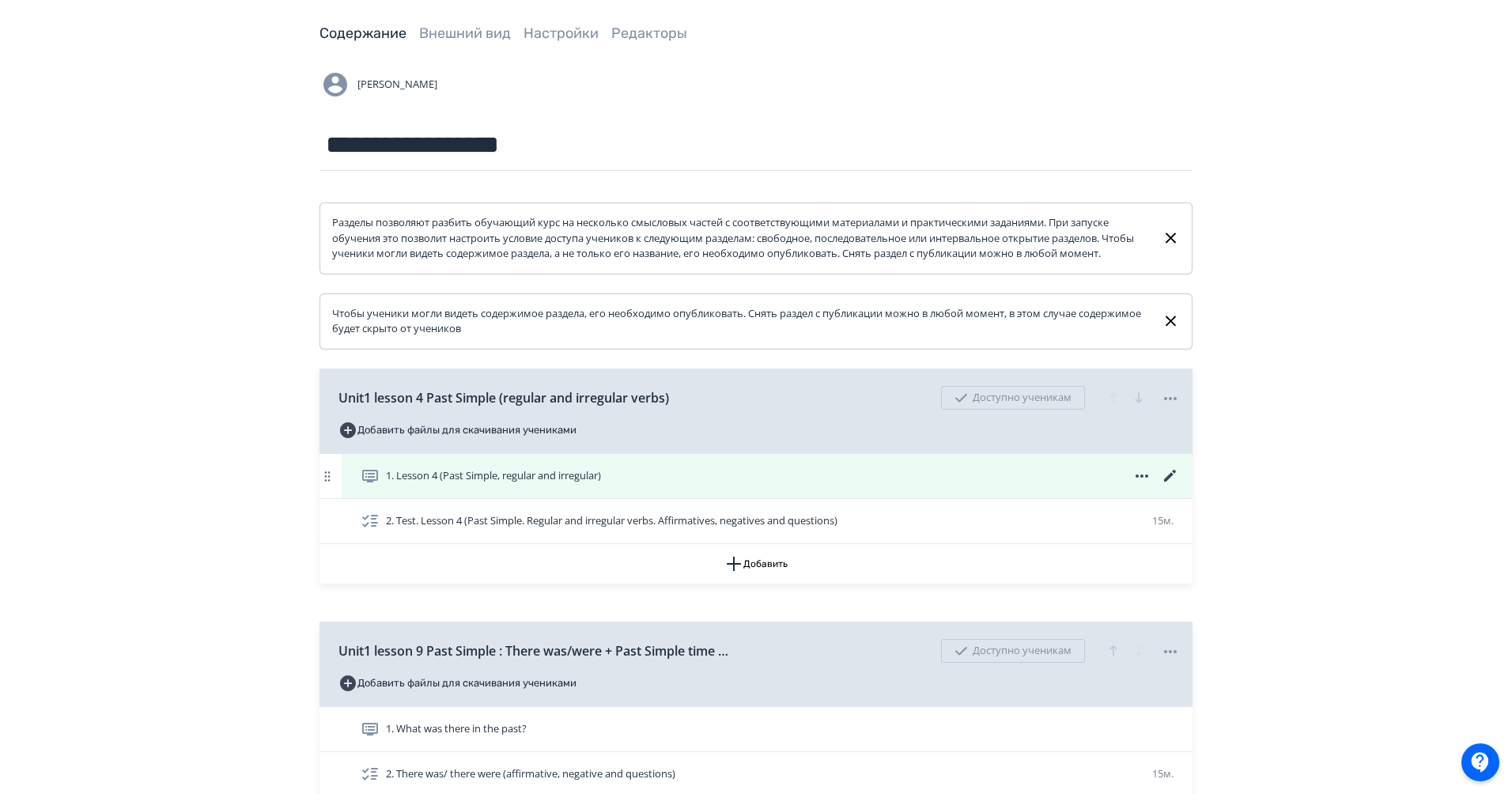
click at [1168, 486] on icon at bounding box center [1170, 476] width 19 height 19
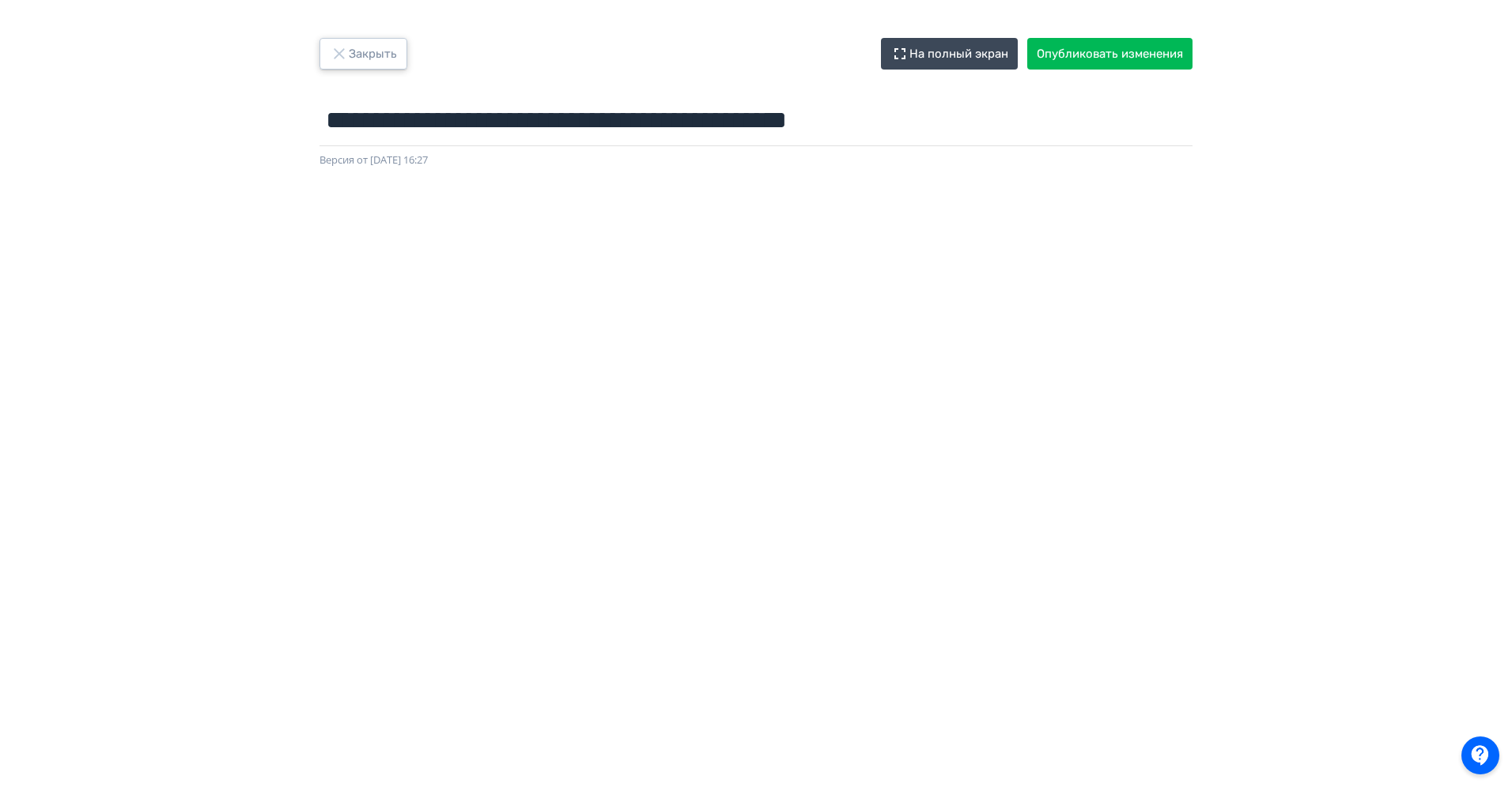
click at [378, 53] on button "Закрыть" at bounding box center [364, 53] width 88 height 31
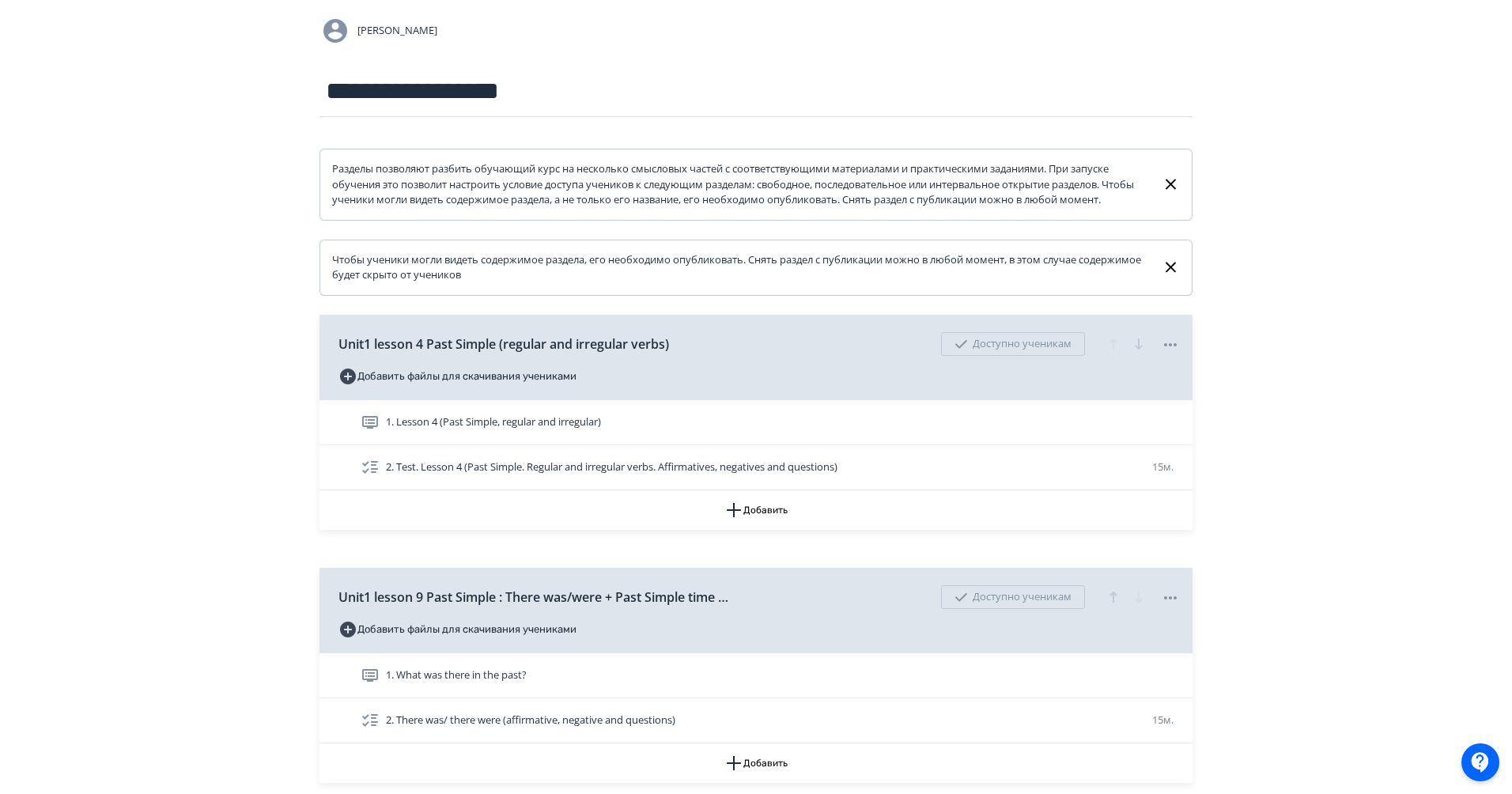
scroll to position [133, 0]
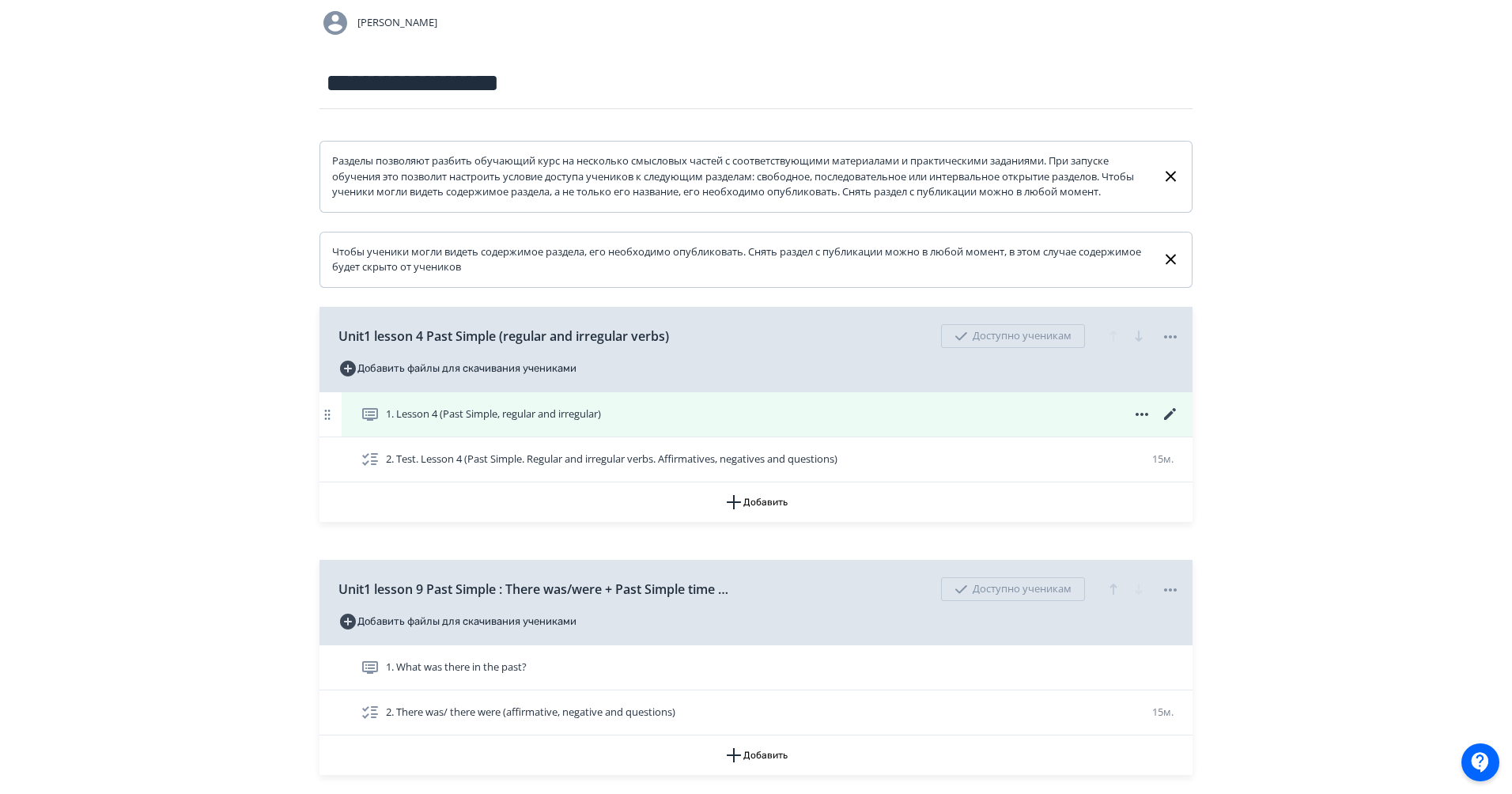
click at [1164, 424] on icon at bounding box center [1170, 414] width 19 height 19
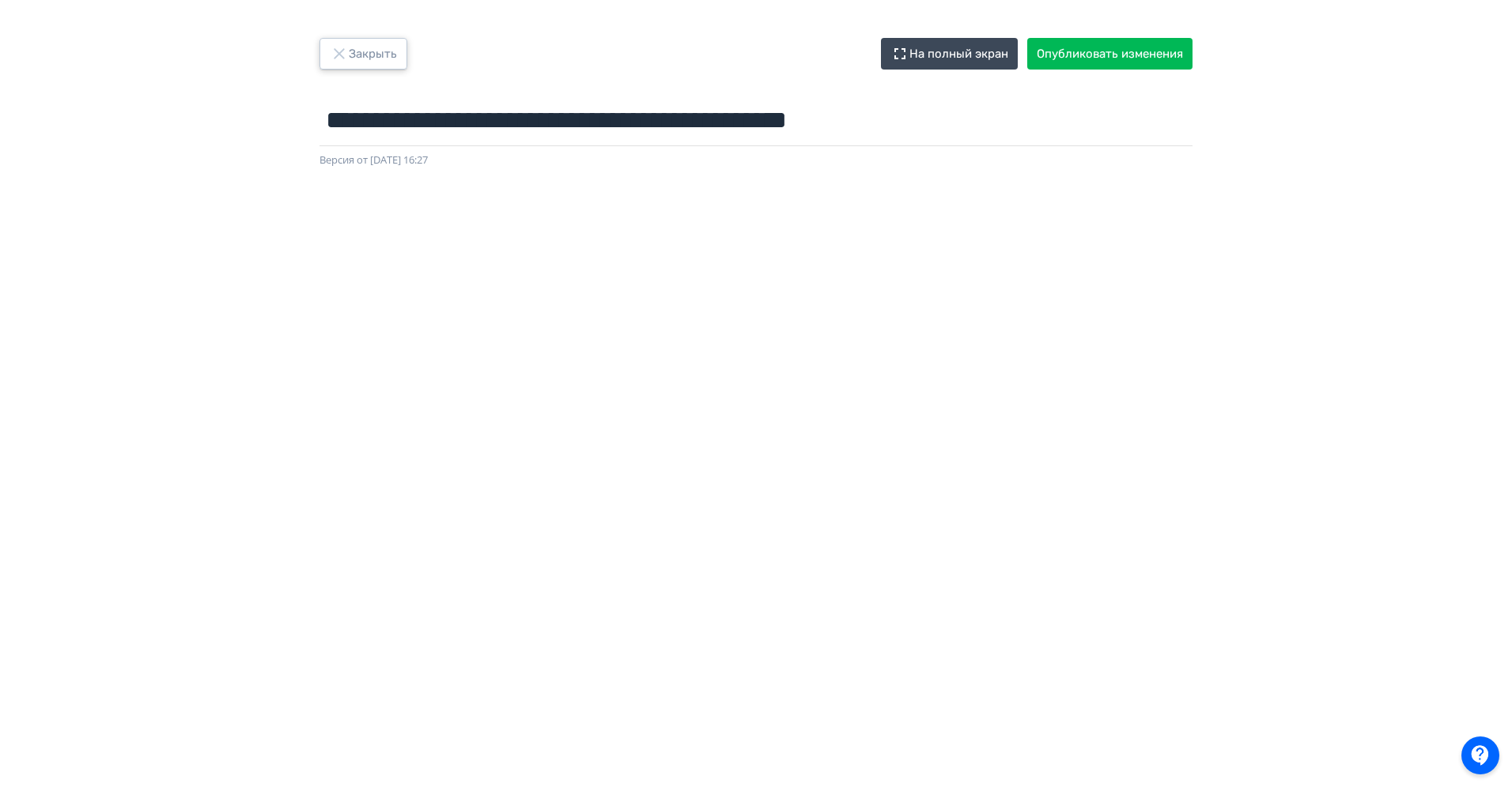
click at [364, 49] on button "Закрыть" at bounding box center [364, 53] width 88 height 31
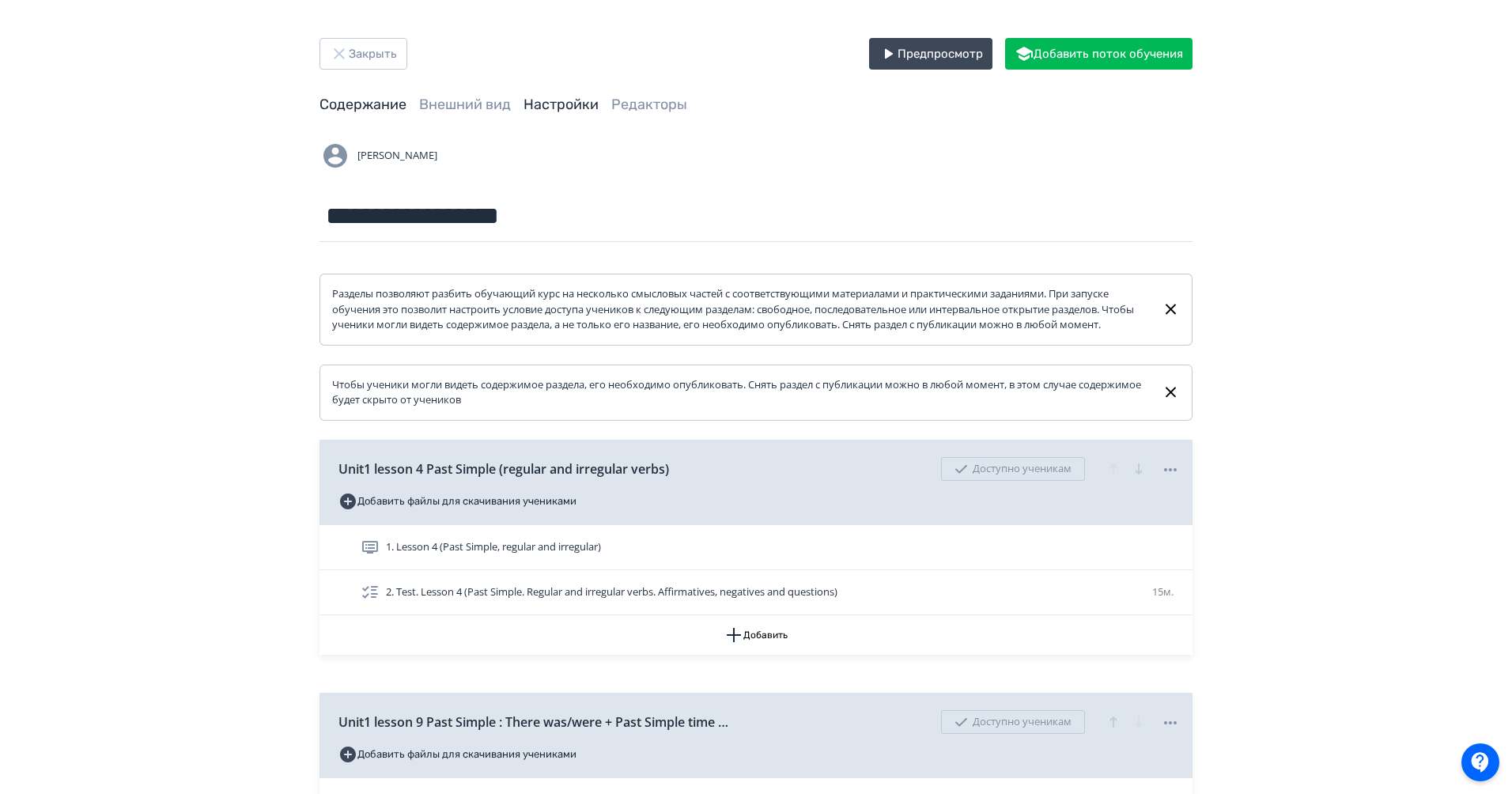
click at [564, 99] on link "Настройки" at bounding box center [561, 104] width 75 height 17
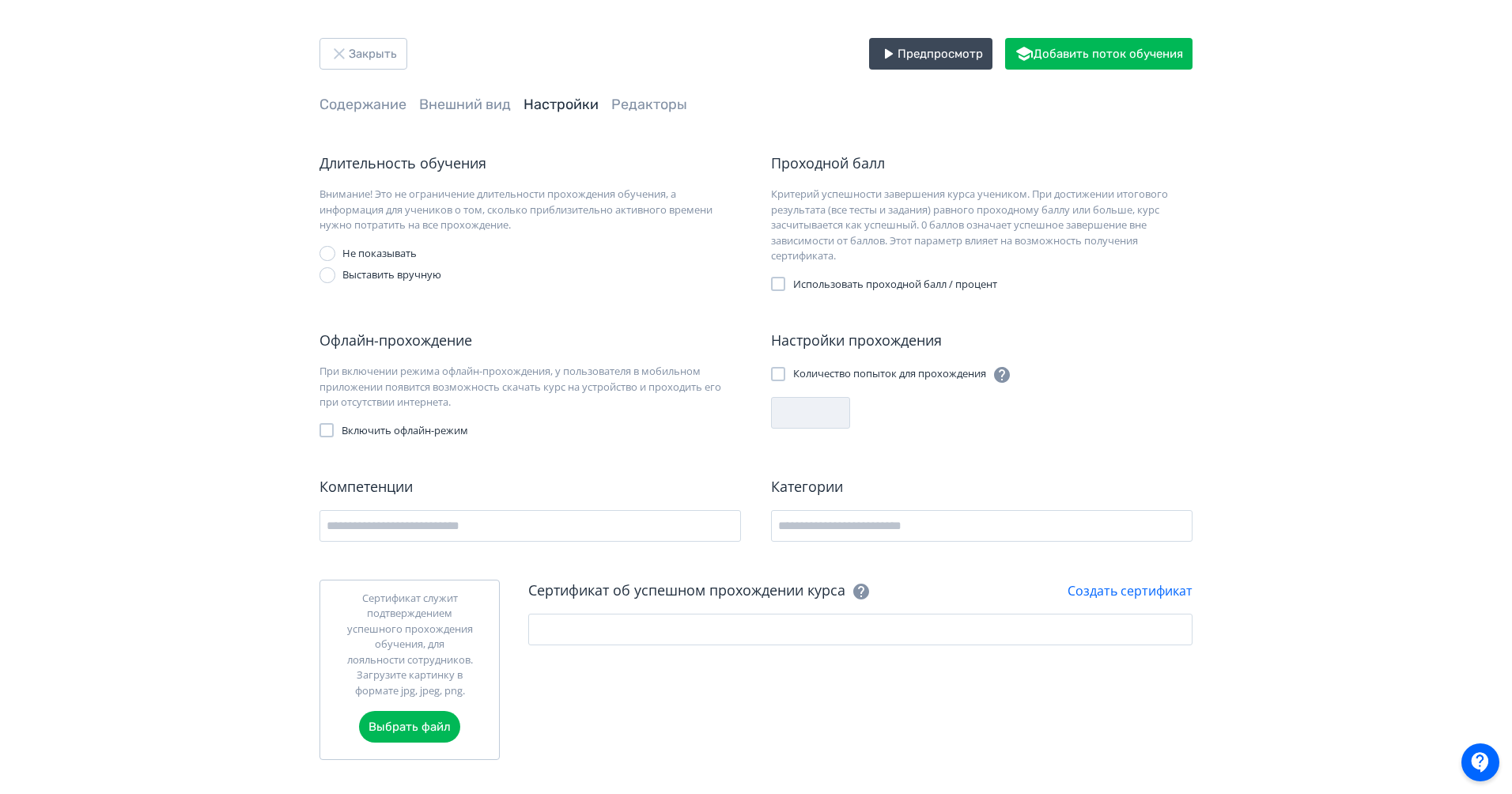
click at [479, 89] on div "Закрыть Предпросмотр Добавить поток обучения Содержание Внешний вид Настройки Р…" at bounding box center [755, 399] width 949 height 722
click at [475, 108] on link "Внешний вид" at bounding box center [465, 104] width 92 height 17
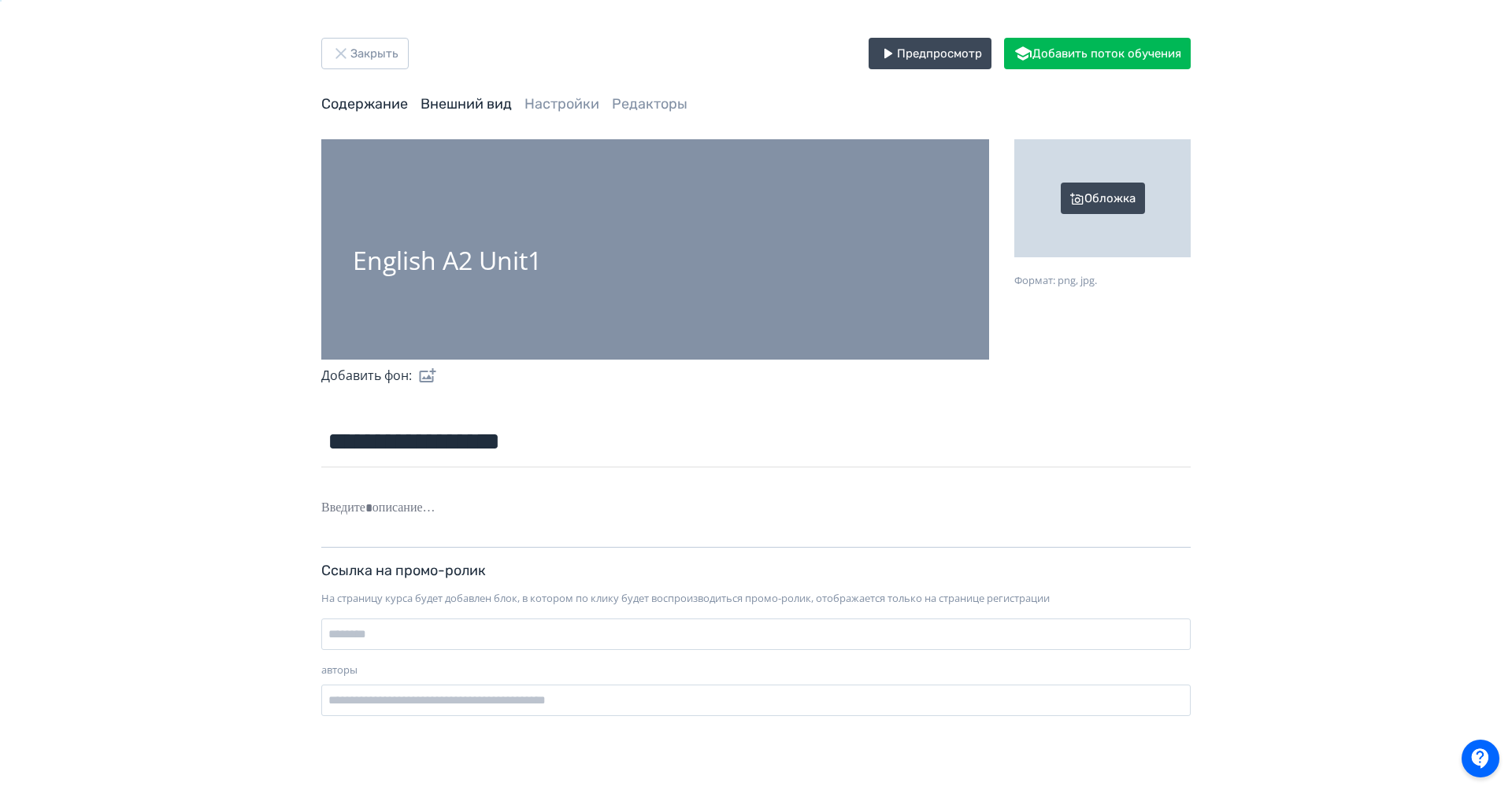
click at [382, 104] on link "Содержание" at bounding box center [364, 103] width 87 height 17
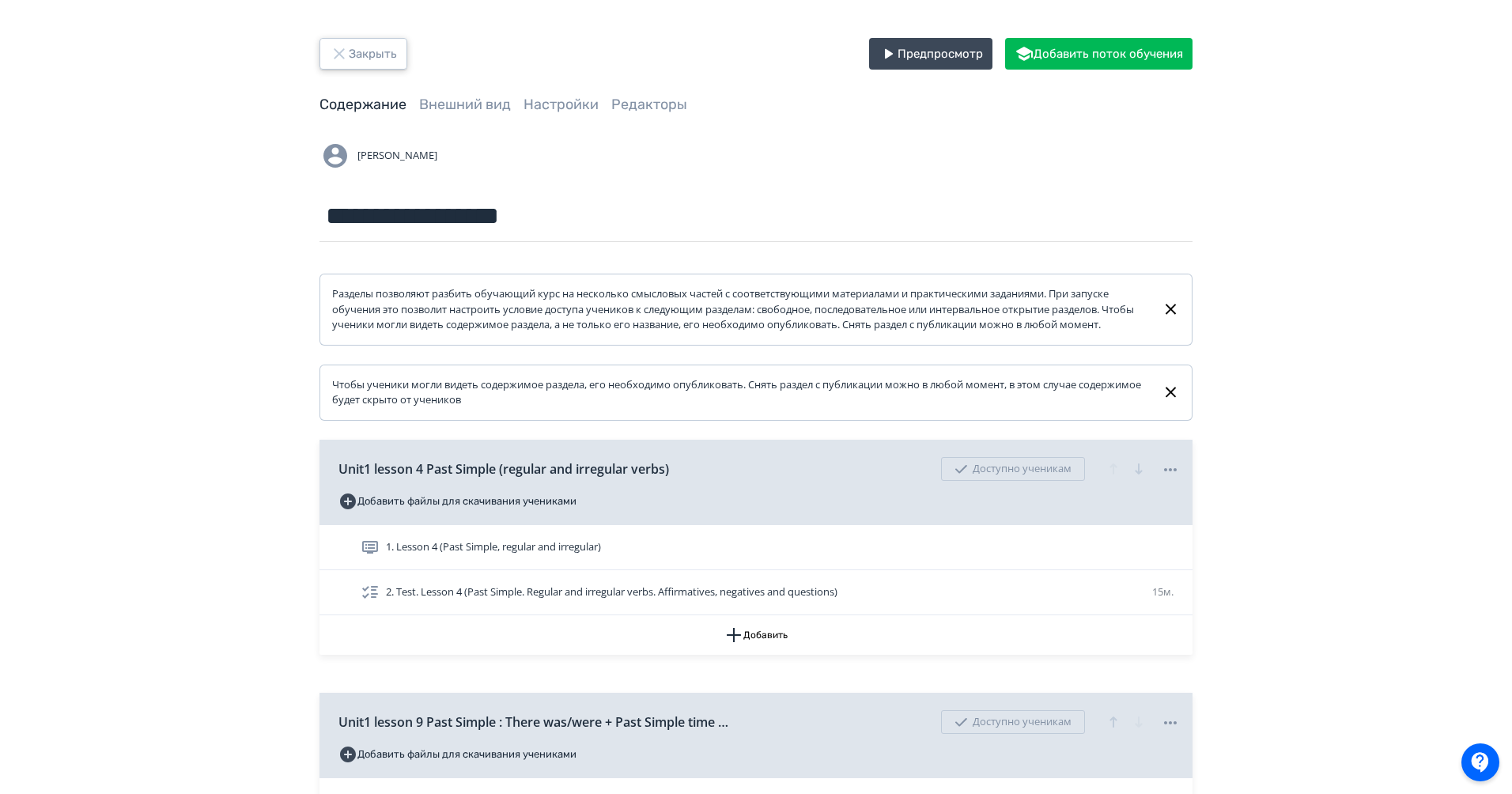
click at [377, 68] on button "Закрыть" at bounding box center [364, 53] width 88 height 31
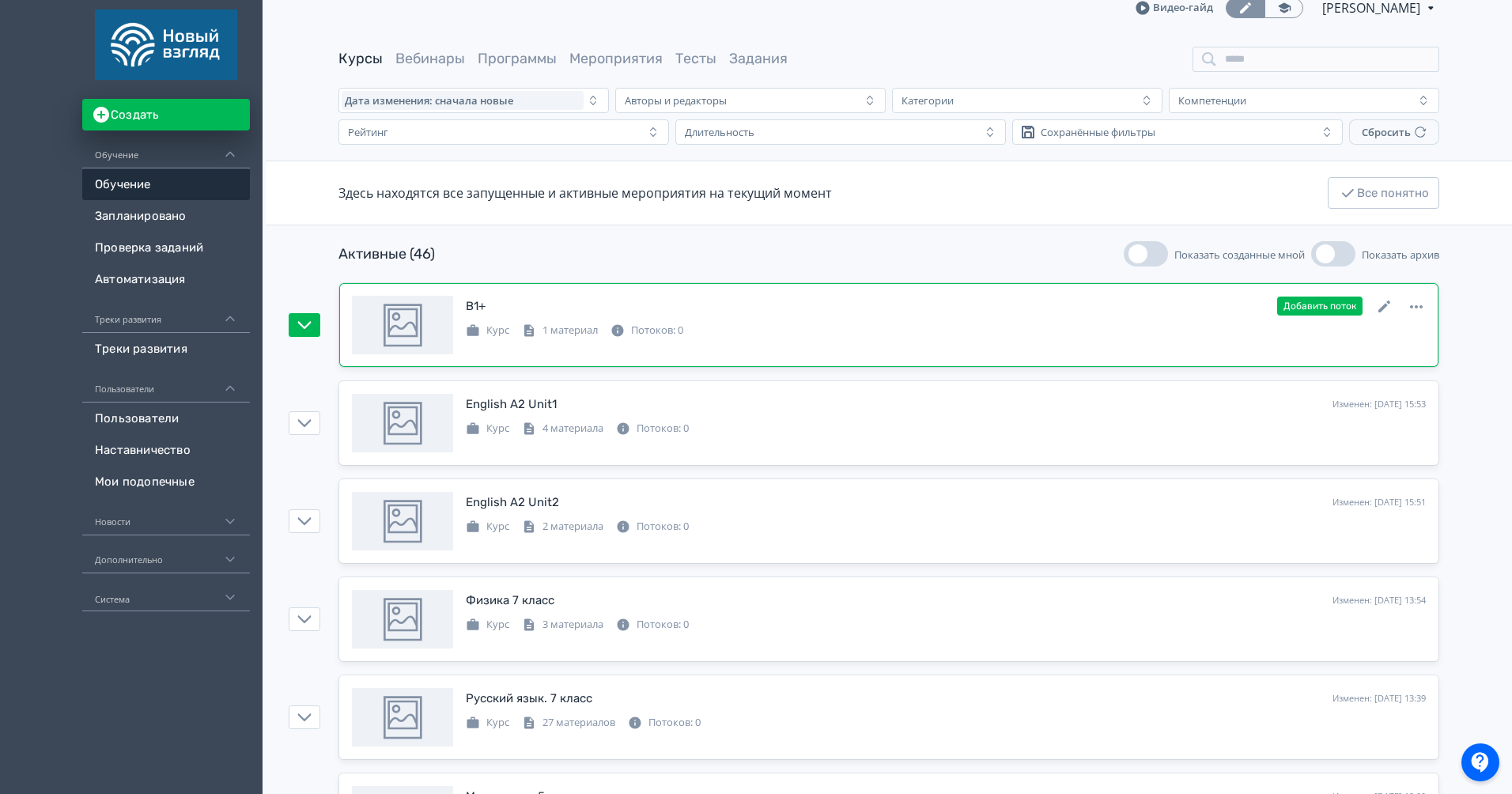
scroll to position [17, 0]
click at [1387, 312] on icon at bounding box center [1384, 305] width 19 height 19
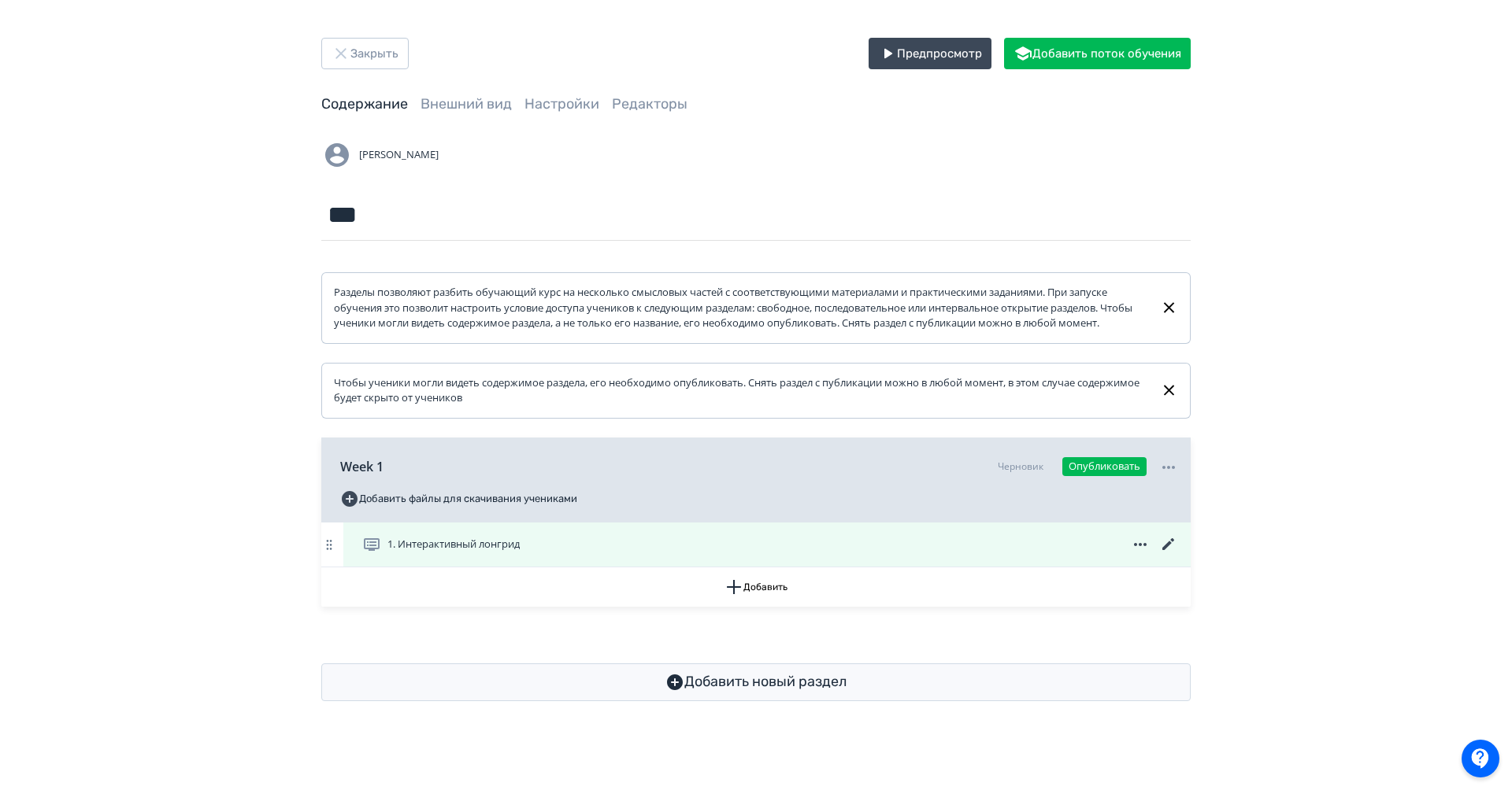
click at [1169, 554] on icon at bounding box center [1168, 544] width 19 height 19
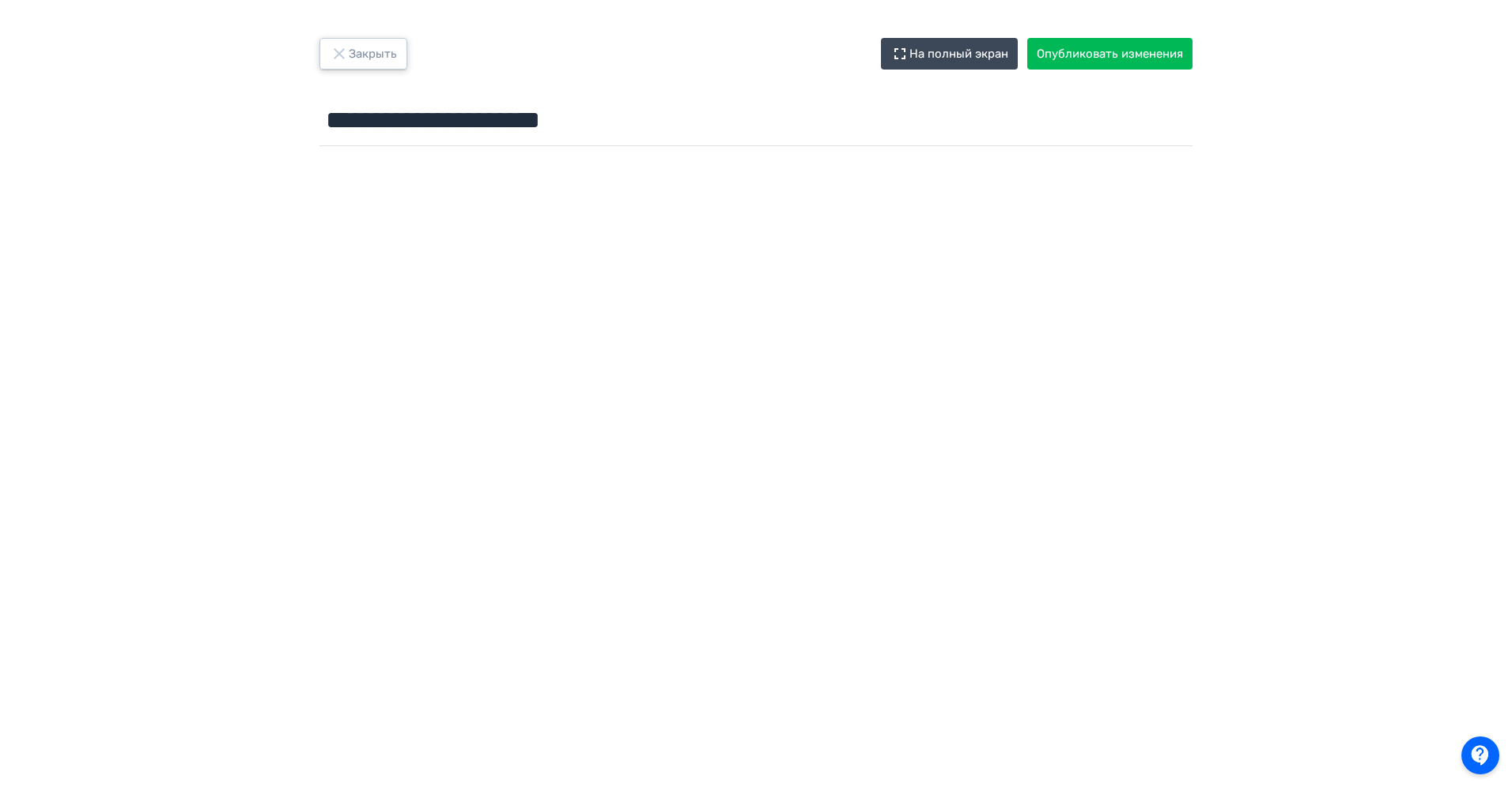
click at [378, 45] on button "Закрыть" at bounding box center [364, 53] width 88 height 31
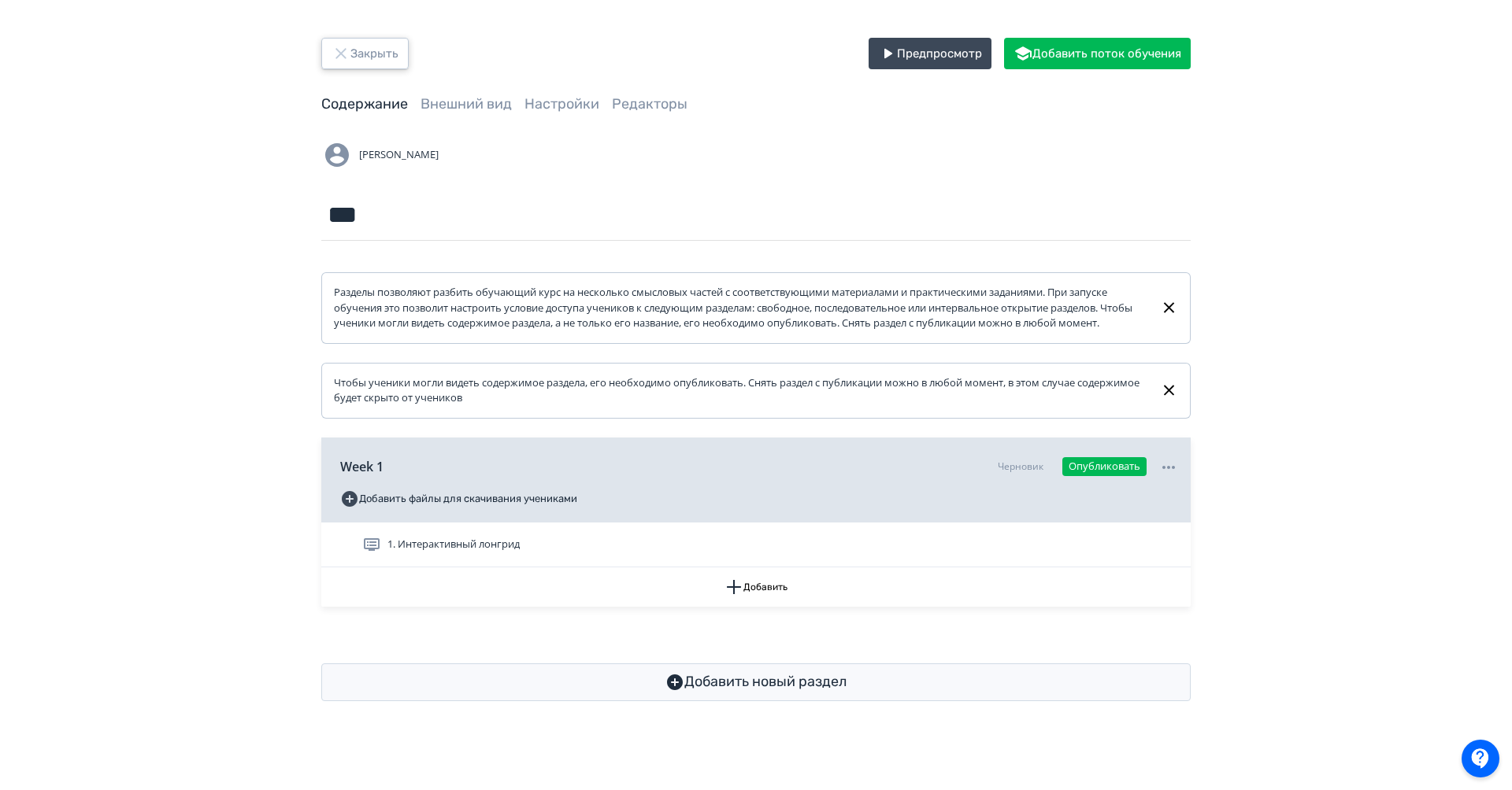
click at [366, 61] on button "Закрыть" at bounding box center [365, 53] width 88 height 31
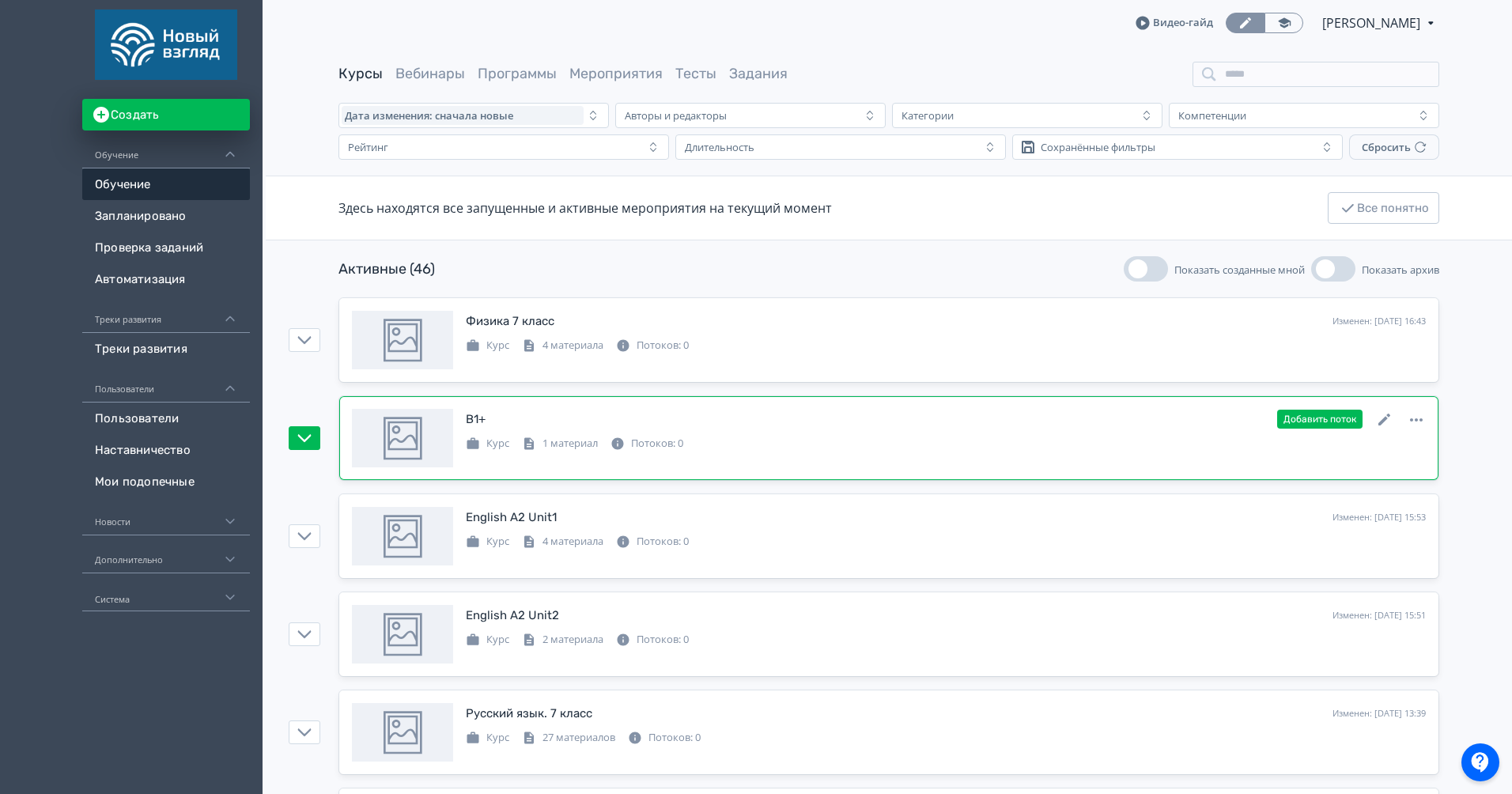
scroll to position [96, 0]
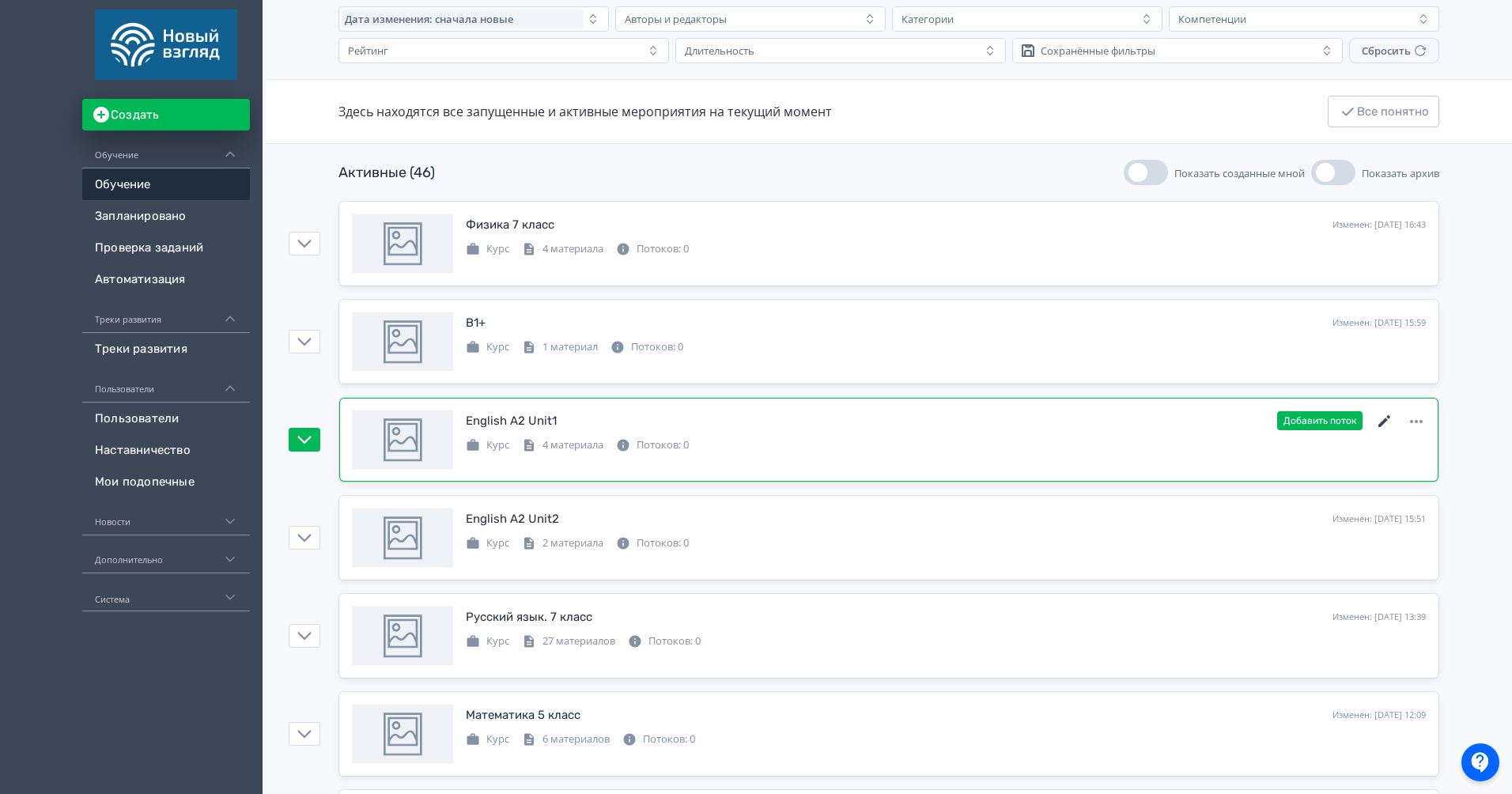
click at [1384, 425] on icon at bounding box center [1384, 422] width 19 height 19
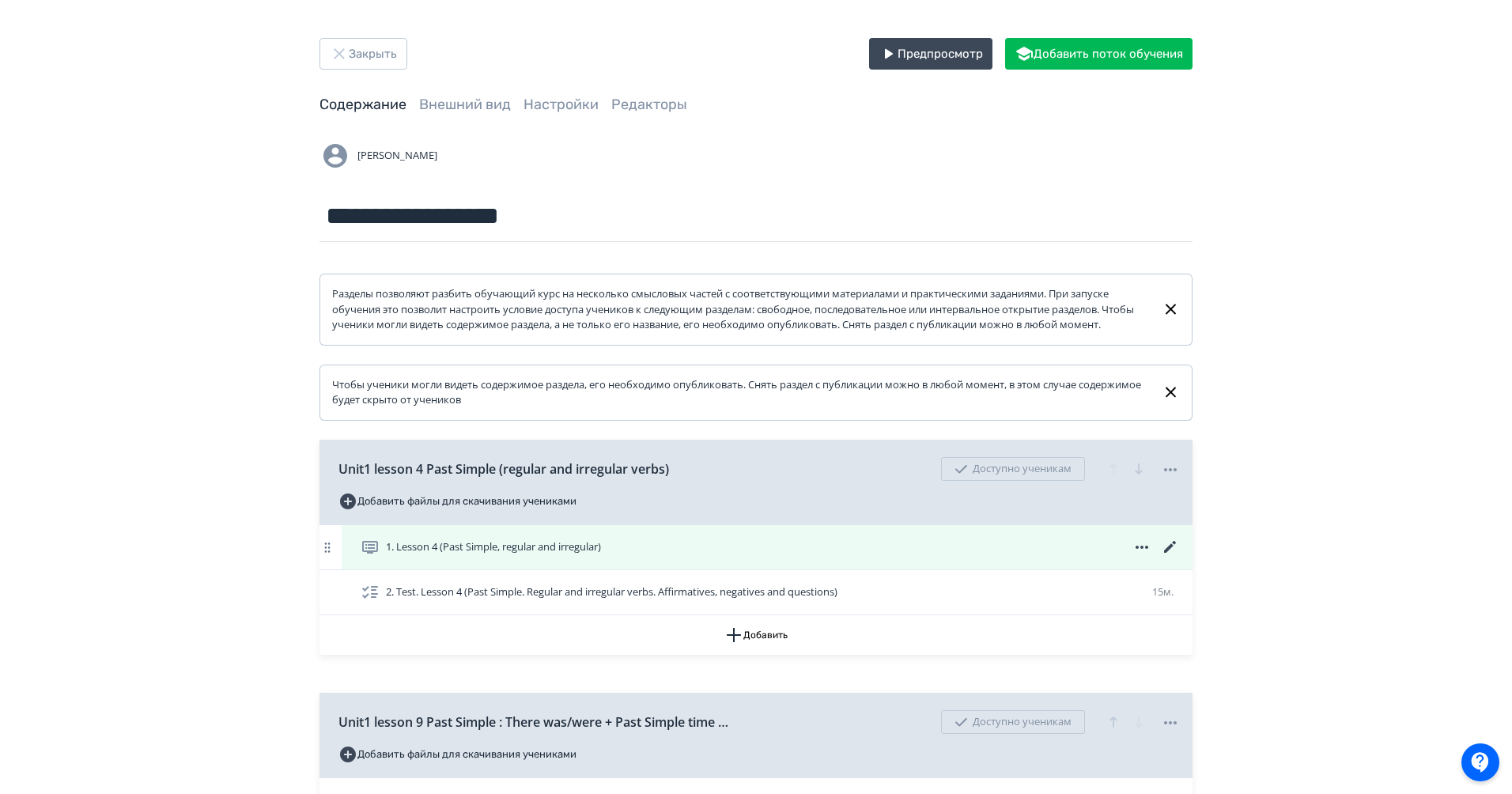
click at [1168, 557] on icon at bounding box center [1170, 547] width 19 height 19
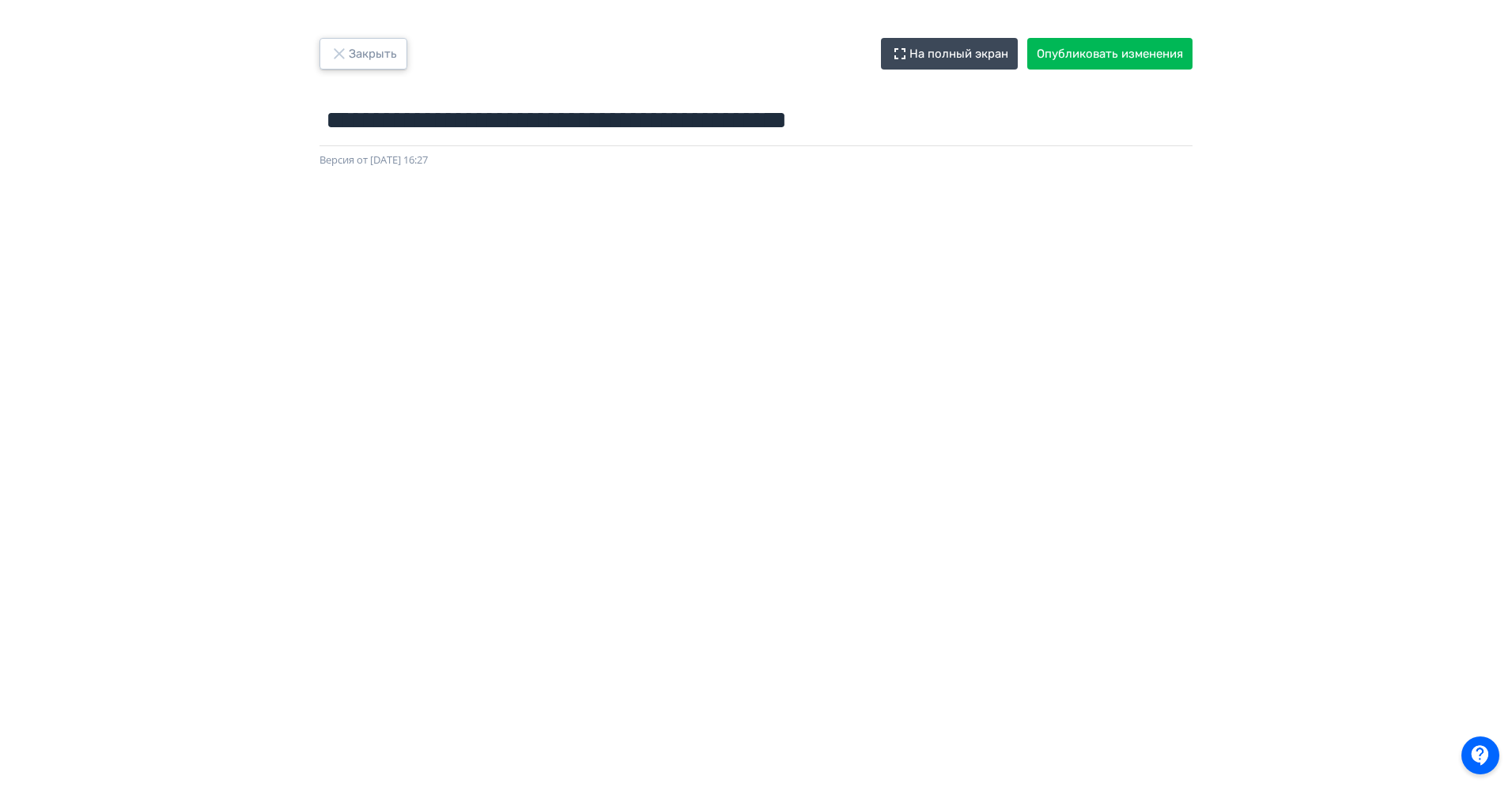
click at [367, 67] on button "Закрыть" at bounding box center [364, 53] width 88 height 31
